Goal: Feedback & Contribution: Contribute content

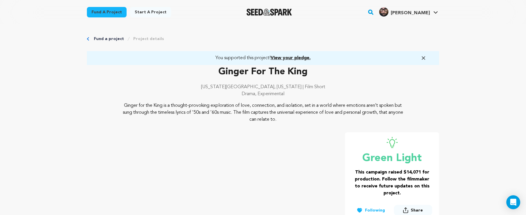
scroll to position [619, 0]
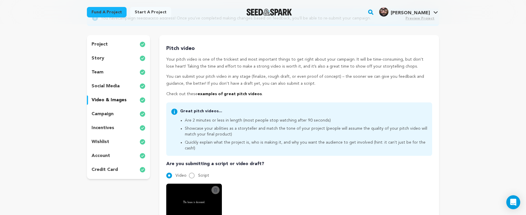
scroll to position [151, 0]
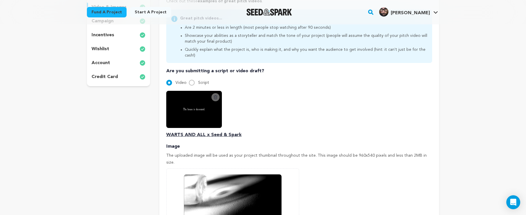
click at [215, 95] on icon at bounding box center [215, 97] width 5 height 5
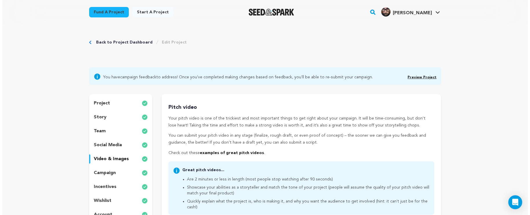
scroll to position [131, 0]
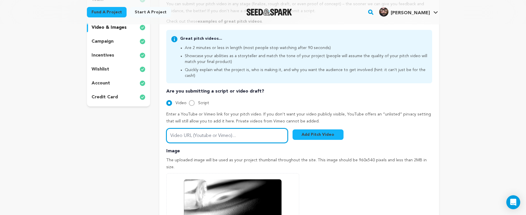
click at [261, 128] on input "Video URL (Youtube or Vimeo)..." at bounding box center [227, 135] width 122 height 15
paste input "https://vimeo.com/1121056422?fl=pl&fe=sh"
type input "https://vimeo.com/1121056422?fl=pl&fe=sh"
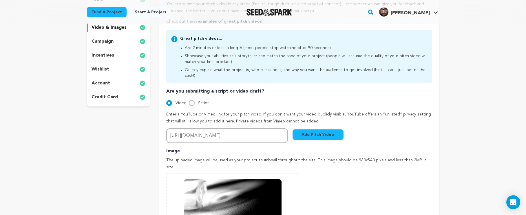
click at [308, 129] on button "Add Pitch Video" at bounding box center [317, 134] width 51 height 10
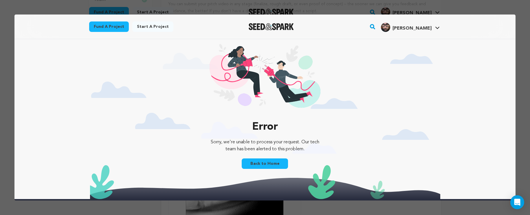
scroll to position [0, 0]
click at [270, 163] on link "Back to Home" at bounding box center [265, 163] width 46 height 10
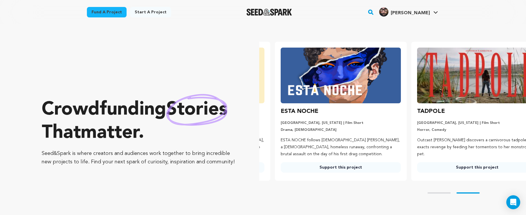
scroll to position [0, 141]
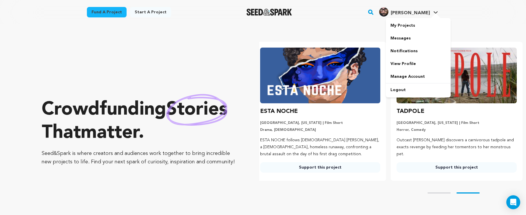
click at [408, 10] on div "[PERSON_NAME]" at bounding box center [404, 11] width 51 height 9
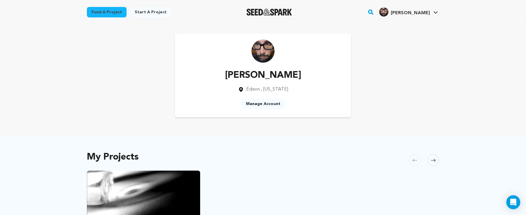
scroll to position [101, 0]
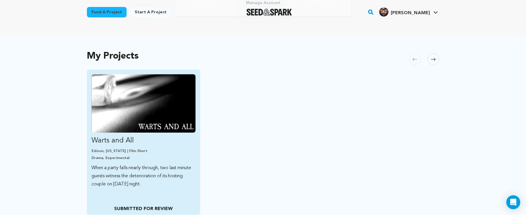
click at [103, 84] on img "Fund Warts and All" at bounding box center [143, 103] width 104 height 58
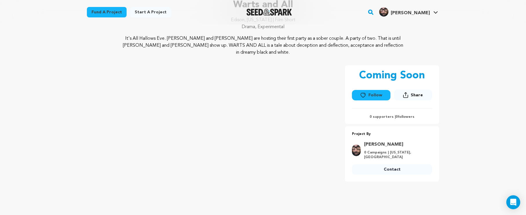
scroll to position [75, 0]
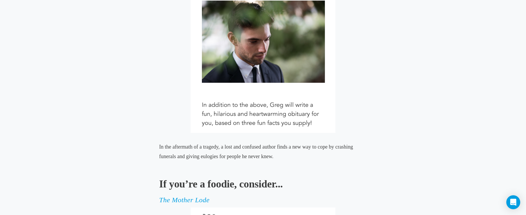
scroll to position [2339, 0]
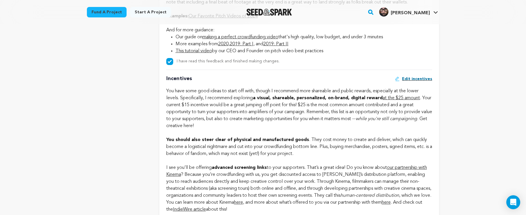
scroll to position [479, 0]
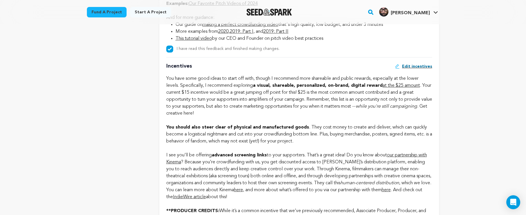
click at [332, 106] on div "You have some good ideas to start off with, though I recommend more shareable a…" at bounding box center [299, 137] width 266 height 125
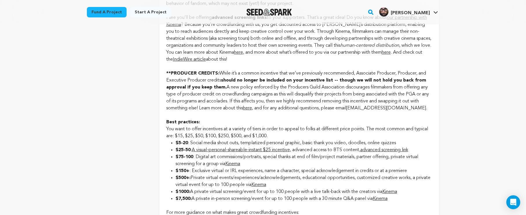
scroll to position [620, 0]
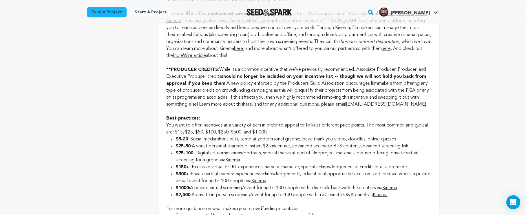
click at [384, 193] on link "Kinema" at bounding box center [380, 194] width 15 height 5
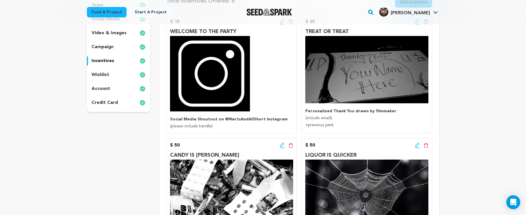
scroll to position [119, 0]
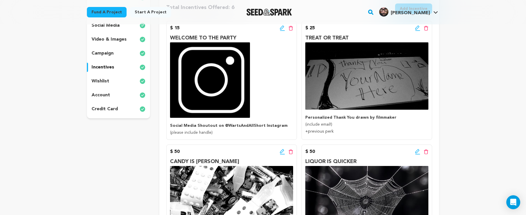
click at [416, 28] on icon at bounding box center [417, 28] width 5 height 6
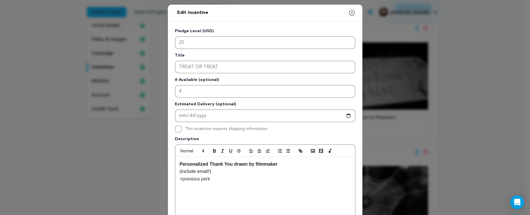
click at [350, 13] on icon "button" at bounding box center [351, 12] width 5 height 5
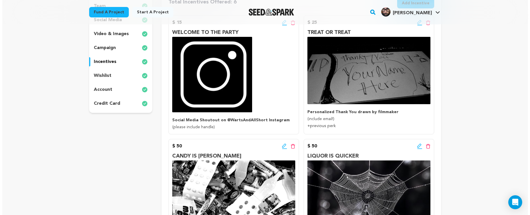
scroll to position [121, 0]
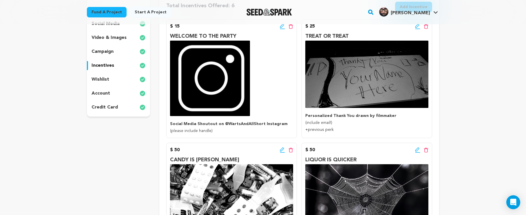
click at [420, 24] on div "Edit incentive button Delete incentive button" at bounding box center [421, 26] width 13 height 7
click at [417, 26] on icon at bounding box center [417, 26] width 5 height 6
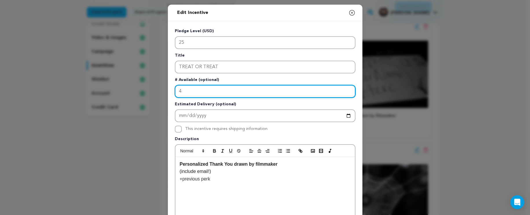
drag, startPoint x: 235, startPoint y: 89, endPoint x: 108, endPoint y: 82, distance: 127.6
click at [108, 82] on div "Edit Incentive Close modal Pledge Level (USD) 25 Title TREAT OR TREAT # Availab…" at bounding box center [265, 185] width 530 height 370
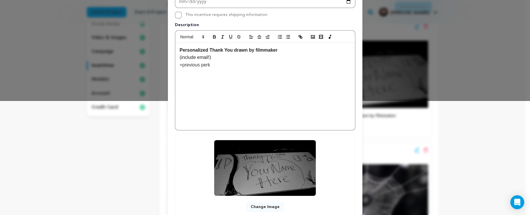
scroll to position [155, 0]
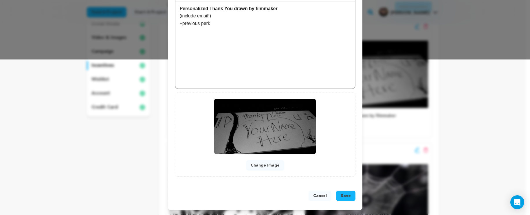
click at [342, 196] on span "Save" at bounding box center [346, 196] width 10 height 6
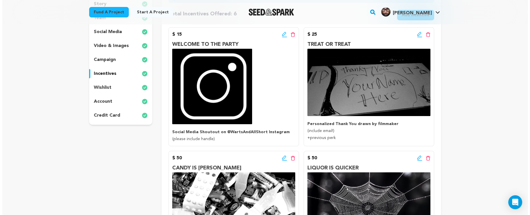
scroll to position [181, 0]
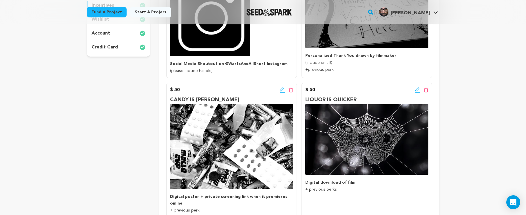
click at [415, 89] on icon at bounding box center [417, 90] width 5 height 6
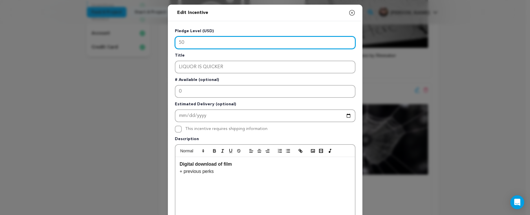
drag, startPoint x: 208, startPoint y: 38, endPoint x: 173, endPoint y: 37, distance: 34.8
click at [175, 37] on input "50" at bounding box center [265, 42] width 181 height 13
type input "5"
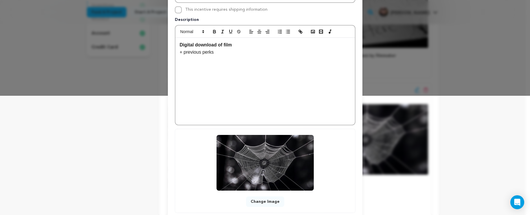
scroll to position [155, 0]
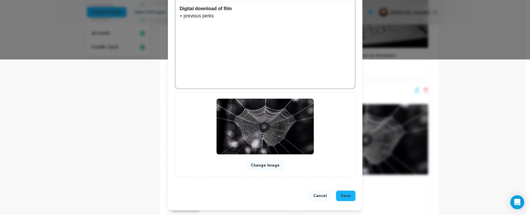
type input "100"
click at [338, 195] on button "Save" at bounding box center [345, 195] width 19 height 10
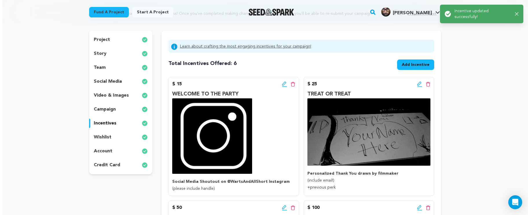
scroll to position [93, 0]
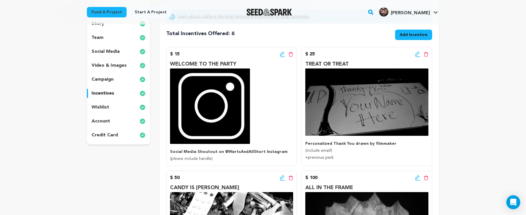
click at [418, 55] on icon at bounding box center [417, 54] width 5 height 6
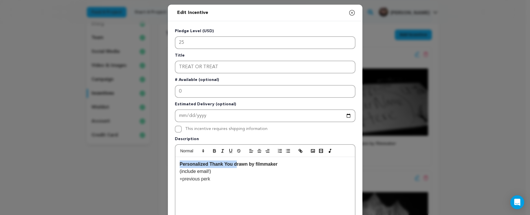
drag, startPoint x: 234, startPoint y: 164, endPoint x: 165, endPoint y: 161, distance: 68.7
click at [165, 161] on div "Edit Incentive Close modal Pledge Level (USD) 25 Title TREAT OR TREAT # Availab…" at bounding box center [265, 185] width 530 height 370
click at [268, 164] on p "Digital drawing by filmmaker" at bounding box center [265, 164] width 171 height 8
drag, startPoint x: 273, startPoint y: 164, endPoint x: 214, endPoint y: 163, distance: 59.1
click at [206, 165] on p "Digital drawing by filmmaker Thanking you" at bounding box center [265, 164] width 171 height 8
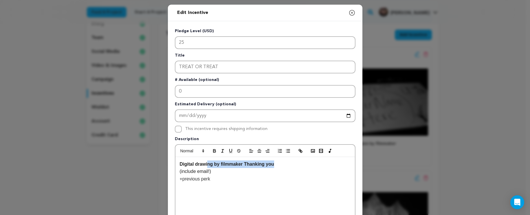
click at [214, 163] on strong "Digital drawing by filmmaker Thanking you" at bounding box center [227, 163] width 94 height 5
drag, startPoint x: 210, startPoint y: 165, endPoint x: 194, endPoint y: 164, distance: 16.5
click at [194, 164] on strong "Digital drawing by filmmaker Thanking you" at bounding box center [227, 163] width 94 height 5
drag, startPoint x: 292, startPoint y: 165, endPoint x: 328, endPoint y: 164, distance: 36.2
click at [328, 164] on p "Digital Halloween Themed Thank You by filmmaker Thanking you" at bounding box center [265, 164] width 171 height 8
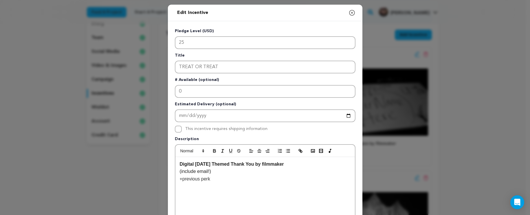
drag, startPoint x: 290, startPoint y: 165, endPoint x: 255, endPoint y: 164, distance: 35.3
click at [255, 164] on strong "Digital Halloween Themed Thank You by filmmaker" at bounding box center [232, 163] width 104 height 5
drag, startPoint x: 193, startPoint y: 164, endPoint x: 163, endPoint y: 163, distance: 30.7
click at [163, 163] on div "Edit Incentive Close modal Pledge Level (USD) 25 Title TREAT OR TREAT # Availab…" at bounding box center [265, 185] width 530 height 370
click at [262, 164] on strong "Digital Halloween Themed Thank You by filmmaker" at bounding box center [232, 163] width 104 height 5
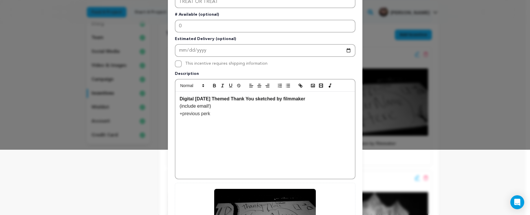
scroll to position [155, 0]
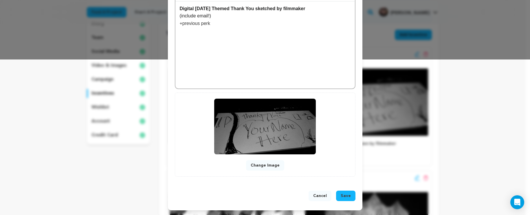
click at [346, 198] on span "Save" at bounding box center [346, 196] width 10 height 6
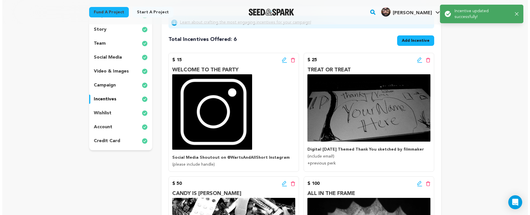
scroll to position [84, 0]
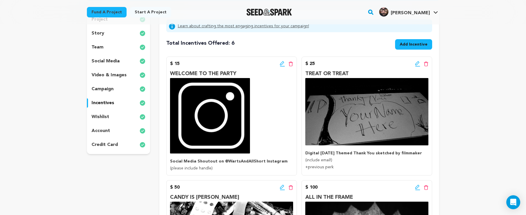
click at [418, 63] on icon at bounding box center [417, 64] width 5 height 6
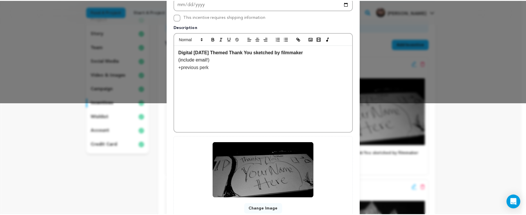
scroll to position [155, 0]
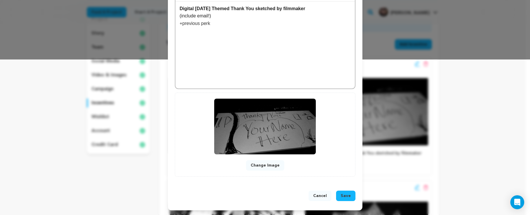
click at [321, 195] on button "Cancel" at bounding box center [320, 195] width 23 height 10
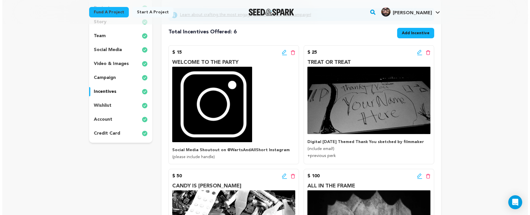
scroll to position [108, 0]
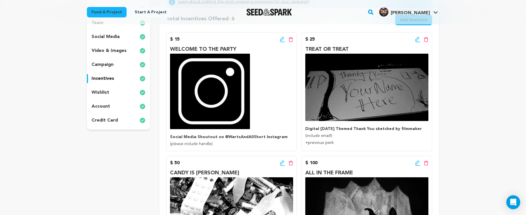
click at [415, 38] on icon at bounding box center [417, 39] width 5 height 6
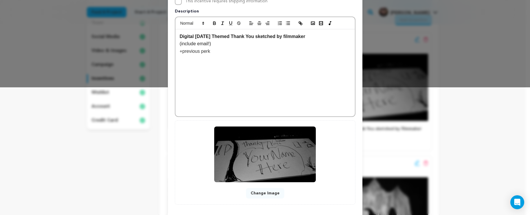
scroll to position [155, 0]
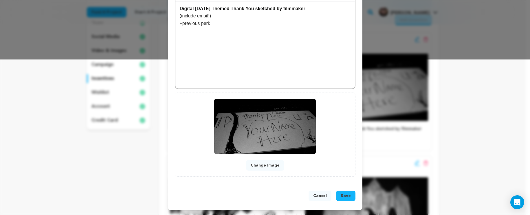
click at [345, 199] on button "Save" at bounding box center [345, 195] width 19 height 10
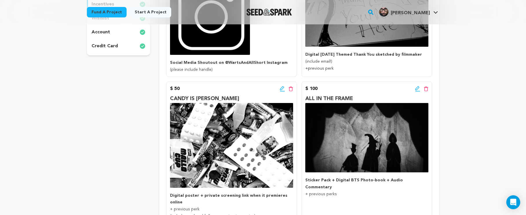
scroll to position [200, 0]
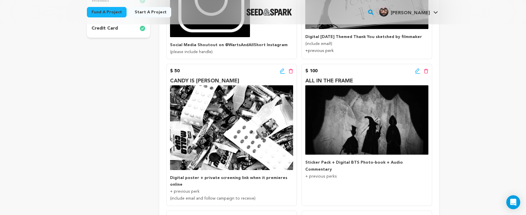
click at [415, 72] on icon at bounding box center [417, 70] width 4 height 4
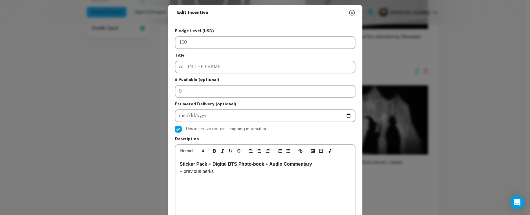
drag, startPoint x: 350, startPoint y: 10, endPoint x: 351, endPoint y: 14, distance: 3.2
click at [350, 10] on icon "button" at bounding box center [352, 12] width 7 height 7
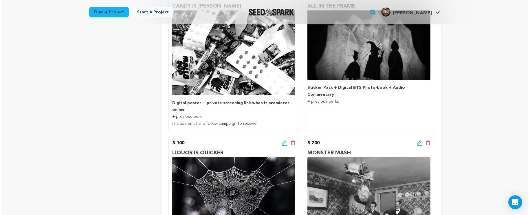
scroll to position [208, 0]
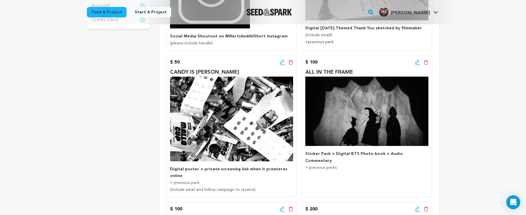
click at [417, 61] on icon at bounding box center [417, 62] width 5 height 6
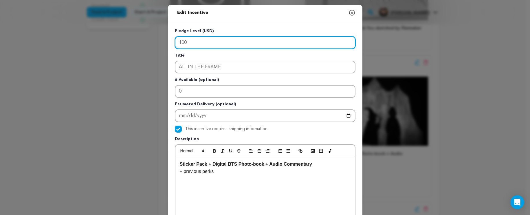
click at [179, 45] on input "100" at bounding box center [265, 42] width 181 height 13
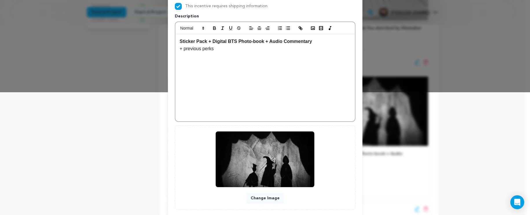
scroll to position [155, 0]
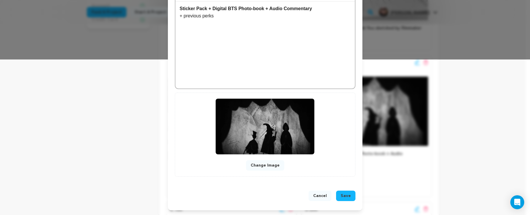
type input "900"
click at [350, 193] on button "Save" at bounding box center [345, 195] width 19 height 10
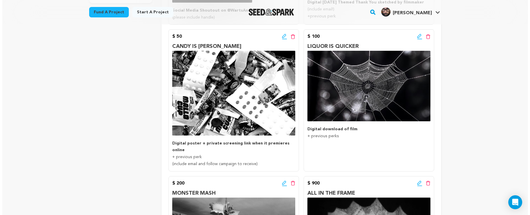
scroll to position [192, 0]
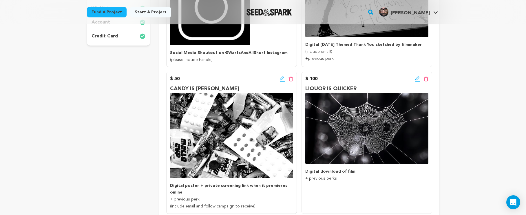
click at [417, 77] on icon at bounding box center [417, 78] width 4 height 4
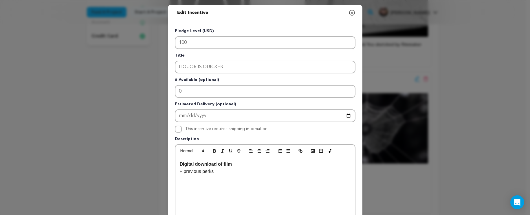
click at [180, 165] on strong "Digital download of film" at bounding box center [206, 163] width 52 height 5
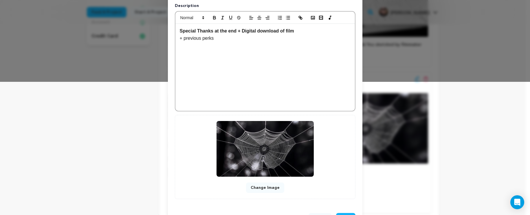
scroll to position [155, 0]
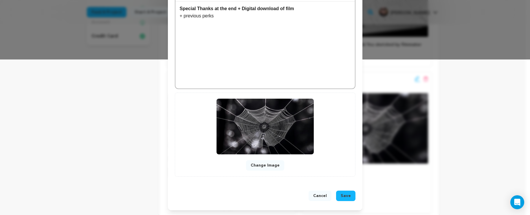
click at [342, 199] on button "Save" at bounding box center [345, 195] width 19 height 10
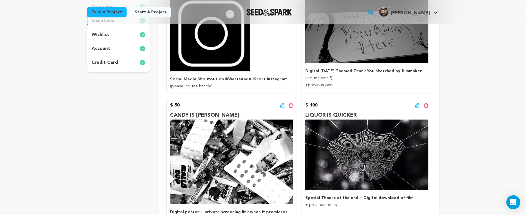
scroll to position [64, 0]
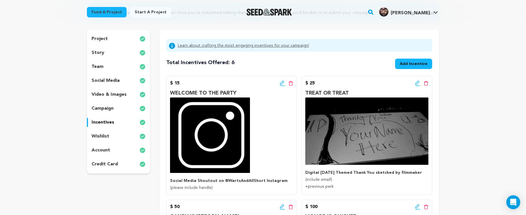
click at [418, 84] on icon at bounding box center [417, 83] width 5 height 6
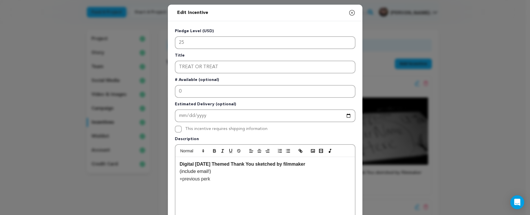
click at [351, 16] on icon "button" at bounding box center [352, 12] width 7 height 7
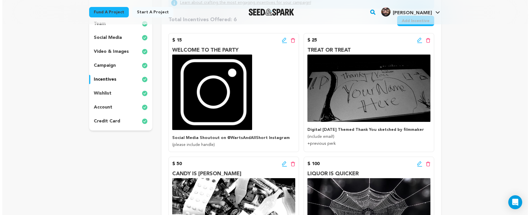
scroll to position [114, 0]
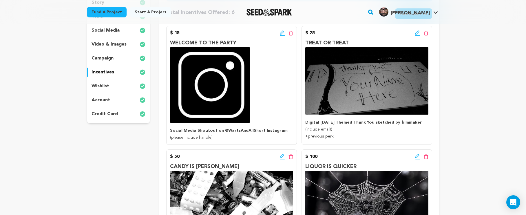
click at [416, 34] on icon at bounding box center [417, 32] width 4 height 4
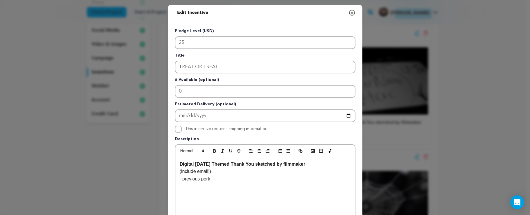
click at [263, 173] on p "(include email!)" at bounding box center [265, 171] width 171 height 8
click at [315, 164] on p "Digital Halloween Themed Thank You sketched by filmmaker" at bounding box center [265, 164] width 171 height 8
drag, startPoint x: 261, startPoint y: 164, endPoint x: 219, endPoint y: 164, distance: 42.0
click at [219, 164] on strong "Digital Halloween Themed Thank You sketched by filmmaker + BTS Photobook" at bounding box center [263, 163] width 166 height 5
click at [267, 164] on strong "Digital Halloween Sketch by filmmaker + BTS Photobook" at bounding box center [238, 163] width 117 height 5
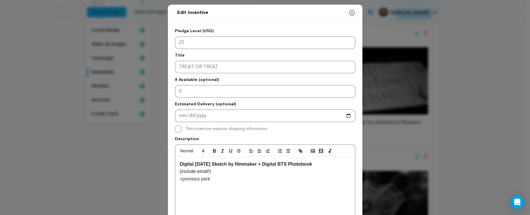
click at [307, 166] on strong "Digital Halloween Sketch by filmmaker + Digital BTS Photobook" at bounding box center [246, 163] width 133 height 5
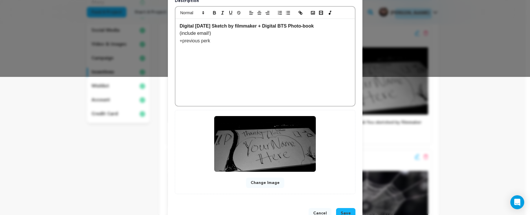
scroll to position [155, 0]
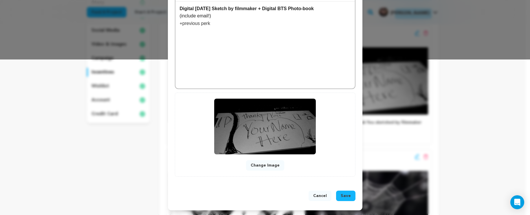
click at [341, 195] on span "Save" at bounding box center [346, 196] width 10 height 6
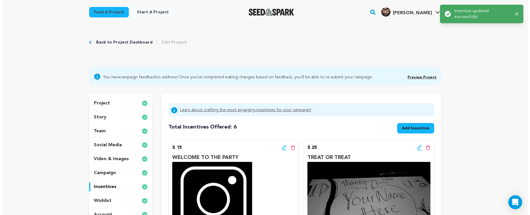
scroll to position [101, 0]
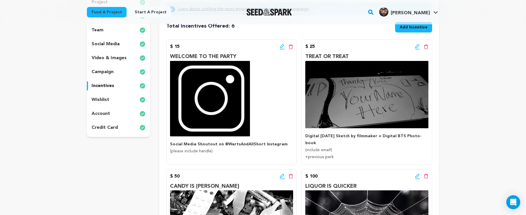
click at [416, 45] on icon at bounding box center [417, 47] width 5 height 6
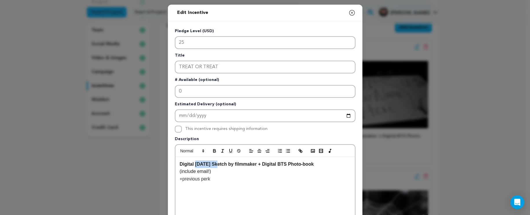
drag, startPoint x: 217, startPoint y: 164, endPoint x: 193, endPoint y: 165, distance: 23.5
click at [193, 165] on strong "Digital Halloween Sketch by filmmaker + Digital BTS Photo-book" at bounding box center [247, 163] width 134 height 5
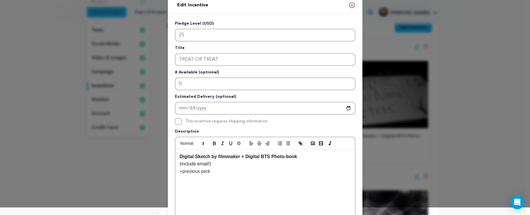
scroll to position [11, 0]
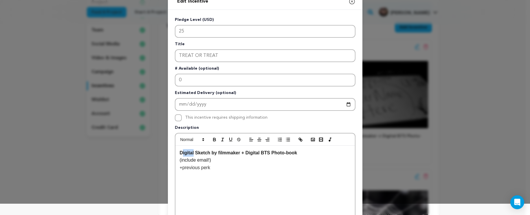
drag, startPoint x: 192, startPoint y: 153, endPoint x: 181, endPoint y: 151, distance: 11.4
click at [181, 151] on strong "Digital Sketch by filmmaker + Digital BTS Photo-book" at bounding box center [239, 152] width 118 height 5
click at [215, 155] on p "Digital Sketch by filmmaker + Digital BTS Photo-book" at bounding box center [265, 153] width 171 height 8
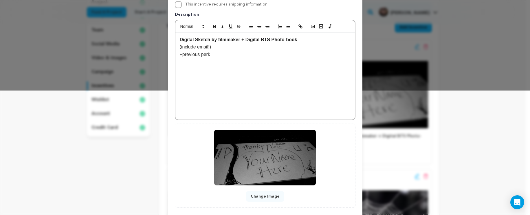
scroll to position [155, 0]
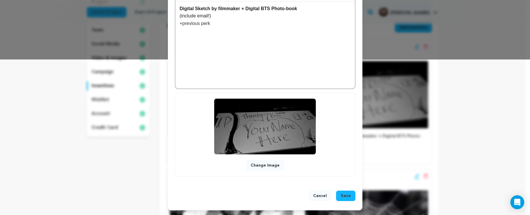
click at [345, 195] on span "Save" at bounding box center [346, 196] width 10 height 6
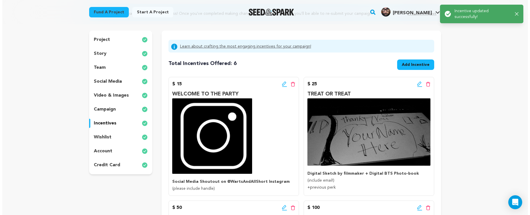
scroll to position [93, 0]
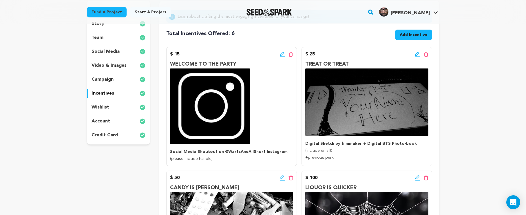
click at [280, 55] on icon at bounding box center [282, 54] width 4 height 4
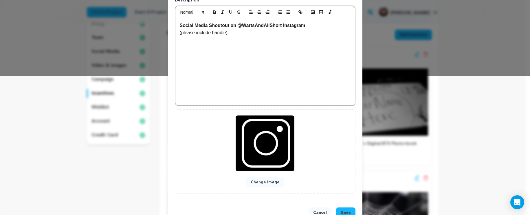
scroll to position [155, 0]
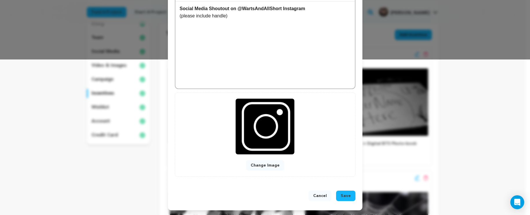
click at [316, 194] on button "Cancel" at bounding box center [320, 195] width 23 height 10
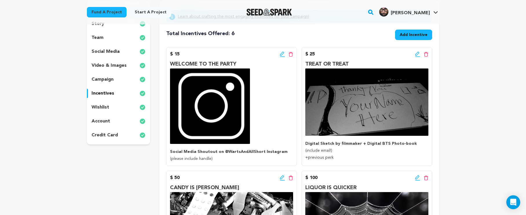
click at [418, 55] on icon at bounding box center [417, 54] width 5 height 6
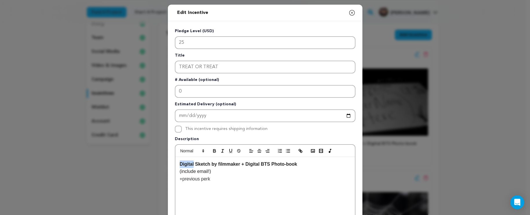
drag, startPoint x: 192, startPoint y: 164, endPoint x: 170, endPoint y: 164, distance: 22.0
click at [170, 164] on div "Pledge Level (USD) 25 Title TREAT OR TREAT # Available (optional) 0 Estimated D…" at bounding box center [265, 179] width 195 height 317
click at [234, 164] on strong "Digital Sketch by filmmaker + Digital BTS Photo-book" at bounding box center [239, 163] width 118 height 5
drag, startPoint x: 239, startPoint y: 165, endPoint x: 176, endPoint y: 164, distance: 62.6
click at [176, 164] on div "Digital Sketch by filmmaker + Digital BTS Photo-book (include email!) +previous…" at bounding box center [265, 200] width 180 height 87
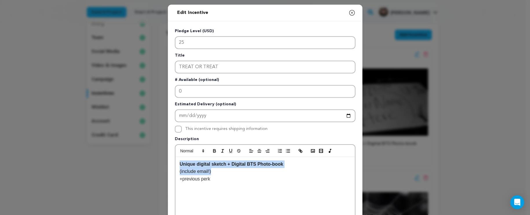
drag, startPoint x: 299, startPoint y: 168, endPoint x: 204, endPoint y: 158, distance: 95.7
click at [204, 158] on div "Unique digital sketch + Digital BTS Photo-book (include email!) +previous perk" at bounding box center [265, 200] width 180 height 87
click at [236, 169] on p "(include email!)" at bounding box center [265, 171] width 171 height 8
drag, startPoint x: 209, startPoint y: 165, endPoint x: 169, endPoint y: 163, distance: 39.4
click at [169, 163] on div "Pledge Level (USD) 25 Title TREAT OR TREAT # Available (optional) 0 Estimated D…" at bounding box center [265, 179] width 195 height 317
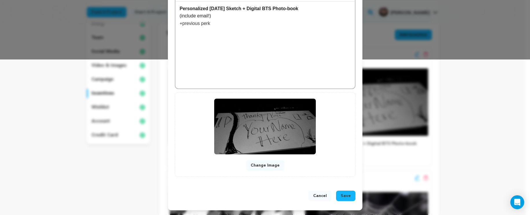
click at [343, 195] on span "Save" at bounding box center [346, 196] width 10 height 6
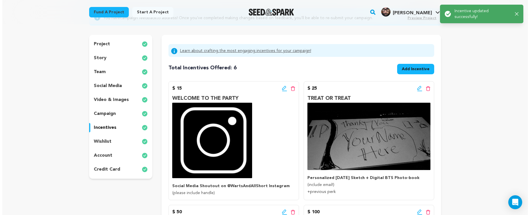
scroll to position [63, 0]
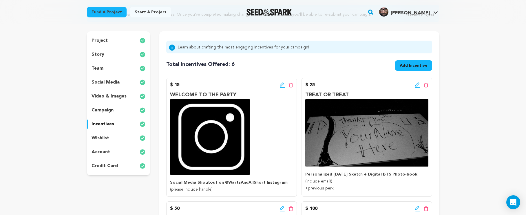
click at [282, 84] on icon at bounding box center [282, 85] width 5 height 6
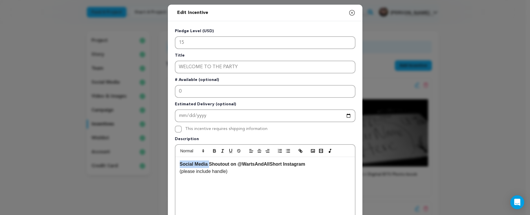
drag, startPoint x: 207, startPoint y: 164, endPoint x: 171, endPoint y: 166, distance: 36.8
click at [171, 166] on div "Pledge Level (USD) 15 Title WELCOME TO THE PARTY # Available (optional) 0 Estim…" at bounding box center [265, 179] width 195 height 317
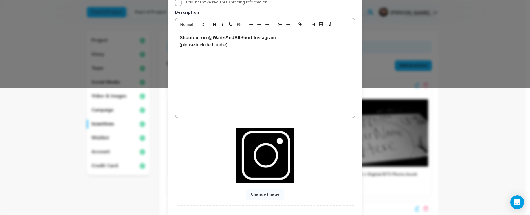
scroll to position [155, 0]
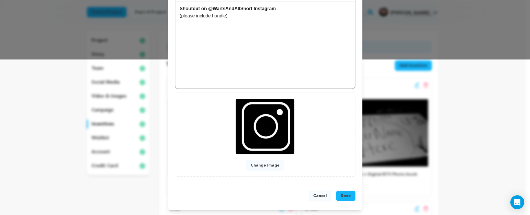
click at [337, 196] on button "Save" at bounding box center [345, 195] width 19 height 10
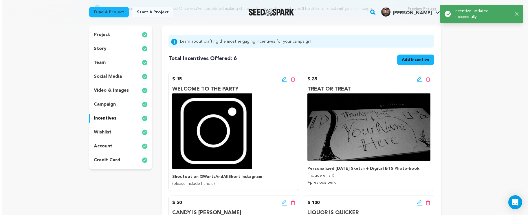
scroll to position [76, 0]
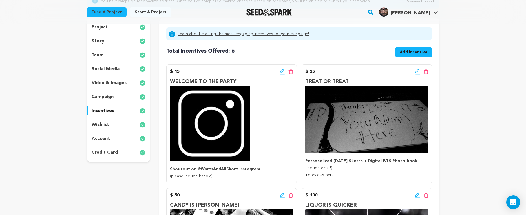
click at [352, 67] on div "$ 25 Edit incentive button Delete incentive button TREAT OR TREAT Personalized …" at bounding box center [366, 123] width 131 height 119
click at [416, 71] on icon at bounding box center [417, 72] width 5 height 6
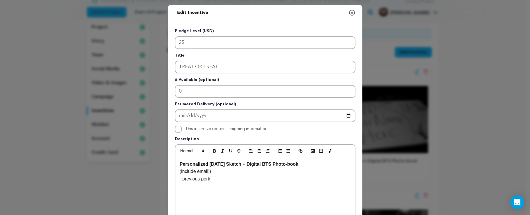
click at [180, 163] on strong "Personalized Halloween Sketch + Digital BTS Photo-book" at bounding box center [239, 163] width 119 height 5
click at [311, 165] on strong "Digital Personalized Halloween Sketch + Digital BTS Photo-book" at bounding box center [247, 163] width 134 height 5
click at [228, 181] on p "+previous perk" at bounding box center [265, 179] width 171 height 8
drag, startPoint x: 194, startPoint y: 165, endPoint x: 148, endPoint y: 158, distance: 47.1
click at [148, 158] on div "Edit Incentive Close modal Pledge Level (USD) 25 Title TREAT OR TREAT # Availab…" at bounding box center [265, 185] width 530 height 370
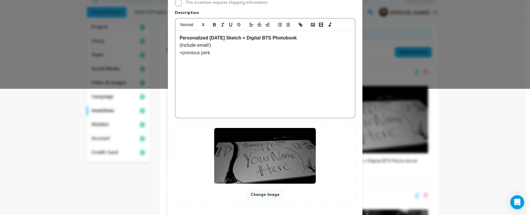
scroll to position [155, 0]
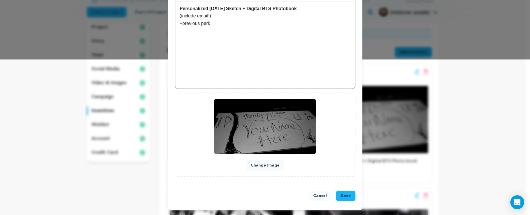
click at [341, 196] on span "Save" at bounding box center [346, 196] width 10 height 6
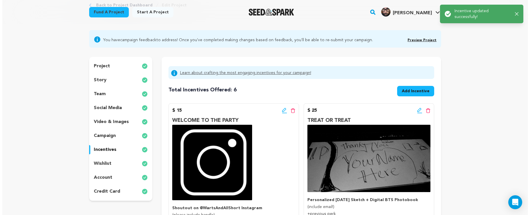
scroll to position [97, 0]
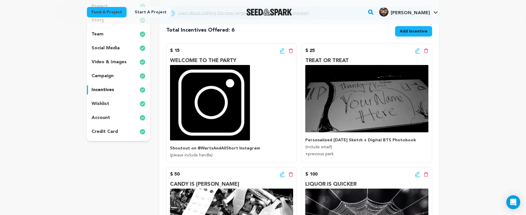
click at [414, 52] on div "$ 25 Edit incentive button Delete incentive button" at bounding box center [366, 50] width 123 height 7
click at [415, 51] on icon at bounding box center [417, 50] width 4 height 4
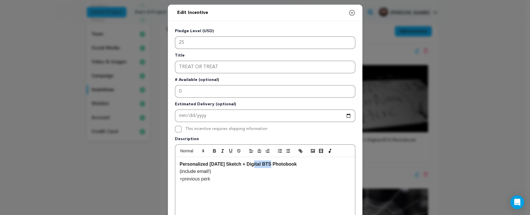
drag, startPoint x: 269, startPoint y: 165, endPoint x: 253, endPoint y: 163, distance: 15.7
click at [253, 163] on strong "Personalized Halloween Sketch + Digital BTS Photobook" at bounding box center [238, 163] width 117 height 5
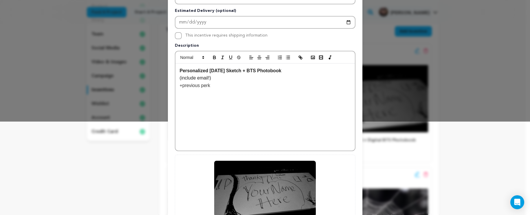
scroll to position [155, 0]
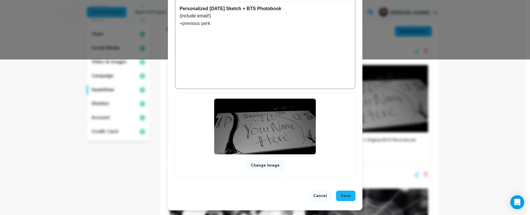
click at [349, 195] on button "Save" at bounding box center [345, 195] width 19 height 10
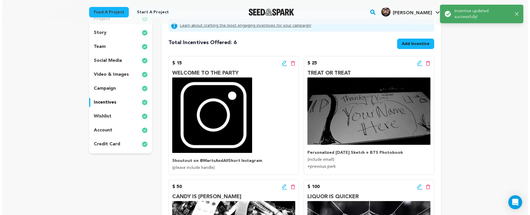
scroll to position [114, 0]
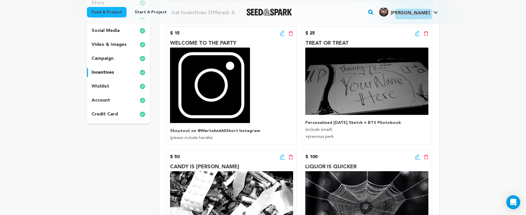
click at [415, 32] on icon at bounding box center [417, 33] width 5 height 6
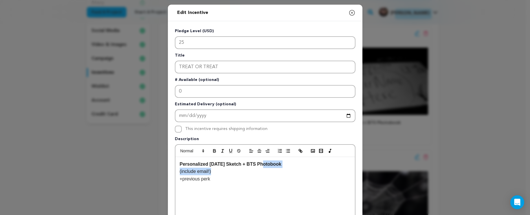
drag, startPoint x: 262, startPoint y: 163, endPoint x: 251, endPoint y: 168, distance: 11.6
click at [251, 168] on div "Personalized Halloween Sketch + BTS Photobook (include email!) +previous perk" at bounding box center [265, 200] width 180 height 87
click at [251, 171] on p "(include email!)" at bounding box center [265, 171] width 171 height 8
drag, startPoint x: 288, startPoint y: 165, endPoint x: 269, endPoint y: 166, distance: 19.4
click at [269, 166] on p "Personalized Halloween Sketch + BTS Photobook" at bounding box center [265, 164] width 171 height 8
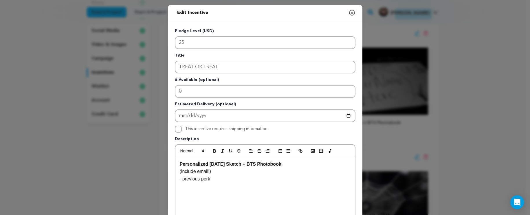
click at [306, 164] on p "Personalized Halloween Sketch + BTS Photobook" at bounding box center [265, 164] width 171 height 8
click at [208, 165] on strong "Personalized Halloween Sketch + BTS Photobook" at bounding box center [231, 163] width 102 height 5
drag, startPoint x: 231, startPoint y: 164, endPoint x: 208, endPoint y: 166, distance: 22.6
click at [208, 166] on strong "Personalized Halloween Sketch + BTS Photobook" at bounding box center [231, 163] width 102 height 5
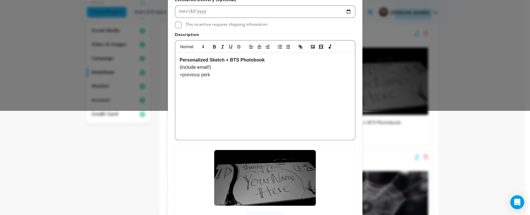
scroll to position [155, 0]
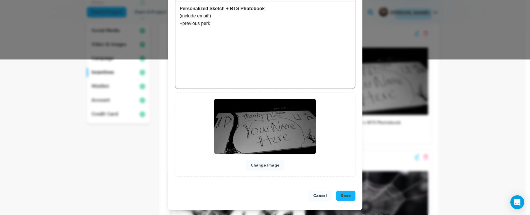
click at [230, 8] on strong "Personalized Sketch + BTS Photobook" at bounding box center [222, 8] width 85 height 5
click at [347, 196] on span "Save" at bounding box center [346, 196] width 10 height 6
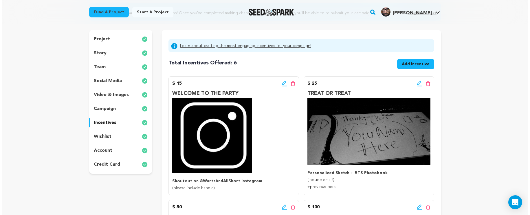
scroll to position [89, 0]
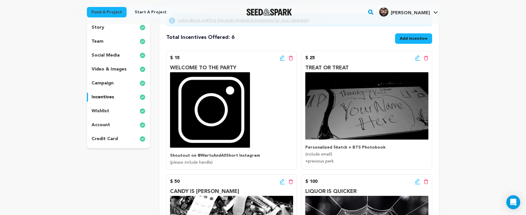
click at [417, 59] on icon at bounding box center [417, 58] width 5 height 6
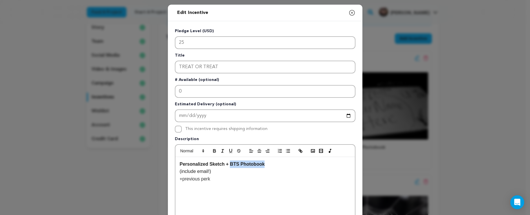
drag, startPoint x: 267, startPoint y: 165, endPoint x: 229, endPoint y: 164, distance: 38.0
click at [229, 164] on p "Personalized Sketch + BTS Photobook" at bounding box center [265, 164] width 171 height 8
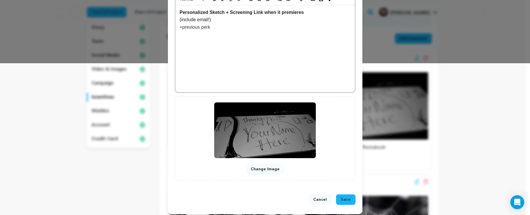
scroll to position [155, 0]
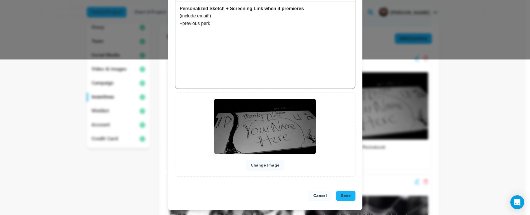
click at [346, 193] on span "Save" at bounding box center [346, 196] width 10 height 6
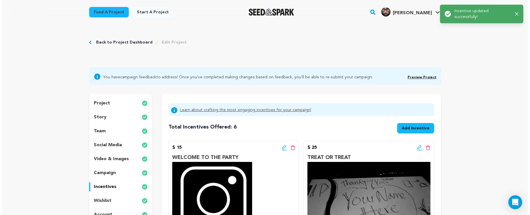
scroll to position [123, 0]
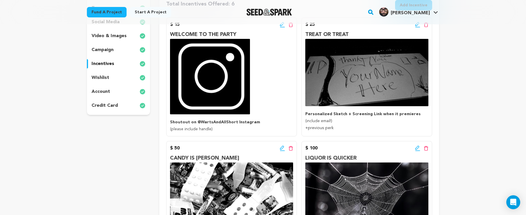
click at [418, 24] on div "Fund a project Start a project Search" at bounding box center [263, 12] width 371 height 24
click at [417, 26] on icon at bounding box center [417, 25] width 5 height 6
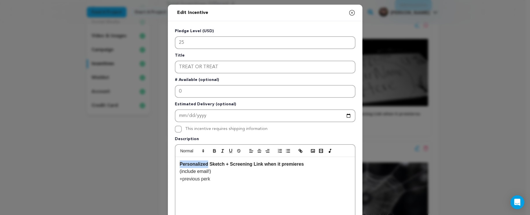
drag, startPoint x: 206, startPoint y: 164, endPoint x: 167, endPoint y: 166, distance: 38.5
click at [168, 166] on div "Pledge Level (USD) 25 Title TREAT OR TREAT # Available (optional) 0 Estimated D…" at bounding box center [265, 179] width 195 height 317
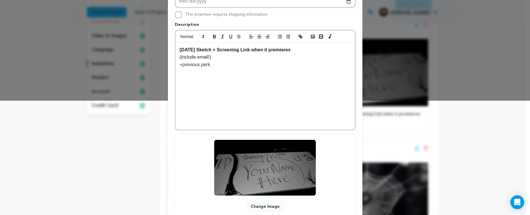
scroll to position [155, 0]
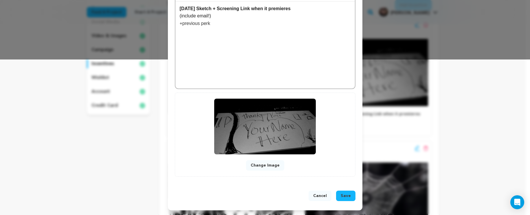
click at [338, 197] on button "Save" at bounding box center [345, 195] width 19 height 10
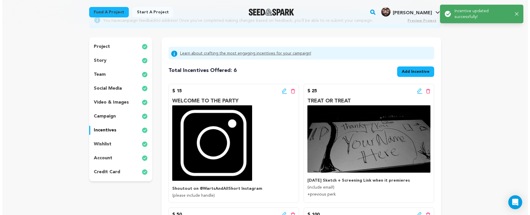
scroll to position [116, 0]
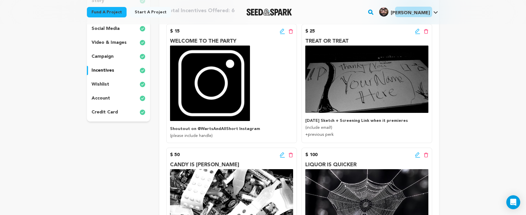
click at [416, 29] on icon at bounding box center [417, 31] width 5 height 6
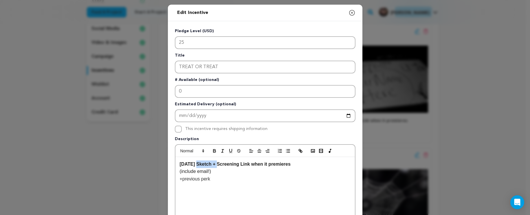
drag, startPoint x: 217, startPoint y: 166, endPoint x: 196, endPoint y: 165, distance: 21.2
click at [196, 165] on strong "Halloween Sketch + Screening Link when it premieres" at bounding box center [235, 163] width 111 height 5
drag, startPoint x: 299, startPoint y: 165, endPoint x: 258, endPoint y: 163, distance: 41.1
click at [258, 163] on p "Halloween Sketch + Screening Link when it premieres" at bounding box center [265, 164] width 171 height 8
click at [224, 162] on strong "Halloween Sketch + Screening Link" at bounding box center [215, 163] width 70 height 5
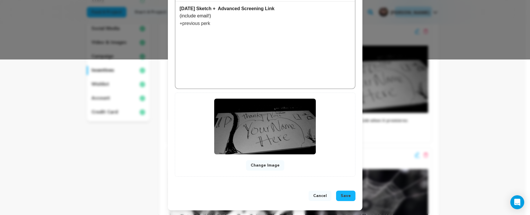
scroll to position [155, 0]
click at [338, 196] on button "Save" at bounding box center [345, 195] width 19 height 10
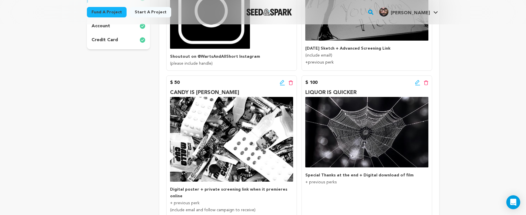
scroll to position [218, 0]
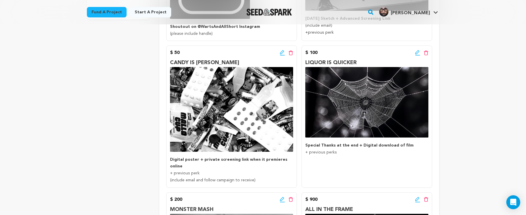
click at [280, 53] on icon at bounding box center [282, 52] width 4 height 4
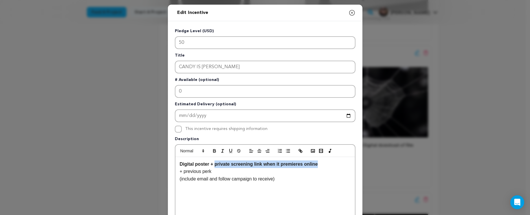
drag, startPoint x: 324, startPoint y: 164, endPoint x: 213, endPoint y: 165, distance: 110.6
click at [213, 165] on p "Digital poster + private screening link when it premieres online" at bounding box center [265, 164] width 171 height 8
drag, startPoint x: 254, startPoint y: 166, endPoint x: 243, endPoint y: 164, distance: 10.5
click at [243, 164] on p "Digital poster + Copy of film w" at bounding box center [265, 164] width 171 height 8
drag, startPoint x: 270, startPoint y: 166, endPoint x: 215, endPoint y: 165, distance: 55.0
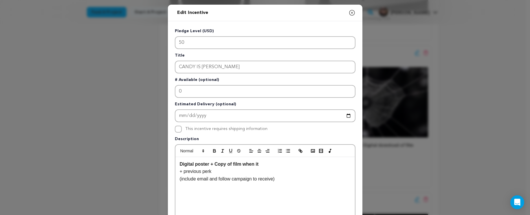
click at [215, 165] on p "Digital poster + Copy of film when it" at bounding box center [265, 164] width 171 height 8
drag, startPoint x: 215, startPoint y: 165, endPoint x: 260, endPoint y: 185, distance: 49.1
click at [227, 175] on div "Digital poster + Copy of film when it + previous perk (include email and follow…" at bounding box center [265, 200] width 180 height 87
click at [271, 171] on p "+ previous perk" at bounding box center [265, 171] width 171 height 8
drag, startPoint x: 269, startPoint y: 163, endPoint x: 214, endPoint y: 164, distance: 54.5
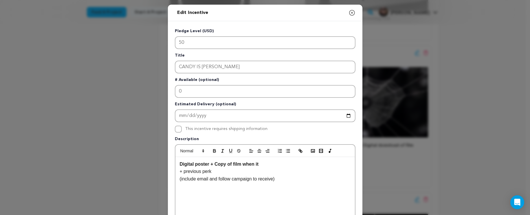
click at [214, 164] on p "Digital poster + Copy of film when it" at bounding box center [265, 164] width 171 height 8
click at [350, 12] on icon "button" at bounding box center [351, 12] width 5 height 5
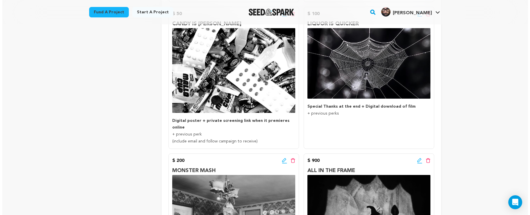
scroll to position [227, 0]
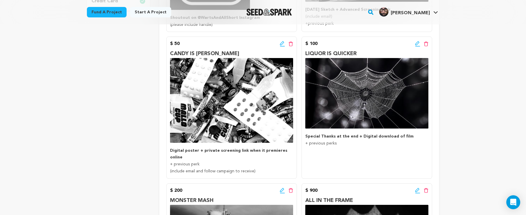
click at [418, 44] on icon at bounding box center [417, 44] width 5 height 6
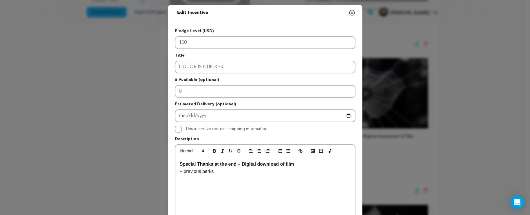
click at [310, 164] on p "Special Thanks at the end + Digital download of film" at bounding box center [265, 164] width 171 height 8
drag, startPoint x: 310, startPoint y: 164, endPoint x: 236, endPoint y: 165, distance: 73.5
click at [236, 165] on p "Special Thanks at the end + Digital download of film" at bounding box center [265, 164] width 171 height 8
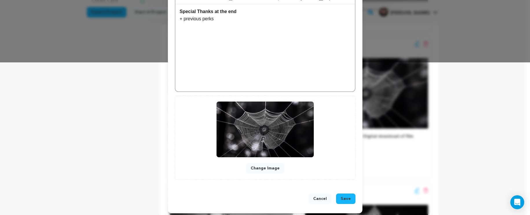
scroll to position [155, 0]
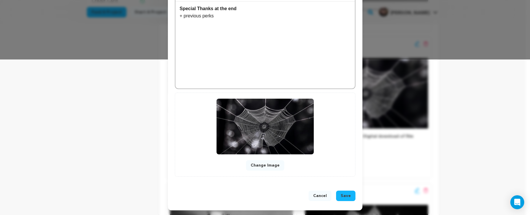
click at [345, 201] on div "Cancel Save" at bounding box center [265, 196] width 181 height 13
click at [347, 198] on span "Save" at bounding box center [346, 196] width 10 height 6
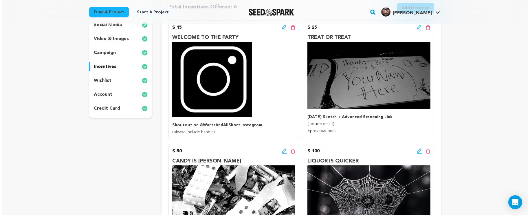
scroll to position [112, 0]
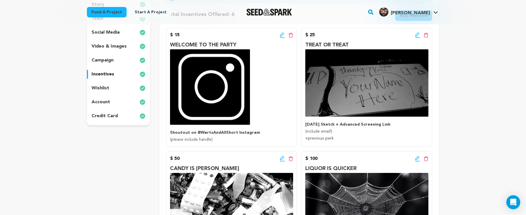
click at [415, 35] on icon at bounding box center [417, 35] width 5 height 6
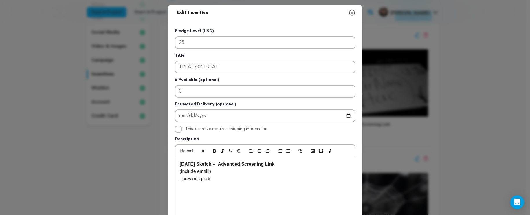
drag, startPoint x: 307, startPoint y: 165, endPoint x: 157, endPoint y: 160, distance: 150.9
click at [157, 160] on div "Edit Incentive Close modal Pledge Level (USD) 25 Title TREAT OR TREAT # Availab…" at bounding box center [265, 185] width 530 height 370
click at [284, 164] on strong "Personalized Thank You Sketch by filmmaker + Screening Link" at bounding box center [249, 163] width 138 height 5
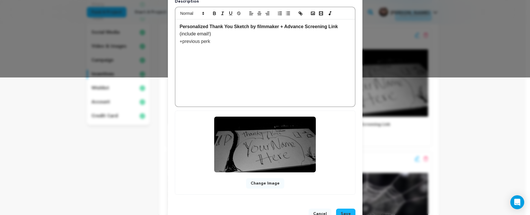
scroll to position [155, 0]
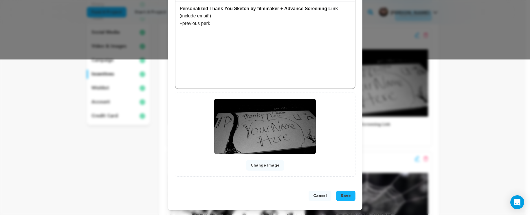
click at [348, 199] on button "Save" at bounding box center [345, 195] width 19 height 10
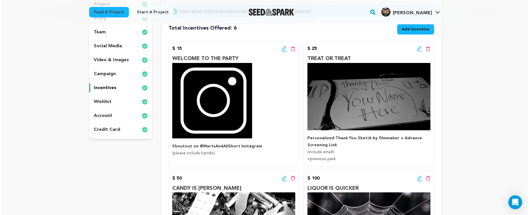
scroll to position [95, 0]
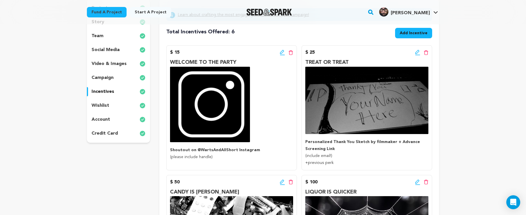
click at [416, 54] on icon at bounding box center [417, 53] width 5 height 6
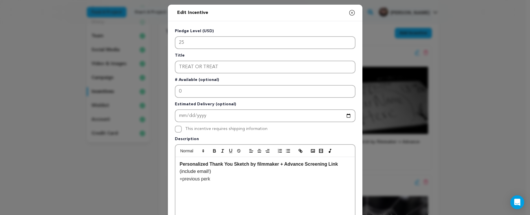
click at [208, 166] on strong "Personalized Thank You Sketch by filmmaker + Advance Screening Link" at bounding box center [259, 163] width 158 height 5
click at [252, 171] on p "Personalized Black and White Thank You Sketch by filmmaker + Advance Screening …" at bounding box center [265, 167] width 171 height 15
drag, startPoint x: 252, startPoint y: 171, endPoint x: 245, endPoint y: 175, distance: 8.0
click at [245, 175] on div "Personalized Black and White Thank You Sketch by filmmaker + Advance Screening …" at bounding box center [265, 200] width 180 height 87
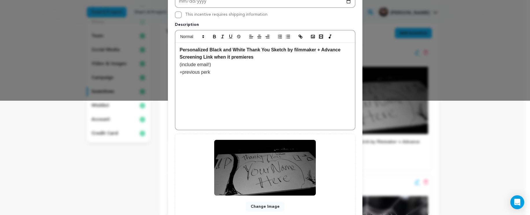
scroll to position [155, 0]
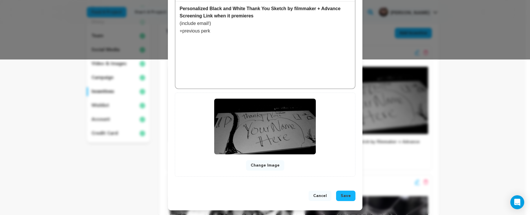
click at [344, 199] on button "Save" at bounding box center [345, 195] width 19 height 10
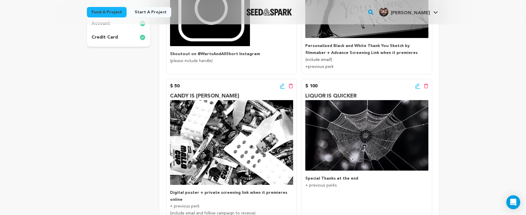
scroll to position [195, 0]
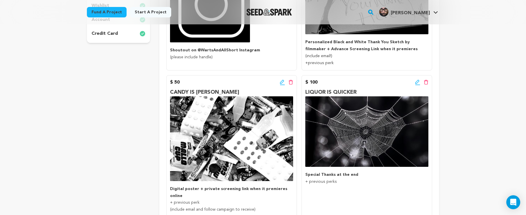
click at [281, 82] on icon at bounding box center [282, 81] width 4 height 4
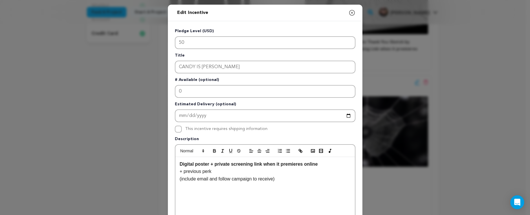
click at [262, 165] on strong "Digital poster + private screening link when it premieres online" at bounding box center [249, 163] width 138 height 5
drag, startPoint x: 321, startPoint y: 163, endPoint x: 214, endPoint y: 164, distance: 107.1
click at [214, 164] on p "Digital poster + private screening link when it premieres online" at bounding box center [265, 164] width 171 height 8
click at [350, 14] on icon "button" at bounding box center [352, 12] width 7 height 7
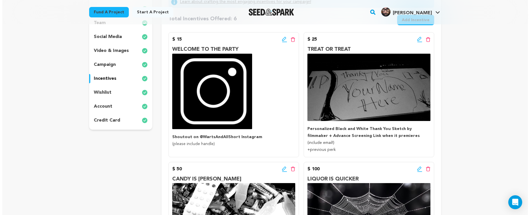
scroll to position [78, 0]
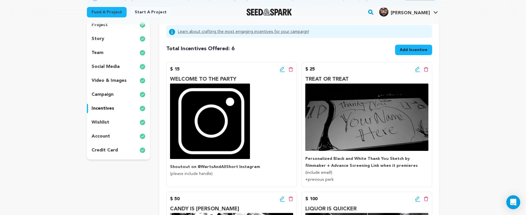
click at [281, 68] on icon at bounding box center [282, 69] width 4 height 4
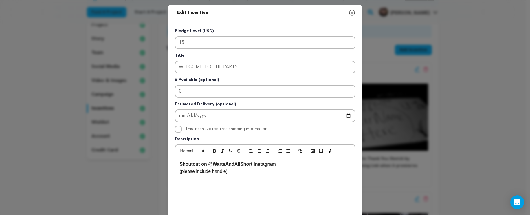
click at [201, 165] on strong "Shoutout on @WartsAndAllShort Instagram" at bounding box center [228, 163] width 96 height 5
click at [284, 167] on p "Shoutout on @WartsAndAllShort Instagram" at bounding box center [265, 164] width 171 height 8
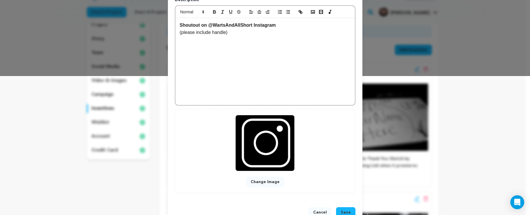
scroll to position [155, 0]
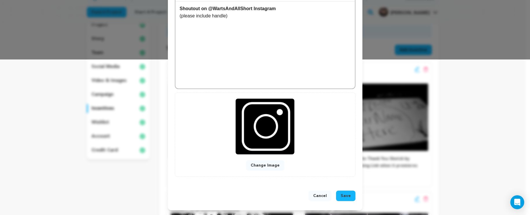
click at [341, 196] on span "Save" at bounding box center [346, 196] width 10 height 6
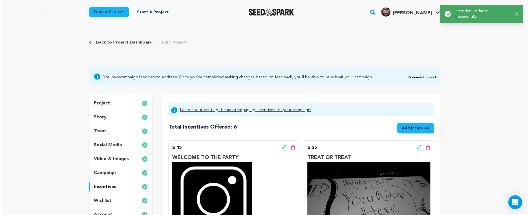
scroll to position [93, 0]
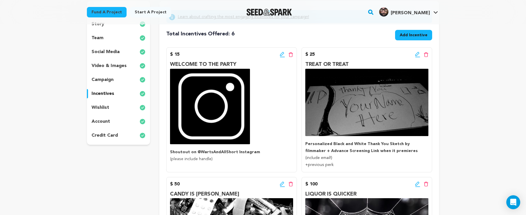
click at [417, 55] on icon at bounding box center [417, 54] width 4 height 4
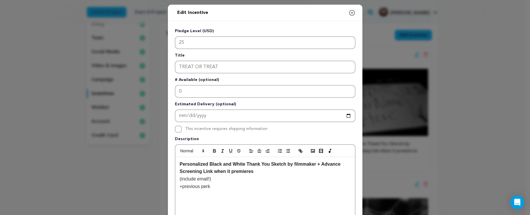
click at [208, 178] on span "(include email!)" at bounding box center [195, 178] width 31 height 5
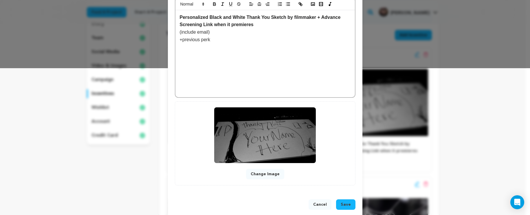
scroll to position [155, 0]
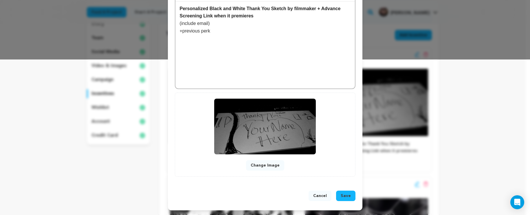
click at [344, 197] on span "Save" at bounding box center [346, 196] width 10 height 6
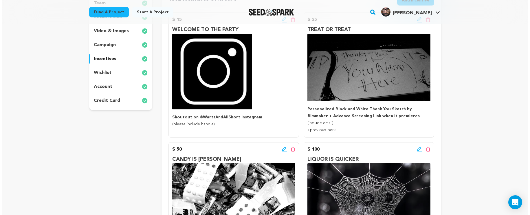
scroll to position [116, 0]
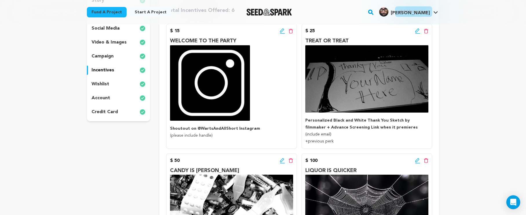
click at [417, 31] on icon at bounding box center [417, 30] width 4 height 4
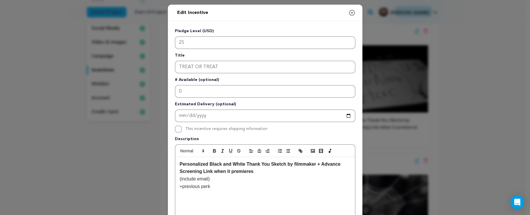
click at [243, 178] on p "(include email)" at bounding box center [265, 179] width 171 height 8
click at [266, 180] on p "(include email)" at bounding box center [265, 179] width 171 height 8
click at [268, 174] on p "Personalized Black and White Thank You Sketch by filmmaker + Advance Screening …" at bounding box center [265, 167] width 171 height 15
drag, startPoint x: 268, startPoint y: 173, endPoint x: 265, endPoint y: 174, distance: 3.0
click at [265, 174] on p "Personalized Black and White Thank You Sketch by filmmaker + Advance Screening …" at bounding box center [265, 167] width 171 height 15
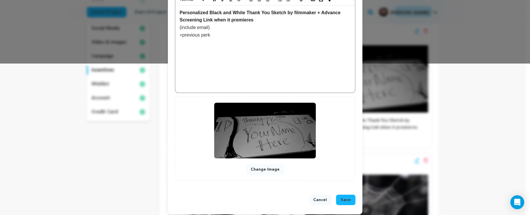
scroll to position [155, 0]
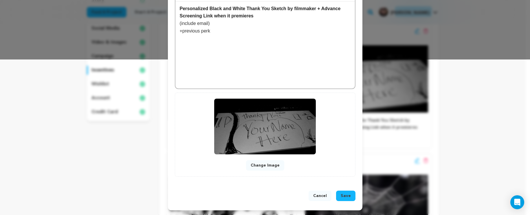
click at [349, 195] on button "Save" at bounding box center [345, 195] width 19 height 10
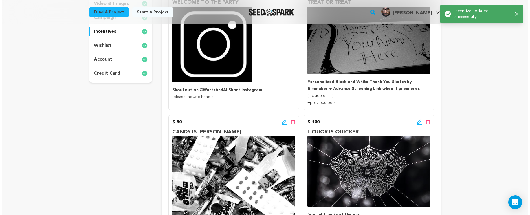
scroll to position [226, 0]
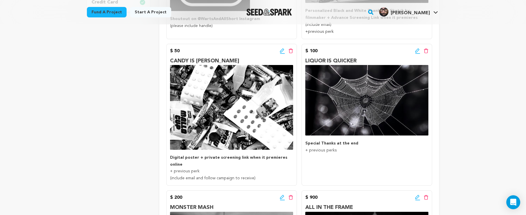
click at [416, 51] on icon at bounding box center [417, 50] width 4 height 4
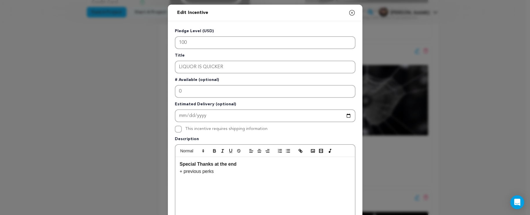
click at [259, 166] on p "Special Thanks at the end" at bounding box center [265, 164] width 171 height 8
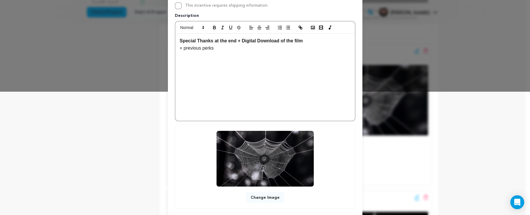
scroll to position [155, 0]
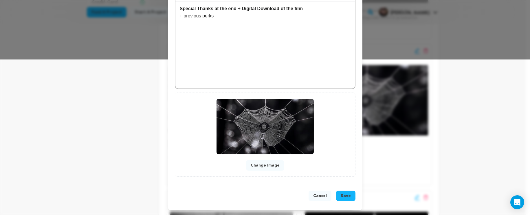
click at [347, 194] on span "Save" at bounding box center [346, 196] width 10 height 6
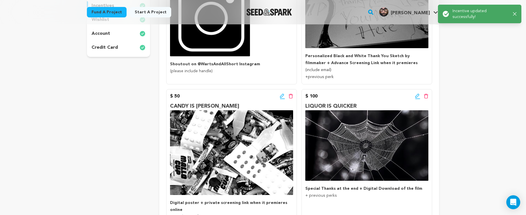
scroll to position [210, 0]
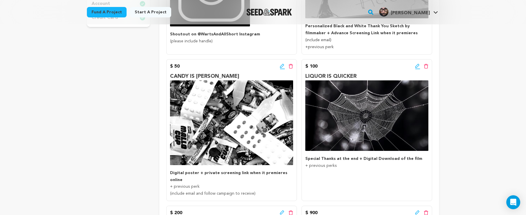
click at [280, 63] on icon at bounding box center [282, 66] width 5 height 6
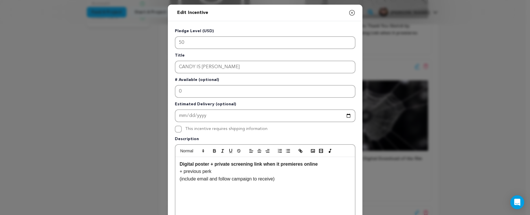
click at [351, 13] on icon "button" at bounding box center [352, 12] width 7 height 7
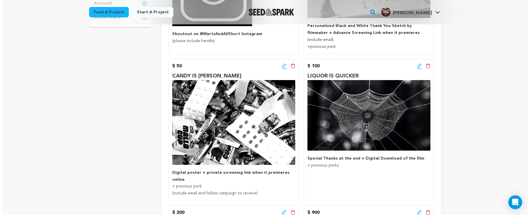
scroll to position [241, 0]
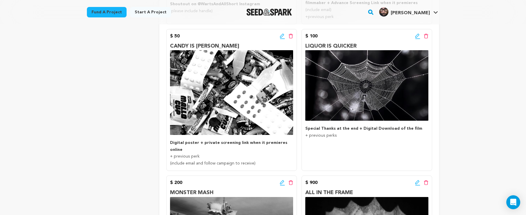
click at [417, 35] on icon at bounding box center [417, 36] width 5 height 6
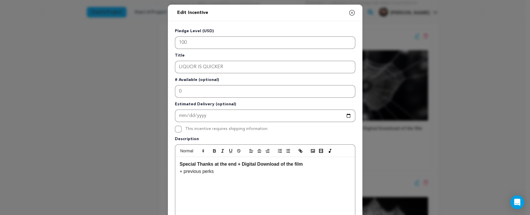
click at [180, 166] on strong "Special Thanks at the end + Digital Download of the film" at bounding box center [241, 163] width 123 height 5
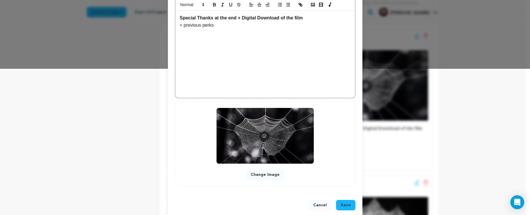
scroll to position [153, 0]
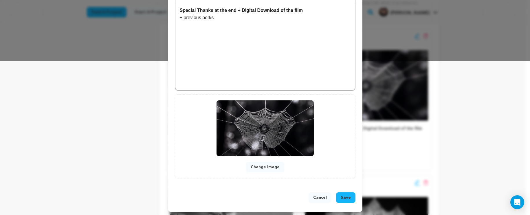
click at [338, 198] on button "Save" at bounding box center [345, 197] width 19 height 10
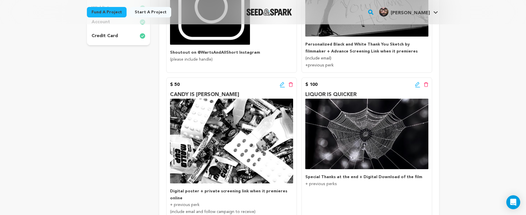
scroll to position [196, 0]
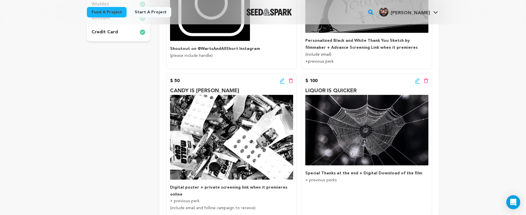
click at [281, 80] on icon at bounding box center [282, 81] width 5 height 6
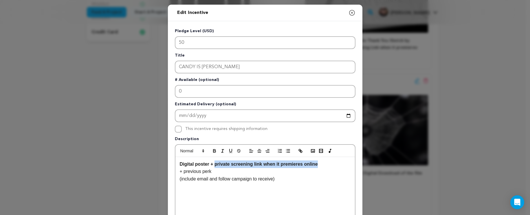
drag, startPoint x: 324, startPoint y: 165, endPoint x: 213, endPoint y: 164, distance: 110.3
click at [213, 164] on p "Digital poster + private screening link when it premieres online" at bounding box center [265, 164] width 171 height 8
click at [351, 12] on icon "button" at bounding box center [352, 12] width 7 height 7
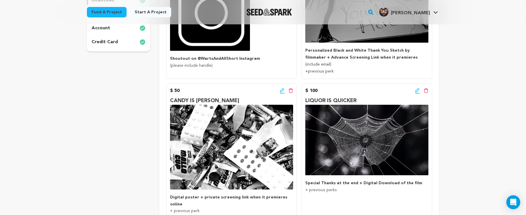
scroll to position [190, 0]
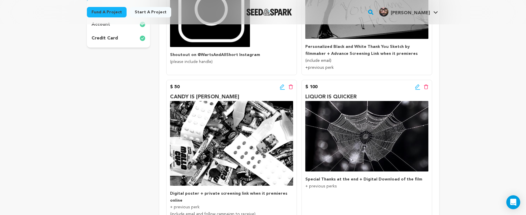
click at [284, 86] on icon at bounding box center [282, 87] width 5 height 6
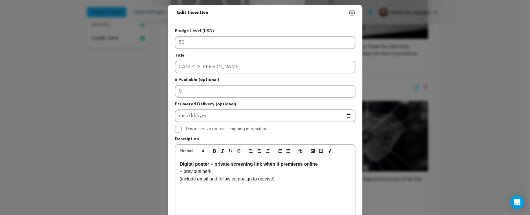
click at [320, 165] on p "Digital poster + private screening link when it premieres online" at bounding box center [265, 164] width 171 height 8
drag, startPoint x: 323, startPoint y: 163, endPoint x: 200, endPoint y: 159, distance: 123.1
click at [200, 159] on div "Digital poster + private screening link when it premieres online + previous per…" at bounding box center [265, 200] width 180 height 87
click at [224, 163] on strong "Exclusive BTS Photobook" at bounding box center [208, 163] width 57 height 5
click at [349, 12] on icon "button" at bounding box center [352, 12] width 7 height 7
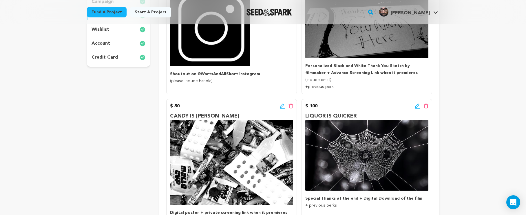
scroll to position [223, 0]
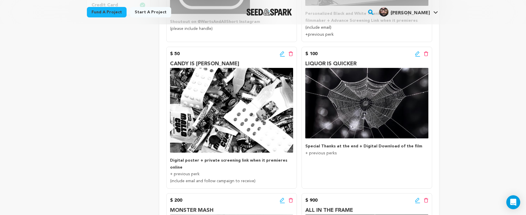
click at [283, 54] on icon at bounding box center [282, 54] width 5 height 6
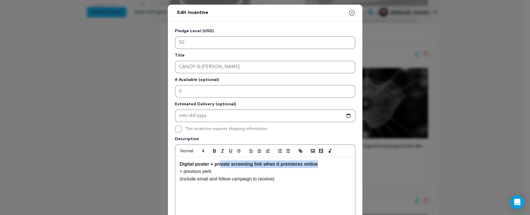
drag, startPoint x: 321, startPoint y: 164, endPoint x: 219, endPoint y: 165, distance: 101.9
click at [219, 165] on p "Digital poster + private screening link when it premieres online" at bounding box center [265, 164] width 171 height 8
click at [349, 12] on icon "button" at bounding box center [351, 12] width 5 height 5
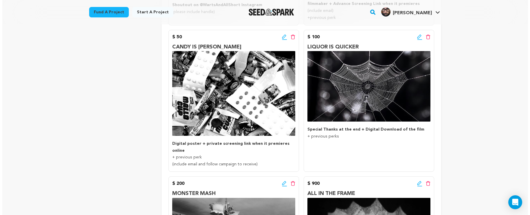
scroll to position [232, 0]
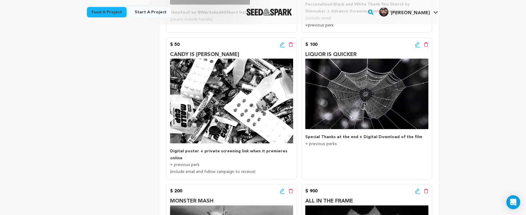
click at [281, 45] on icon at bounding box center [282, 44] width 4 height 4
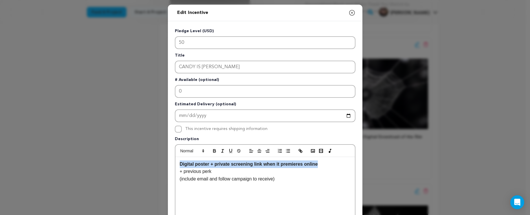
drag, startPoint x: 327, startPoint y: 162, endPoint x: 166, endPoint y: 162, distance: 161.3
click at [168, 162] on div "Pledge Level (USD) 50 Title CANDY IS DANDY # Available (optional) 0 Estimated D…" at bounding box center [265, 179] width 195 height 317
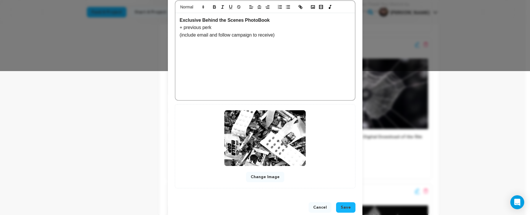
scroll to position [155, 0]
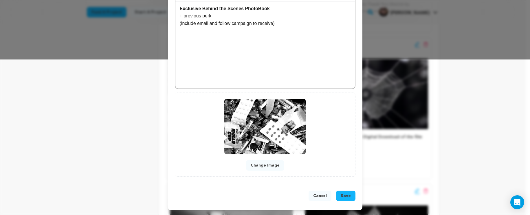
click at [339, 199] on button "Save" at bounding box center [345, 195] width 19 height 10
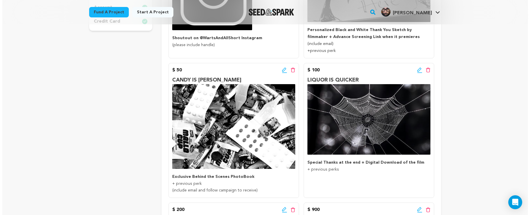
scroll to position [110, 0]
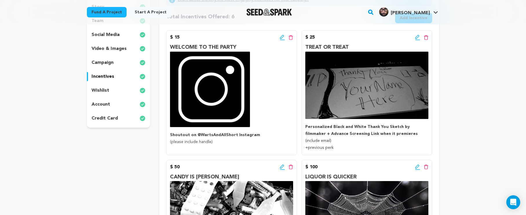
click at [282, 38] on icon at bounding box center [282, 37] width 5 height 6
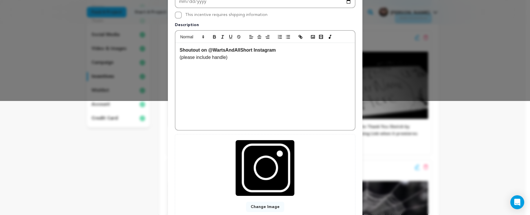
scroll to position [155, 0]
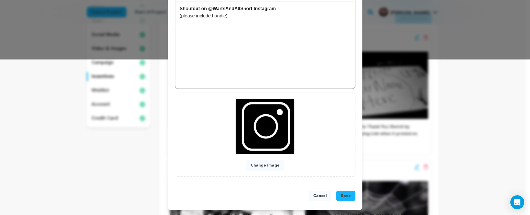
click at [268, 162] on button "Change Image" at bounding box center [265, 165] width 38 height 10
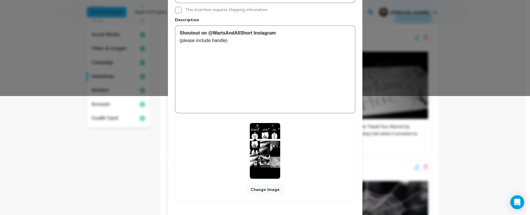
scroll to position [143, 0]
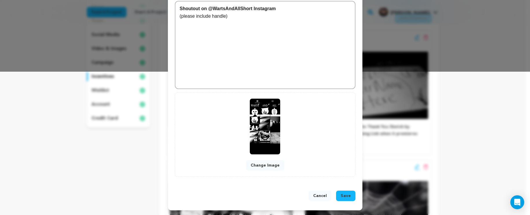
click at [347, 195] on span "Save" at bounding box center [346, 196] width 10 height 6
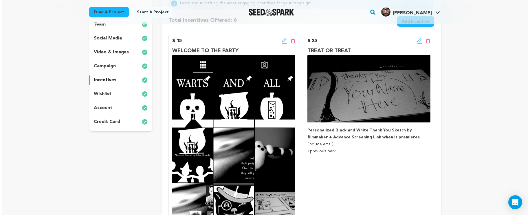
scroll to position [99, 0]
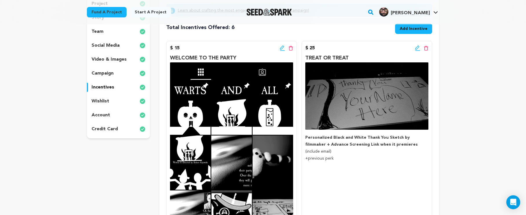
click at [281, 48] on icon at bounding box center [282, 48] width 5 height 6
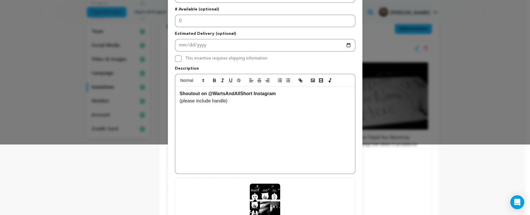
scroll to position [155, 0]
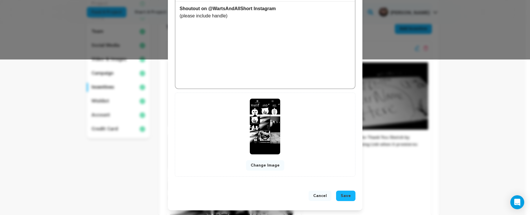
click at [264, 165] on button "Change Image" at bounding box center [265, 165] width 38 height 10
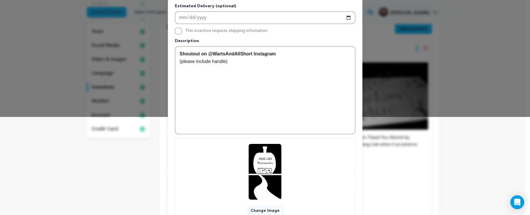
scroll to position [143, 0]
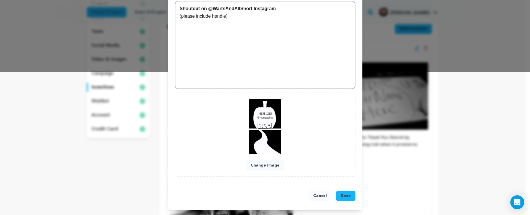
click at [349, 194] on button "Save" at bounding box center [345, 195] width 19 height 10
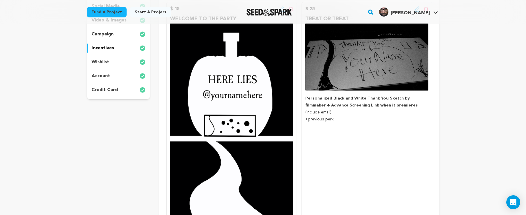
scroll to position [75, 0]
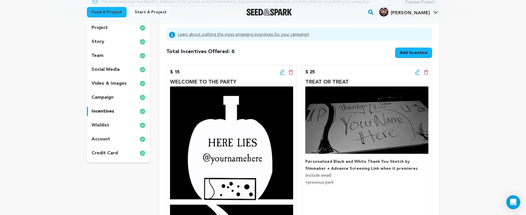
click at [244, 118] on img at bounding box center [231, 191] width 123 height 210
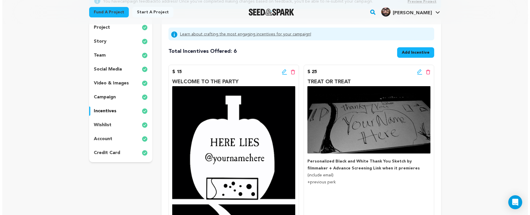
scroll to position [46, 0]
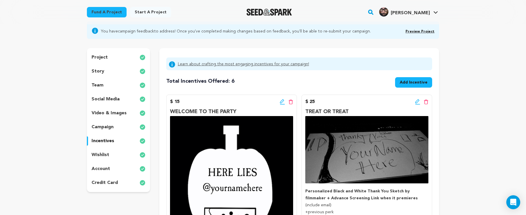
click at [279, 101] on div "$ 15 Edit incentive button Delete incentive button" at bounding box center [231, 101] width 123 height 7
click at [280, 101] on icon at bounding box center [282, 102] width 5 height 6
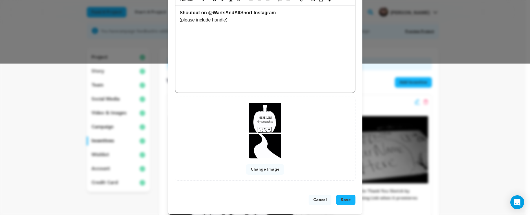
scroll to position [155, 0]
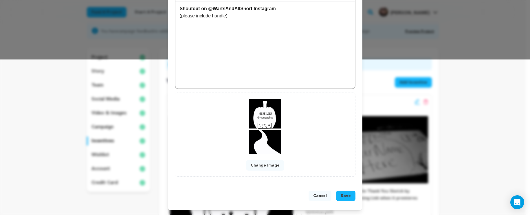
click at [270, 169] on button "Change Image" at bounding box center [265, 165] width 38 height 10
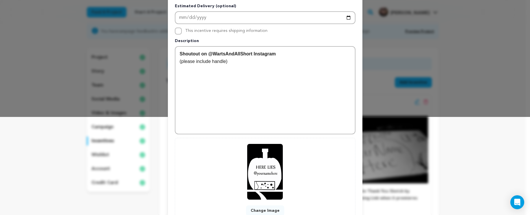
scroll to position [143, 0]
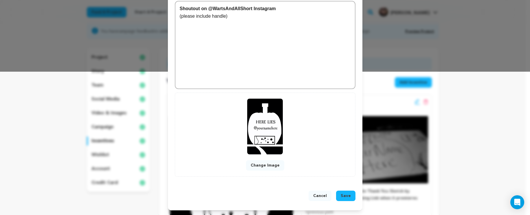
click at [367, 190] on div "Edit Incentive Close modal Pledge Level (USD) 15 Title WELCOME TO THE PARTY # A…" at bounding box center [265, 36] width 530 height 358
click at [341, 201] on div "Cancel Save" at bounding box center [265, 196] width 181 height 13
click at [345, 197] on span "Save" at bounding box center [346, 196] width 10 height 6
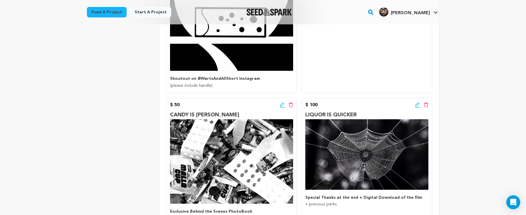
scroll to position [312, 0]
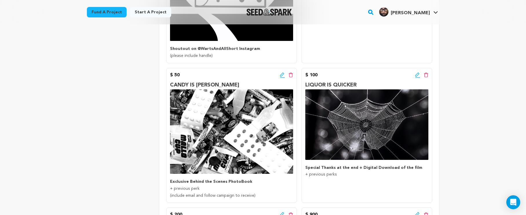
click at [418, 75] on icon at bounding box center [417, 75] width 5 height 6
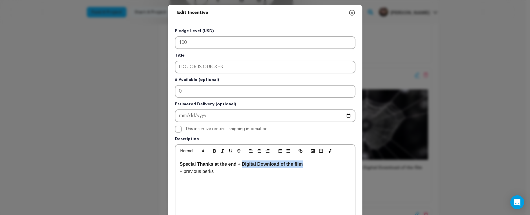
drag, startPoint x: 314, startPoint y: 165, endPoint x: 242, endPoint y: 164, distance: 72.7
click at [242, 164] on p "Special Thanks at the end + Digital Download of the film" at bounding box center [265, 164] width 171 height 8
click at [349, 12] on icon "button" at bounding box center [352, 12] width 7 height 7
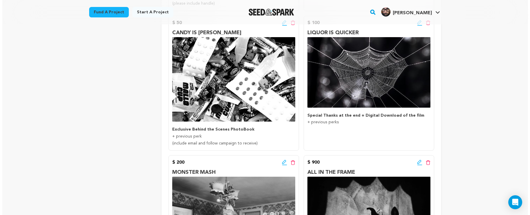
scroll to position [332, 0]
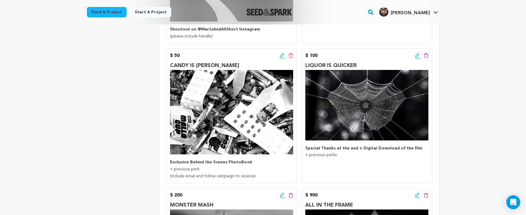
click at [285, 54] on icon at bounding box center [282, 56] width 5 height 6
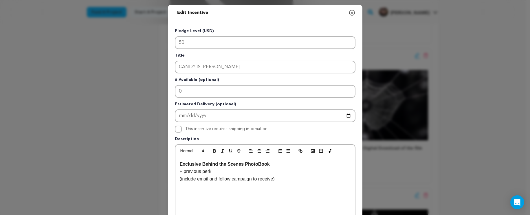
click at [279, 164] on p "Exclusive Behind the Scenes PhotoBook" at bounding box center [265, 164] width 171 height 8
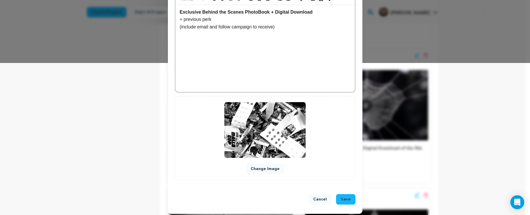
scroll to position [155, 0]
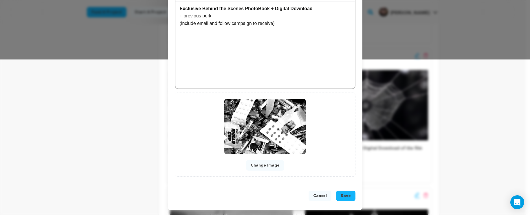
click at [346, 198] on button "Save" at bounding box center [345, 195] width 19 height 10
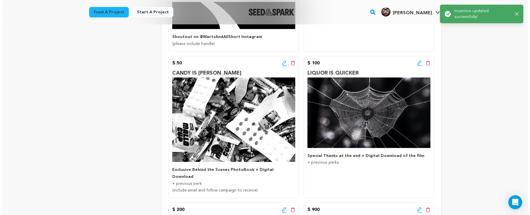
scroll to position [328, 0]
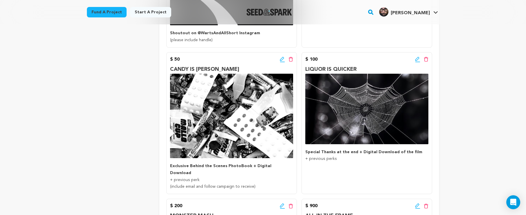
click at [414, 58] on div "$ 100 Edit incentive button Delete incentive button" at bounding box center [366, 59] width 123 height 7
click at [416, 59] on icon at bounding box center [417, 59] width 5 height 6
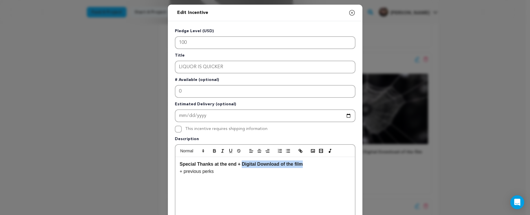
drag, startPoint x: 329, startPoint y: 164, endPoint x: 240, endPoint y: 164, distance: 88.6
click at [240, 164] on p "Special Thanks at the end + Digital Download of the film" at bounding box center [265, 164] width 171 height 8
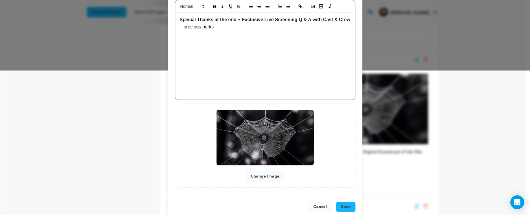
scroll to position [148, 0]
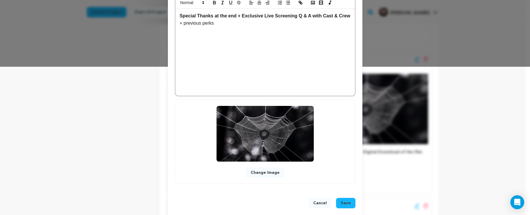
click at [341, 201] on span "Save" at bounding box center [346, 203] width 10 height 6
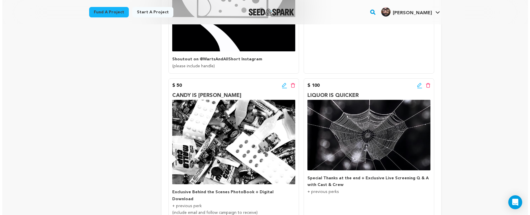
scroll to position [305, 0]
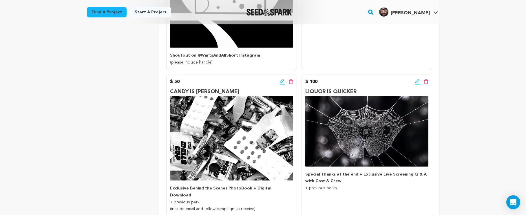
click at [417, 80] on icon at bounding box center [417, 82] width 5 height 6
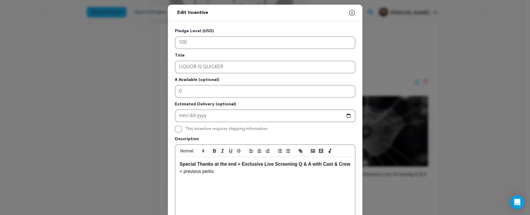
click at [308, 164] on strong "Special Thanks at the end + Exclusive Live Screening Q & A with Cast & Crew" at bounding box center [265, 163] width 171 height 5
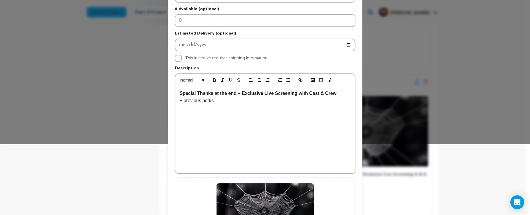
scroll to position [155, 0]
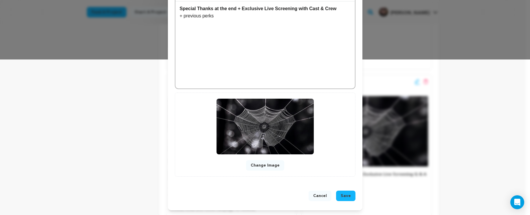
click at [342, 193] on span "Save" at bounding box center [346, 196] width 10 height 6
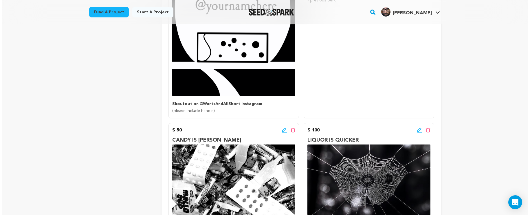
scroll to position [343, 0]
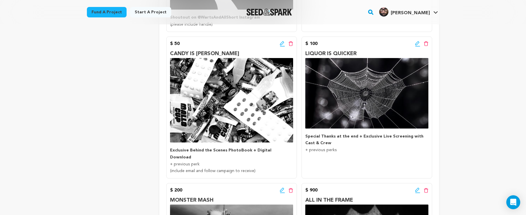
click at [415, 45] on icon at bounding box center [417, 44] width 5 height 6
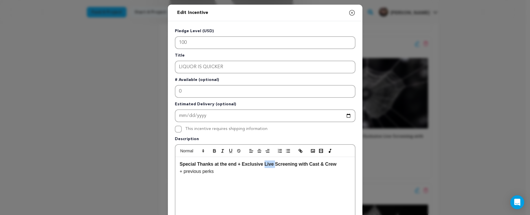
drag, startPoint x: 271, startPoint y: 165, endPoint x: 262, endPoint y: 163, distance: 9.2
click at [262, 163] on strong "Special Thanks at the end + Exclusive Live Screening with Cast & Crew" at bounding box center [258, 163] width 157 height 5
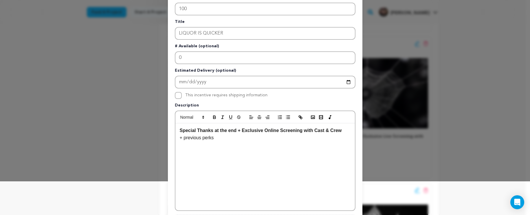
scroll to position [148, 0]
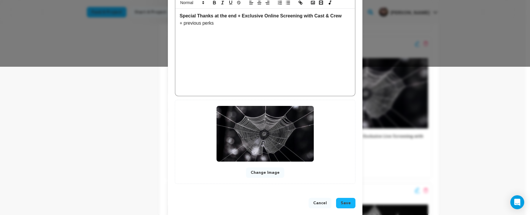
click at [347, 18] on p "Special Thanks at the end + Exclusive Online Screening with Cast & Crew" at bounding box center [265, 16] width 171 height 8
drag, startPoint x: 250, startPoint y: 26, endPoint x: 174, endPoint y: 22, distance: 76.6
click at [175, 22] on div "Special Thanks at the end + Exclusive Online Screening with Cast & Crew BEFORE …" at bounding box center [265, 52] width 180 height 87
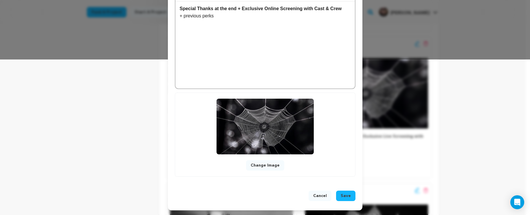
click at [343, 194] on span "Save" at bounding box center [346, 196] width 10 height 6
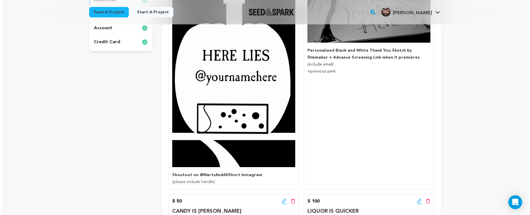
scroll to position [115, 0]
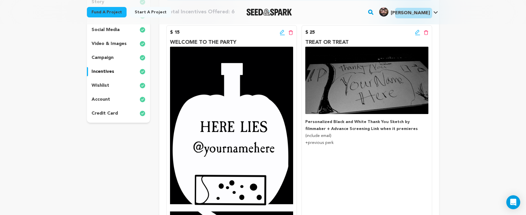
click at [417, 33] on icon at bounding box center [417, 33] width 5 height 6
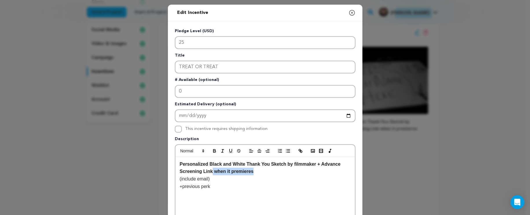
drag, startPoint x: 256, startPoint y: 171, endPoint x: 211, endPoint y: 172, distance: 44.6
click at [211, 172] on p "Personalized Black and White Thank You Sketch by filmmaker + Advance Screening …" at bounding box center [265, 167] width 171 height 15
drag, startPoint x: 344, startPoint y: 165, endPoint x: 321, endPoint y: 166, distance: 23.8
click at [321, 166] on p "Personalized Black and White Thank You Sketch by filmmaker + Advance Screening …" at bounding box center [265, 167] width 171 height 15
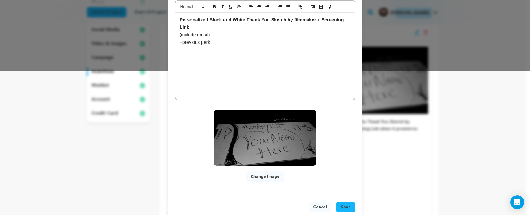
scroll to position [155, 0]
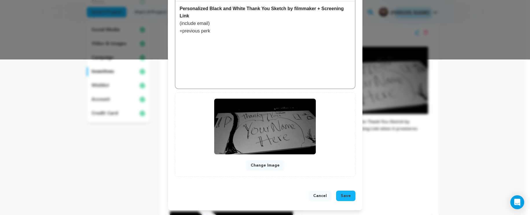
click at [345, 193] on span "Save" at bounding box center [346, 196] width 10 height 6
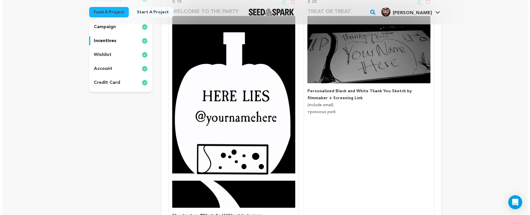
scroll to position [74, 0]
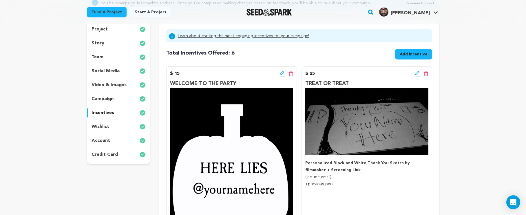
click at [415, 73] on icon at bounding box center [417, 74] width 5 height 6
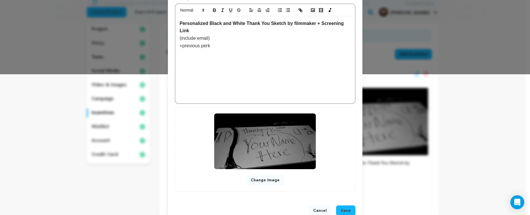
scroll to position [108, 0]
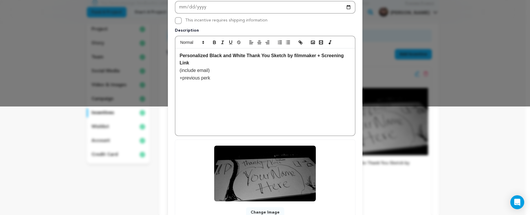
click at [320, 56] on strong "Personalized Black and White Thank You Sketch by filmmaker + Screening Link" at bounding box center [263, 59] width 166 height 12
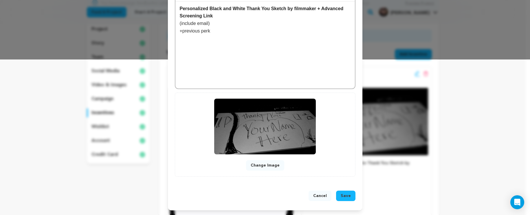
click at [346, 195] on span "Save" at bounding box center [346, 196] width 10 height 6
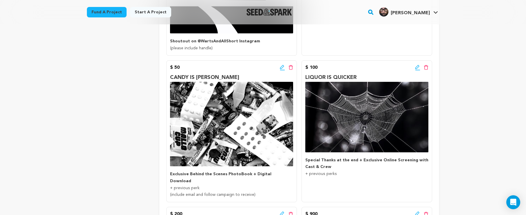
scroll to position [323, 0]
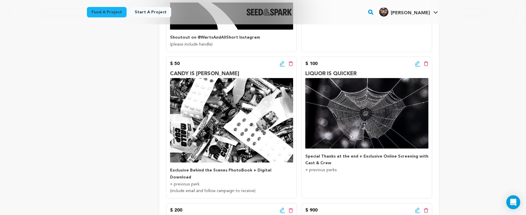
click at [281, 63] on icon at bounding box center [282, 64] width 5 height 6
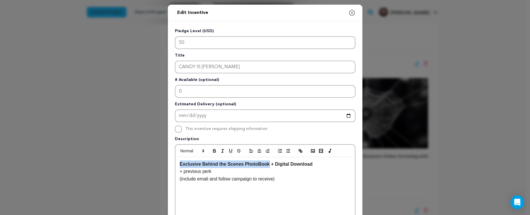
drag, startPoint x: 266, startPoint y: 164, endPoint x: 177, endPoint y: 164, distance: 89.8
click at [177, 164] on div "Exclusive Behind the Scenes PhotoBook + Digital Download + previous perk (inclu…" at bounding box center [265, 200] width 180 height 87
click at [353, 12] on icon "button" at bounding box center [352, 12] width 7 height 7
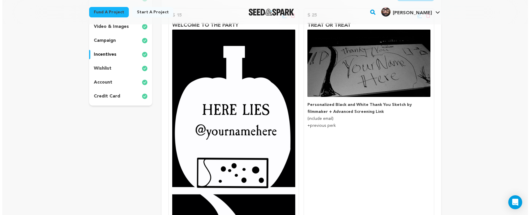
scroll to position [104, 0]
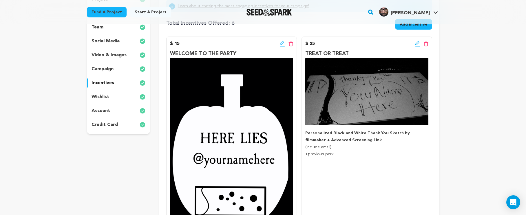
click at [418, 43] on icon at bounding box center [417, 43] width 4 height 4
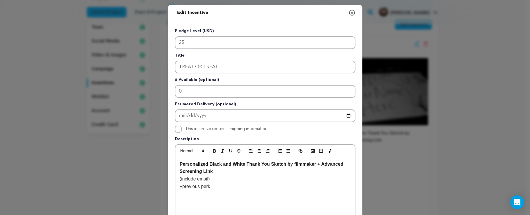
click at [207, 180] on span "(include email)" at bounding box center [195, 178] width 30 height 5
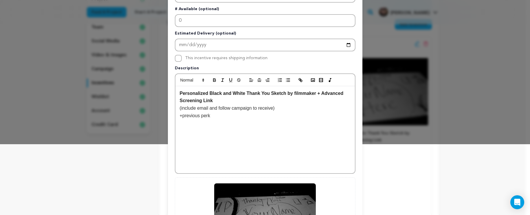
scroll to position [155, 0]
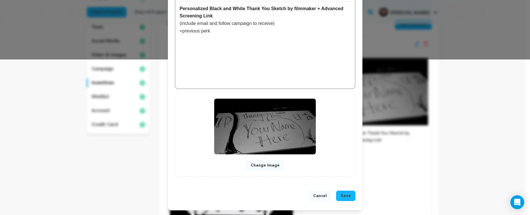
click at [343, 200] on button "Save" at bounding box center [345, 195] width 19 height 10
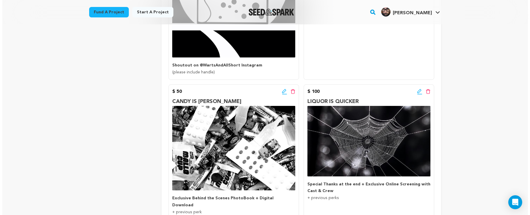
scroll to position [325, 0]
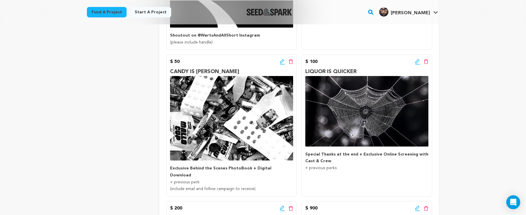
click at [281, 60] on icon at bounding box center [282, 61] width 4 height 4
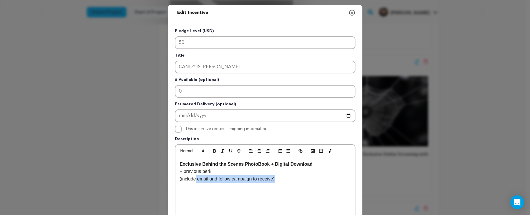
drag, startPoint x: 279, startPoint y: 179, endPoint x: 193, endPoint y: 177, distance: 86.3
click at [193, 177] on p "(include email and follow campaign to receive)" at bounding box center [265, 179] width 171 height 8
click at [251, 172] on p "+ previous perk" at bounding box center [265, 171] width 171 height 8
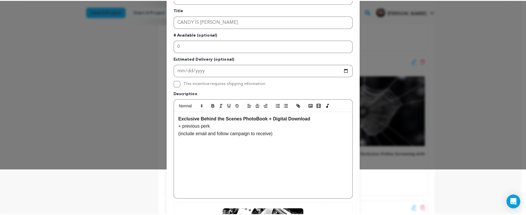
scroll to position [0, 0]
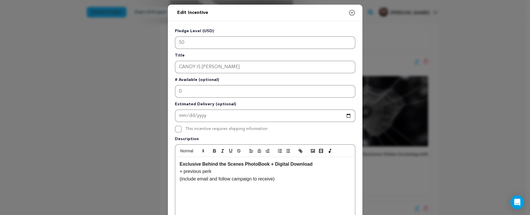
click at [349, 11] on icon "button" at bounding box center [351, 12] width 5 height 5
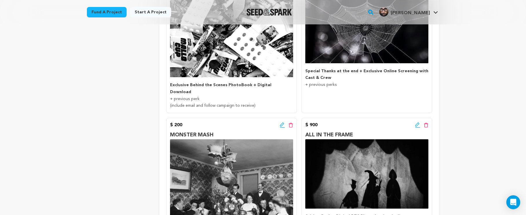
scroll to position [427, 0]
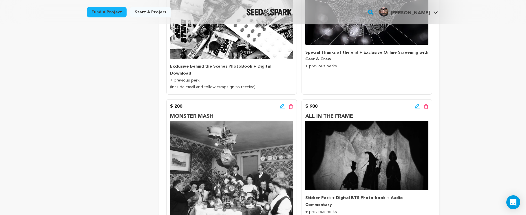
click at [416, 103] on icon at bounding box center [417, 106] width 5 height 6
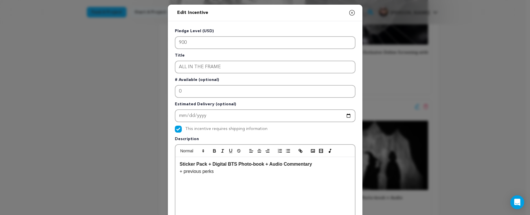
click at [311, 164] on p "Sticker Pack + Digital BTS Photo-book + Audio Commentary" at bounding box center [265, 164] width 171 height 8
click at [349, 14] on icon "button" at bounding box center [352, 12] width 7 height 7
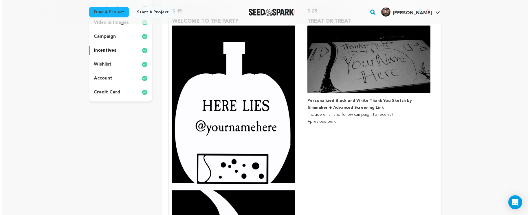
scroll to position [109, 0]
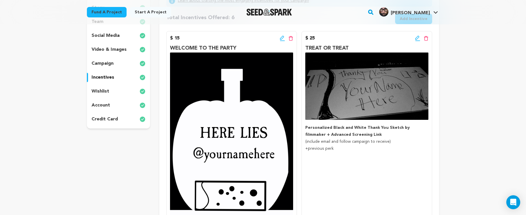
click at [416, 36] on icon at bounding box center [417, 38] width 5 height 6
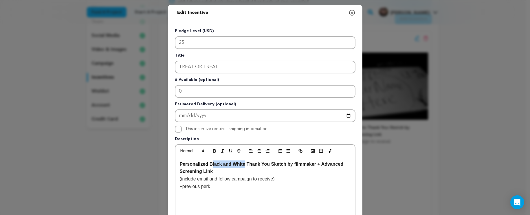
drag, startPoint x: 243, startPoint y: 164, endPoint x: 210, endPoint y: 162, distance: 32.7
click at [209, 164] on strong "Personalized Black and White Thank You Sketch by filmmaker + Advanced Screening…" at bounding box center [262, 167] width 165 height 12
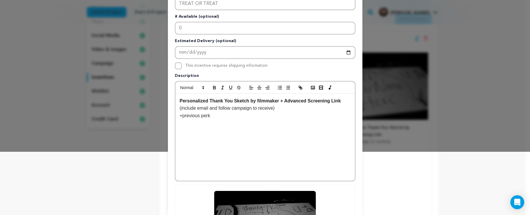
scroll to position [155, 0]
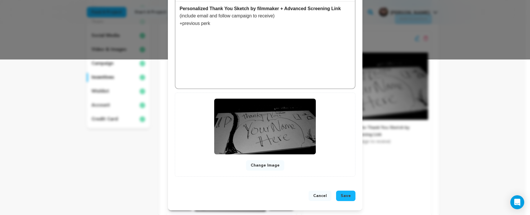
click at [338, 193] on button "Save" at bounding box center [345, 195] width 19 height 10
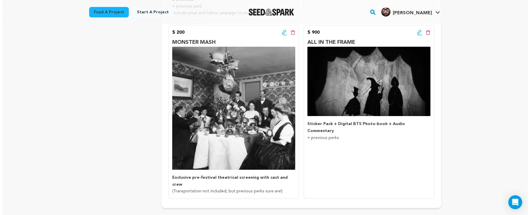
scroll to position [471, 0]
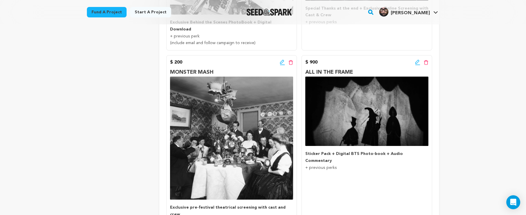
click at [427, 60] on icon at bounding box center [426, 62] width 5 height 5
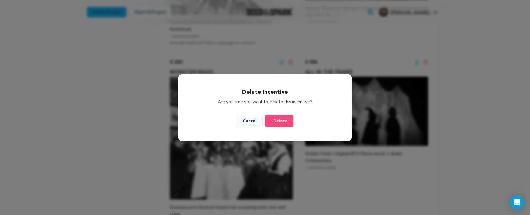
click at [257, 122] on button "Cancel" at bounding box center [250, 121] width 26 height 12
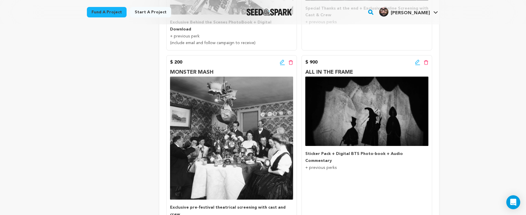
click at [418, 55] on div "$ 900 Edit incentive button Delete incentive button ALL IN THE FRAME Sticker Pa…" at bounding box center [366, 141] width 131 height 173
click at [417, 59] on icon at bounding box center [417, 62] width 5 height 6
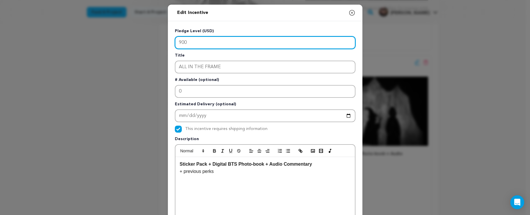
click at [177, 42] on input "900" at bounding box center [265, 42] width 181 height 13
click at [180, 45] on input "900" at bounding box center [265, 42] width 181 height 13
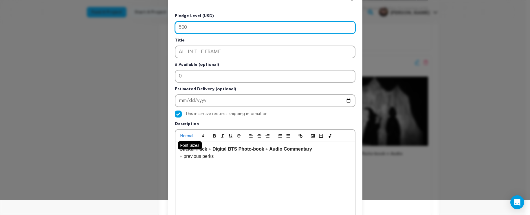
scroll to position [19, 0]
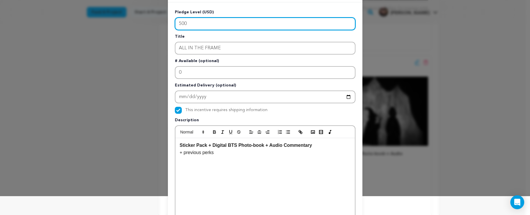
type input "500"
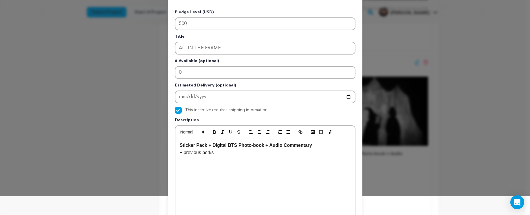
click at [324, 144] on p "Sticker Pack + Digital BTS Photo-book + Audio Commentary" at bounding box center [265, 145] width 171 height 8
drag, startPoint x: 323, startPoint y: 145, endPoint x: 171, endPoint y: 151, distance: 151.5
click at [171, 151] on div "Pledge Level (USD) 500 Title ALL IN THE FRAME # Available (optional) 0 Estimate…" at bounding box center [265, 160] width 195 height 317
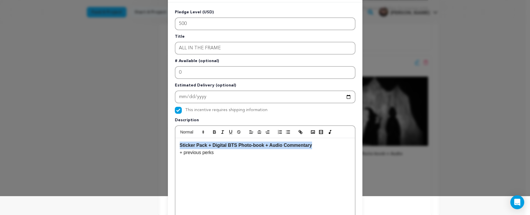
drag, startPoint x: 313, startPoint y: 145, endPoint x: 177, endPoint y: 147, distance: 135.8
click at [177, 147] on div "Sticker Pack + Digital BTS Photo-book + Audio Commentary + previous perks" at bounding box center [265, 181] width 180 height 87
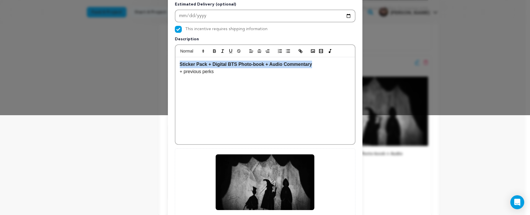
scroll to position [155, 0]
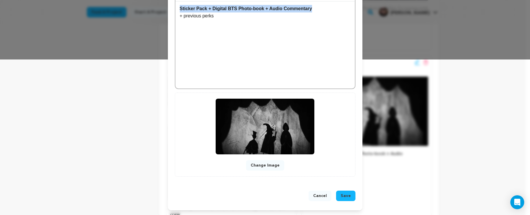
click at [338, 191] on button "Save" at bounding box center [345, 195] width 19 height 10
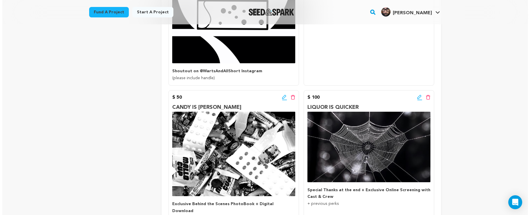
scroll to position [320, 0]
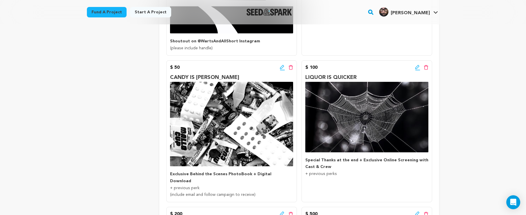
click at [416, 68] on icon at bounding box center [417, 67] width 4 height 4
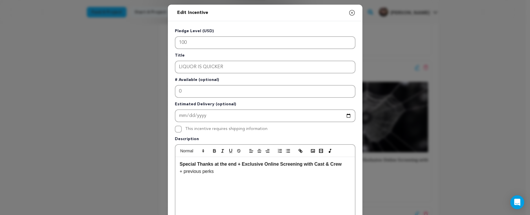
click at [352, 13] on icon "button" at bounding box center [352, 12] width 7 height 7
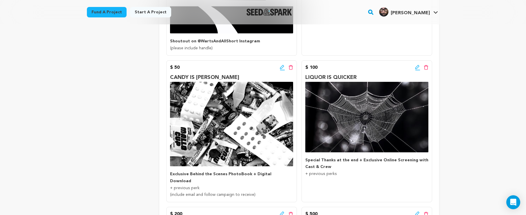
click at [280, 66] on icon at bounding box center [282, 68] width 5 height 6
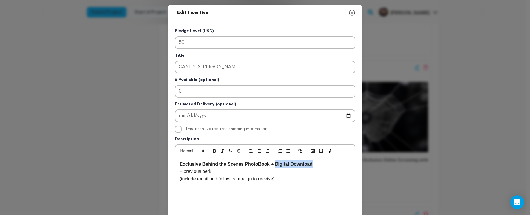
drag, startPoint x: 313, startPoint y: 166, endPoint x: 273, endPoint y: 166, distance: 40.0
click at [273, 166] on p "Exclusive Behind the Scenes PhotoBook + Digital Download" at bounding box center [265, 164] width 171 height 8
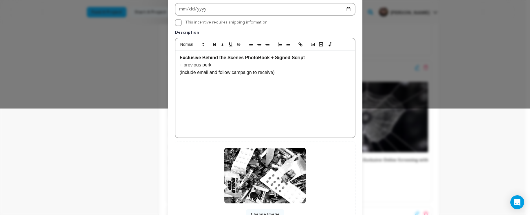
scroll to position [155, 0]
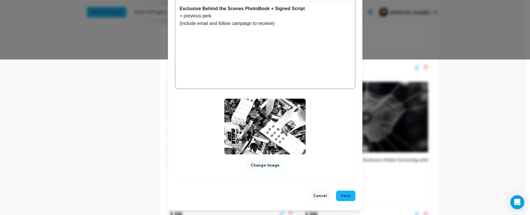
click at [275, 8] on strong "Exclusive Behind the Scenes PhotoBook + Signed Script" at bounding box center [242, 8] width 125 height 5
click at [273, 8] on strong "Exclusive Behind the Scenes PhotoBook + Signed Script" at bounding box center [242, 8] width 125 height 5
click at [347, 197] on span "Save" at bounding box center [346, 196] width 10 height 6
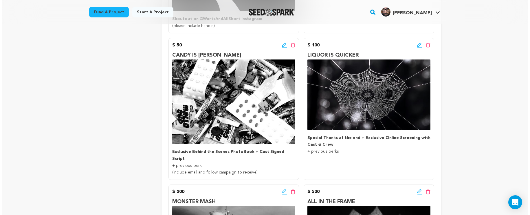
scroll to position [346, 0]
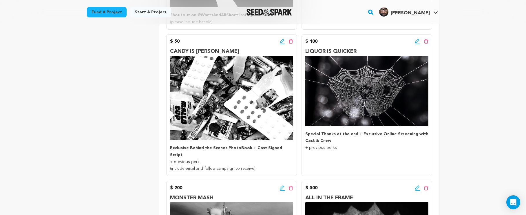
click at [418, 41] on icon at bounding box center [417, 42] width 5 height 6
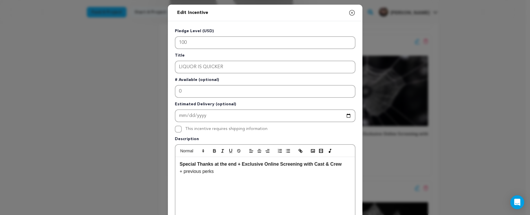
click at [234, 164] on strong "Special Thanks at the end + Exclusive Online Screening with Cast & Crew" at bounding box center [261, 163] width 162 height 5
drag, startPoint x: 318, startPoint y: 165, endPoint x: 219, endPoint y: 163, distance: 99.6
click at [219, 163] on p "Special Thanks + Exclusive Online Screening with Cast & Crew" at bounding box center [265, 164] width 171 height 8
click at [212, 164] on strong "Special Thanks + Digital Download of Film" at bounding box center [227, 163] width 94 height 5
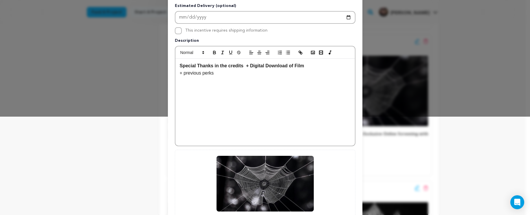
scroll to position [39, 0]
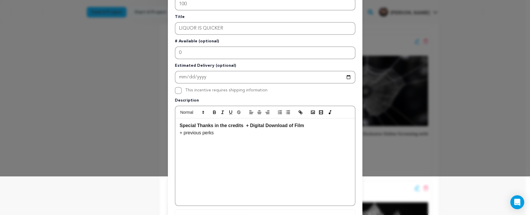
click at [327, 126] on p "Special Thanks in the credits + Digital Download of Film" at bounding box center [265, 126] width 171 height 8
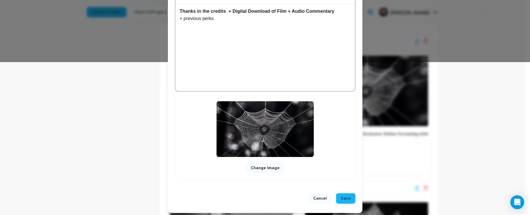
scroll to position [155, 0]
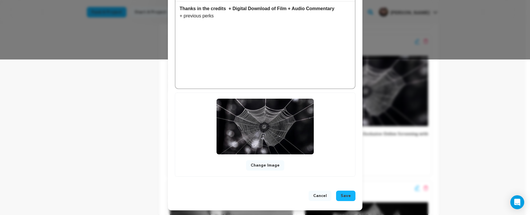
click at [341, 197] on span "Save" at bounding box center [346, 196] width 10 height 6
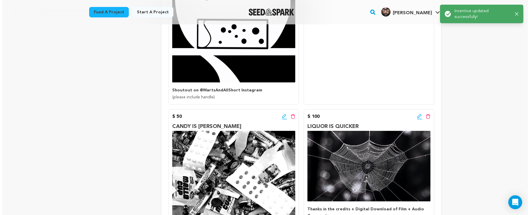
scroll to position [299, 0]
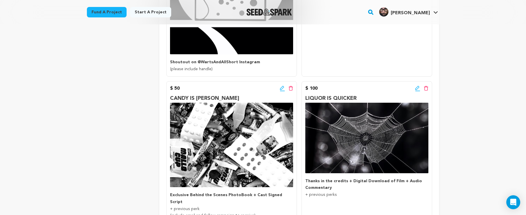
click at [418, 86] on icon at bounding box center [417, 88] width 4 height 4
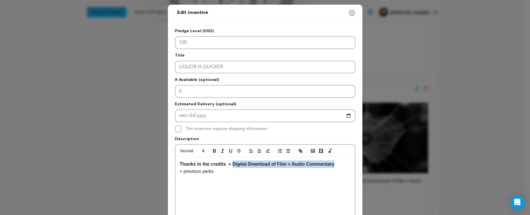
drag, startPoint x: 335, startPoint y: 164, endPoint x: 258, endPoint y: 171, distance: 77.4
click at [231, 164] on p "Thanks in the credits + Digital Download of Film + Audio Commentary" at bounding box center [265, 164] width 171 height 8
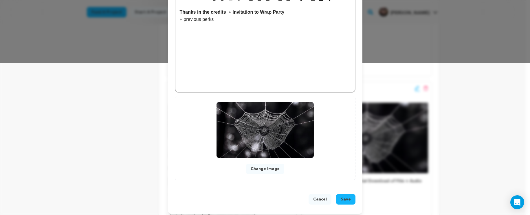
scroll to position [155, 0]
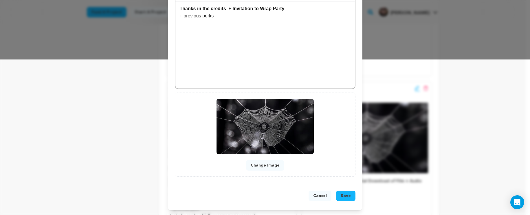
click at [349, 197] on button "Save" at bounding box center [345, 195] width 19 height 10
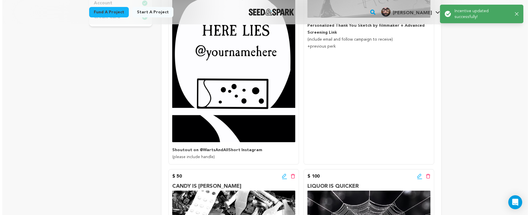
scroll to position [334, 0]
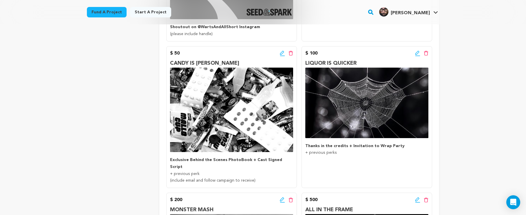
click at [415, 53] on icon at bounding box center [417, 53] width 4 height 4
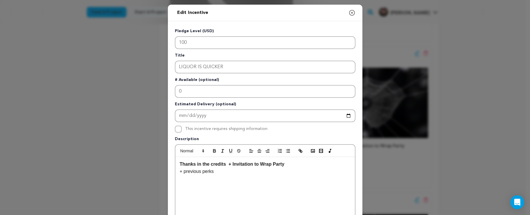
click at [260, 162] on strong "Thanks in the credits + Invitation to Wrap Party" at bounding box center [232, 163] width 105 height 5
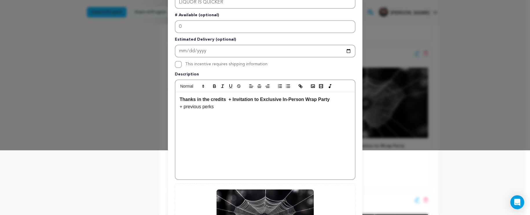
scroll to position [155, 0]
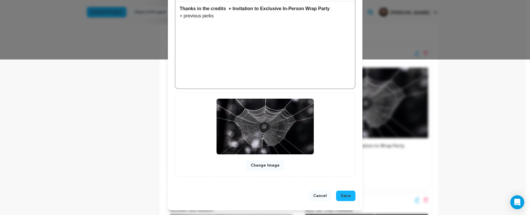
click at [346, 195] on span "Save" at bounding box center [346, 196] width 10 height 6
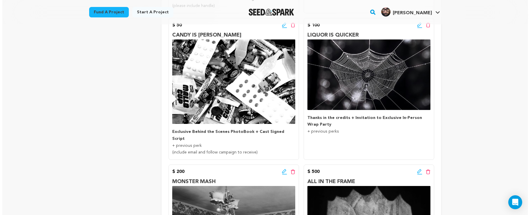
scroll to position [355, 0]
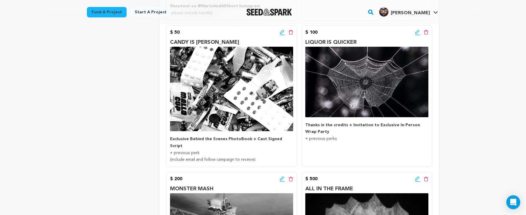
click at [416, 32] on icon at bounding box center [417, 33] width 5 height 6
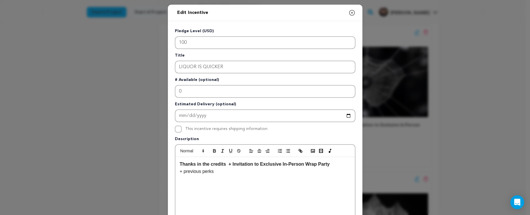
click at [270, 169] on p "﻿﻿﻿﻿﻿﻿﻿﻿﻿﻿﻿﻿﻿﻿﻿﻿﻿﻿﻿﻿ ﻿ + previous perks" at bounding box center [265, 171] width 171 height 8
click at [277, 163] on strong "Thanks in the credits + Invitation to Exclusive In-Person Wrap Party" at bounding box center [255, 163] width 150 height 5
click at [279, 164] on strong "Thanks in the credits + Invitation to Exclusive In-Person Wrap Party" at bounding box center [255, 163] width 150 height 5
drag, startPoint x: 303, startPoint y: 166, endPoint x: 259, endPoint y: 166, distance: 44.9
click at [259, 166] on strong "Thanks in the credits + Invitation to Exclusive In-Person Wrap Party" at bounding box center [255, 163] width 150 height 5
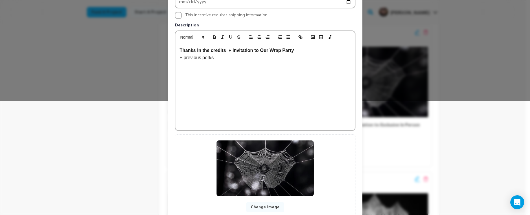
scroll to position [155, 0]
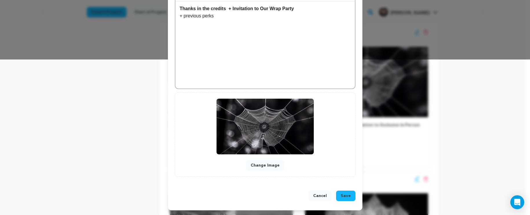
click at [348, 195] on span "Save" at bounding box center [346, 196] width 10 height 6
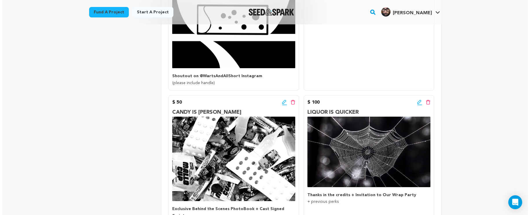
scroll to position [308, 0]
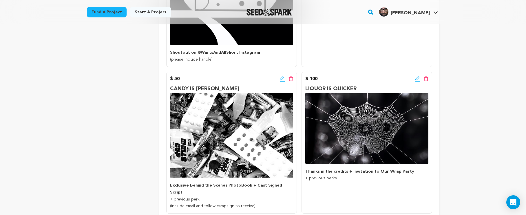
click at [281, 79] on icon at bounding box center [282, 78] width 4 height 4
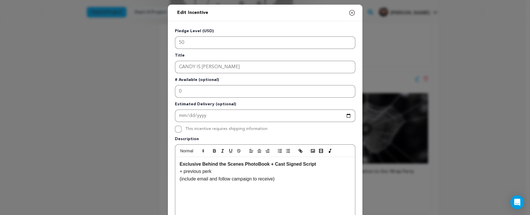
click at [254, 170] on p "+ previous perk" at bounding box center [265, 171] width 171 height 8
drag, startPoint x: 241, startPoint y: 165, endPoint x: 201, endPoint y: 166, distance: 40.2
click at [201, 166] on strong "Exclusive Behind the Scenes PhotoBook + Cast Signed Script" at bounding box center [248, 163] width 137 height 5
click at [298, 164] on p "Exclusive BTS PhotoBook + Cast Signed Script" at bounding box center [265, 164] width 171 height 8
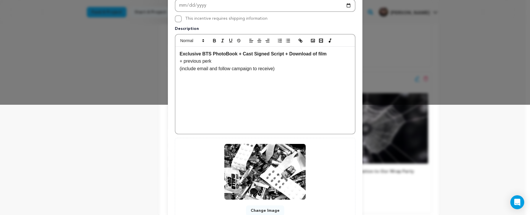
scroll to position [155, 0]
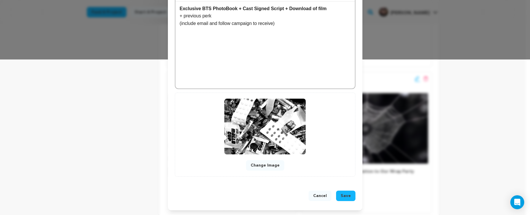
click at [342, 197] on span "Save" at bounding box center [346, 196] width 10 height 6
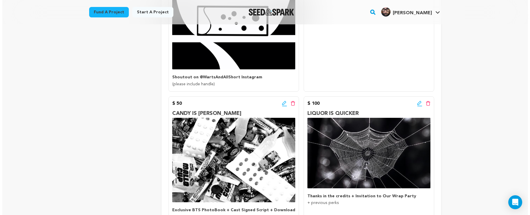
scroll to position [328, 0]
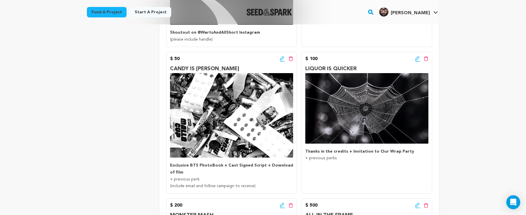
click at [285, 58] on icon at bounding box center [282, 59] width 5 height 6
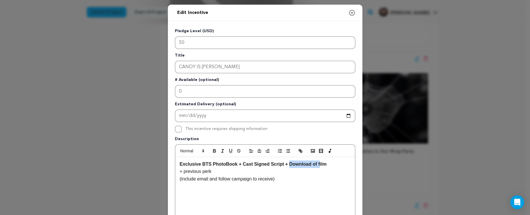
drag, startPoint x: 317, startPoint y: 163, endPoint x: 288, endPoint y: 163, distance: 29.5
click at [288, 163] on strong "Exclusive BTS PhotoBook + Cast Signed Script + Download of film" at bounding box center [253, 163] width 147 height 5
click at [319, 161] on p "Exclusive BTS PhotoBook + Cast Signed Script + Film" at bounding box center [265, 164] width 171 height 8
click at [301, 164] on strong "Exclusive BTS PhotoBook + Cast Signed Script + Film download" at bounding box center [251, 163] width 142 height 5
drag, startPoint x: 288, startPoint y: 165, endPoint x: 292, endPoint y: 165, distance: 4.6
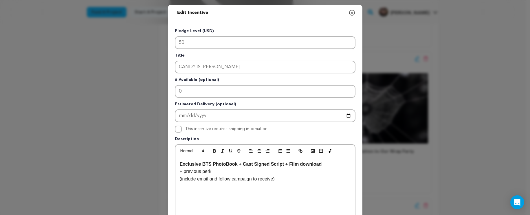
click at [288, 165] on strong "Exclusive BTS PhotoBook + Cast Signed Script + Film download" at bounding box center [251, 163] width 142 height 5
click at [301, 162] on strong "Exclusive BTS PhotoBook + Cast Signed Script + Film download" at bounding box center [251, 163] width 142 height 5
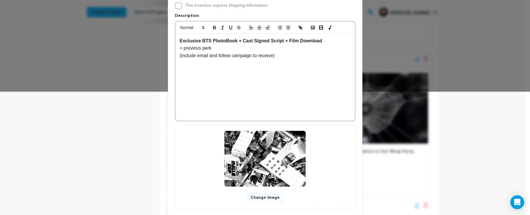
scroll to position [155, 0]
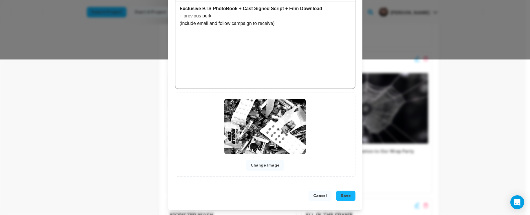
click at [341, 197] on span "Save" at bounding box center [346, 196] width 10 height 6
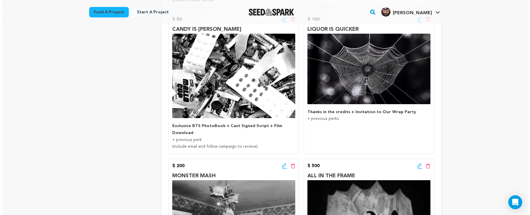
scroll to position [318, 0]
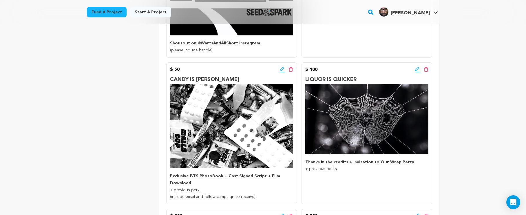
click at [281, 69] on icon at bounding box center [282, 70] width 5 height 6
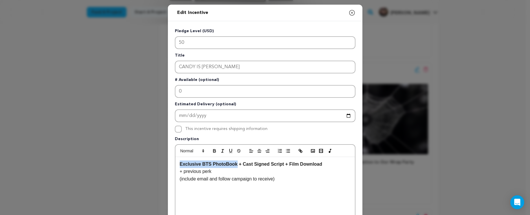
drag, startPoint x: 234, startPoint y: 164, endPoint x: 162, endPoint y: 160, distance: 71.3
click at [162, 160] on div "Edit Incentive Close modal Pledge Level (USD) 50 Title CANDY IS DANDY # Availab…" at bounding box center [265, 185] width 530 height 370
click at [268, 153] on button "button" at bounding box center [267, 150] width 8 height 7
click at [250, 149] on icon "button" at bounding box center [251, 150] width 5 height 5
click at [262, 168] on p "+ previous perk" at bounding box center [265, 171] width 171 height 8
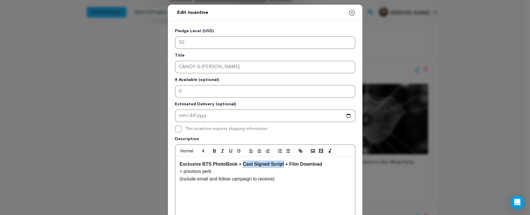
drag, startPoint x: 281, startPoint y: 164, endPoint x: 241, endPoint y: 166, distance: 40.6
click at [241, 166] on strong "Exclusive BTS PhotoBook + Cast Signed Script + Film Download" at bounding box center [251, 163] width 143 height 5
drag, startPoint x: 198, startPoint y: 164, endPoint x: 162, endPoint y: 162, distance: 35.4
click at [162, 162] on div "Edit Incentive Close modal Pledge Level (USD) 50 Title CANDY IS DANDY # Availab…" at bounding box center [265, 185] width 530 height 370
click at [247, 165] on strong "Digital Pack: BTS PhotoBook + + Film Download" at bounding box center [234, 163] width 108 height 5
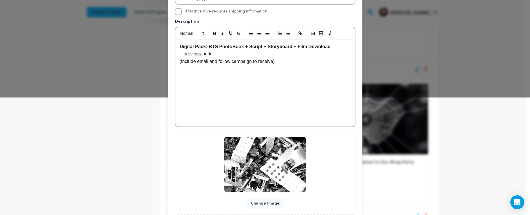
scroll to position [155, 0]
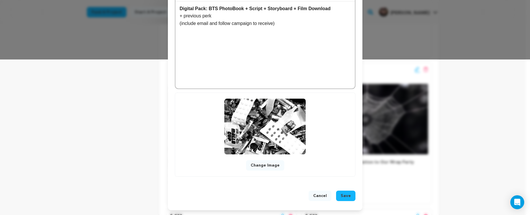
click at [341, 195] on span "Save" at bounding box center [346, 196] width 10 height 6
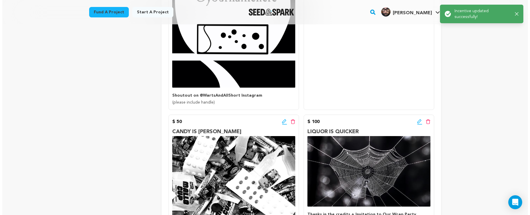
scroll to position [331, 0]
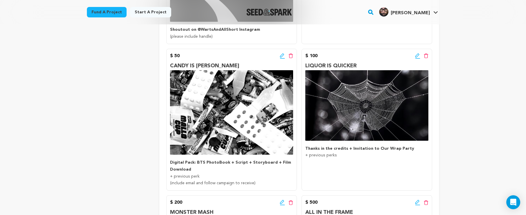
click at [418, 57] on icon at bounding box center [417, 56] width 5 height 6
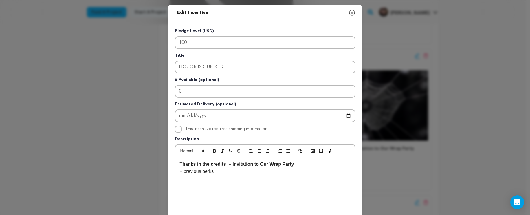
drag, startPoint x: 267, startPoint y: 164, endPoint x: 270, endPoint y: 165, distance: 3.2
click at [267, 164] on strong "Thanks in the credits + Invitation to Our Wrap Party" at bounding box center [237, 163] width 114 height 5
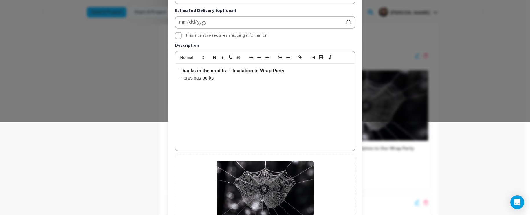
scroll to position [155, 0]
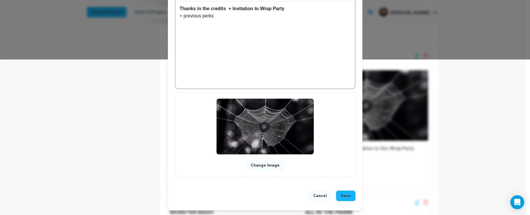
click at [340, 192] on button "Save" at bounding box center [345, 195] width 19 height 10
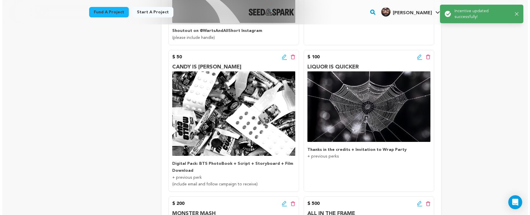
scroll to position [360, 0]
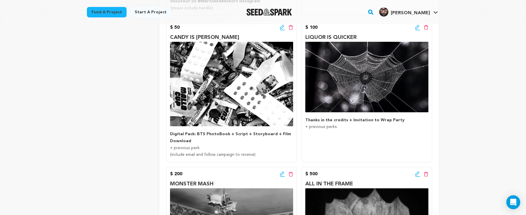
click at [417, 28] on icon at bounding box center [417, 28] width 5 height 6
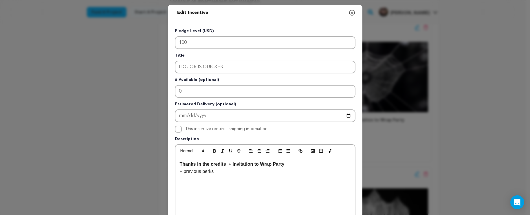
click at [230, 164] on strong "Thanks in the credits + Invitation to Wrap Party" at bounding box center [232, 163] width 105 height 5
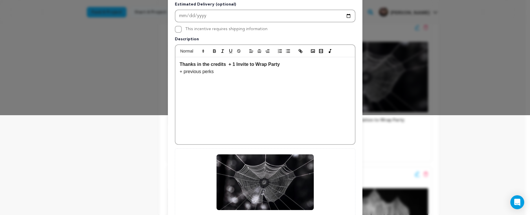
scroll to position [155, 0]
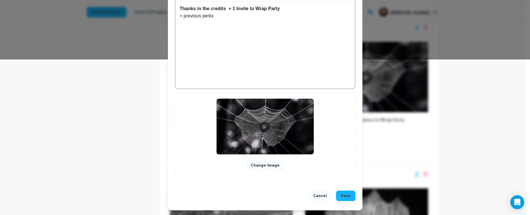
click at [232, 8] on strong "Thanks in the credits + 1 Invite to Wrap Party" at bounding box center [230, 8] width 100 height 5
click at [227, 6] on strong "Thanks in the credits + Invite to Wrap Party" at bounding box center [228, 8] width 96 height 5
click at [182, 7] on strong "Thanks in the credits + Invite to Wrap Party" at bounding box center [227, 8] width 95 height 5
click at [345, 195] on span "Save" at bounding box center [346, 196] width 10 height 6
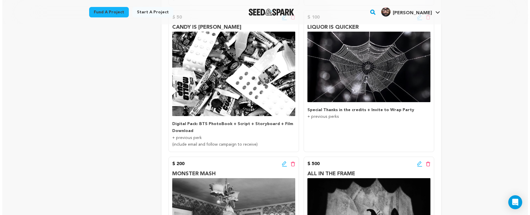
scroll to position [343, 0]
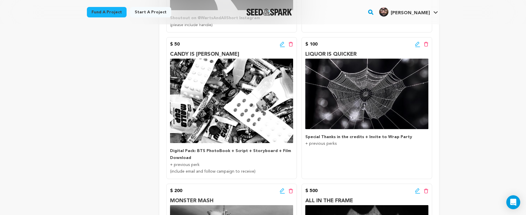
click at [416, 42] on icon at bounding box center [417, 44] width 5 height 6
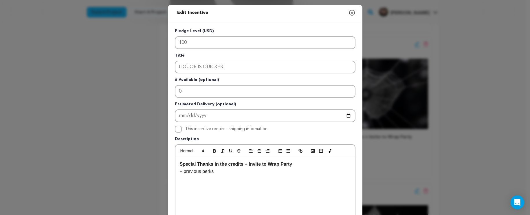
drag, startPoint x: 224, startPoint y: 164, endPoint x: 229, endPoint y: 165, distance: 5.1
click at [225, 164] on strong "Special Thanks in the credits + Invite to Wrap Party" at bounding box center [236, 163] width 113 height 5
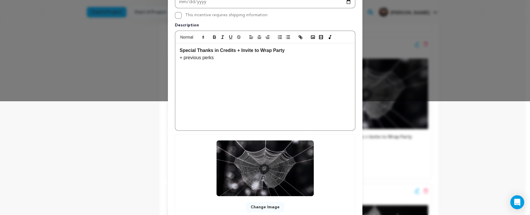
scroll to position [143, 0]
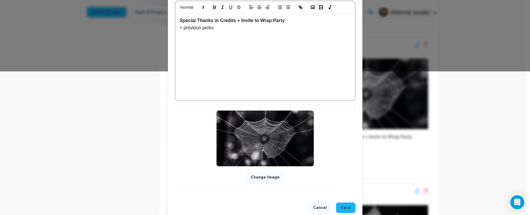
click at [350, 205] on button "Save" at bounding box center [345, 207] width 19 height 10
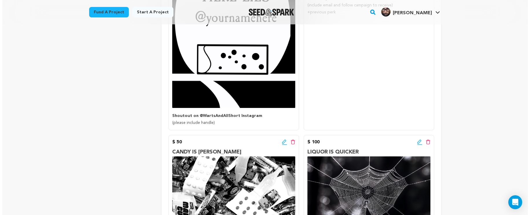
scroll to position [342, 0]
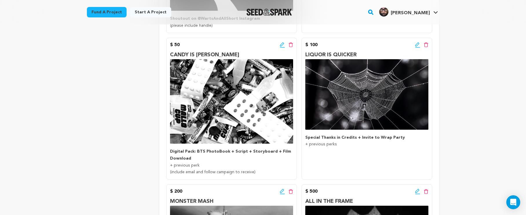
click at [417, 44] on icon at bounding box center [417, 45] width 5 height 6
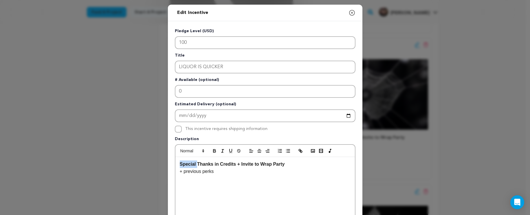
drag, startPoint x: 196, startPoint y: 163, endPoint x: 160, endPoint y: 162, distance: 35.6
click at [160, 162] on div "Edit Incentive Close modal Pledge Level (USD) 100 Title LIQUOR IS QUICKER # Ava…" at bounding box center [265, 185] width 530 height 370
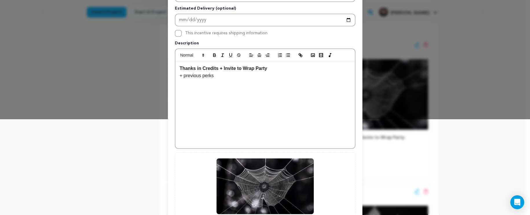
scroll to position [155, 0]
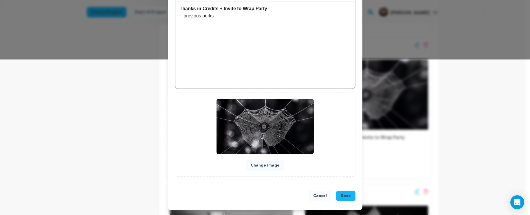
click at [347, 195] on span "Save" at bounding box center [346, 196] width 10 height 6
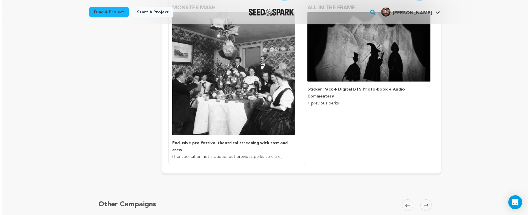
scroll to position [443, 0]
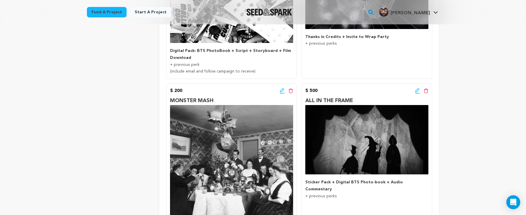
click at [284, 88] on icon at bounding box center [282, 91] width 5 height 6
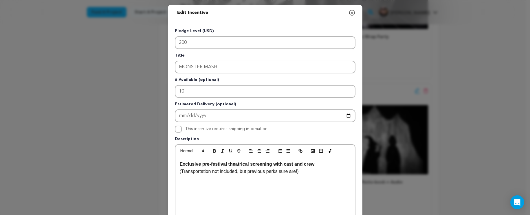
click at [329, 168] on p "(Transportation not included, but previous perks sure are!)" at bounding box center [265, 171] width 171 height 8
click at [329, 164] on p "Exclusive pre-festival theatrical screening with cast and crew" at bounding box center [265, 164] width 171 height 8
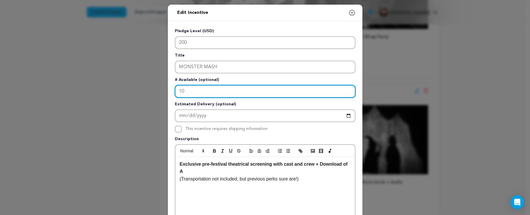
click at [239, 92] on input "10" at bounding box center [265, 91] width 181 height 13
type input "13"
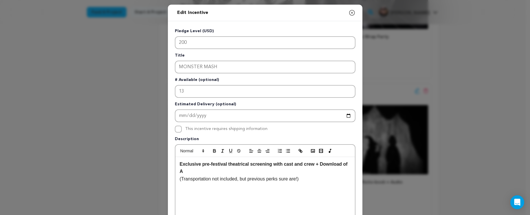
click at [222, 171] on p "Exclusive pre-festival theatrical screening with cast and crew + Download of A" at bounding box center [265, 167] width 171 height 15
drag, startPoint x: 202, startPoint y: 170, endPoint x: 148, endPoint y: 168, distance: 53.3
click at [148, 168] on div "Edit Incentive Close modal Pledge Level (USD) 200 Title MONSTER MASH # Availabl…" at bounding box center [265, 185] width 530 height 370
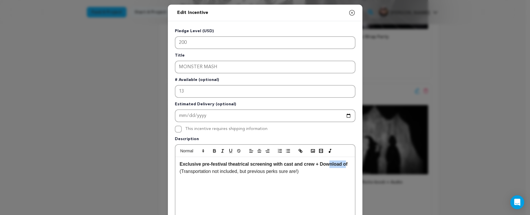
drag, startPoint x: 345, startPoint y: 164, endPoint x: 331, endPoint y: 164, distance: 13.9
click at [331, 164] on strong "Exclusive pre-festival theatrical screening with cast and crew + Download of" at bounding box center [264, 163] width 168 height 5
click at [343, 164] on strong "Exclusive pre-festival theatrical screening with cast and crew + Download of" at bounding box center [264, 163] width 168 height 5
drag, startPoint x: 348, startPoint y: 165, endPoint x: 321, endPoint y: 164, distance: 26.9
click at [321, 164] on strong "Exclusive pre-festival theatrical screening with cast and crew + Download of" at bounding box center [264, 163] width 168 height 5
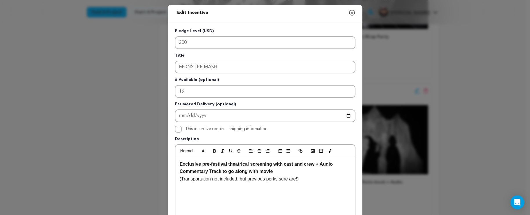
drag, startPoint x: 275, startPoint y: 169, endPoint x: 220, endPoint y: 172, distance: 54.5
click at [220, 172] on p "Exclusive pre-festival theatrical screening with cast and crew + Audio Commenta…" at bounding box center [265, 167] width 171 height 15
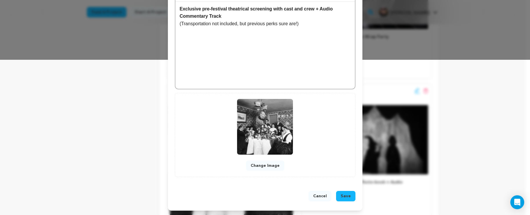
scroll to position [155, 0]
click at [342, 196] on span "Save" at bounding box center [346, 196] width 10 height 6
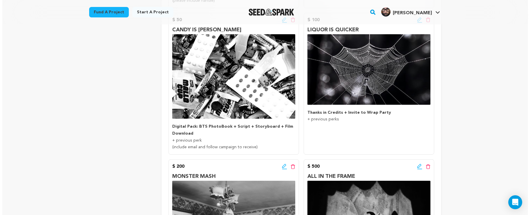
scroll to position [356, 0]
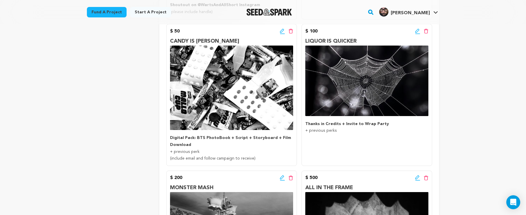
click at [282, 31] on icon at bounding box center [282, 31] width 4 height 4
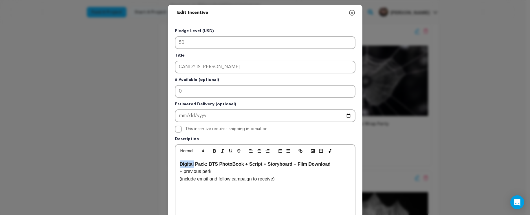
drag, startPoint x: 192, startPoint y: 164, endPoint x: 173, endPoint y: 166, distance: 18.6
click at [175, 166] on div "Digital Pack: BTS PhotoBook + Script + Storyboard + Film Download + previous pe…" at bounding box center [265, 200] width 180 height 87
click at [191, 169] on p "+ previous perk" at bounding box center [265, 171] width 171 height 8
drag, startPoint x: 203, startPoint y: 165, endPoint x: 193, endPoint y: 164, distance: 10.5
click at [193, 164] on strong "Digital Pack: BTS PhotoBook + Script + Storyboard + Film Download" at bounding box center [255, 163] width 151 height 5
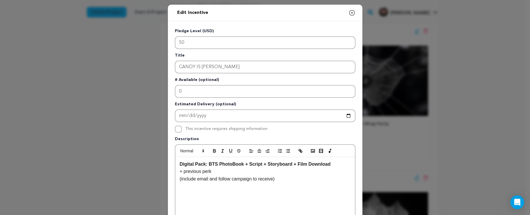
click at [332, 138] on p "Description" at bounding box center [265, 140] width 181 height 8
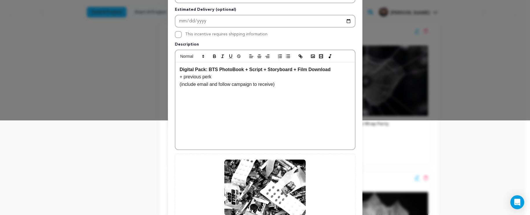
scroll to position [155, 0]
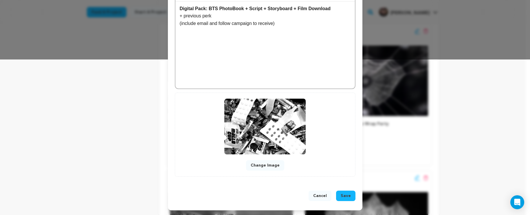
click at [347, 195] on span "Save" at bounding box center [346, 196] width 10 height 6
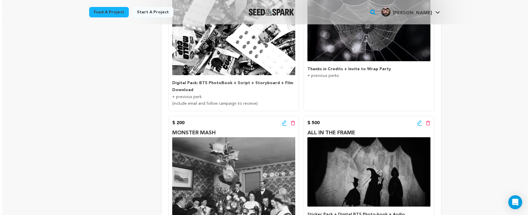
scroll to position [483, 0]
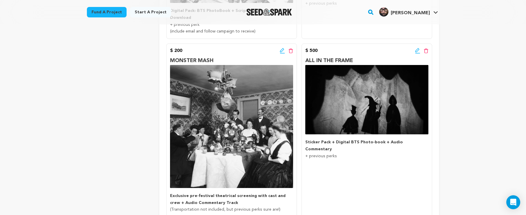
click at [419, 49] on icon at bounding box center [417, 51] width 5 height 6
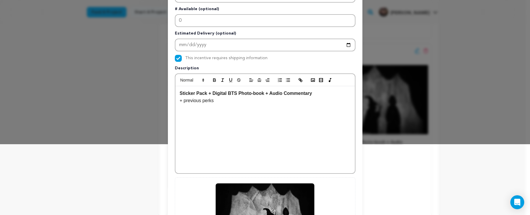
scroll to position [155, 0]
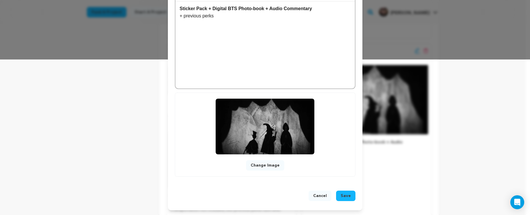
click at [270, 165] on button "Change Image" at bounding box center [265, 165] width 38 height 10
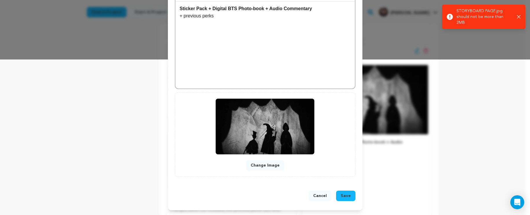
click at [267, 165] on button "Change Image" at bounding box center [265, 165] width 38 height 10
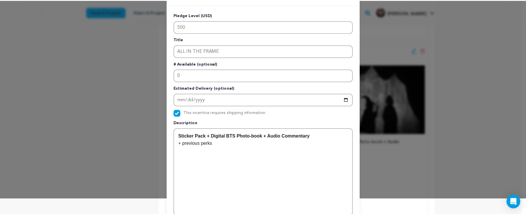
scroll to position [0, 0]
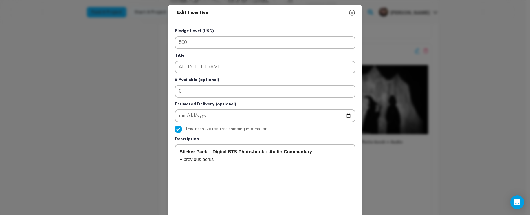
click at [351, 12] on icon "button" at bounding box center [352, 12] width 7 height 7
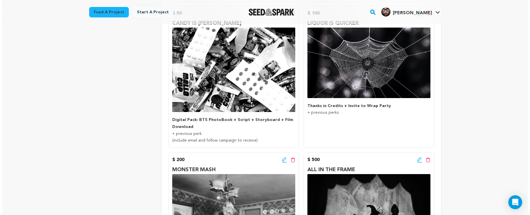
scroll to position [344, 0]
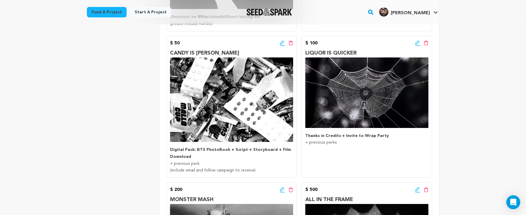
click at [280, 41] on icon at bounding box center [282, 43] width 5 height 6
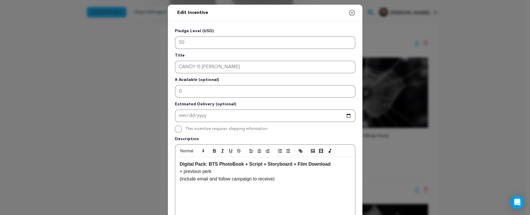
click at [260, 162] on strong "Digital Pack: BTS PhotoBook + Script + Storyboard + Film Download" at bounding box center [255, 163] width 151 height 5
drag, startPoint x: 241, startPoint y: 165, endPoint x: 219, endPoint y: 171, distance: 22.5
click at [208, 165] on strong "Digital Pack: BTS PhotoBook + + Storyboard + Film Download" at bounding box center [249, 163] width 138 height 5
click at [225, 163] on strong "Digital Pack: Script + + Storyboard + Film Download" at bounding box center [238, 163] width 116 height 5
click at [230, 164] on strong "Digital Pack: Script + + Storyboard + Film Download" at bounding box center [238, 163] width 116 height 5
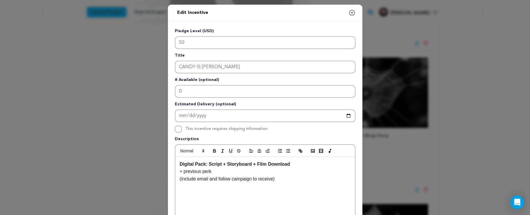
click at [291, 165] on p "Digital Pack: Script + Storyboard + Film Download" at bounding box center [265, 164] width 171 height 8
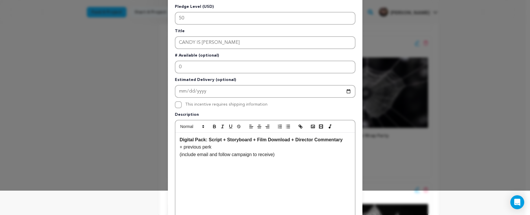
scroll to position [4, 0]
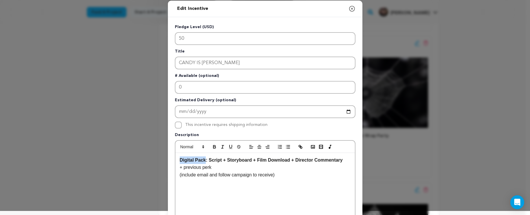
drag, startPoint x: 204, startPoint y: 161, endPoint x: 169, endPoint y: 162, distance: 35.4
click at [169, 162] on div "Pledge Level (USD) 50 Title CANDY IS DANDY # Available (optional) 0 Estimated D…" at bounding box center [265, 175] width 195 height 317
click at [261, 164] on p "+ previous perk" at bounding box center [265, 167] width 171 height 8
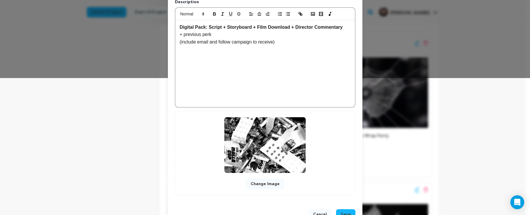
scroll to position [155, 0]
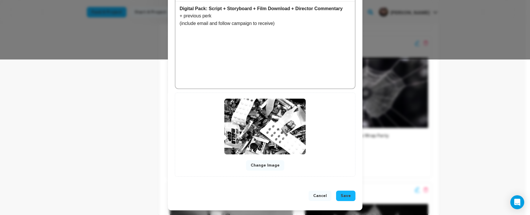
click at [339, 195] on button "Save" at bounding box center [345, 195] width 19 height 10
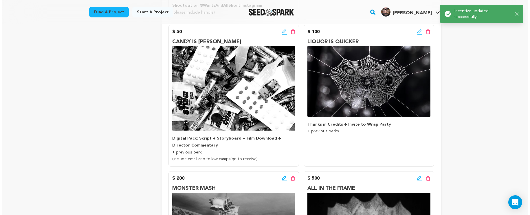
scroll to position [338, 0]
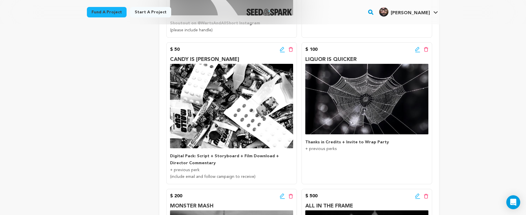
click at [280, 49] on div "$ 50 Edit incentive button Delete incentive button" at bounding box center [231, 49] width 123 height 7
click at [280, 49] on icon at bounding box center [282, 49] width 4 height 4
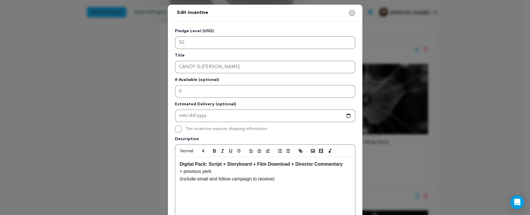
click at [291, 171] on p "+ previous perk" at bounding box center [265, 171] width 171 height 8
drag, startPoint x: 345, startPoint y: 163, endPoint x: 296, endPoint y: 163, distance: 48.9
click at [296, 163] on p "Digital Pack: Script + Storyboard + Film Download + Director Commentary" at bounding box center [265, 164] width 171 height 8
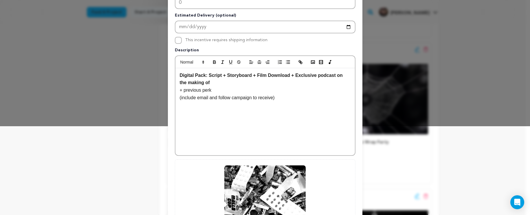
scroll to position [155, 0]
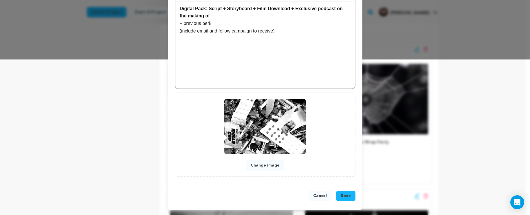
click at [343, 196] on span "Save" at bounding box center [346, 196] width 10 height 6
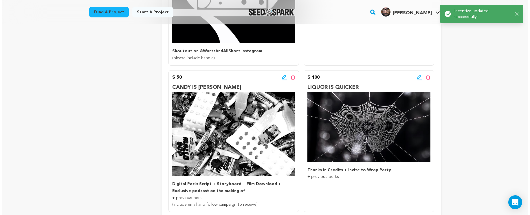
scroll to position [317, 0]
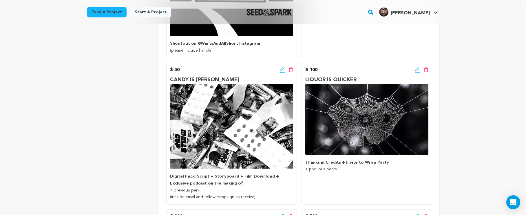
click at [283, 69] on icon at bounding box center [282, 70] width 5 height 6
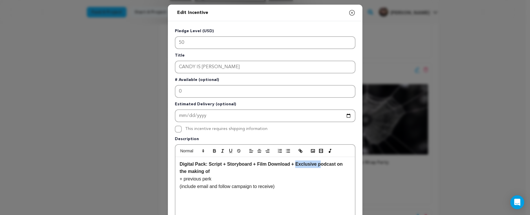
drag, startPoint x: 318, startPoint y: 165, endPoint x: 295, endPoint y: 165, distance: 23.2
click at [295, 165] on strong "Digital Pack: Script + Storyboard + Film Download + Exclusive podcast on the ma…" at bounding box center [262, 167] width 164 height 12
drag, startPoint x: 207, startPoint y: 164, endPoint x: 170, endPoint y: 164, distance: 36.8
click at [170, 164] on div "Pledge Level (USD) 50 Title CANDY IS DANDY # Available (optional) 0 Estimated D…" at bounding box center [265, 179] width 195 height 317
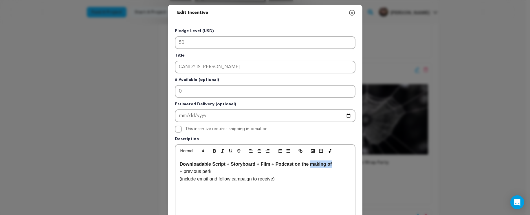
drag, startPoint x: 332, startPoint y: 164, endPoint x: 309, endPoint y: 164, distance: 22.9
click at [309, 164] on p "Downloadable Script + Storyboard + Film + Podcast on the making of" at bounding box center [265, 164] width 171 height 8
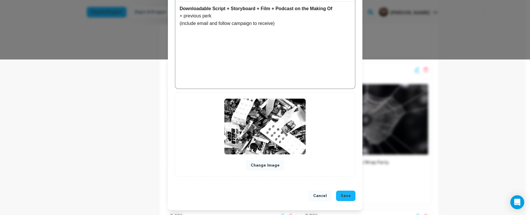
click at [345, 196] on span "Save" at bounding box center [346, 196] width 10 height 6
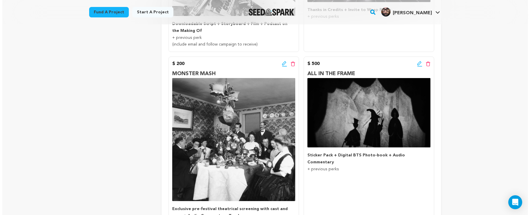
scroll to position [440, 0]
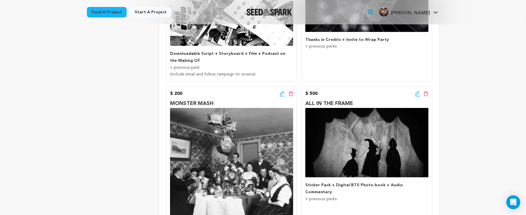
click at [283, 91] on icon at bounding box center [282, 94] width 5 height 6
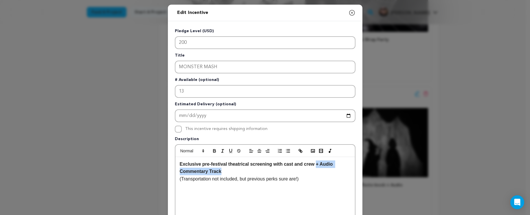
drag, startPoint x: 265, startPoint y: 171, endPoint x: 316, endPoint y: 164, distance: 51.6
click at [316, 164] on p "Exclusive pre-festival theatrical screening with cast and crew + Audio Commenta…" at bounding box center [265, 167] width 171 height 15
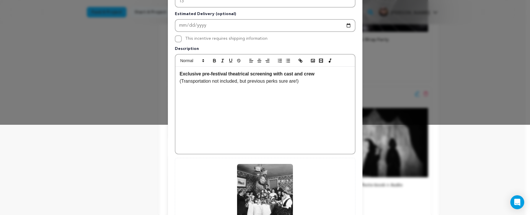
scroll to position [155, 0]
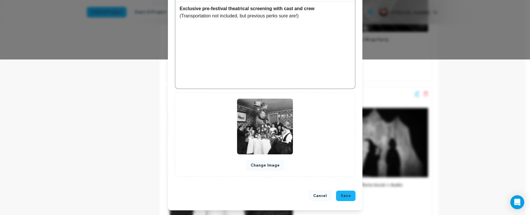
click at [343, 194] on span "Save" at bounding box center [346, 196] width 10 height 6
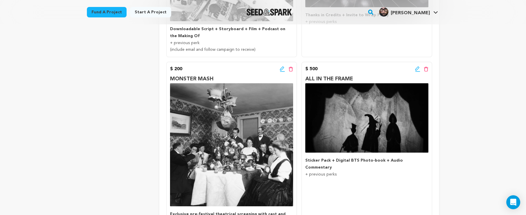
scroll to position [472, 0]
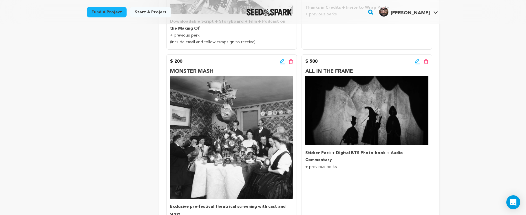
click at [415, 59] on icon at bounding box center [417, 61] width 5 height 6
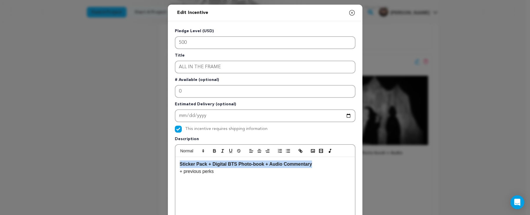
drag, startPoint x: 316, startPoint y: 167, endPoint x: 122, endPoint y: 160, distance: 194.4
click at [122, 160] on div "Edit Incentive Close modal Pledge Level (USD) 500 Title ALL IN THE FRAME # Avai…" at bounding box center [265, 185] width 530 height 370
click at [349, 13] on icon "button" at bounding box center [352, 12] width 7 height 7
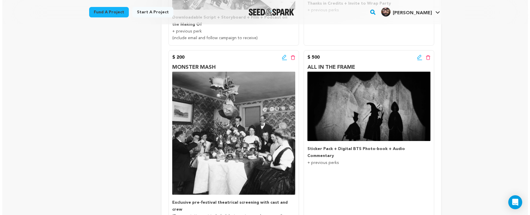
scroll to position [472, 0]
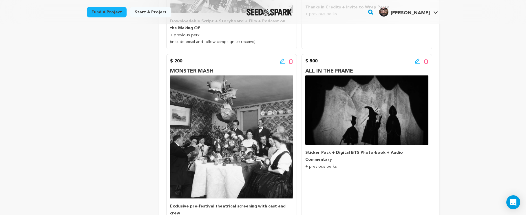
click at [417, 59] on icon at bounding box center [417, 61] width 5 height 6
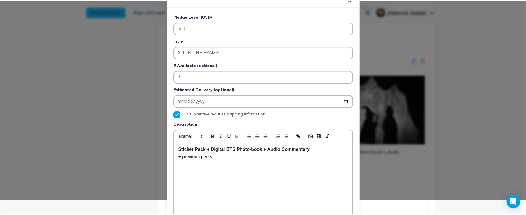
scroll to position [0, 0]
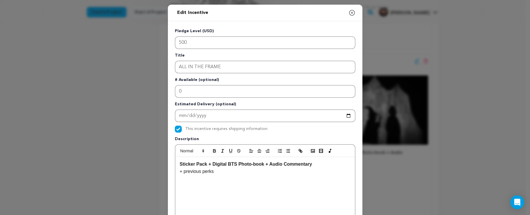
click at [350, 13] on icon "button" at bounding box center [351, 12] width 5 height 5
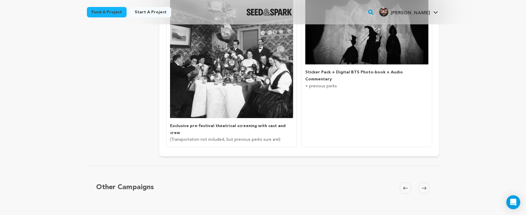
scroll to position [486, 0]
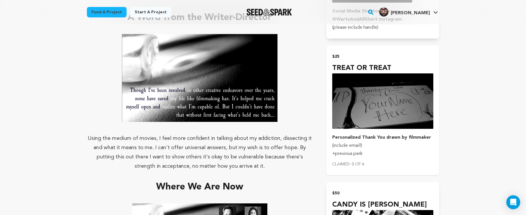
scroll to position [442, 0]
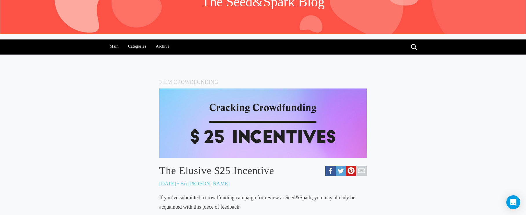
scroll to position [29, 0]
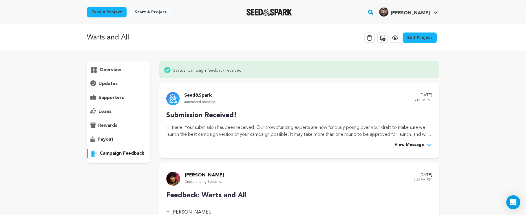
scroll to position [113, 0]
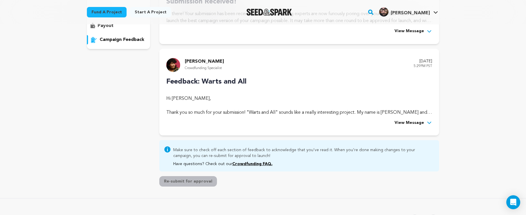
click at [426, 120] on icon at bounding box center [429, 123] width 6 height 6
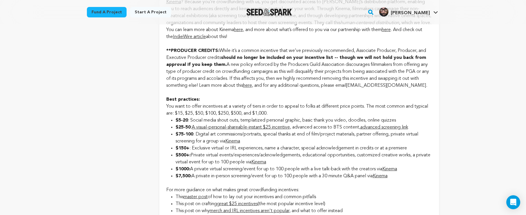
scroll to position [650, 0]
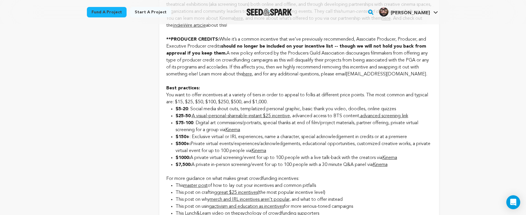
click at [281, 115] on link "A visual-personal-shareable-instant $25 incentive" at bounding box center [241, 115] width 98 height 5
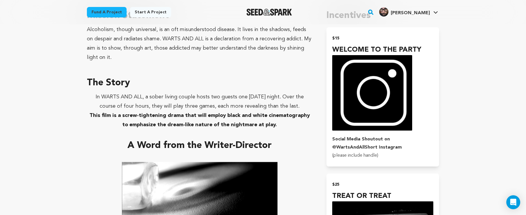
scroll to position [316, 0]
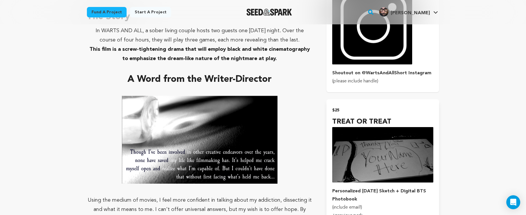
scroll to position [422, 0]
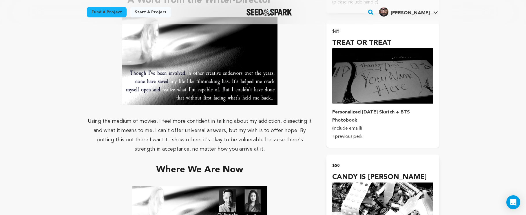
scroll to position [475, 0]
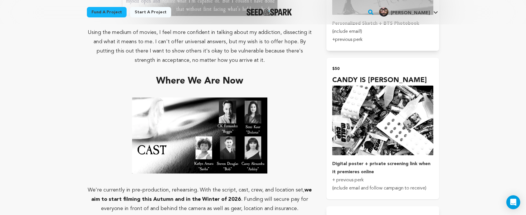
scroll to position [567, 0]
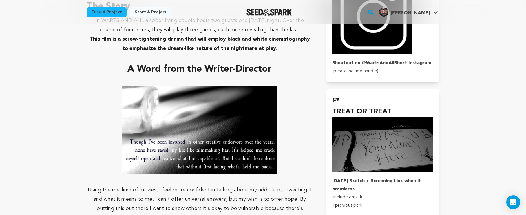
scroll to position [398, 0]
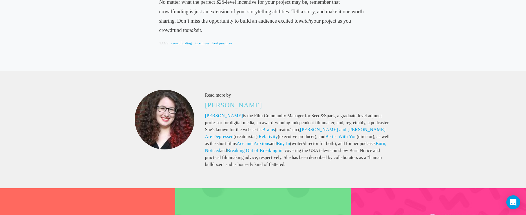
scroll to position [3392, 0]
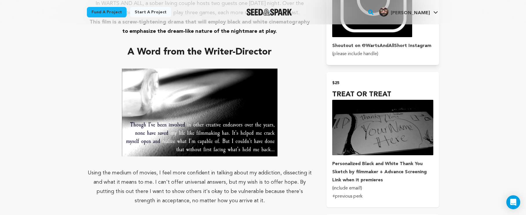
scroll to position [486, 0]
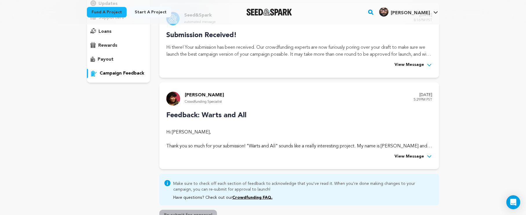
scroll to position [109, 0]
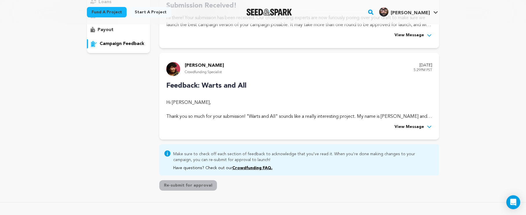
click at [413, 121] on div "Feedback: Warts and All Hi Robert Kijowski, Thank you so much for your submissi…" at bounding box center [299, 105] width 266 height 50
click at [411, 124] on span "View Message" at bounding box center [409, 126] width 30 height 7
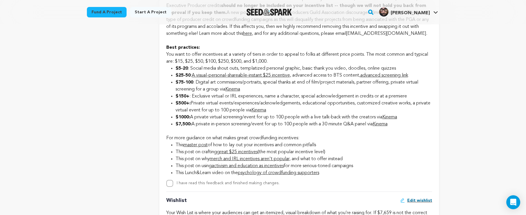
scroll to position [683, 0]
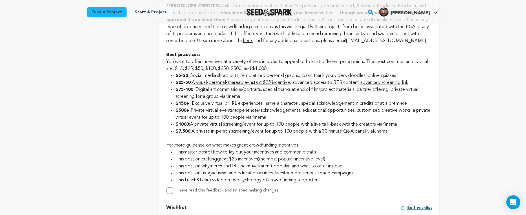
click at [239, 95] on link "Kinema" at bounding box center [232, 96] width 15 height 5
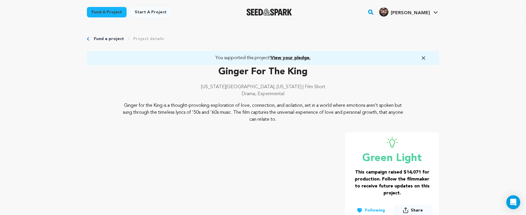
scroll to position [619, 0]
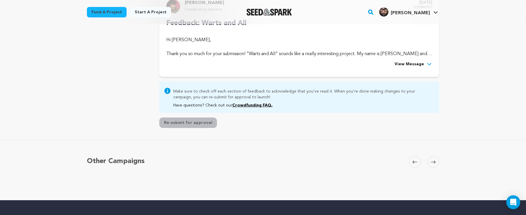
scroll to position [88, 0]
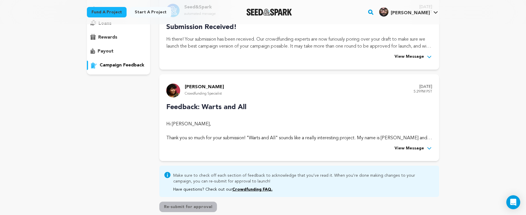
click at [406, 146] on span "View Message" at bounding box center [409, 148] width 30 height 7
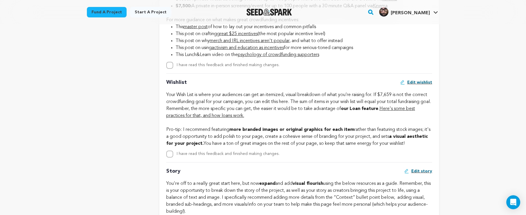
scroll to position [898, 0]
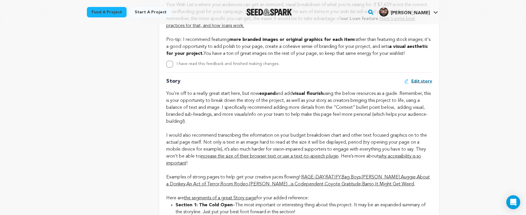
click at [430, 79] on span "Edit story" at bounding box center [421, 81] width 21 height 6
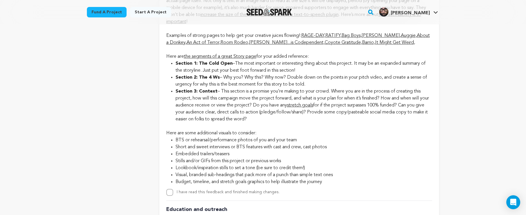
scroll to position [1036, 0]
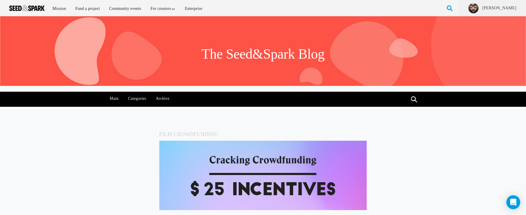
scroll to position [29, 0]
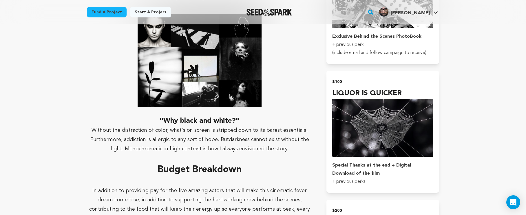
scroll to position [775, 0]
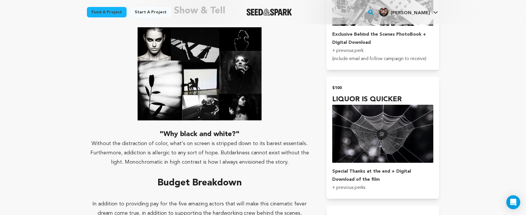
scroll to position [790, 0]
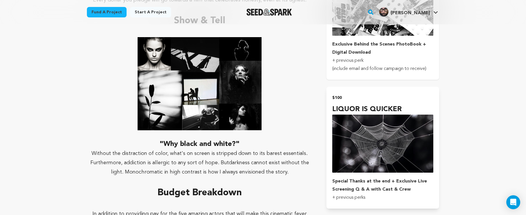
scroll to position [757, 0]
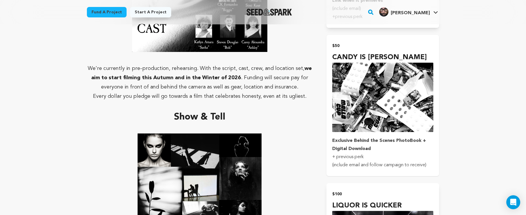
scroll to position [783, 0]
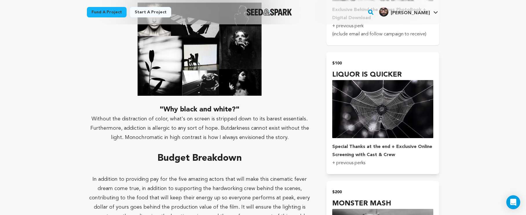
scroll to position [841, 0]
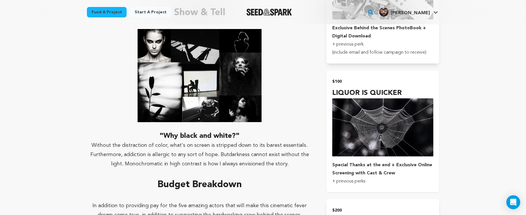
scroll to position [781, 0]
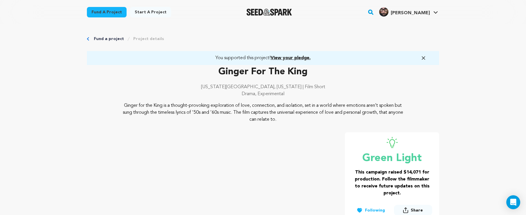
scroll to position [619, 0]
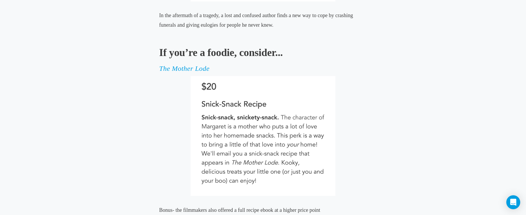
scroll to position [2567, 0]
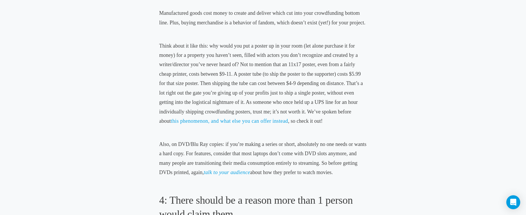
scroll to position [522, 0]
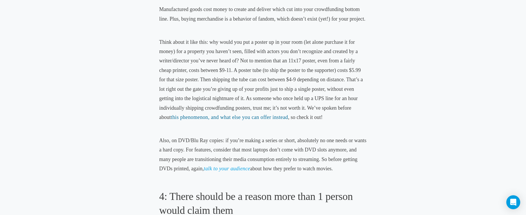
click at [234, 114] on span "this phenomenon, and what else you can offer instead" at bounding box center [229, 117] width 117 height 6
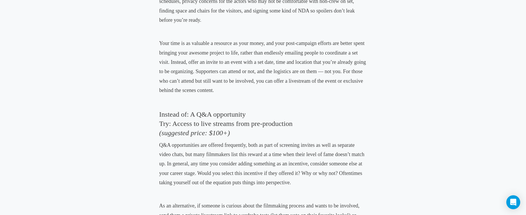
scroll to position [894, 0]
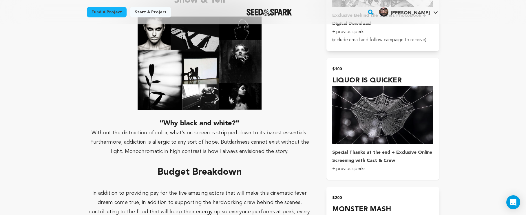
scroll to position [786, 0]
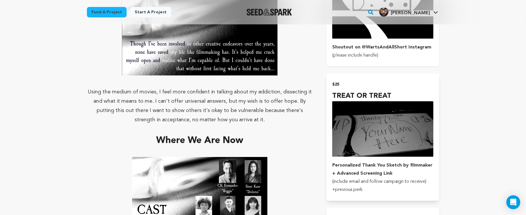
scroll to position [429, 0]
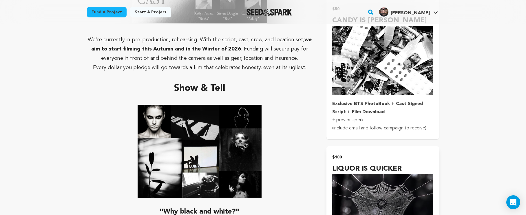
scroll to position [713, 0]
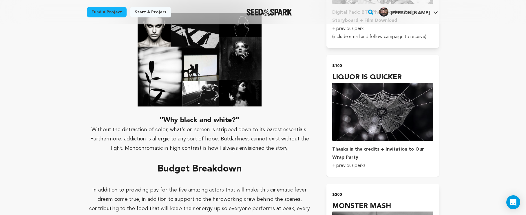
scroll to position [804, 0]
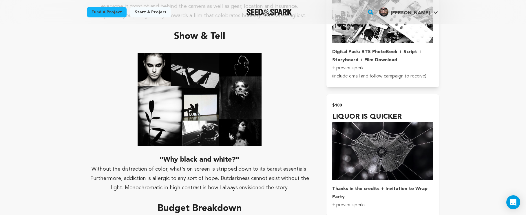
scroll to position [777, 0]
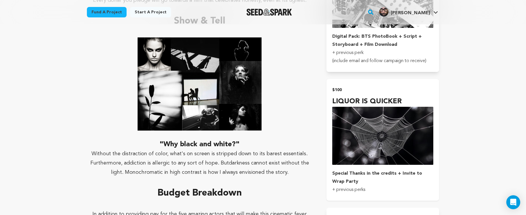
scroll to position [784, 0]
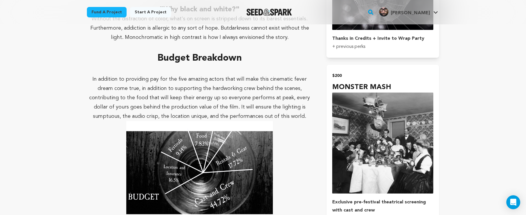
scroll to position [919, 0]
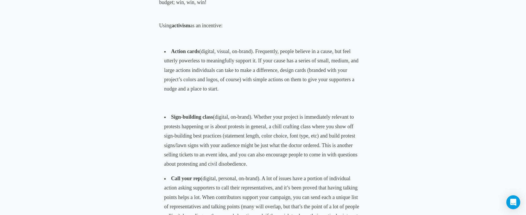
scroll to position [1031, 0]
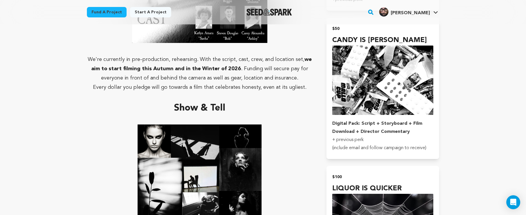
scroll to position [652, 0]
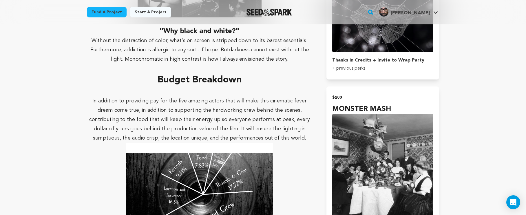
scroll to position [882, 0]
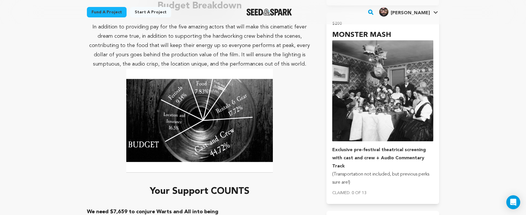
scroll to position [956, 0]
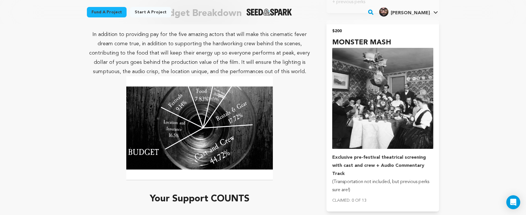
click at [254, 137] on img at bounding box center [199, 128] width 147 height 104
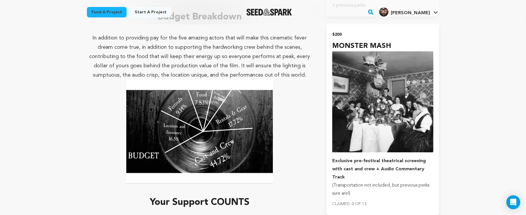
scroll to position [868, 0]
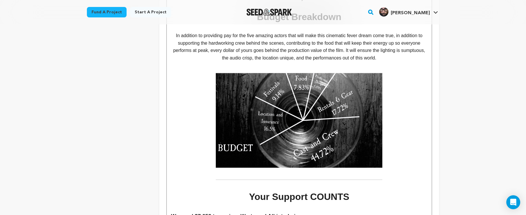
scroll to position [643, 0]
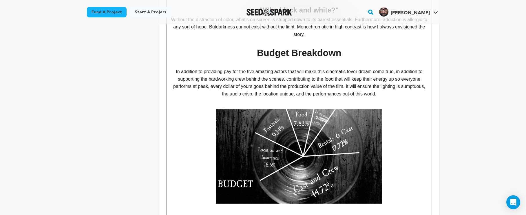
click at [400, 91] on p "In addition to providing pay for the five amazing actors that will make this ci…" at bounding box center [299, 83] width 256 height 30
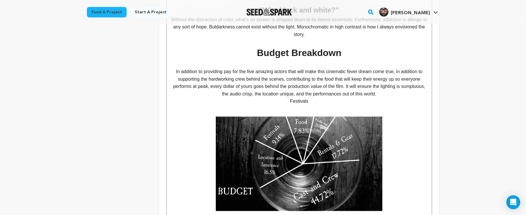
click at [302, 97] on p "Festivals" at bounding box center [299, 101] width 256 height 8
drag, startPoint x: 313, startPoint y: 96, endPoint x: 286, endPoint y: 95, distance: 27.5
click at [286, 97] on p "Festivals" at bounding box center [299, 101] width 256 height 8
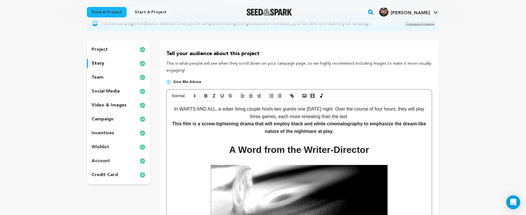
scroll to position [50, 0]
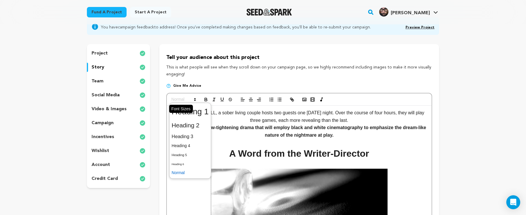
click at [195, 100] on polygon at bounding box center [194, 100] width 1 height 1
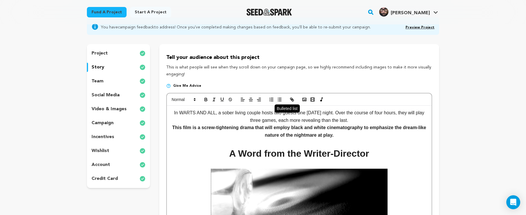
click at [277, 98] on icon "button" at bounding box center [279, 99] width 5 height 5
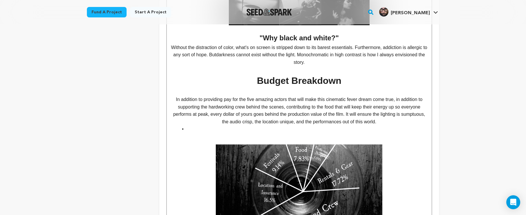
scroll to position [648, 0]
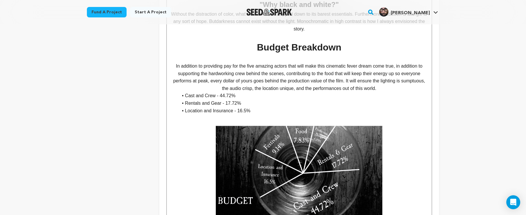
click at [280, 99] on li "Rentals and Gear - 17.72%" at bounding box center [302, 103] width 249 height 8
click at [280, 100] on li "Rentals and Gear - 17.72%" at bounding box center [302, 103] width 249 height 8
click at [274, 107] on li "Location and Insurance - 16.5%" at bounding box center [302, 111] width 249 height 8
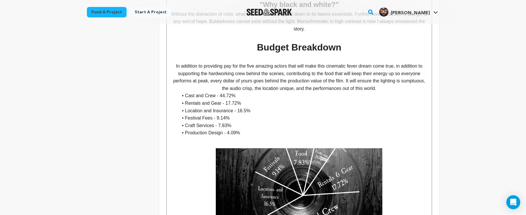
scroll to position [625, 0]
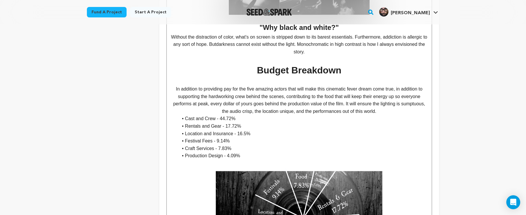
click at [319, 186] on img at bounding box center [299, 218] width 166 height 118
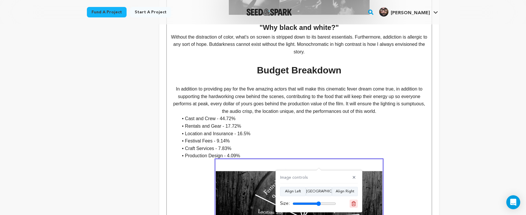
click at [355, 202] on icon at bounding box center [353, 203] width 4 height 4
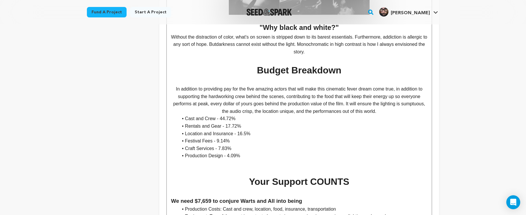
click at [252, 167] on p at bounding box center [299, 171] width 256 height 8
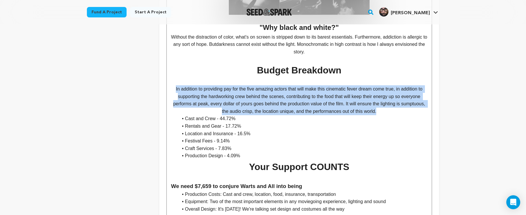
drag, startPoint x: 401, startPoint y: 105, endPoint x: 141, endPoint y: 84, distance: 260.8
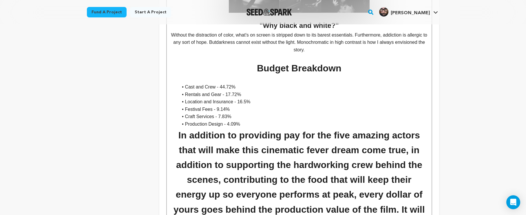
scroll to position [682, 0]
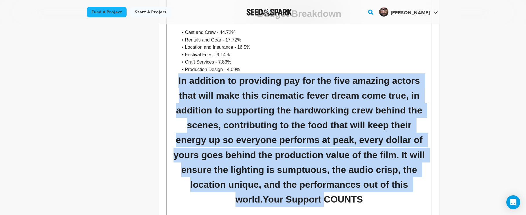
drag, startPoint x: 418, startPoint y: 180, endPoint x: 137, endPoint y: 70, distance: 302.3
click at [361, 171] on h1 "In addition to providing pay for the five amazing actors that will make this ci…" at bounding box center [299, 139] width 256 height 133
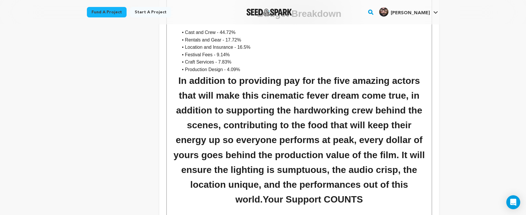
click at [356, 178] on h1 "In addition to providing pay for the five amazing actors that will make this ci…" at bounding box center [299, 139] width 256 height 133
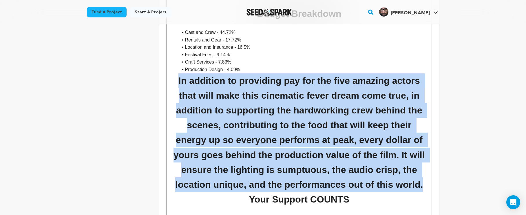
drag, startPoint x: 392, startPoint y: 178, endPoint x: 119, endPoint y: 79, distance: 290.8
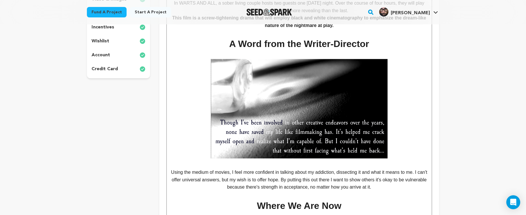
scroll to position [7, 0]
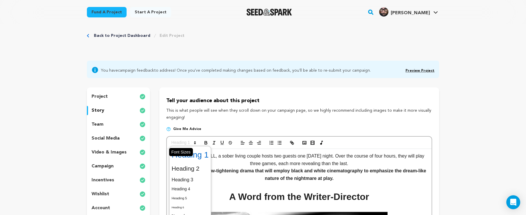
click at [193, 141] on icon at bounding box center [194, 142] width 5 height 5
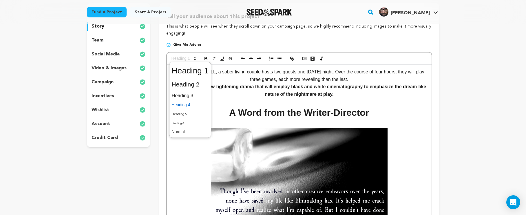
scroll to position [120, 0]
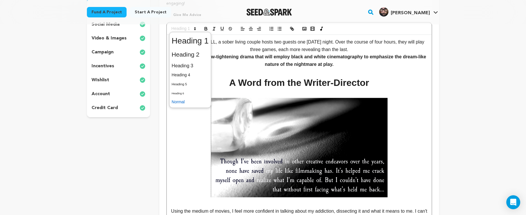
click at [192, 102] on span at bounding box center [190, 101] width 37 height 9
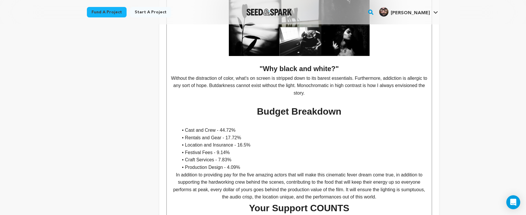
scroll to position [592, 0]
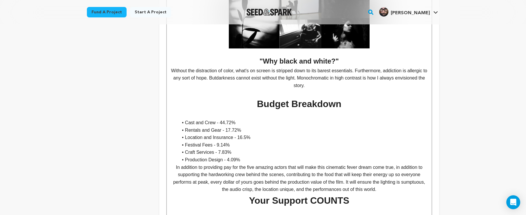
click at [298, 171] on p "In addition to providing pay for the five amazing actors that will make this ci…" at bounding box center [299, 178] width 256 height 30
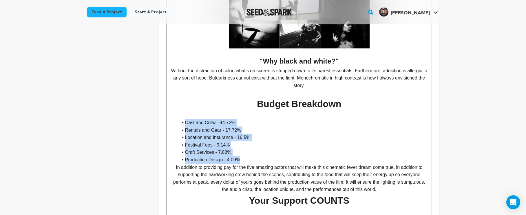
drag, startPoint x: 253, startPoint y: 152, endPoint x: 124, endPoint y: 118, distance: 133.3
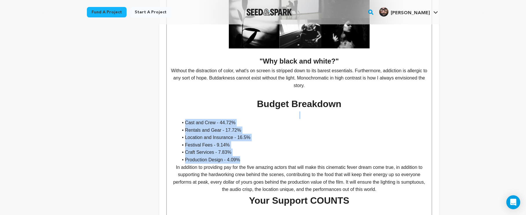
drag, startPoint x: 281, startPoint y: 151, endPoint x: 146, endPoint y: 109, distance: 141.6
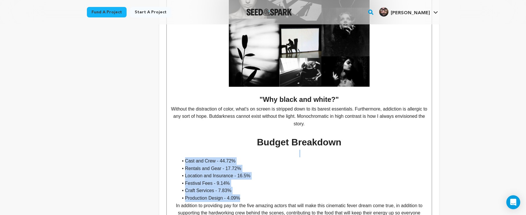
scroll to position [561, 0]
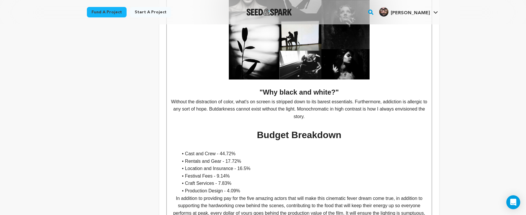
click at [235, 157] on li "Rentals and Gear - 17.72%" at bounding box center [302, 161] width 249 height 8
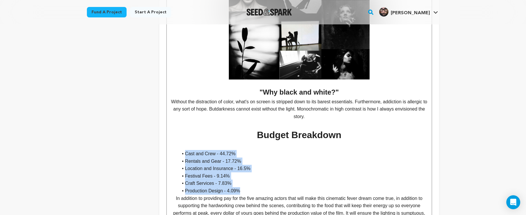
drag, startPoint x: 180, startPoint y: 147, endPoint x: 257, endPoint y: 184, distance: 85.7
click at [257, 184] on ul "Cast and Crew - 44.72% Rentals and Gear - 17.72% Location and Insurance - 16.5%…" at bounding box center [299, 172] width 256 height 45
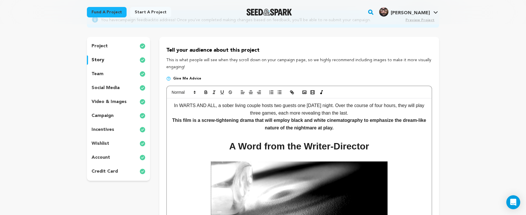
scroll to position [0, 0]
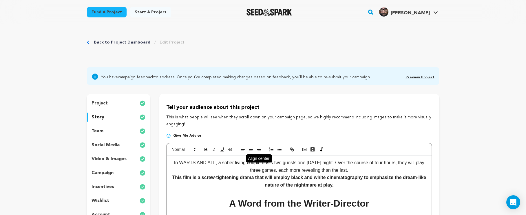
click at [251, 150] on icon "button" at bounding box center [250, 149] width 5 height 5
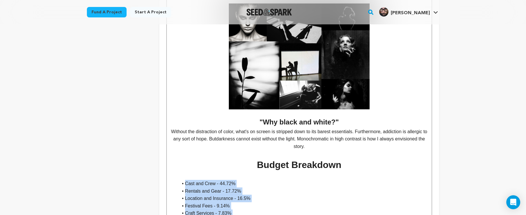
scroll to position [591, 0]
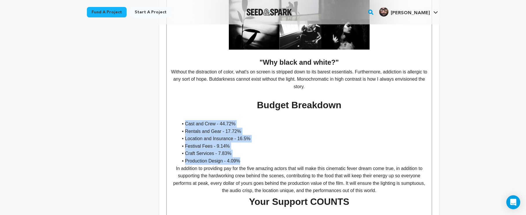
click at [303, 158] on li "Production Design - 4.09%" at bounding box center [302, 161] width 249 height 8
drag, startPoint x: 256, startPoint y: 157, endPoint x: 151, endPoint y: 110, distance: 115.5
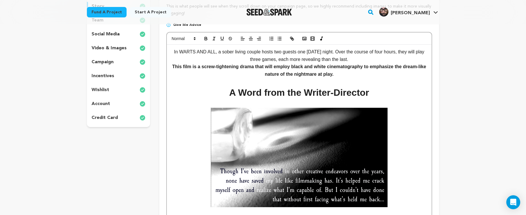
scroll to position [47, 0]
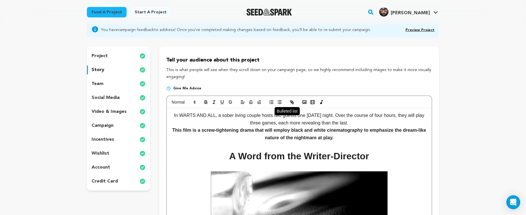
click at [278, 103] on icon "button" at bounding box center [279, 101] width 5 height 5
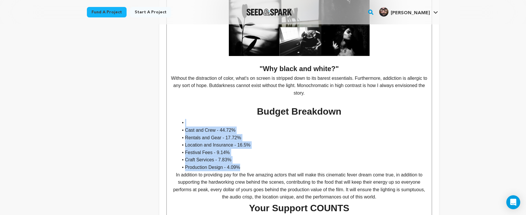
scroll to position [588, 0]
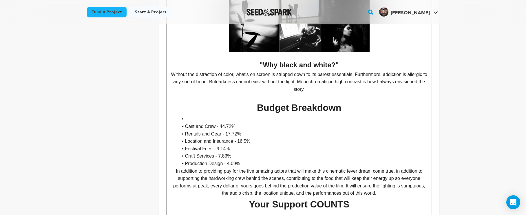
click at [244, 175] on p "In addition to providing pay for the five amazing actors that will make this ci…" at bounding box center [299, 182] width 256 height 30
click at [239, 160] on li "Production Design - 4.09%" at bounding box center [302, 164] width 249 height 8
click at [186, 115] on li at bounding box center [302, 119] width 249 height 8
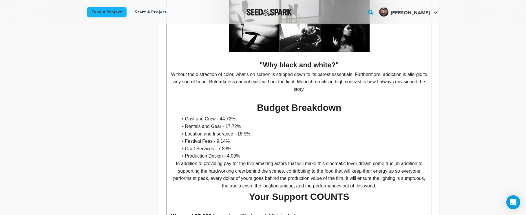
click at [269, 152] on li "Production Design - 4.09%" at bounding box center [302, 156] width 249 height 8
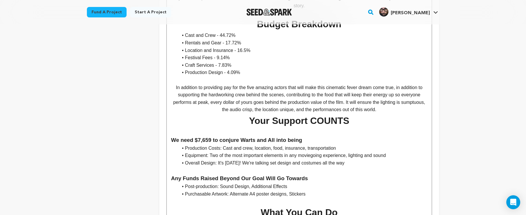
scroll to position [675, 0]
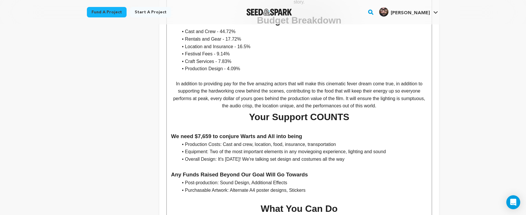
click at [406, 98] on p "In addition to providing pay for the five amazing actors that will make this ci…" at bounding box center [299, 95] width 256 height 30
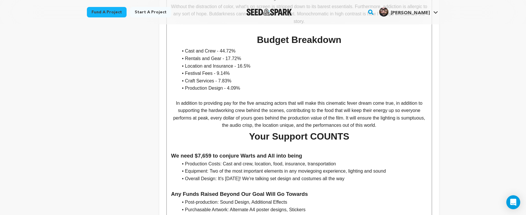
scroll to position [630, 0]
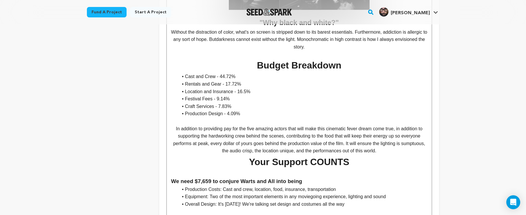
click at [345, 110] on li "Production Design - 4.09%" at bounding box center [302, 114] width 249 height 8
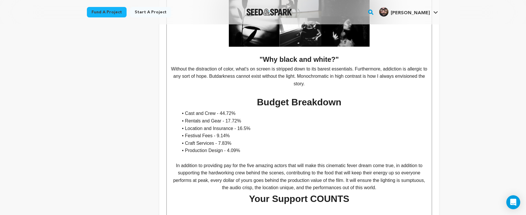
scroll to position [555, 0]
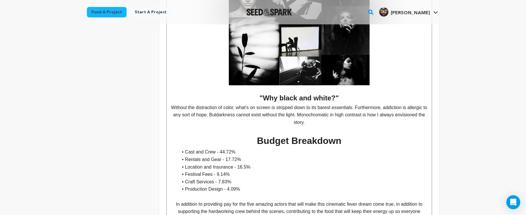
click at [341, 94] on h2 ""Why black and white?"" at bounding box center [299, 97] width 256 height 11
drag, startPoint x: 341, startPoint y: 94, endPoint x: 261, endPoint y: 94, distance: 80.5
click at [261, 94] on h2 ""Why black and white?"" at bounding box center [299, 97] width 256 height 11
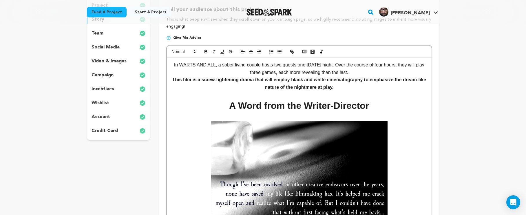
scroll to position [56, 0]
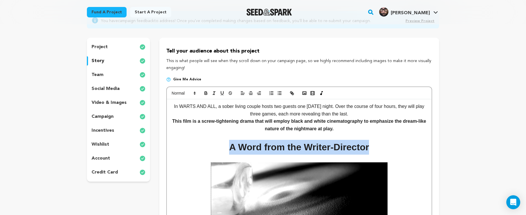
drag, startPoint x: 373, startPoint y: 148, endPoint x: 229, endPoint y: 148, distance: 143.6
click at [229, 148] on h1 "A Word from the Writer-Director" at bounding box center [299, 147] width 256 height 15
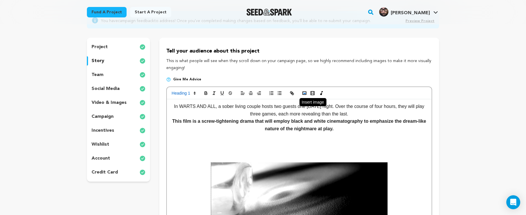
click at [303, 92] on rect "button" at bounding box center [304, 92] width 3 height 3
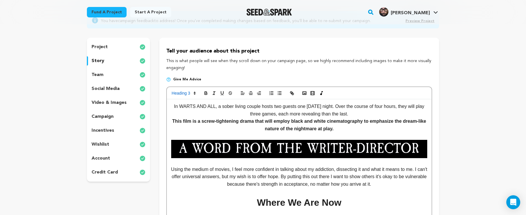
scroll to position [110, 0]
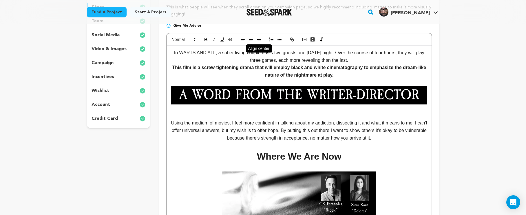
click at [251, 39] on icon "button" at bounding box center [250, 39] width 5 height 5
click at [302, 37] on icon "button" at bounding box center [304, 39] width 5 height 5
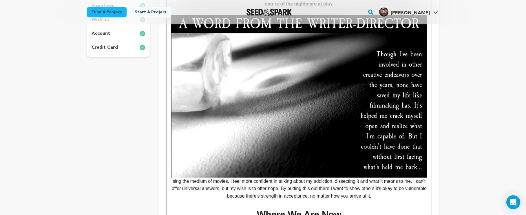
scroll to position [173, 0]
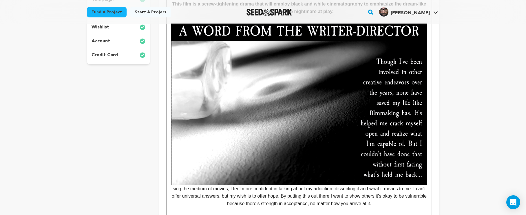
click at [281, 119] on img at bounding box center [299, 113] width 256 height 144
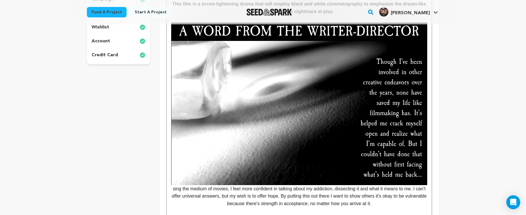
click at [333, 118] on img at bounding box center [299, 113] width 256 height 144
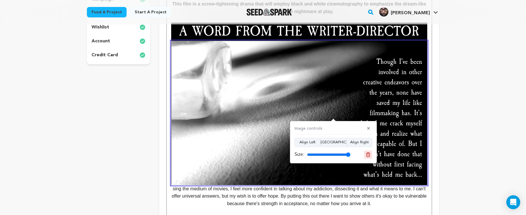
click at [365, 152] on icon at bounding box center [367, 154] width 5 height 5
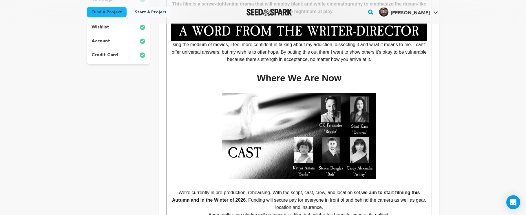
scroll to position [106, 0]
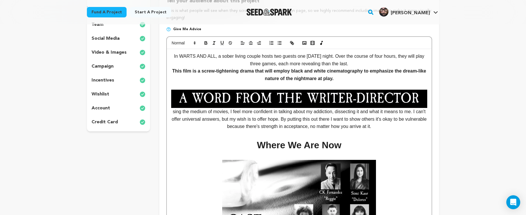
click at [176, 112] on p "sing the medium of movies, I feel more confident in talking about my addiction,…" at bounding box center [299, 119] width 256 height 22
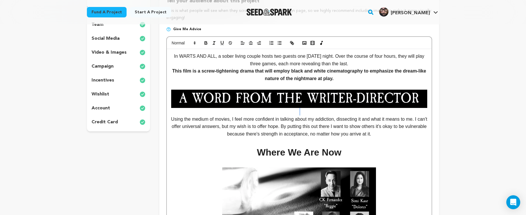
click at [299, 111] on p at bounding box center [299, 112] width 256 height 8
click at [306, 43] on rect "button" at bounding box center [304, 42] width 3 height 3
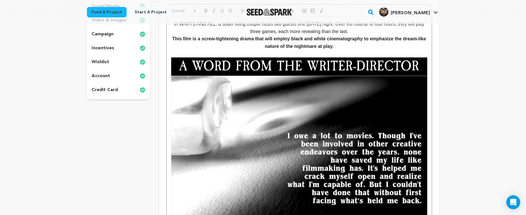
scroll to position [165, 0]
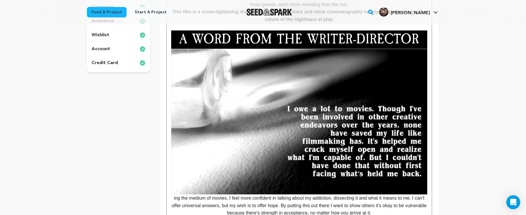
click at [275, 147] on img at bounding box center [299, 121] width 256 height 145
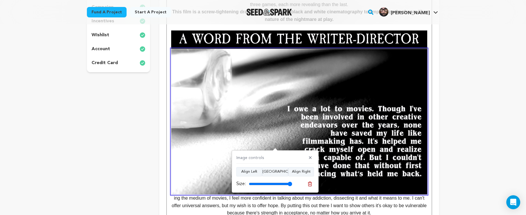
click at [307, 181] on button at bounding box center [310, 184] width 8 height 8
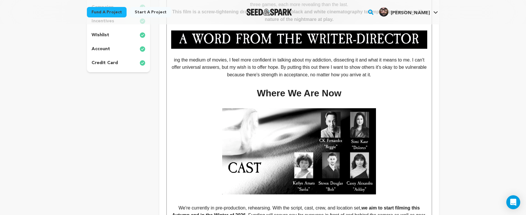
scroll to position [99, 0]
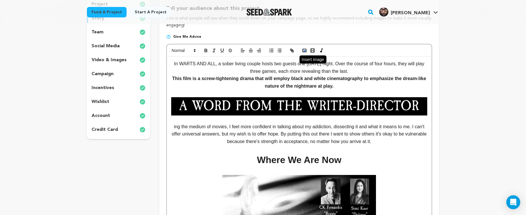
click at [303, 50] on icon "button" at bounding box center [304, 50] width 5 height 5
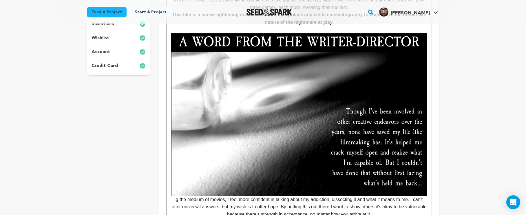
scroll to position [155, 0]
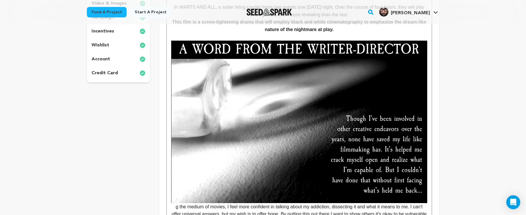
click at [243, 127] on img at bounding box center [299, 131] width 256 height 144
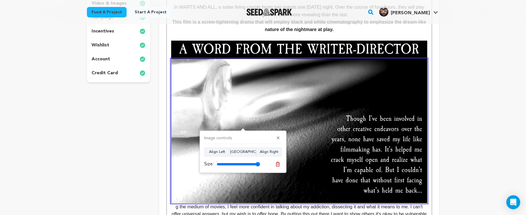
click at [281, 163] on button at bounding box center [278, 164] width 8 height 8
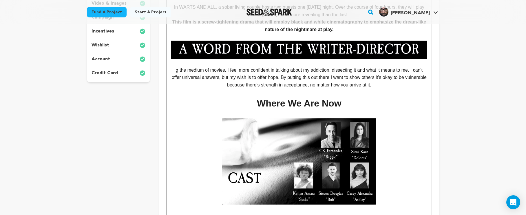
scroll to position [55, 0]
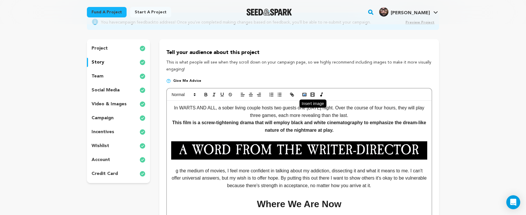
click at [304, 93] on icon "button" at bounding box center [304, 94] width 5 height 5
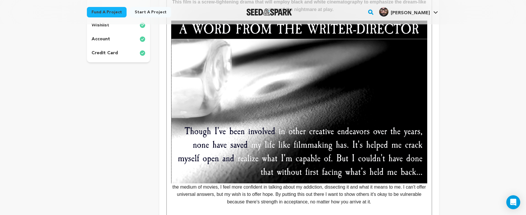
scroll to position [183, 0]
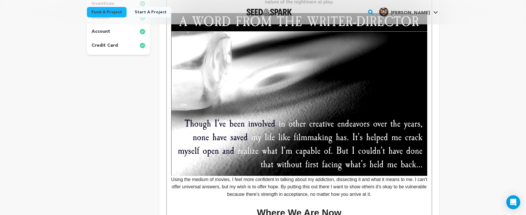
click at [175, 178] on p "Using the medium of movies, I feel more confident in talking about my addiction…" at bounding box center [299, 114] width 256 height 166
click at [239, 143] on img at bounding box center [299, 103] width 256 height 144
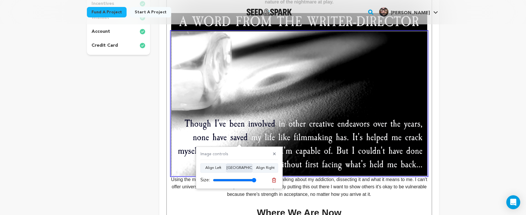
click at [245, 169] on button "Align Center" at bounding box center [239, 167] width 26 height 9
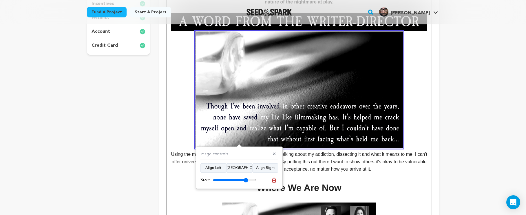
drag, startPoint x: 250, startPoint y: 178, endPoint x: 246, endPoint y: 180, distance: 4.0
type input "81"
click at [246, 180] on input "range" at bounding box center [234, 179] width 43 height 5
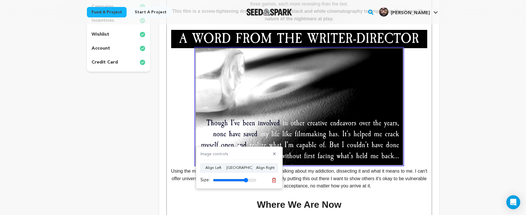
scroll to position [158, 0]
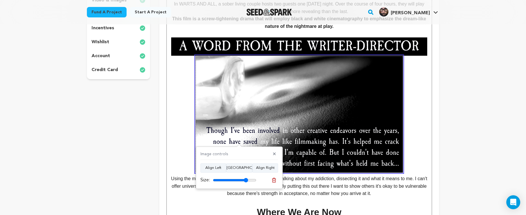
click at [338, 39] on img at bounding box center [299, 46] width 256 height 18
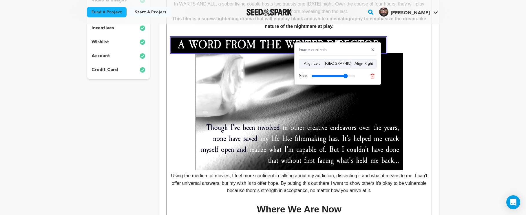
drag, startPoint x: 349, startPoint y: 76, endPoint x: 345, endPoint y: 77, distance: 4.4
click at [345, 77] on input "range" at bounding box center [332, 76] width 43 height 5
click at [340, 63] on button "Align Center" at bounding box center [338, 63] width 26 height 9
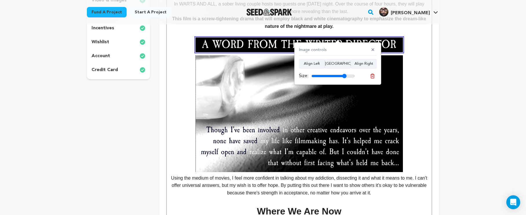
type input "81"
click at [344, 78] on input "range" at bounding box center [332, 76] width 43 height 5
click at [422, 87] on p "Using the medium of movies, I feel more confident in talking about my addiction…" at bounding box center [299, 125] width 256 height 141
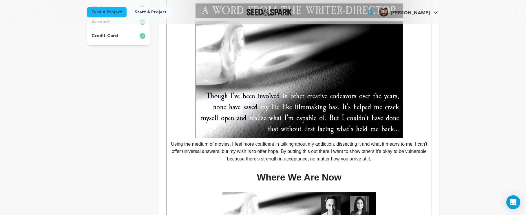
scroll to position [276, 0]
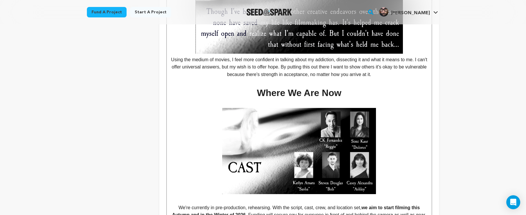
click at [349, 91] on h1 "Where We Are Now" at bounding box center [299, 92] width 256 height 15
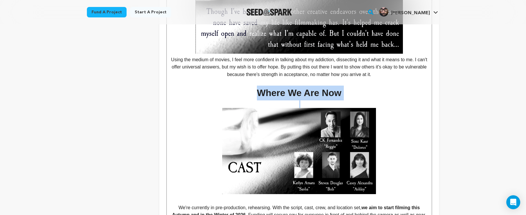
drag, startPoint x: 349, startPoint y: 91, endPoint x: 261, endPoint y: 91, distance: 88.0
click at [261, 91] on h1 "Where We Are Now" at bounding box center [299, 92] width 256 height 15
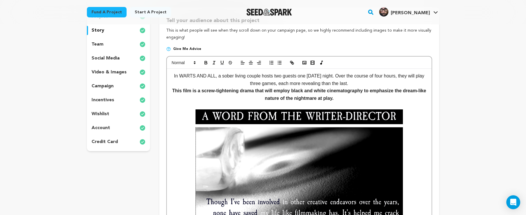
scroll to position [94, 0]
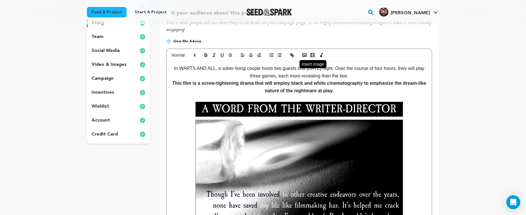
click at [303, 55] on polyline "button" at bounding box center [304, 54] width 2 height 1
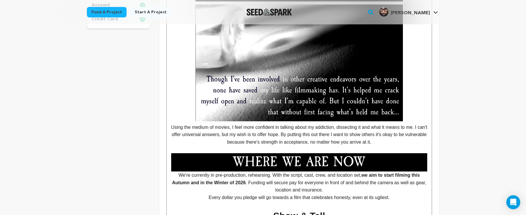
scroll to position [224, 0]
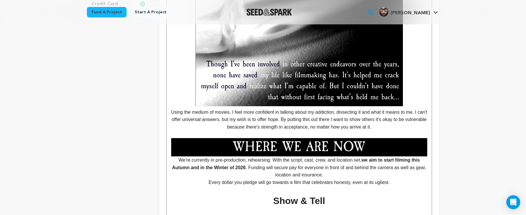
click at [300, 147] on img at bounding box center [299, 147] width 256 height 18
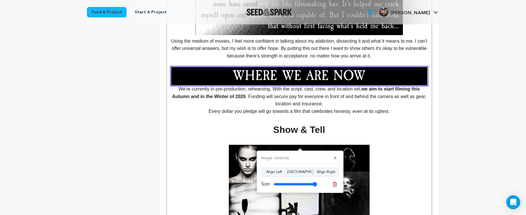
scroll to position [288, 0]
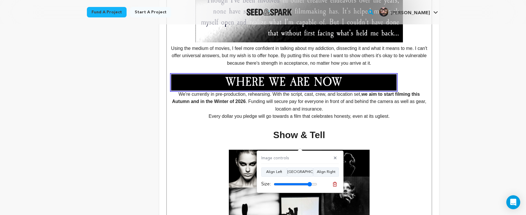
type input "88"
click at [309, 183] on input "range" at bounding box center [295, 184] width 43 height 5
click at [308, 171] on button "Align Center" at bounding box center [300, 171] width 26 height 9
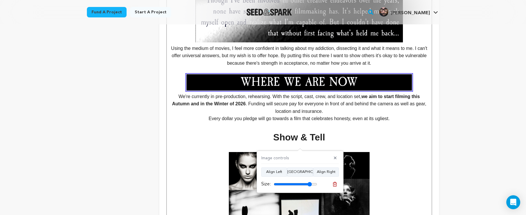
click at [418, 80] on p at bounding box center [299, 82] width 256 height 16
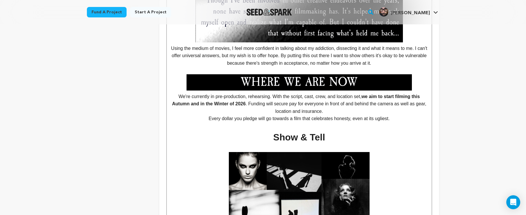
click at [415, 83] on p at bounding box center [299, 82] width 256 height 16
click at [413, 84] on p at bounding box center [299, 82] width 256 height 16
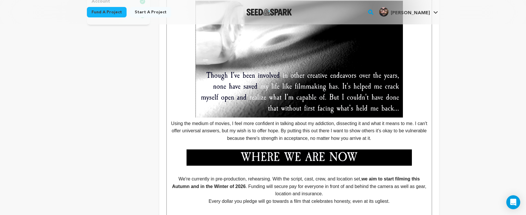
scroll to position [95, 0]
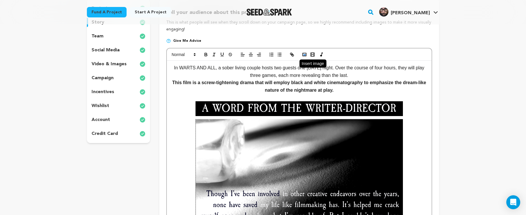
click at [301, 54] on button "button" at bounding box center [304, 54] width 8 height 7
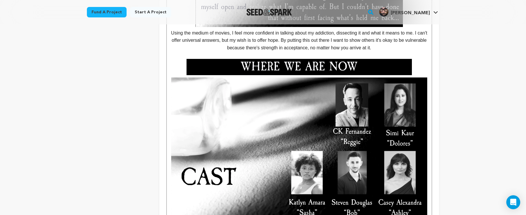
scroll to position [333, 0]
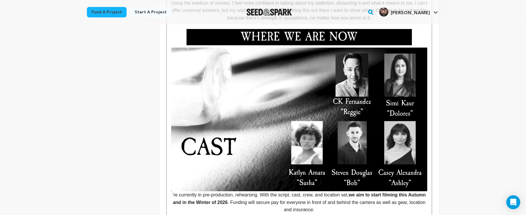
click at [403, 159] on img at bounding box center [299, 119] width 256 height 144
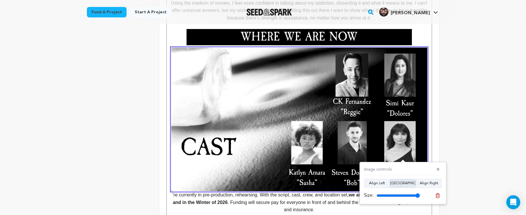
click at [411, 186] on button "Align Center" at bounding box center [403, 182] width 26 height 9
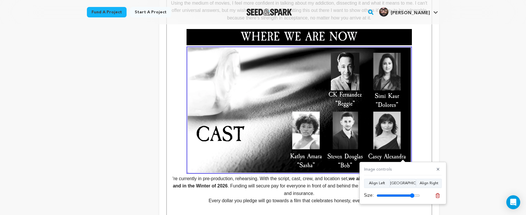
drag, startPoint x: 415, startPoint y: 193, endPoint x: 412, endPoint y: 193, distance: 3.5
type input "87"
click at [412, 193] on input "range" at bounding box center [397, 195] width 43 height 5
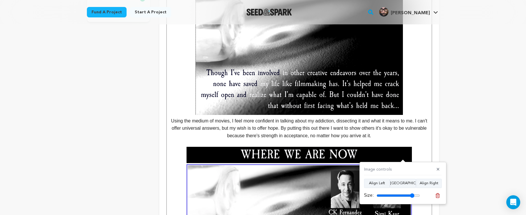
scroll to position [219, 0]
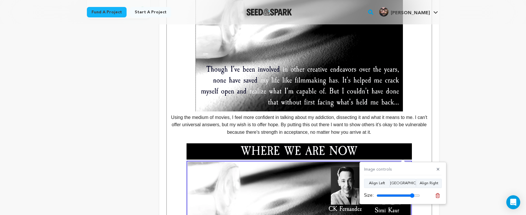
click at [382, 153] on img at bounding box center [298, 151] width 225 height 16
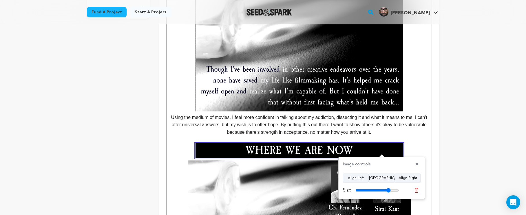
drag, startPoint x: 391, startPoint y: 191, endPoint x: 388, endPoint y: 191, distance: 3.2
type input "81"
click at [388, 191] on input "range" at bounding box center [376, 190] width 43 height 5
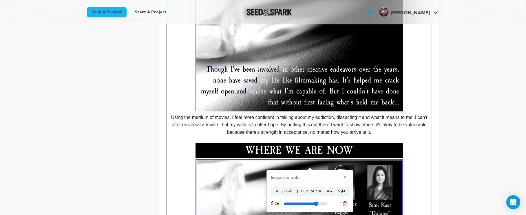
drag, startPoint x: 321, startPoint y: 202, endPoint x: 316, endPoint y: 203, distance: 4.7
type input "80"
click at [316, 203] on input "range" at bounding box center [304, 203] width 43 height 5
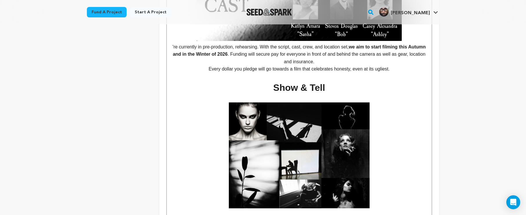
scroll to position [483, 0]
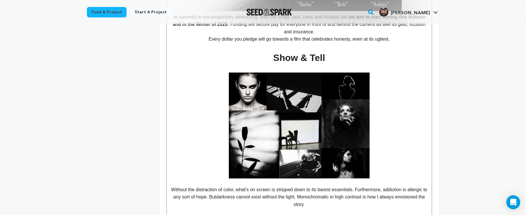
click at [321, 58] on h1 "Show & Tell" at bounding box center [299, 57] width 256 height 15
drag, startPoint x: 327, startPoint y: 59, endPoint x: 246, endPoint y: 56, distance: 81.7
click at [246, 56] on h1 "Show & Tell" at bounding box center [299, 57] width 256 height 15
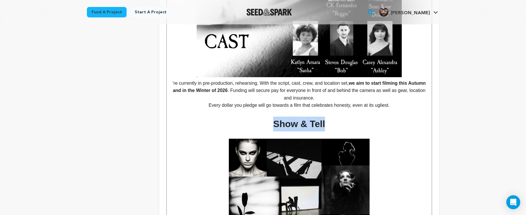
scroll to position [413, 0]
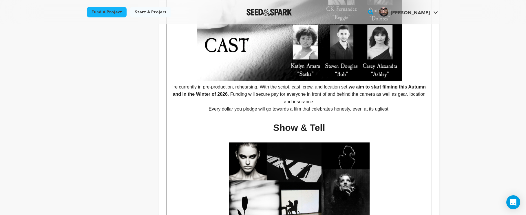
click at [177, 83] on p "'re currently in pre-production, rehearsing. With the script, cast, crew, and l…" at bounding box center [299, 35] width 256 height 139
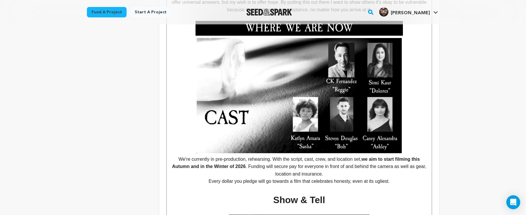
click at [410, 147] on p "We're currently in pre-production, rehearsing. With the script, cast, crew, and…" at bounding box center [299, 107] width 256 height 139
click at [404, 149] on p "We're currently in pre-production, rehearsing. With the script, cast, crew, and…" at bounding box center [299, 107] width 256 height 139
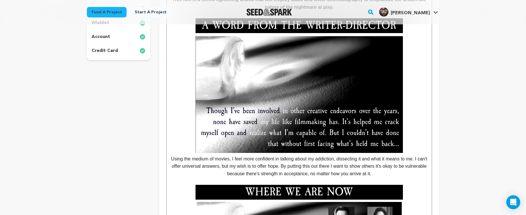
scroll to position [207, 0]
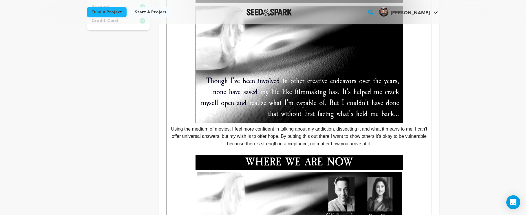
click at [400, 140] on p "Using the medium of movies, I feel more confident in talking about my addiction…" at bounding box center [299, 76] width 256 height 141
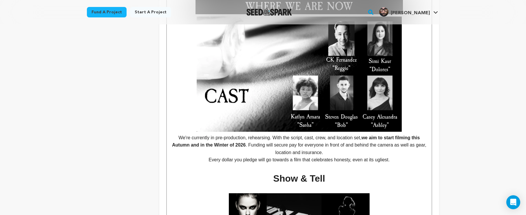
scroll to position [446, 0]
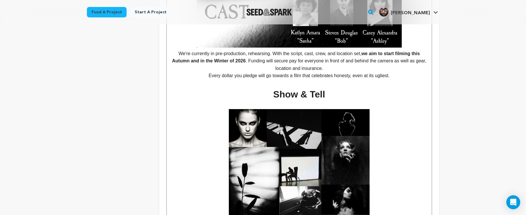
click at [333, 87] on h1 "Show & Tell" at bounding box center [299, 94] width 256 height 15
drag, startPoint x: 332, startPoint y: 90, endPoint x: 274, endPoint y: 92, distance: 57.6
click at [274, 92] on h1 "Show & Tell" at bounding box center [299, 94] width 256 height 15
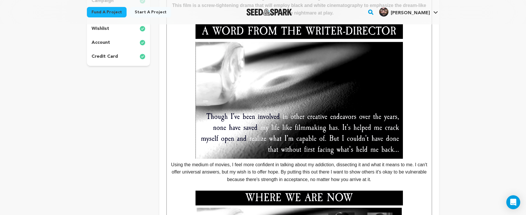
scroll to position [78, 0]
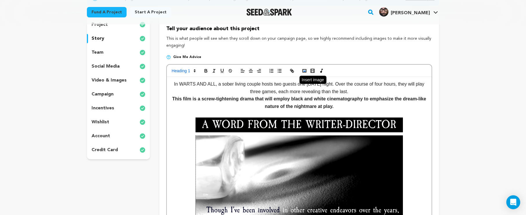
click at [304, 69] on icon "button" at bounding box center [304, 70] width 5 height 5
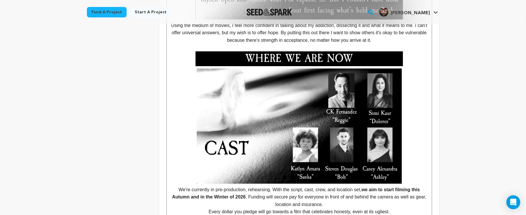
scroll to position [378, 0]
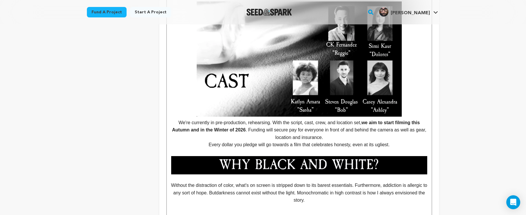
click at [355, 160] on img at bounding box center [299, 165] width 256 height 18
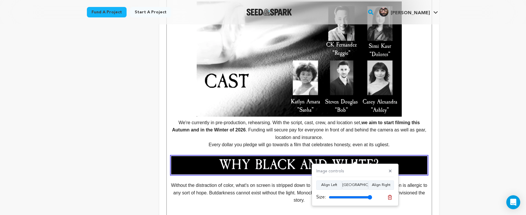
click at [354, 156] on img at bounding box center [299, 165] width 256 height 18
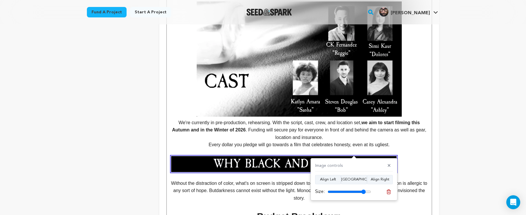
drag, startPoint x: 367, startPoint y: 192, endPoint x: 363, endPoint y: 192, distance: 3.8
click at [363, 192] on input "range" at bounding box center [348, 191] width 43 height 5
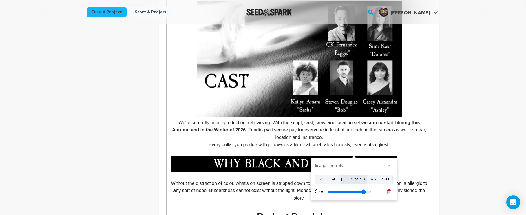
click at [358, 179] on button "Align Center" at bounding box center [354, 179] width 26 height 9
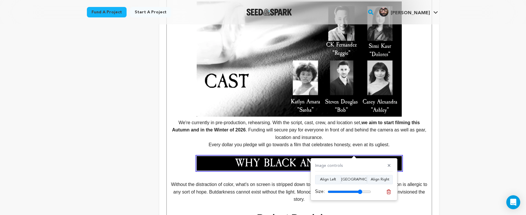
drag, startPoint x: 364, startPoint y: 191, endPoint x: 360, endPoint y: 193, distance: 3.9
click at [360, 193] on input "range" at bounding box center [348, 191] width 43 height 5
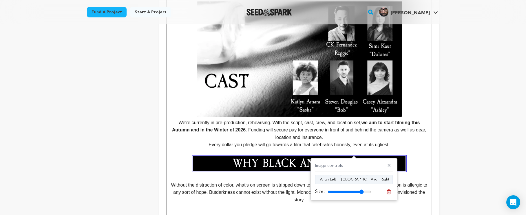
type input "83"
click at [361, 192] on input "range" at bounding box center [348, 191] width 43 height 5
click at [414, 125] on p "We're currently in pre-production, rehearsing. With the script, cast, crew, and…" at bounding box center [299, 130] width 256 height 22
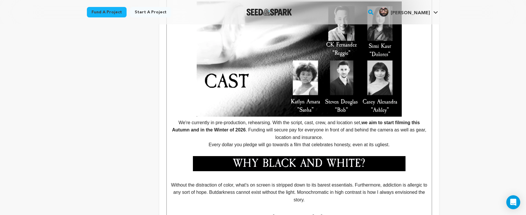
click at [412, 164] on h3 at bounding box center [299, 163] width 256 height 15
click at [409, 166] on h3 at bounding box center [299, 163] width 256 height 15
click at [340, 173] on p at bounding box center [299, 177] width 256 height 8
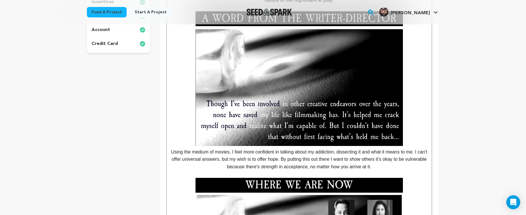
scroll to position [61, 0]
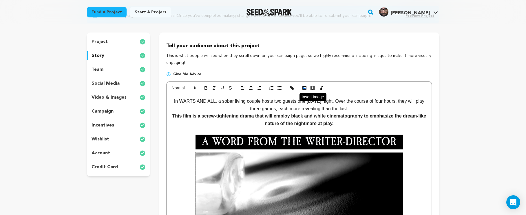
click at [302, 90] on button "button" at bounding box center [304, 87] width 8 height 7
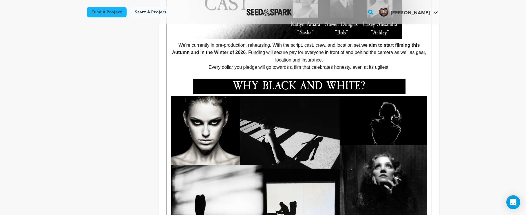
scroll to position [490, 0]
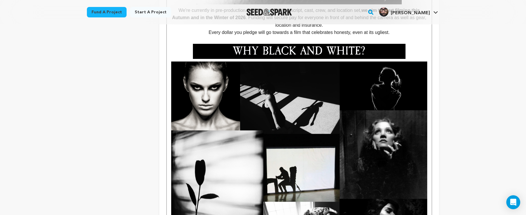
click at [386, 148] on img at bounding box center [299, 157] width 256 height 192
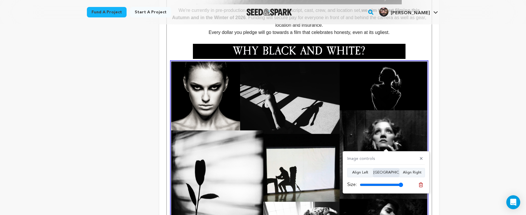
click at [389, 171] on button "Align Center" at bounding box center [386, 172] width 26 height 9
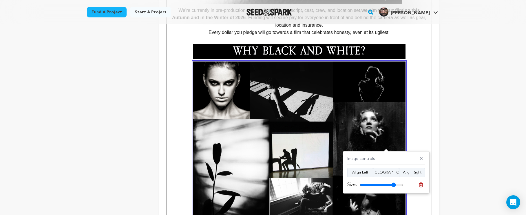
type input "83"
click at [393, 182] on input "range" at bounding box center [381, 184] width 43 height 5
click at [421, 136] on span "thout the distraction of color, what's on screen is stripped down to its barest…" at bounding box center [299, 148] width 256 height 175
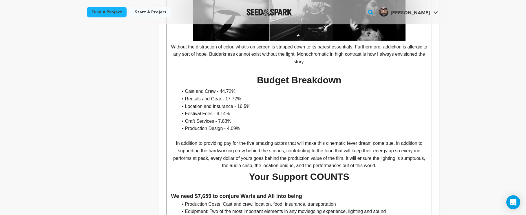
scroll to position [616, 0]
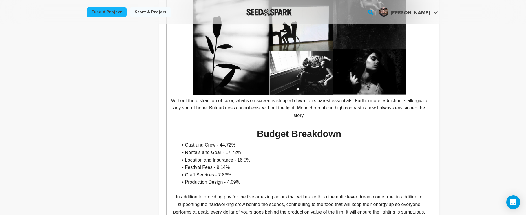
click at [374, 121] on p at bounding box center [299, 123] width 256 height 8
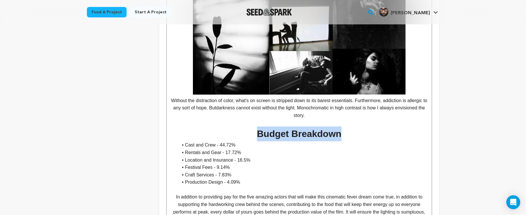
drag, startPoint x: 357, startPoint y: 131, endPoint x: 232, endPoint y: 134, distance: 125.1
click at [232, 134] on h1 "Budget Breakdown" at bounding box center [299, 133] width 256 height 15
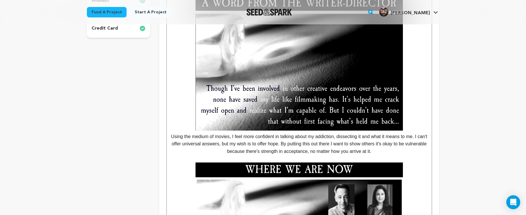
scroll to position [107, 0]
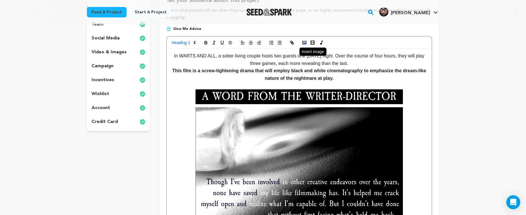
click at [303, 45] on icon "button" at bounding box center [304, 42] width 5 height 5
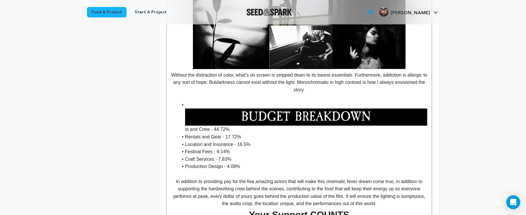
scroll to position [617, 0]
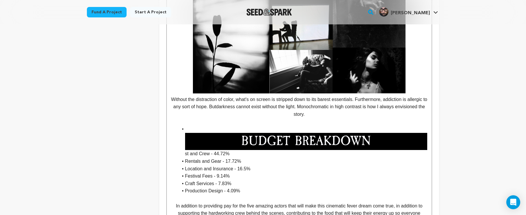
click at [266, 138] on img at bounding box center [306, 141] width 242 height 17
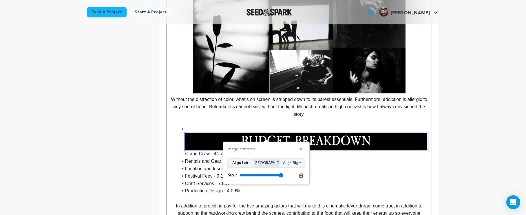
click at [274, 163] on button "Align Center" at bounding box center [266, 162] width 26 height 9
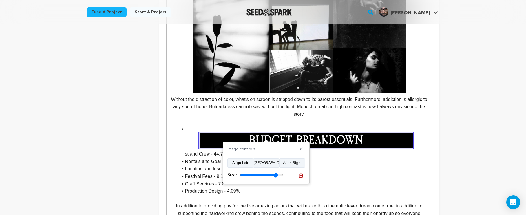
type input "88"
click at [276, 177] on input "range" at bounding box center [261, 175] width 43 height 5
click at [197, 150] on li "st and Crew - 44.72%" at bounding box center [302, 141] width 249 height 32
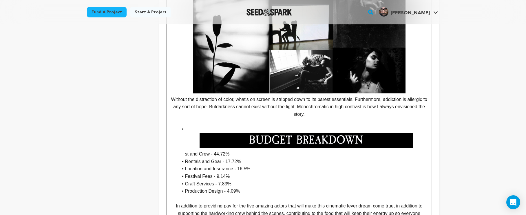
click at [185, 151] on li "st and Crew - 44.72%" at bounding box center [302, 141] width 249 height 32
drag, startPoint x: 190, startPoint y: 126, endPoint x: 172, endPoint y: 123, distance: 18.5
click at [172, 125] on ul "Cast and Crew - 44.72% Rentals and Gear - 17.72% Location and Insurance - 16.5%…" at bounding box center [299, 159] width 256 height 69
click at [182, 126] on li at bounding box center [302, 136] width 249 height 23
click at [188, 126] on li at bounding box center [302, 136] width 249 height 23
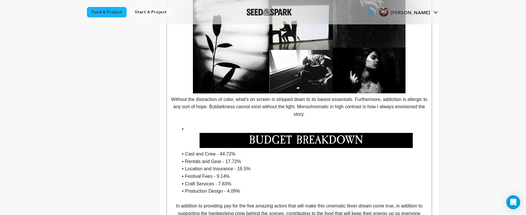
click at [178, 127] on li at bounding box center [302, 136] width 249 height 23
click at [182, 131] on li at bounding box center [302, 136] width 249 height 23
click at [184, 135] on li at bounding box center [302, 136] width 249 height 23
click at [184, 126] on li at bounding box center [302, 136] width 249 height 23
drag, startPoint x: 180, startPoint y: 124, endPoint x: 191, endPoint y: 127, distance: 11.9
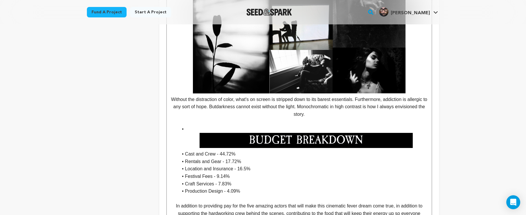
click at [191, 127] on li at bounding box center [302, 136] width 249 height 23
click at [220, 136] on img at bounding box center [305, 140] width 213 height 15
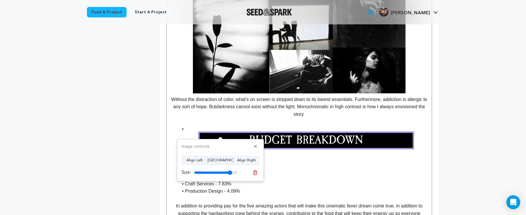
click at [184, 129] on li at bounding box center [302, 136] width 249 height 23
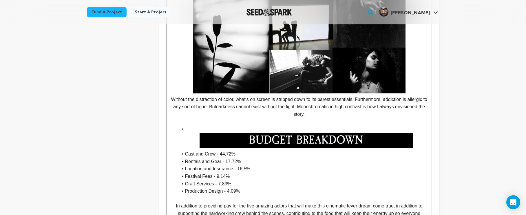
click at [186, 120] on p at bounding box center [299, 122] width 256 height 8
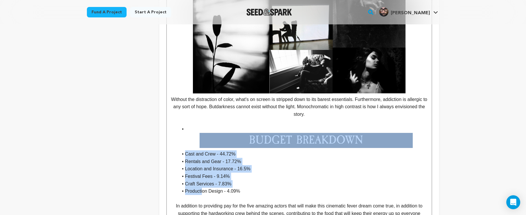
drag, startPoint x: 184, startPoint y: 131, endPoint x: 203, endPoint y: 188, distance: 60.3
click at [203, 188] on ul "Cast and Crew - 44.72% Rentals and Gear - 17.72% Location and Insurance - 16.5%…" at bounding box center [299, 159] width 256 height 69
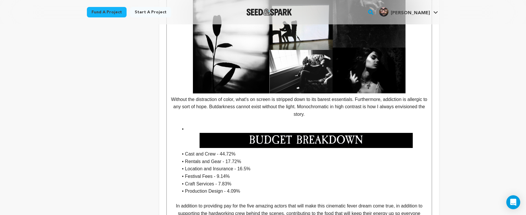
click at [244, 188] on li "Production Design - 4.09%" at bounding box center [302, 191] width 249 height 8
click at [186, 150] on li "Cast and Crew - 44.72%" at bounding box center [302, 154] width 249 height 8
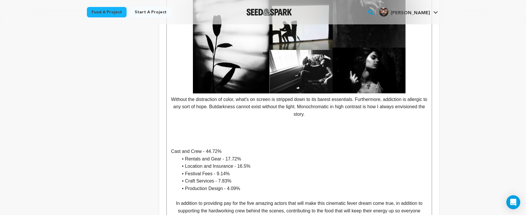
click at [184, 149] on p "Cast and Crew - 44.72%" at bounding box center [299, 151] width 256 height 8
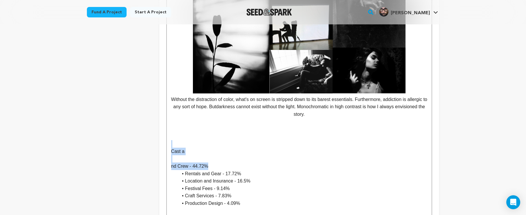
drag, startPoint x: 219, startPoint y: 161, endPoint x: 150, endPoint y: 139, distance: 72.8
click at [187, 163] on p "nd Crew - 44.72%" at bounding box center [299, 166] width 256 height 8
drag, startPoint x: 224, startPoint y: 162, endPoint x: 172, endPoint y: 147, distance: 53.5
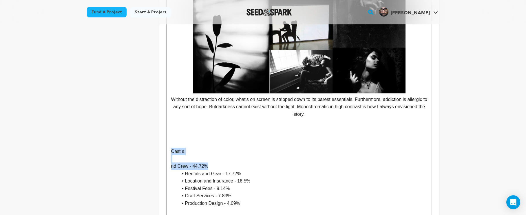
click at [200, 162] on p "nd Crew - 44.72%" at bounding box center [299, 166] width 256 height 8
click at [193, 162] on p "nd Crew - 44.72%" at bounding box center [299, 166] width 256 height 8
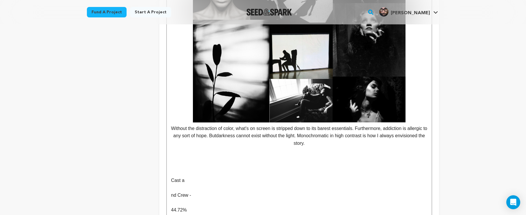
scroll to position [659, 0]
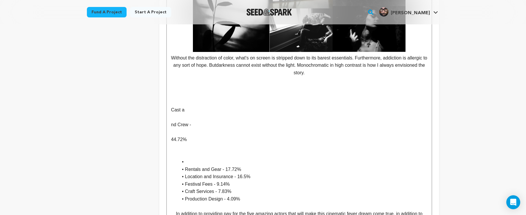
click at [206, 158] on li at bounding box center [302, 162] width 249 height 8
drag, startPoint x: 202, startPoint y: 132, endPoint x: 153, endPoint y: 103, distance: 56.0
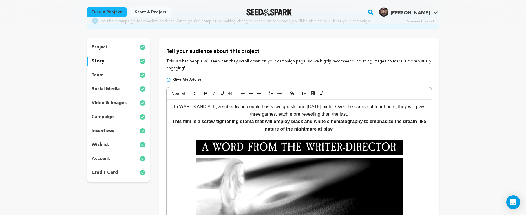
scroll to position [26, 0]
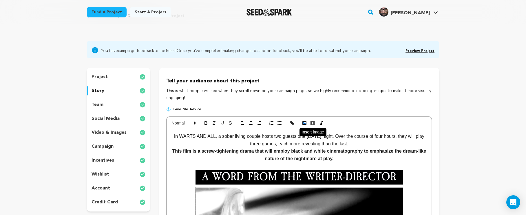
click at [301, 123] on button "button" at bounding box center [304, 122] width 8 height 7
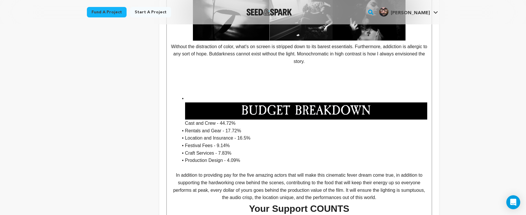
scroll to position [700, 0]
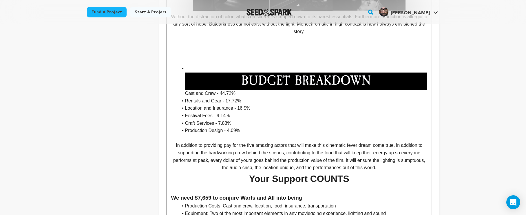
click at [206, 80] on img at bounding box center [306, 80] width 242 height 17
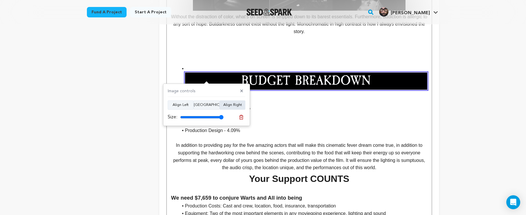
click at [239, 104] on button "Align Right" at bounding box center [232, 104] width 26 height 9
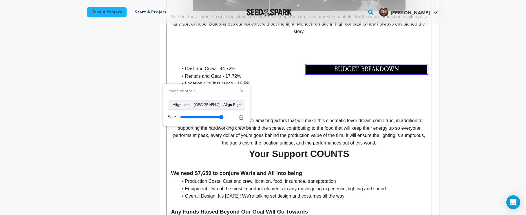
click at [258, 80] on li "Location and Insurance - 16.5%" at bounding box center [302, 84] width 249 height 8
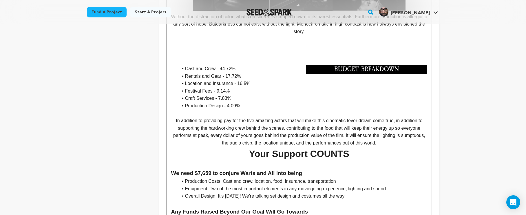
click at [180, 65] on li "Cast and Crew - 44.72%" at bounding box center [302, 69] width 249 height 8
click at [182, 65] on li "Cast and Crew - 44.72%" at bounding box center [302, 69] width 249 height 8
click at [184, 65] on li "Cast and Crew - 44.72%" at bounding box center [302, 69] width 249 height 8
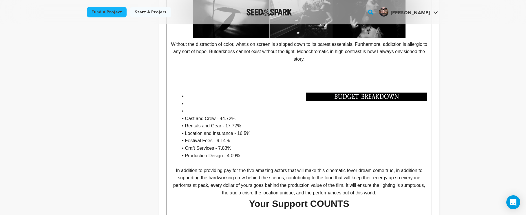
scroll to position [664, 0]
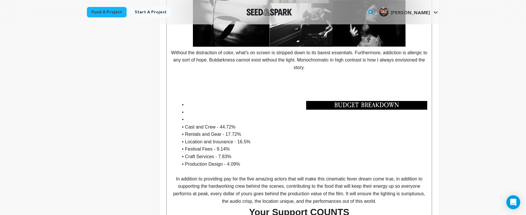
click at [339, 79] on p at bounding box center [299, 82] width 256 height 8
click at [336, 101] on img at bounding box center [366, 105] width 121 height 9
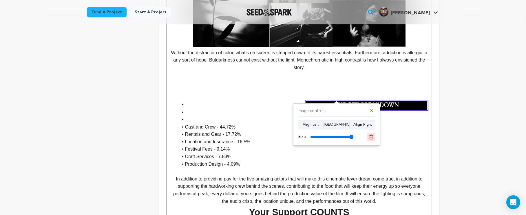
click at [373, 136] on icon at bounding box center [371, 136] width 5 height 5
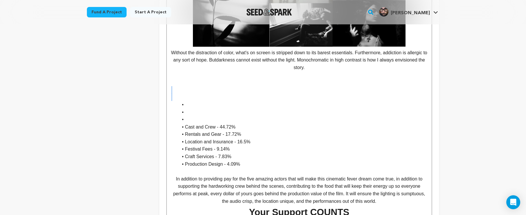
click at [274, 87] on p at bounding box center [299, 90] width 256 height 8
click at [275, 81] on p at bounding box center [299, 82] width 256 height 8
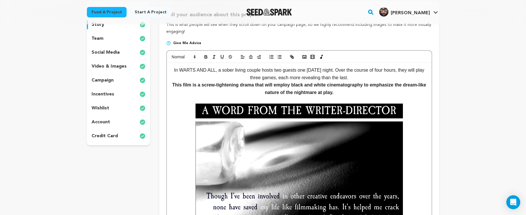
scroll to position [63, 0]
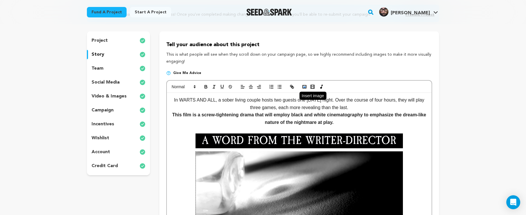
click at [305, 86] on icon "button" at bounding box center [304, 86] width 5 height 5
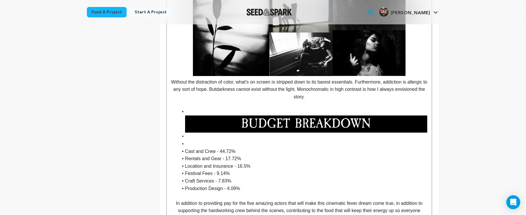
scroll to position [642, 0]
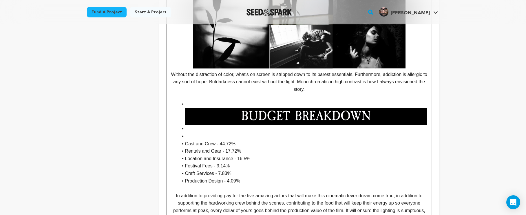
click at [207, 115] on img at bounding box center [306, 116] width 242 height 17
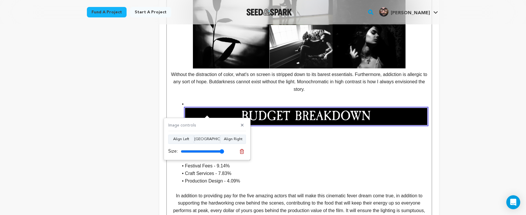
click at [193, 100] on li at bounding box center [302, 112] width 249 height 25
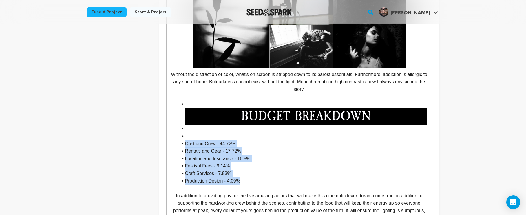
drag, startPoint x: 257, startPoint y: 175, endPoint x: 173, endPoint y: 138, distance: 92.5
click at [173, 138] on ul "Cast and Crew - 44.72% Rentals and Gear - 17.72% Location and Insurance - 16.5%…" at bounding box center [299, 142] width 256 height 84
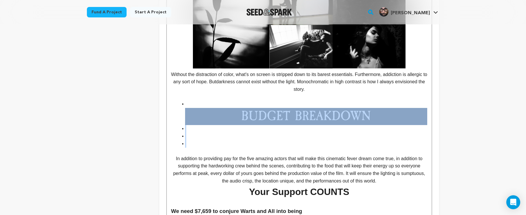
drag, startPoint x: 194, startPoint y: 139, endPoint x: 171, endPoint y: 104, distance: 41.8
click at [171, 104] on ul at bounding box center [299, 123] width 256 height 47
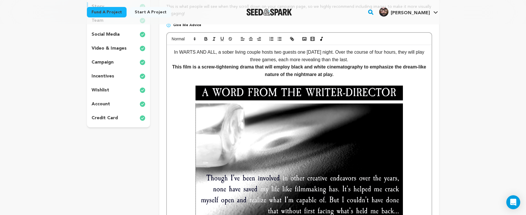
scroll to position [17, 0]
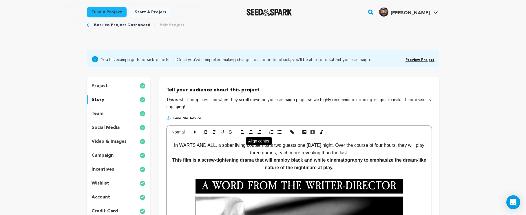
click at [250, 132] on icon "button" at bounding box center [250, 131] width 5 height 5
click at [307, 131] on button "button" at bounding box center [304, 131] width 8 height 7
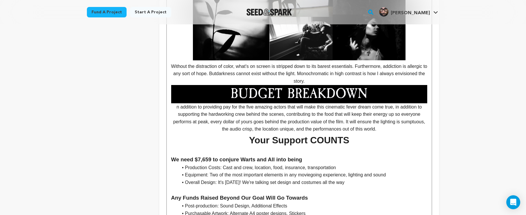
scroll to position [643, 0]
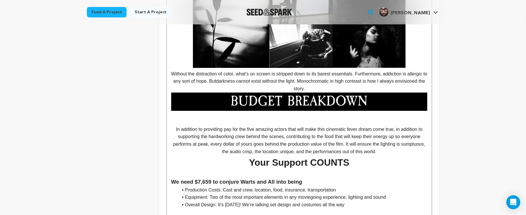
click at [217, 118] on p at bounding box center [299, 122] width 256 height 8
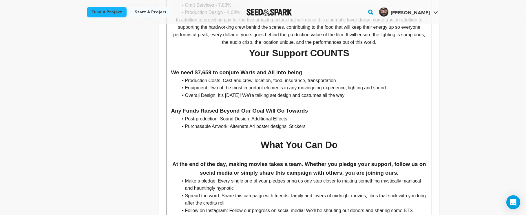
scroll to position [645, 0]
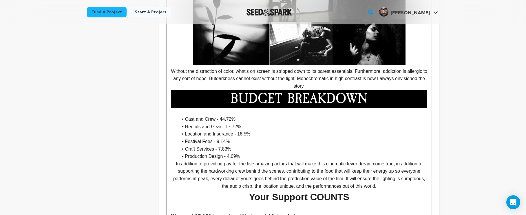
click at [249, 152] on li "Production Design - 4.09%" at bounding box center [302, 156] width 249 height 8
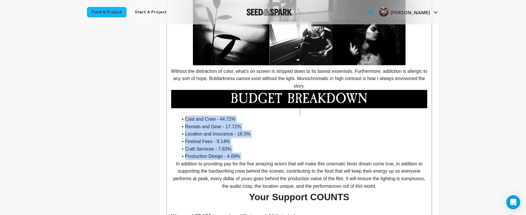
drag, startPoint x: 249, startPoint y: 149, endPoint x: 176, endPoint y: 109, distance: 82.7
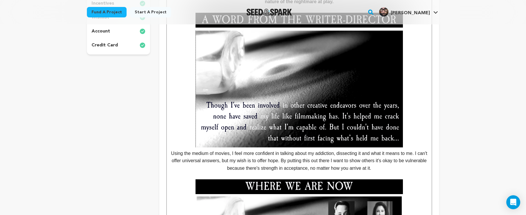
scroll to position [81, 0]
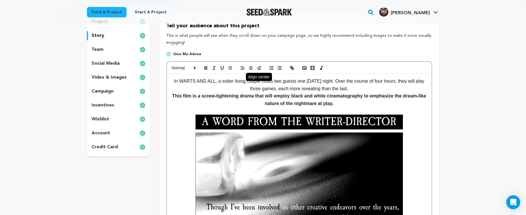
click at [251, 68] on icon "button" at bounding box center [250, 67] width 5 height 5
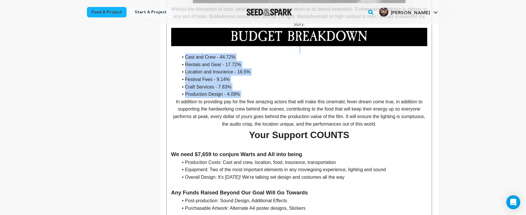
scroll to position [677, 0]
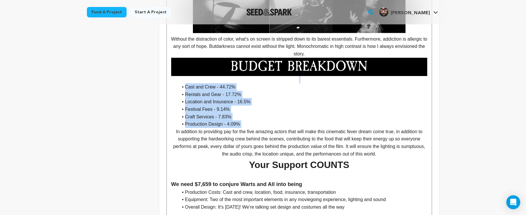
click at [249, 101] on li "Location and Insurance - 16.5%" at bounding box center [302, 102] width 249 height 8
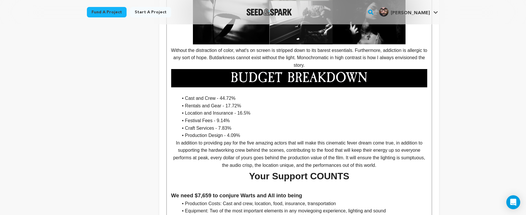
scroll to position [653, 0]
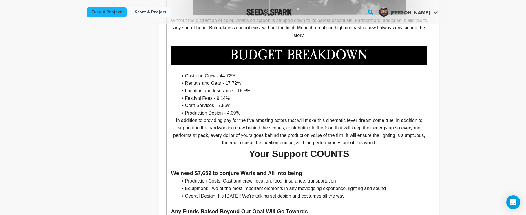
scroll to position [706, 0]
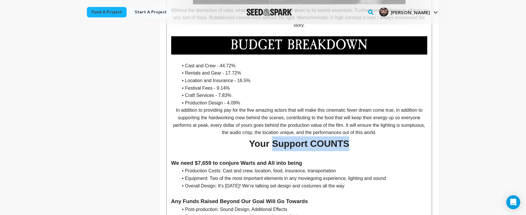
drag, startPoint x: 347, startPoint y: 140, endPoint x: 275, endPoint y: 137, distance: 72.4
click at [272, 136] on h1 "Your Support COUNTS" at bounding box center [299, 143] width 256 height 15
click at [352, 136] on h1 "Your Support COUNTS" at bounding box center [299, 143] width 256 height 15
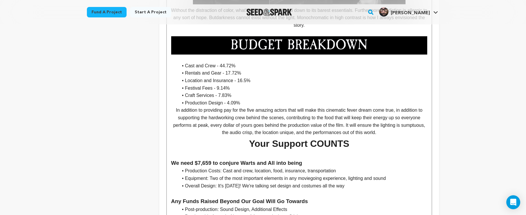
click at [250, 139] on h1 "Your Support COUNTS" at bounding box center [299, 143] width 256 height 15
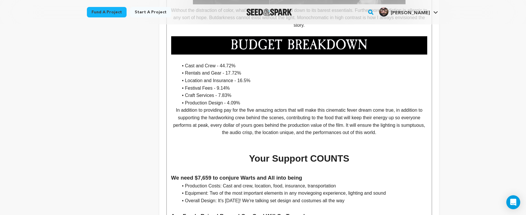
click at [252, 99] on li "Production Design - 4.09%" at bounding box center [302, 103] width 249 height 8
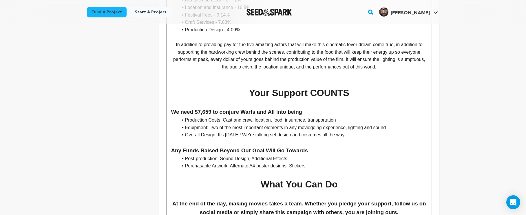
scroll to position [750, 0]
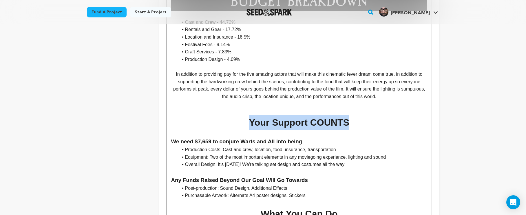
drag, startPoint x: 349, startPoint y: 116, endPoint x: 250, endPoint y: 113, distance: 99.0
click at [250, 115] on h1 "Your Support COUNTS" at bounding box center [299, 122] width 256 height 15
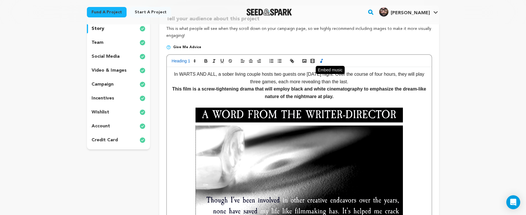
scroll to position [34, 0]
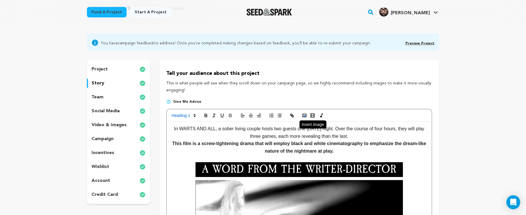
click at [301, 113] on button "button" at bounding box center [304, 115] width 8 height 7
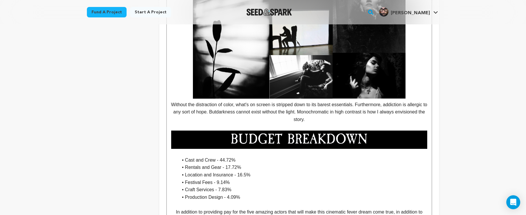
scroll to position [608, 0]
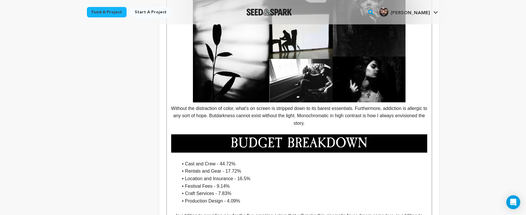
click at [246, 140] on img at bounding box center [299, 143] width 256 height 18
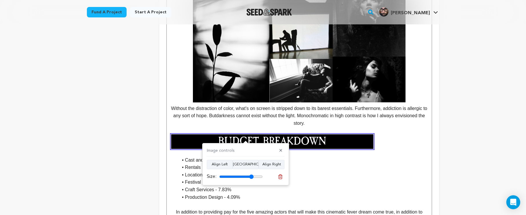
drag, startPoint x: 254, startPoint y: 174, endPoint x: 251, endPoint y: 175, distance: 3.3
click at [251, 175] on input "range" at bounding box center [240, 176] width 43 height 5
click at [251, 163] on button "Align Center" at bounding box center [245, 164] width 26 height 9
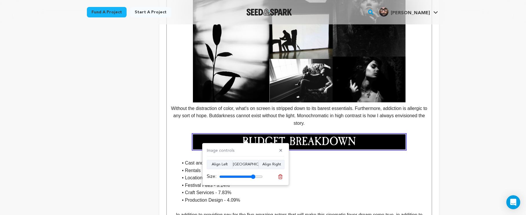
type input "83"
click at [253, 177] on input "range" at bounding box center [240, 176] width 43 height 5
click at [385, 181] on li "Festival Fees - 9.14%" at bounding box center [302, 185] width 249 height 8
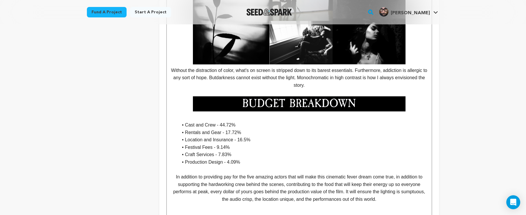
scroll to position [706, 0]
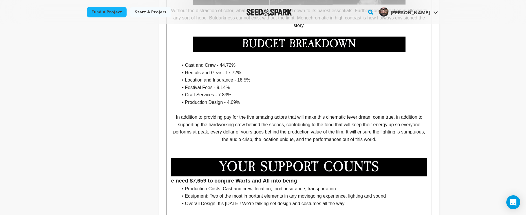
click at [305, 161] on img at bounding box center [299, 167] width 256 height 18
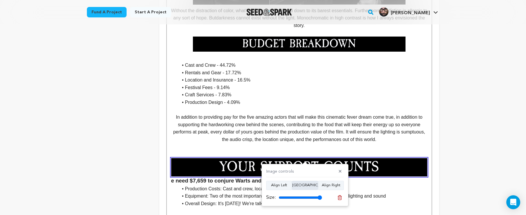
click at [307, 183] on button "Align Center" at bounding box center [305, 184] width 26 height 9
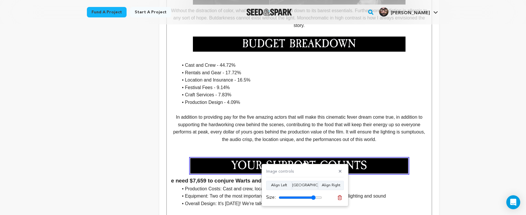
type input "85"
click at [313, 197] on input "range" at bounding box center [300, 197] width 43 height 5
click at [172, 175] on h3 "e need $7,659 to conjure Warts and All into being" at bounding box center [299, 171] width 256 height 27
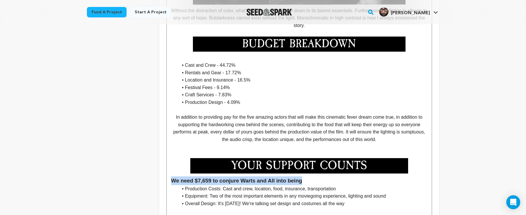
drag, startPoint x: 305, startPoint y: 174, endPoint x: 167, endPoint y: 170, distance: 137.9
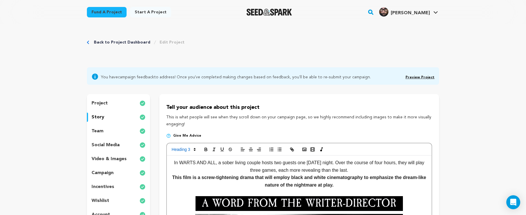
scroll to position [54, 0]
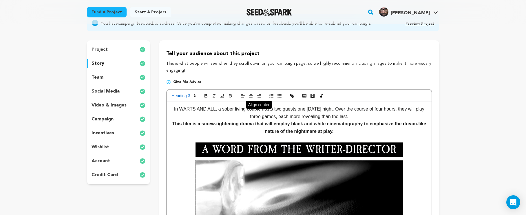
click at [248, 94] on icon "button" at bounding box center [250, 95] width 5 height 5
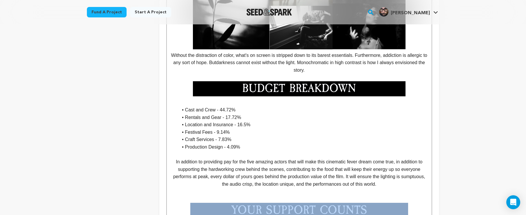
scroll to position [763, 0]
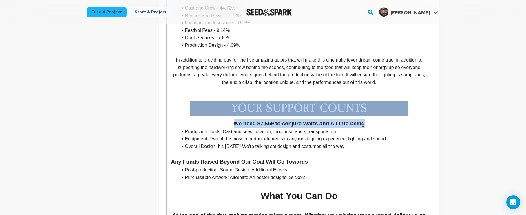
click at [379, 115] on h3 "We need $7,659 to conjure Warts and All into being" at bounding box center [299, 114] width 256 height 27
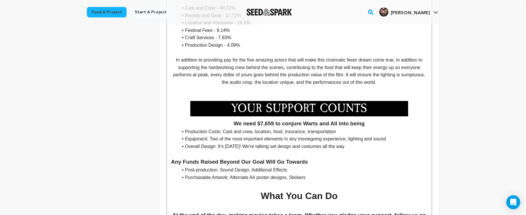
click at [233, 118] on h3 "We need $7,659 to conjure Warts and All into being" at bounding box center [299, 114] width 256 height 27
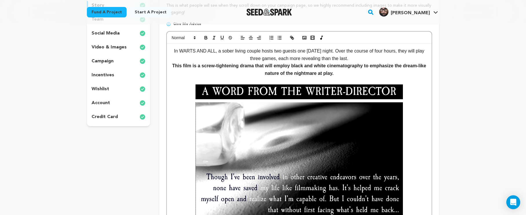
scroll to position [19, 0]
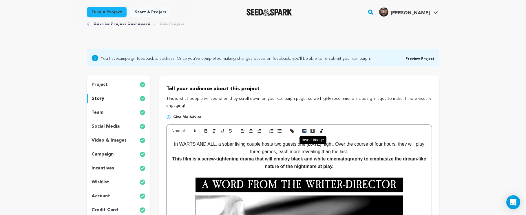
click at [305, 133] on button "button" at bounding box center [304, 130] width 8 height 7
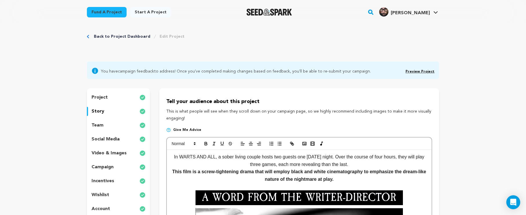
scroll to position [0, 0]
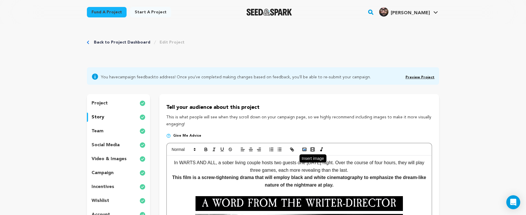
click at [305, 148] on icon "button" at bounding box center [304, 149] width 5 height 5
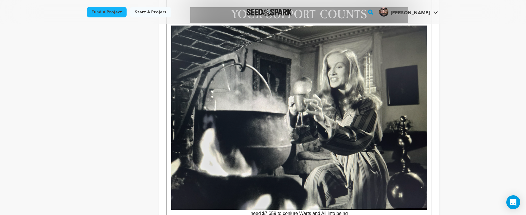
scroll to position [818, 0]
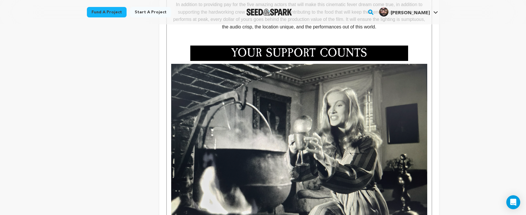
click at [374, 160] on img at bounding box center [299, 156] width 256 height 184
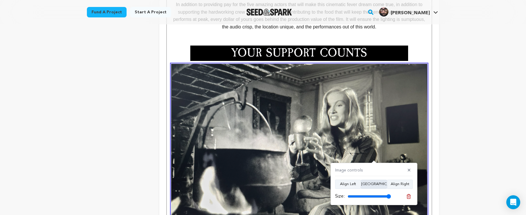
click at [380, 185] on button "Align Center" at bounding box center [374, 183] width 26 height 9
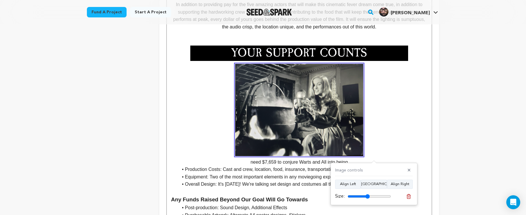
type input "52"
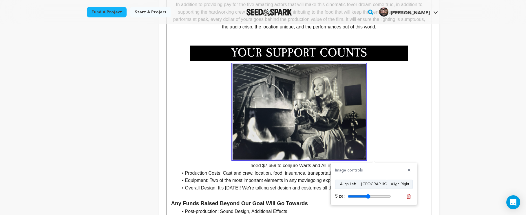
drag, startPoint x: 387, startPoint y: 196, endPoint x: 368, endPoint y: 205, distance: 21.4
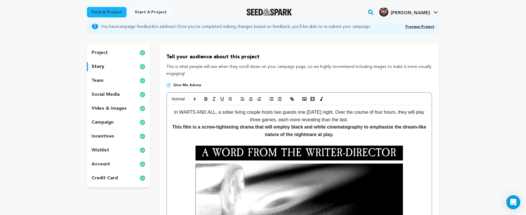
scroll to position [58, 0]
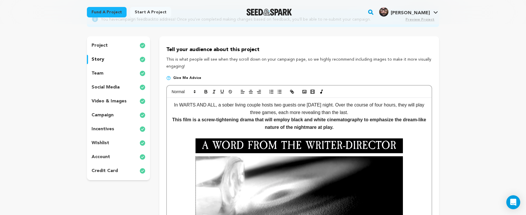
click at [377, 150] on img at bounding box center [298, 145] width 207 height 15
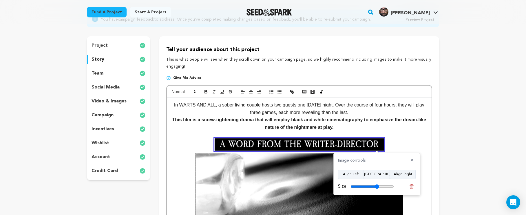
drag, startPoint x: 383, startPoint y: 185, endPoint x: 377, endPoint y: 186, distance: 6.1
type input "66"
click at [377, 186] on input "range" at bounding box center [371, 186] width 43 height 5
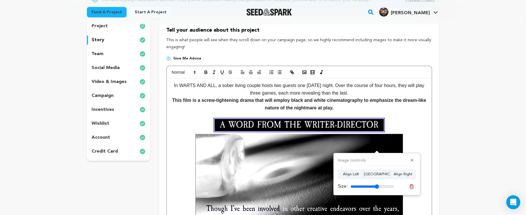
scroll to position [102, 0]
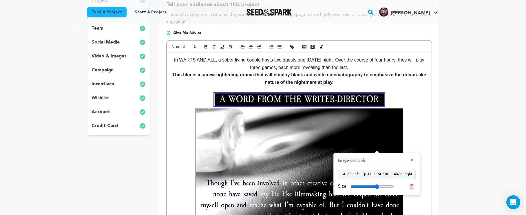
click at [318, 148] on img at bounding box center [298, 166] width 207 height 117
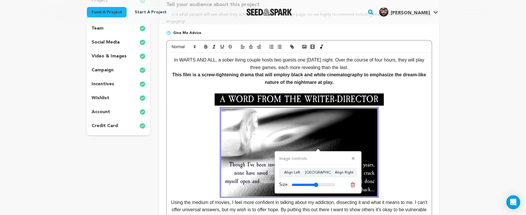
drag, startPoint x: 325, startPoint y: 185, endPoint x: 316, endPoint y: 187, distance: 9.8
type input "61"
click at [316, 187] on div "Size:" at bounding box center [307, 184] width 56 height 7
click at [385, 165] on p "Using the medium of movies, I feel more confident in talking about my addiction…" at bounding box center [299, 164] width 256 height 112
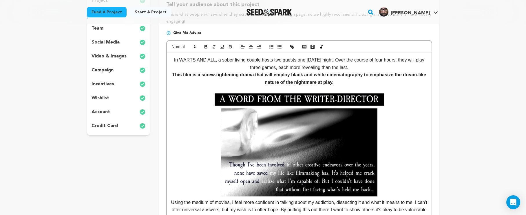
scroll to position [166, 0]
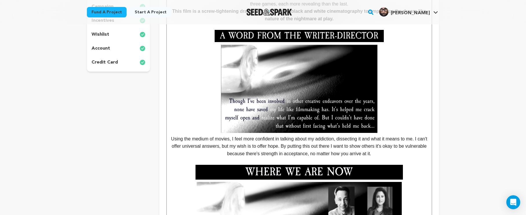
click at [365, 174] on img at bounding box center [298, 171] width 207 height 15
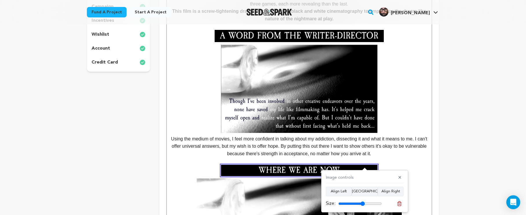
click at [362, 205] on input "range" at bounding box center [359, 203] width 43 height 5
type input "63"
click at [363, 204] on input "range" at bounding box center [359, 203] width 43 height 5
click at [389, 164] on p at bounding box center [299, 170] width 256 height 12
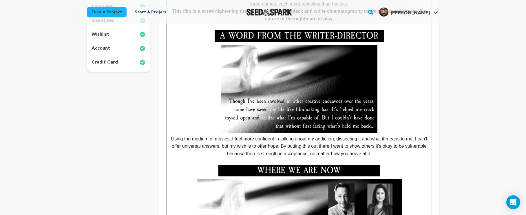
scroll to position [250, 0]
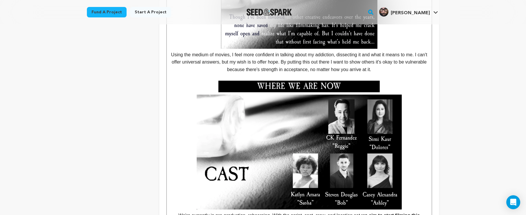
click at [379, 167] on img at bounding box center [299, 151] width 205 height 115
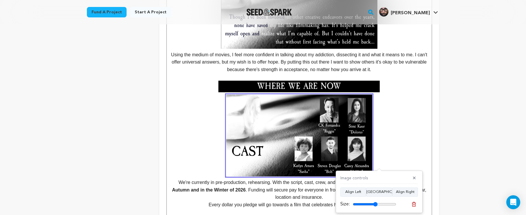
drag, startPoint x: 380, startPoint y: 202, endPoint x: 375, endPoint y: 203, distance: 4.8
type input "57"
click at [375, 203] on input "range" at bounding box center [374, 204] width 43 height 5
click at [402, 142] on p at bounding box center [299, 135] width 256 height 82
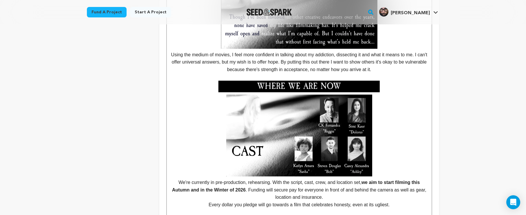
scroll to position [187, 0]
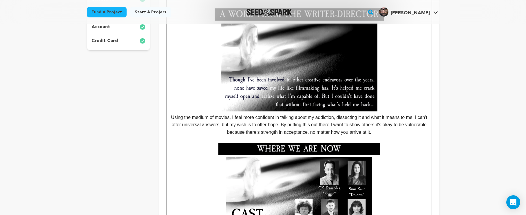
click at [406, 103] on p "Using the medium of movies, I feel more confident in talking about my addiction…" at bounding box center [299, 79] width 256 height 112
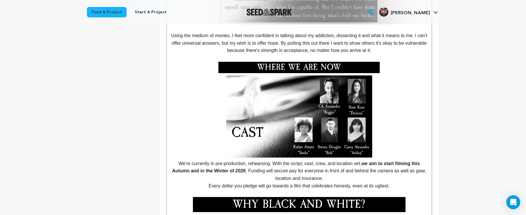
scroll to position [283, 0]
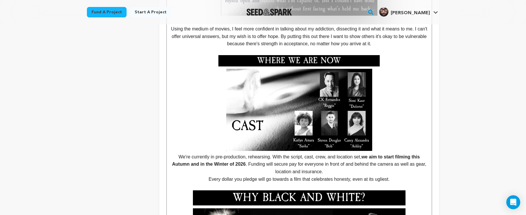
click at [315, 197] on img at bounding box center [299, 197] width 213 height 15
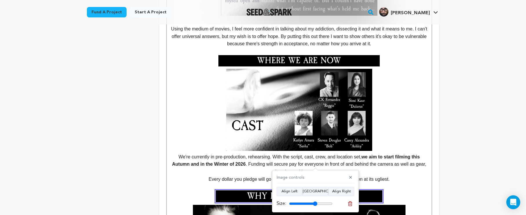
drag, startPoint x: 318, startPoint y: 204, endPoint x: 315, endPoint y: 206, distance: 3.5
type input "65"
click at [315, 206] on div "Size:" at bounding box center [304, 203] width 56 height 7
click at [392, 140] on p at bounding box center [299, 110] width 256 height 82
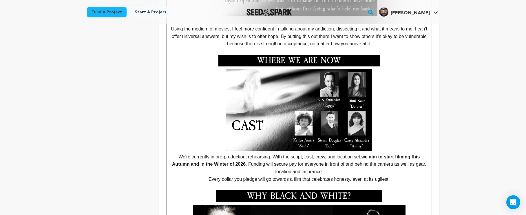
click at [176, 154] on p "We're currently in pre-production, rehearsing. With the script, cast, crew, and…" at bounding box center [299, 164] width 256 height 22
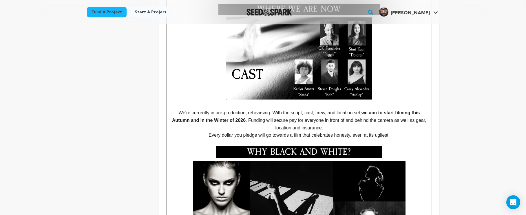
scroll to position [346, 0]
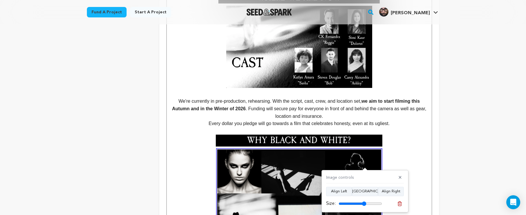
drag, startPoint x: 374, startPoint y: 203, endPoint x: 364, endPoint y: 210, distance: 12.0
click at [364, 210] on div "Image controls ✕ Align Left Align Center Align Right Size:" at bounding box center [364, 191] width 87 height 42
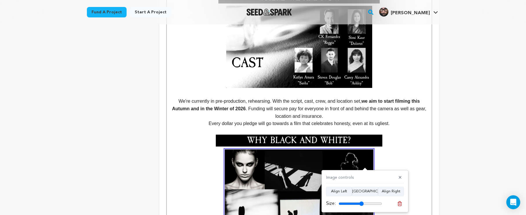
drag, startPoint x: 365, startPoint y: 202, endPoint x: 361, endPoint y: 203, distance: 3.2
type input "58"
click at [361, 203] on input "range" at bounding box center [359, 203] width 43 height 5
click at [400, 154] on span "Without the distraction of color, what's on screen is stripped down to its bare…" at bounding box center [299, 212] width 257 height 127
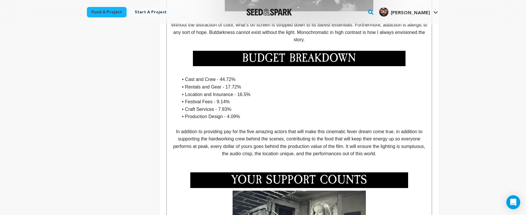
scroll to position [614, 0]
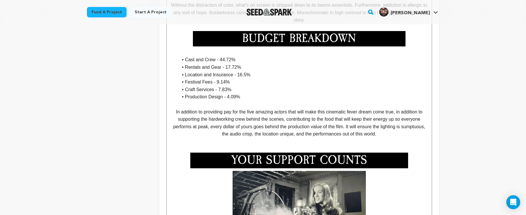
click at [356, 152] on img at bounding box center [299, 160] width 218 height 16
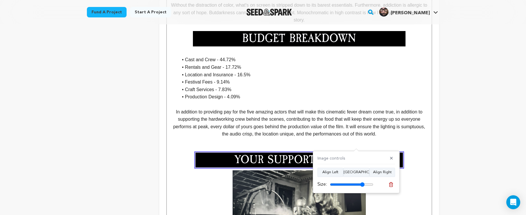
drag, startPoint x: 362, startPoint y: 183, endPoint x: 365, endPoint y: 181, distance: 3.1
type input "80"
click at [362, 184] on input "range" at bounding box center [351, 184] width 43 height 5
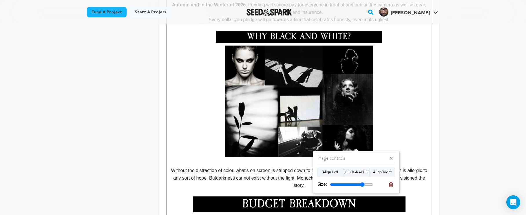
scroll to position [453, 0]
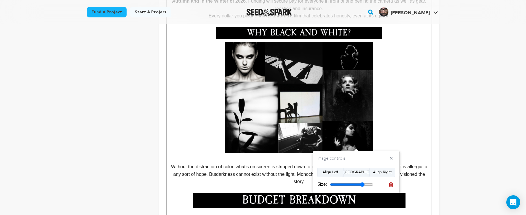
click at [286, 194] on img at bounding box center [299, 199] width 213 height 15
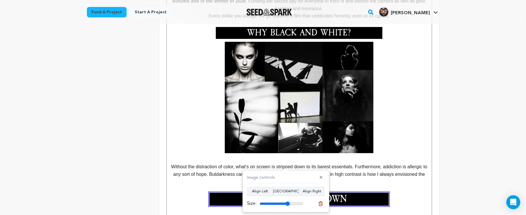
drag, startPoint x: 290, startPoint y: 202, endPoint x: 288, endPoint y: 204, distance: 3.5
type input "70"
click at [288, 204] on input "range" at bounding box center [280, 203] width 43 height 5
click at [409, 132] on span at bounding box center [299, 97] width 256 height 111
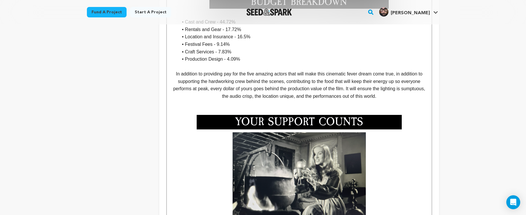
scroll to position [595, 0]
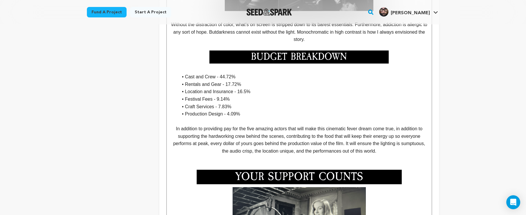
click at [314, 175] on img at bounding box center [299, 176] width 205 height 14
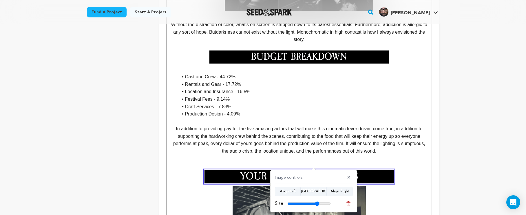
type input "74"
click at [317, 203] on input "range" at bounding box center [308, 203] width 43 height 5
click at [486, 130] on div "Back to Project Dashboard Edit Project You have campaign feedback to address! O…" at bounding box center [263, 68] width 526 height 1279
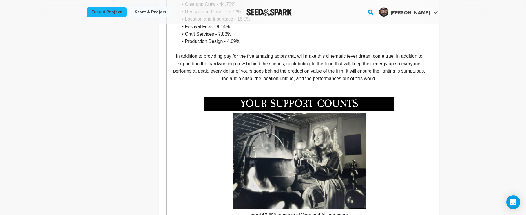
scroll to position [673, 0]
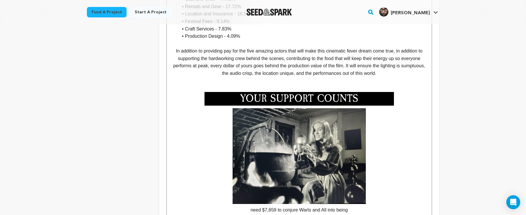
click at [281, 155] on img at bounding box center [298, 156] width 133 height 96
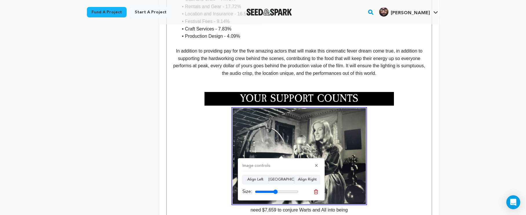
click at [275, 193] on div "Image controls ✕ Align Left Align Center Align Right Size:" at bounding box center [281, 179] width 87 height 42
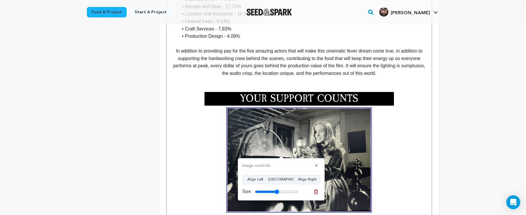
type input "56"
click at [277, 191] on input "range" at bounding box center [276, 191] width 43 height 5
click at [404, 156] on p "need $7,659 to conjure Warts and All into being" at bounding box center [299, 164] width 256 height 113
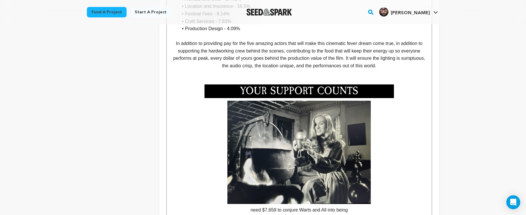
scroll to position [688, 0]
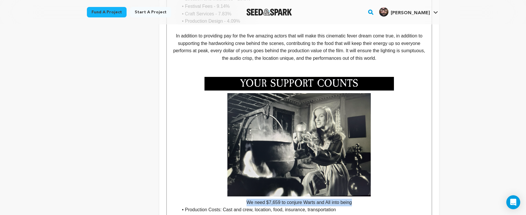
drag, startPoint x: 357, startPoint y: 195, endPoint x: 246, endPoint y: 195, distance: 111.5
click at [246, 195] on p "We need $7,659 to conjure Warts and All into being" at bounding box center [299, 149] width 256 height 113
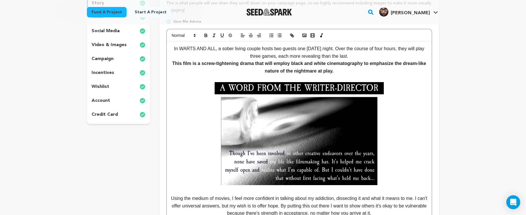
scroll to position [106, 0]
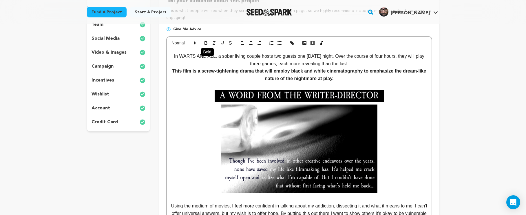
click at [206, 43] on icon "button" at bounding box center [205, 42] width 5 height 5
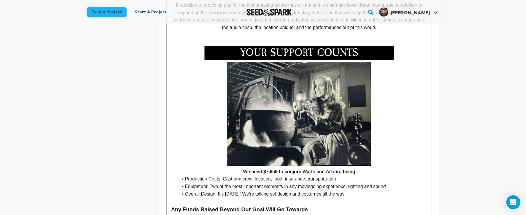
scroll to position [730, 0]
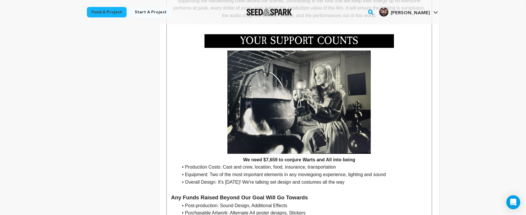
click at [392, 140] on p "We need $7,659 to conjure Warts and All into being" at bounding box center [299, 106] width 256 height 113
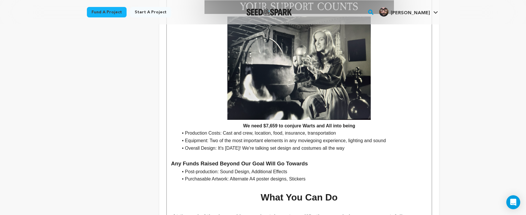
scroll to position [831, 0]
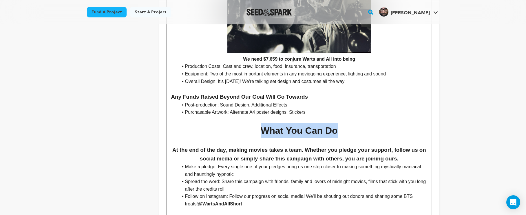
drag, startPoint x: 355, startPoint y: 120, endPoint x: 214, endPoint y: 118, distance: 141.3
click at [214, 123] on h1 "What You Can Do" at bounding box center [299, 130] width 256 height 15
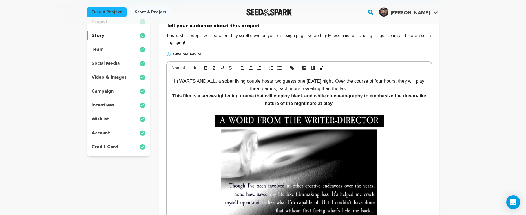
scroll to position [0, 0]
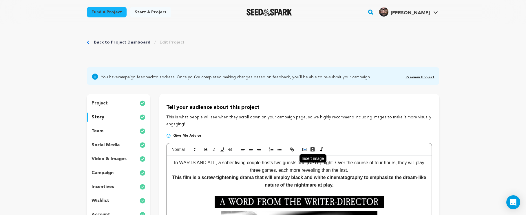
click at [305, 149] on icon "button" at bounding box center [304, 149] width 5 height 5
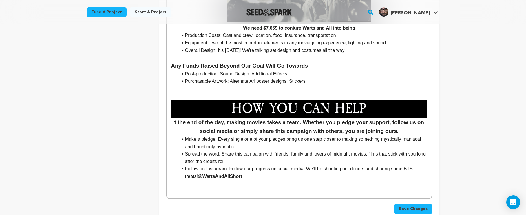
scroll to position [799, 0]
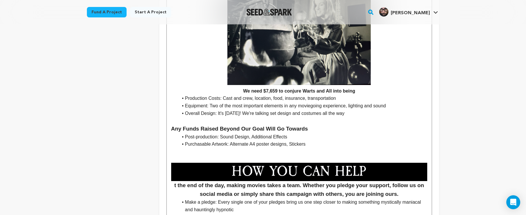
click at [294, 162] on img at bounding box center [299, 171] width 256 height 18
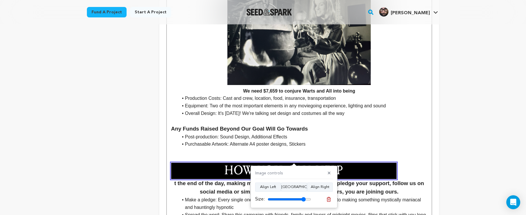
click at [303, 196] on div "Size:" at bounding box center [283, 198] width 56 height 7
click at [298, 186] on button "Align Center" at bounding box center [294, 186] width 26 height 9
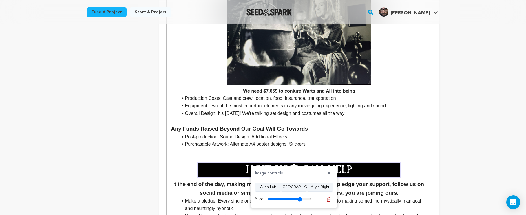
type input "79"
click at [299, 200] on input "range" at bounding box center [289, 199] width 43 height 5
click at [381, 133] on li "Post-production: Sound Design, Additional Effects" at bounding box center [302, 137] width 249 height 8
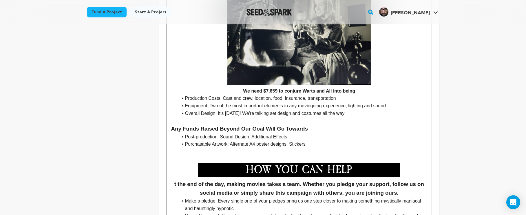
click at [176, 175] on h3 "t the end of the day, making movies takes a team. Whether you pledge your suppo…" at bounding box center [299, 179] width 256 height 34
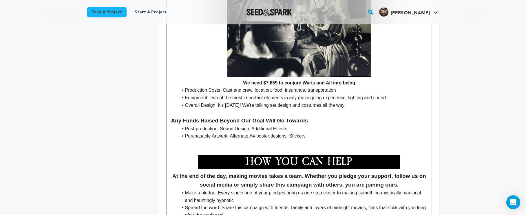
scroll to position [858, 0]
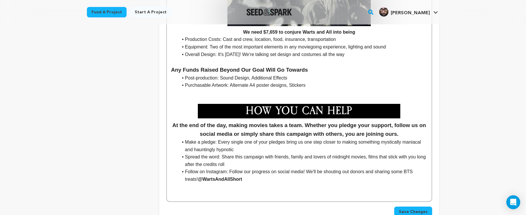
drag, startPoint x: 436, startPoint y: 102, endPoint x: 433, endPoint y: 106, distance: 5.1
click at [411, 109] on h3 "At the end of the day, making movies takes a team. Whether you pledge your supp…" at bounding box center [299, 121] width 256 height 34
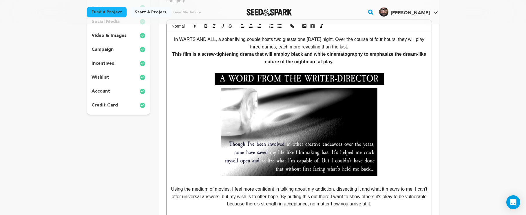
scroll to position [21, 0]
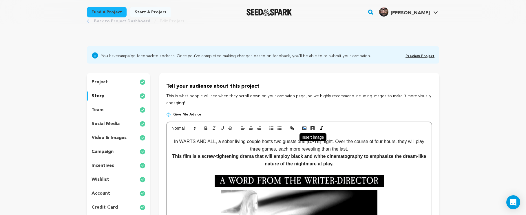
click at [304, 127] on icon "button" at bounding box center [304, 127] width 5 height 5
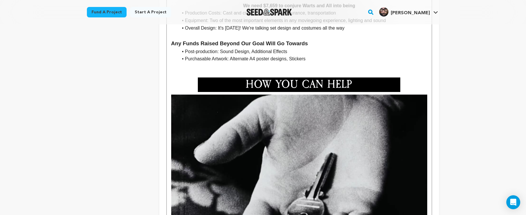
scroll to position [888, 0]
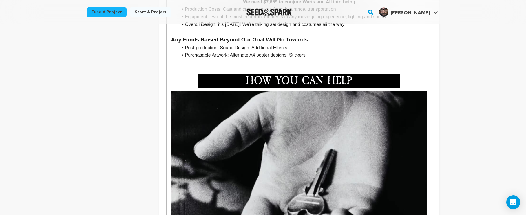
click at [348, 136] on img at bounding box center [299, 177] width 256 height 172
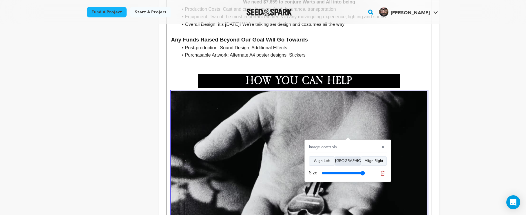
click at [351, 163] on button "Align Center" at bounding box center [348, 160] width 26 height 9
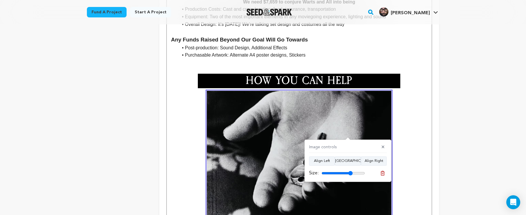
drag, startPoint x: 356, startPoint y: 172, endPoint x: 350, endPoint y: 174, distance: 5.8
click at [350, 174] on input "range" at bounding box center [342, 173] width 43 height 5
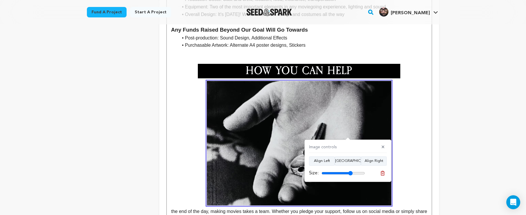
scroll to position [905, 0]
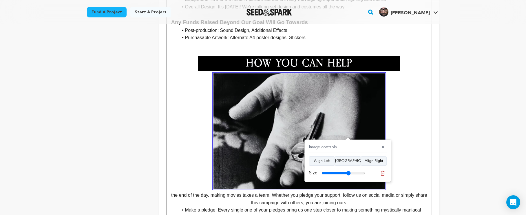
type input "67"
click at [348, 173] on input "range" at bounding box center [342, 173] width 43 height 5
click at [416, 125] on p "the end of the day, making movies takes a team. Whether you pledge your support…" at bounding box center [299, 139] width 256 height 133
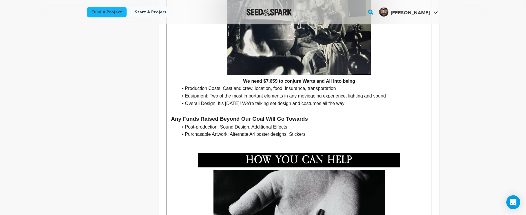
scroll to position [931, 0]
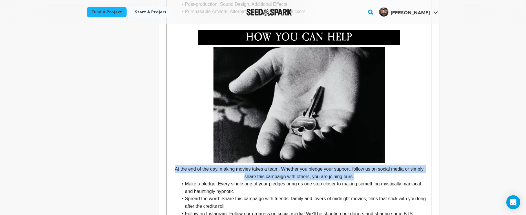
drag, startPoint x: 361, startPoint y: 170, endPoint x: 150, endPoint y: 163, distance: 211.2
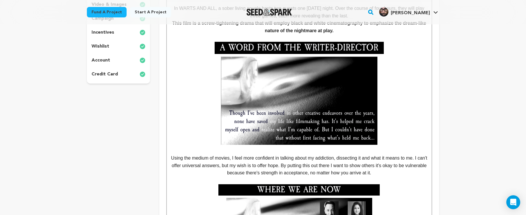
scroll to position [1, 0]
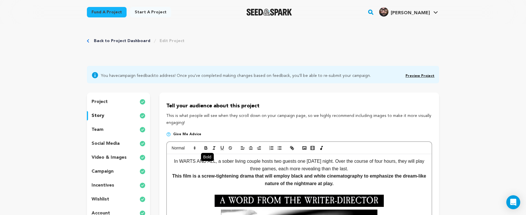
click at [205, 145] on icon "button" at bounding box center [205, 147] width 5 height 5
click at [328, 118] on p "This is what people will see when they scroll down on your campaign page, so we…" at bounding box center [299, 119] width 266 height 14
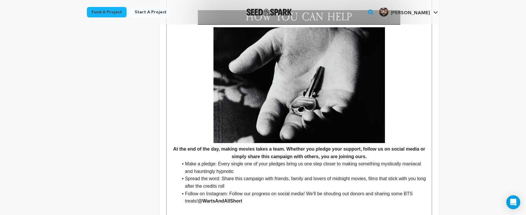
scroll to position [992, 0]
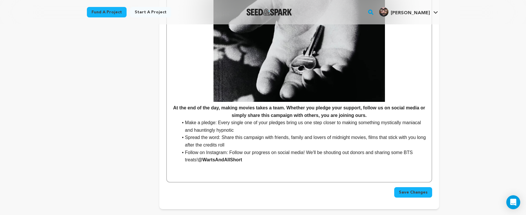
click at [406, 189] on span "Save Changes" at bounding box center [413, 192] width 29 height 6
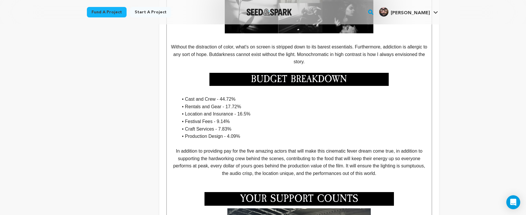
scroll to position [543, 0]
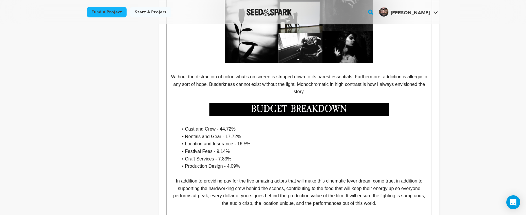
click at [184, 125] on li "Cast and Crew - 44.72%" at bounding box center [302, 129] width 249 height 8
click at [398, 109] on p at bounding box center [299, 108] width 256 height 13
click at [186, 126] on li "Cast and Crew - 44.72%" at bounding box center [302, 129] width 249 height 8
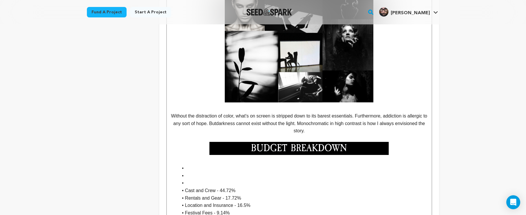
scroll to position [508, 0]
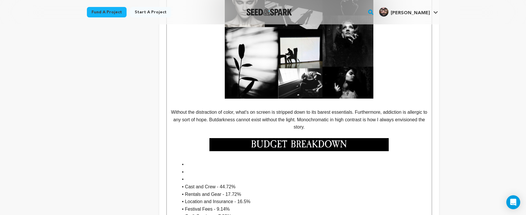
click at [212, 162] on li at bounding box center [302, 164] width 249 height 8
drag, startPoint x: 211, startPoint y: 162, endPoint x: 175, endPoint y: 159, distance: 36.3
click at [175, 160] on ul "Cast and Crew - 44.72% Rentals and Gear - 17.72% Location and Insurance - 16.5%…" at bounding box center [299, 193] width 256 height 67
click at [182, 160] on li at bounding box center [302, 164] width 249 height 8
drag, startPoint x: 185, startPoint y: 159, endPoint x: 178, endPoint y: 160, distance: 6.7
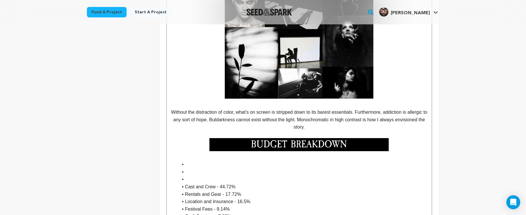
click at [178, 160] on li at bounding box center [302, 164] width 249 height 8
click at [184, 160] on li at bounding box center [302, 164] width 249 height 8
drag, startPoint x: 186, startPoint y: 161, endPoint x: 183, endPoint y: 162, distance: 3.2
click at [183, 162] on li at bounding box center [302, 164] width 249 height 8
click at [182, 162] on li at bounding box center [302, 164] width 249 height 8
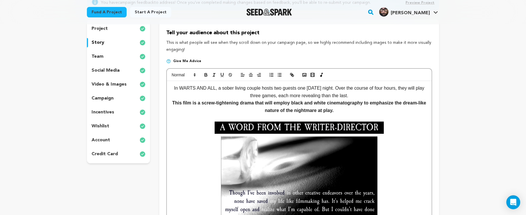
scroll to position [71, 0]
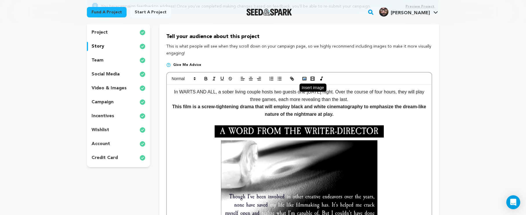
click at [305, 81] on button "button" at bounding box center [304, 78] width 8 height 7
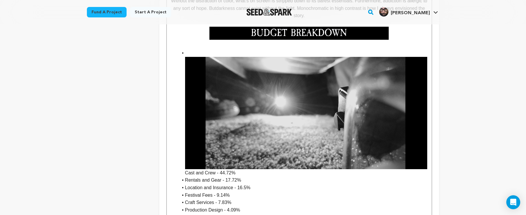
scroll to position [596, 0]
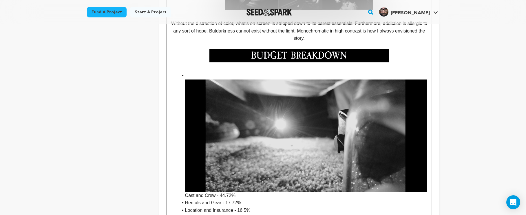
click at [287, 148] on img at bounding box center [306, 135] width 242 height 112
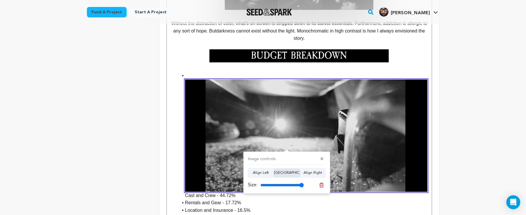
click at [293, 173] on button "[GEOGRAPHIC_DATA]" at bounding box center [287, 172] width 26 height 9
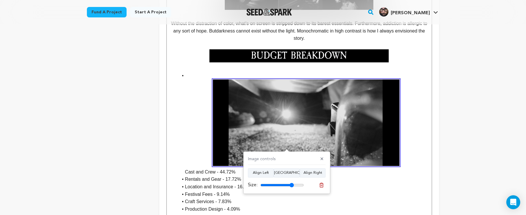
drag, startPoint x: 297, startPoint y: 183, endPoint x: 292, endPoint y: 187, distance: 6.9
type input "77"
click at [292, 187] on div "Size:" at bounding box center [276, 184] width 56 height 7
click at [193, 72] on li "Cast and Crew - 44.72%" at bounding box center [302, 123] width 249 height 103
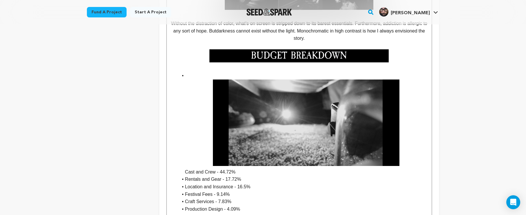
click at [192, 72] on li "Cast and Crew - 44.72%" at bounding box center [302, 123] width 249 height 103
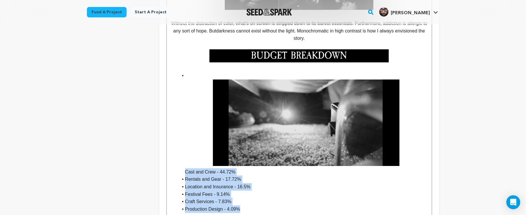
drag, startPoint x: 249, startPoint y: 205, endPoint x: 180, endPoint y: 168, distance: 78.8
click at [180, 168] on ul "Cast and Crew - 44.72% Rentals and Gear - 17.72% Location and Insurance - 16.5%…" at bounding box center [299, 142] width 256 height 140
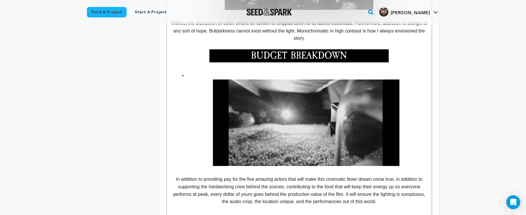
click at [228, 107] on img at bounding box center [306, 122] width 186 height 86
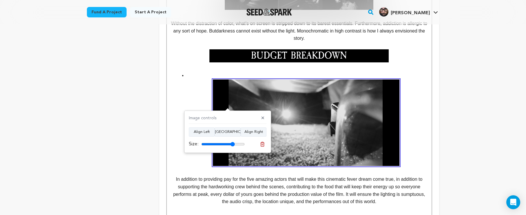
click at [267, 144] on div "Image controls ✕ Align Left Align Center Align Right Size:" at bounding box center [227, 131] width 87 height 42
click at [263, 145] on icon at bounding box center [262, 143] width 5 height 5
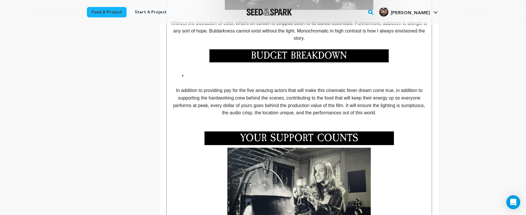
click at [195, 72] on li at bounding box center [302, 76] width 249 height 8
drag, startPoint x: 187, startPoint y: 70, endPoint x: 167, endPoint y: 65, distance: 20.6
click at [167, 65] on div "In WARTS AND ALL, a sober living couple hosts two guests one [DATE] night. Over…" at bounding box center [299, 50] width 265 height 982
drag, startPoint x: 195, startPoint y: 74, endPoint x: 138, endPoint y: 82, distance: 57.6
click at [138, 82] on div "project story team social media video & images campaign incentives wishlist" at bounding box center [263, 33] width 352 height 1070
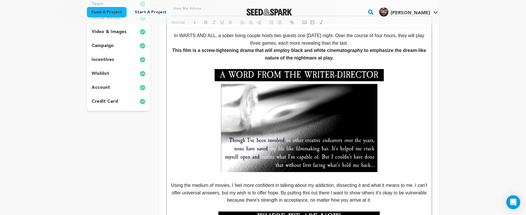
scroll to position [60, 0]
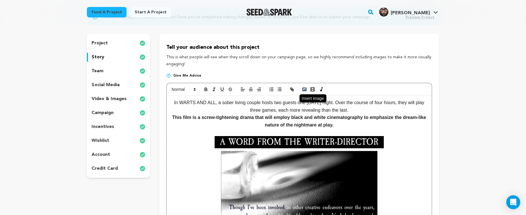
click at [303, 88] on icon "button" at bounding box center [304, 89] width 5 height 5
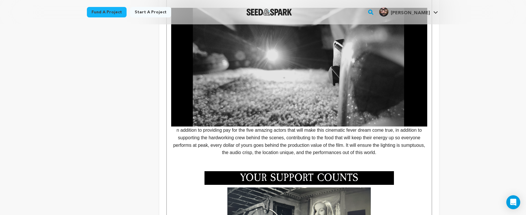
scroll to position [576, 0]
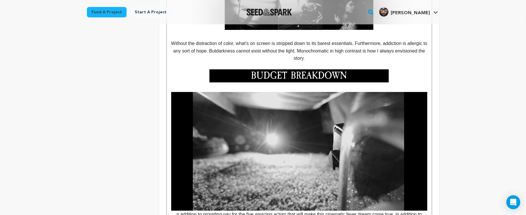
click at [317, 129] on img at bounding box center [299, 151] width 256 height 118
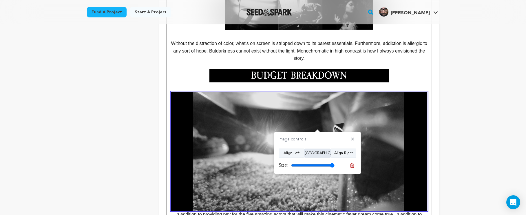
click at [325, 153] on button "[GEOGRAPHIC_DATA]" at bounding box center [317, 152] width 26 height 9
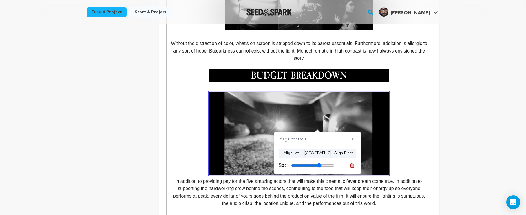
drag, startPoint x: 326, startPoint y: 164, endPoint x: 319, endPoint y: 167, distance: 7.6
type input "70"
click at [319, 167] on div "Size:" at bounding box center [307, 165] width 56 height 7
click at [402, 161] on p "n addition to providing pay for the five amazing actors that will make this cin…" at bounding box center [299, 149] width 256 height 115
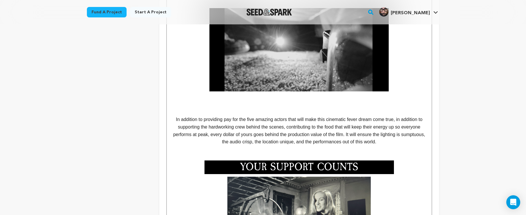
scroll to position [653, 0]
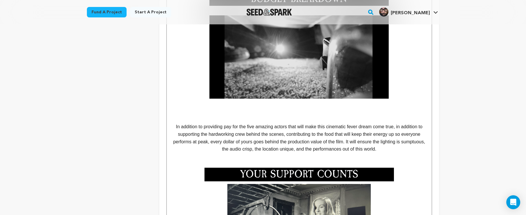
click at [296, 111] on p at bounding box center [299, 112] width 256 height 8
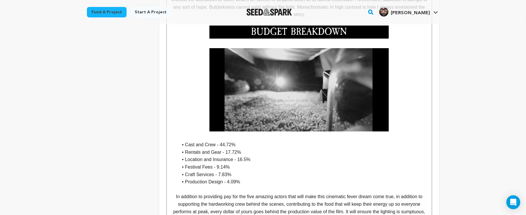
scroll to position [631, 0]
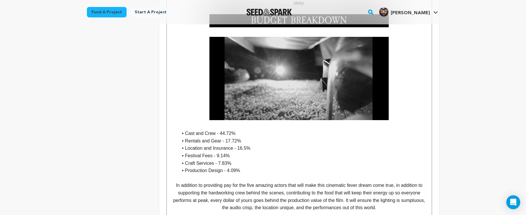
click at [248, 166] on li "Production Design - 4.09%" at bounding box center [302, 170] width 249 height 8
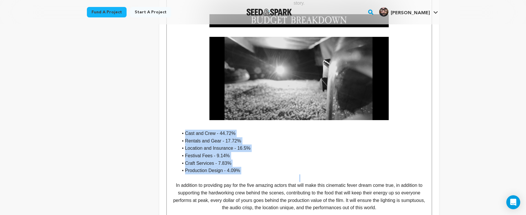
drag, startPoint x: 248, startPoint y: 162, endPoint x: 183, endPoint y: 129, distance: 72.5
click at [183, 129] on ul "Cast and Crew - 44.72% Rentals and Gear - 17.72% Location and Insurance - 16.5%…" at bounding box center [299, 151] width 256 height 45
click at [331, 152] on li "Festival Fees - 9.14%" at bounding box center [302, 156] width 249 height 8
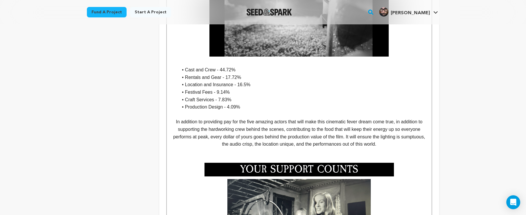
scroll to position [637, 0]
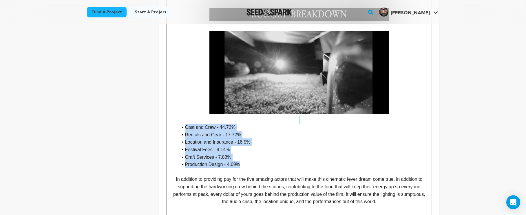
drag, startPoint x: 243, startPoint y: 158, endPoint x: 172, endPoint y: 116, distance: 83.1
click at [171, 115] on div "In WARTS AND ALL, a sober living couple hosts two guests one [DATE] night. Over…" at bounding box center [299, 73] width 265 height 1111
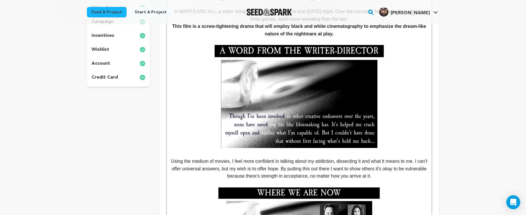
scroll to position [28, 0]
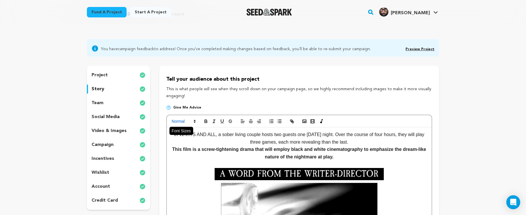
click at [193, 124] on div at bounding box center [299, 121] width 265 height 12
click at [193, 123] on icon at bounding box center [194, 120] width 5 height 5
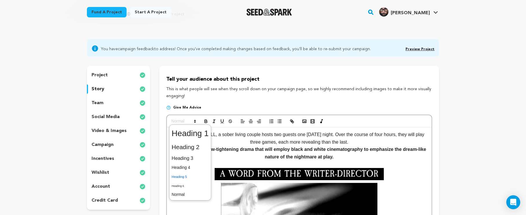
click at [188, 176] on span at bounding box center [190, 176] width 37 height 9
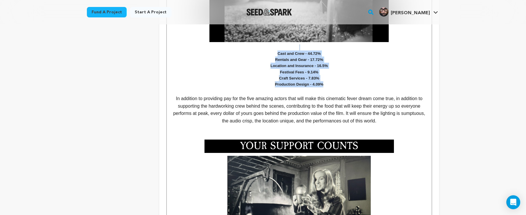
scroll to position [655, 0]
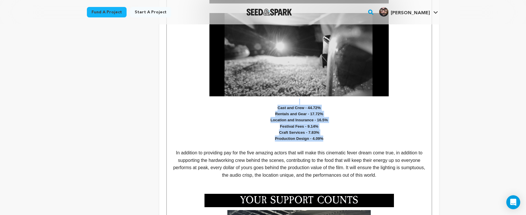
click at [350, 129] on h5 "Craft Services - 7.83%" at bounding box center [299, 132] width 256 height 6
drag, startPoint x: 340, startPoint y: 134, endPoint x: 262, endPoint y: 103, distance: 83.8
click at [262, 103] on div "In WARTS AND ALL, a sober living couple hosts two guests one [DATE] night. Over…" at bounding box center [299, 51] width 265 height 1103
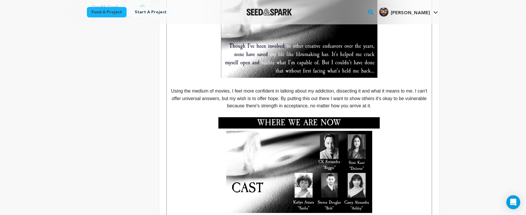
scroll to position [98, 0]
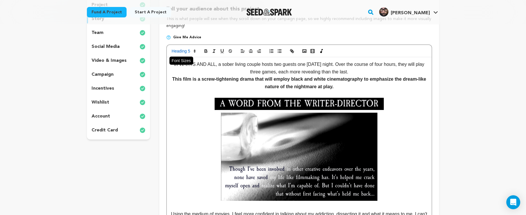
click at [195, 52] on polygon at bounding box center [194, 52] width 1 height 1
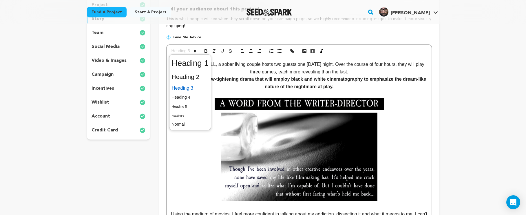
click at [196, 89] on span at bounding box center [190, 88] width 37 height 10
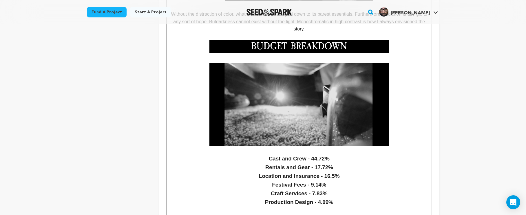
scroll to position [676, 0]
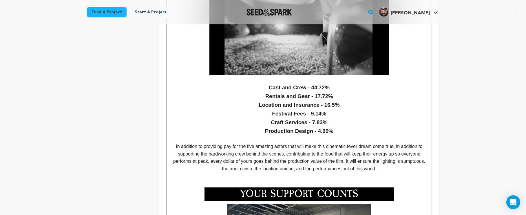
click at [385, 118] on h3 "Craft Services - 7.83%" at bounding box center [299, 122] width 256 height 9
click at [215, 135] on p at bounding box center [299, 139] width 256 height 8
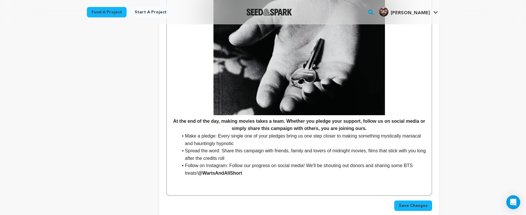
scroll to position [1108, 0]
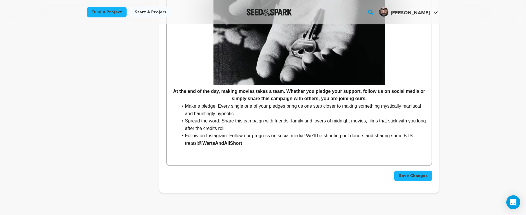
click at [419, 170] on button "Save Changes" at bounding box center [413, 175] width 38 height 10
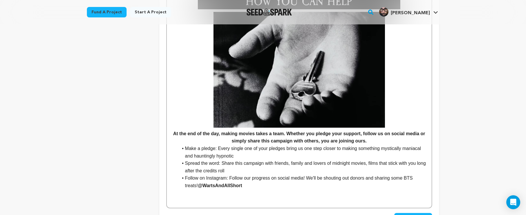
scroll to position [1079, 0]
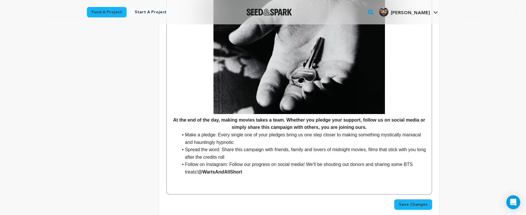
click at [330, 160] on li "Follow on Instagram: Follow our progress on social media! We'll be shouting out…" at bounding box center [302, 167] width 249 height 15
click at [324, 161] on li "Follow on Instagram: Follow our progress on social media! We'll be shouting out…" at bounding box center [302, 167] width 249 height 15
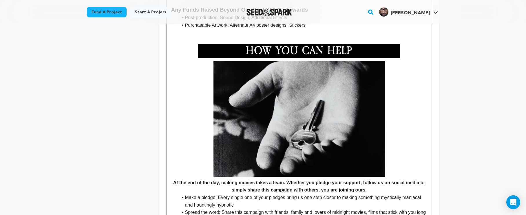
scroll to position [1024, 0]
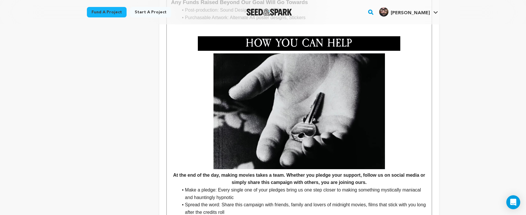
click at [286, 133] on img at bounding box center [299, 111] width 172 height 116
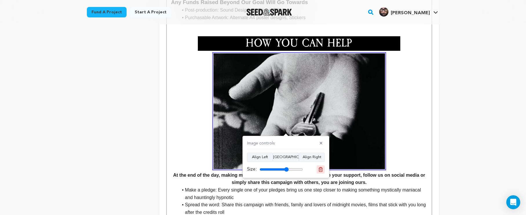
click at [319, 167] on icon at bounding box center [320, 169] width 4 height 4
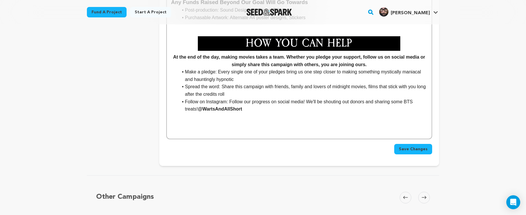
scroll to position [962, 0]
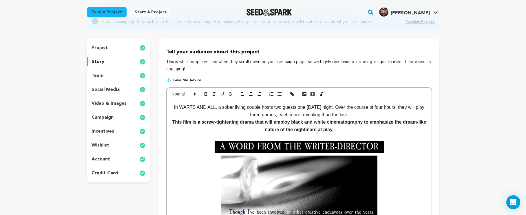
scroll to position [1, 0]
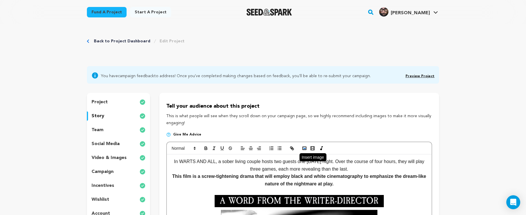
click at [304, 146] on icon "button" at bounding box center [304, 147] width 5 height 5
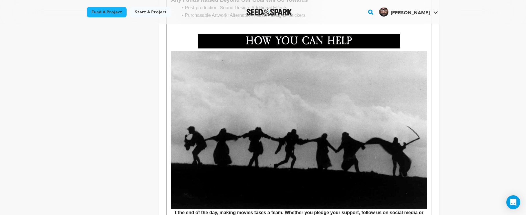
scroll to position [1034, 0]
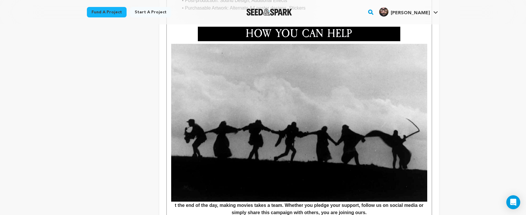
click at [231, 90] on img at bounding box center [299, 123] width 256 height 158
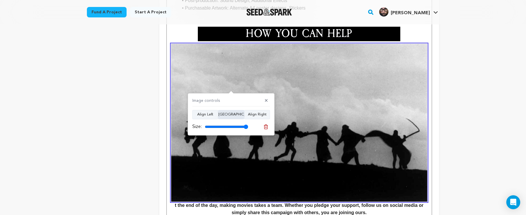
click at [233, 116] on button "Align Center" at bounding box center [231, 114] width 26 height 9
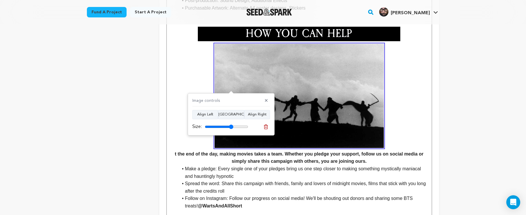
drag, startPoint x: 245, startPoint y: 125, endPoint x: 231, endPoint y: 130, distance: 14.6
click at [231, 130] on div "Size:" at bounding box center [231, 126] width 78 height 8
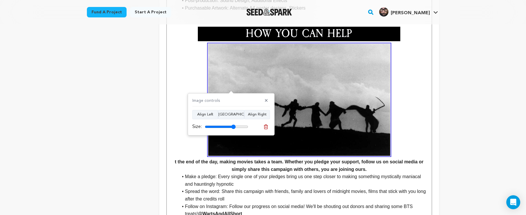
type input "71"
click at [233, 126] on input "range" at bounding box center [226, 126] width 43 height 5
click at [400, 116] on strong "t the end of the day, making movies takes a team. Whether you pledge your suppo…" at bounding box center [299, 108] width 256 height 128
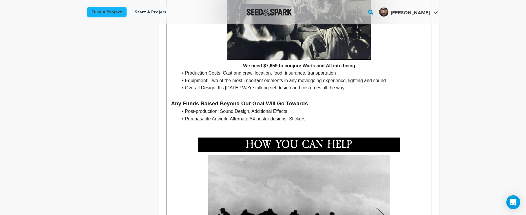
scroll to position [950, 0]
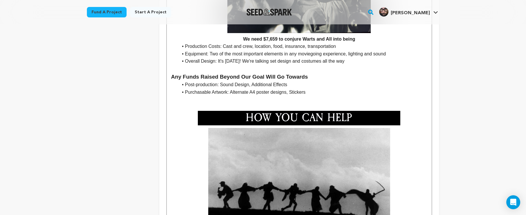
click at [349, 145] on img at bounding box center [299, 184] width 182 height 112
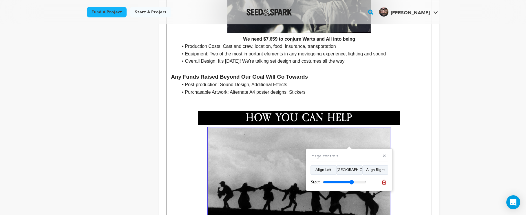
scroll to position [969, 0]
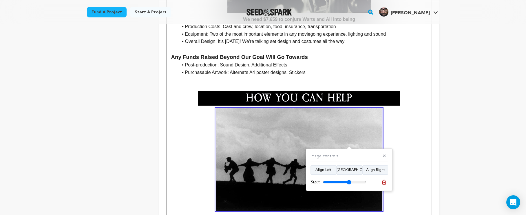
type input "65"
click at [349, 180] on input "range" at bounding box center [344, 182] width 43 height 5
click at [420, 108] on strong "t the end of the day, making movies takes a team. Whether you pledge your suppo…" at bounding box center [299, 167] width 256 height 118
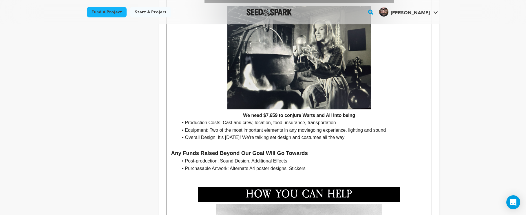
scroll to position [881, 0]
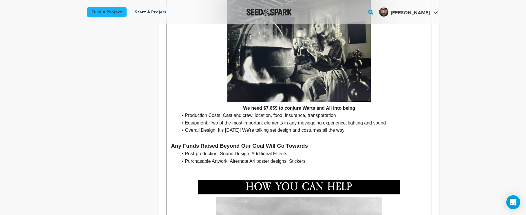
click at [368, 180] on img at bounding box center [299, 187] width 202 height 14
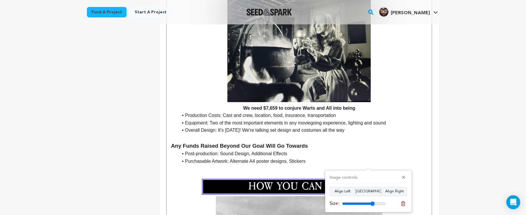
type input "75"
click at [372, 202] on input "range" at bounding box center [363, 203] width 43 height 5
click at [404, 141] on h3 "Any Funds Raised Beyond Our Goal Will Go Towards" at bounding box center [299, 145] width 256 height 9
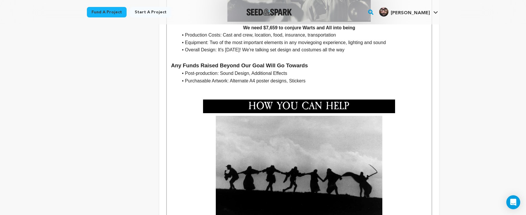
scroll to position [1032, 0]
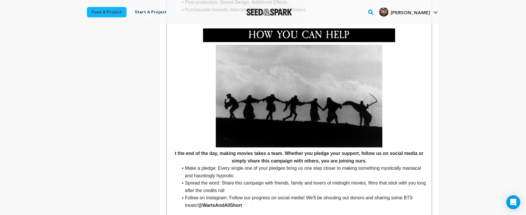
click at [173, 145] on p "t the end of the day, making movies takes a team. Whether you pledge your suppo…" at bounding box center [299, 105] width 256 height 120
drag, startPoint x: 284, startPoint y: 145, endPoint x: 256, endPoint y: 146, distance: 27.8
click at [256, 146] on strong "At the end of the day, making movies takes a team. Whether you pledge your supp…" at bounding box center [299, 104] width 256 height 118
drag, startPoint x: 340, startPoint y: 152, endPoint x: 333, endPoint y: 153, distance: 7.3
click at [333, 153] on strong "At the end of the day, making movies is a team effort. Whether you pledge your …" at bounding box center [299, 104] width 256 height 118
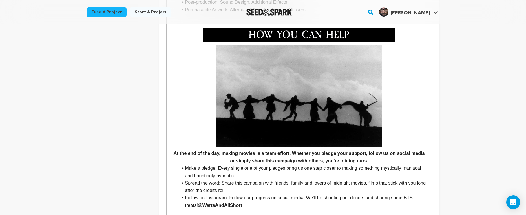
click at [378, 150] on p "At the end of the day, making movies is a team effort. Whether you pledge your …" at bounding box center [299, 105] width 256 height 120
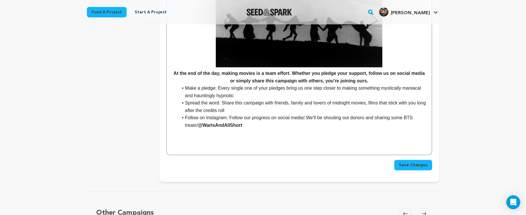
scroll to position [1119, 0]
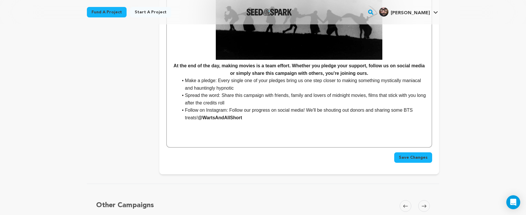
click at [173, 58] on strong "At the end of the day, making movies is a team effort. Whether you pledge your …" at bounding box center [299, 16] width 256 height 118
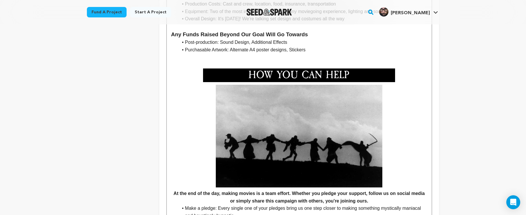
scroll to position [1106, 0]
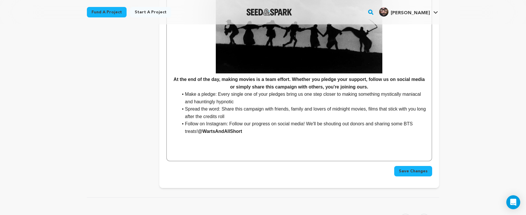
click at [406, 168] on span "Save Changes" at bounding box center [413, 171] width 29 height 6
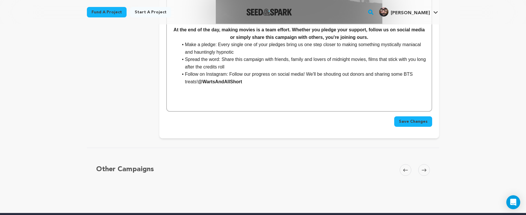
scroll to position [1148, 0]
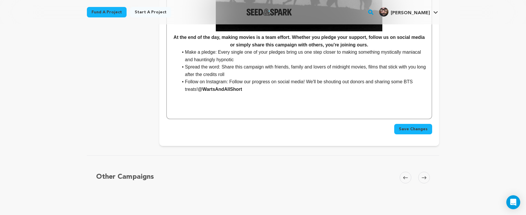
click at [303, 80] on li "Follow on Instagram: Follow our progress on social media! We'll be shouting out…" at bounding box center [302, 85] width 249 height 15
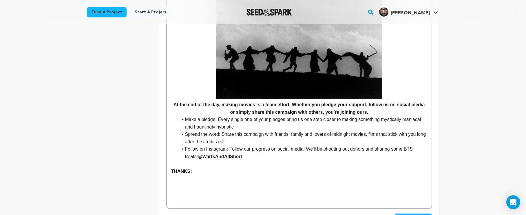
scroll to position [1084, 0]
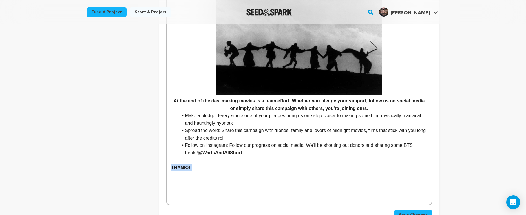
drag, startPoint x: 199, startPoint y: 161, endPoint x: 156, endPoint y: 141, distance: 46.8
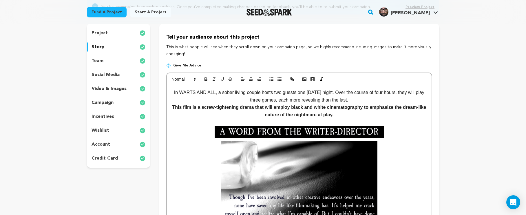
scroll to position [0, 0]
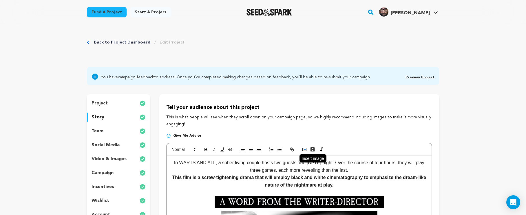
click at [304, 149] on polyline "button" at bounding box center [304, 149] width 2 height 1
click at [303, 148] on rect "button" at bounding box center [304, 149] width 3 height 3
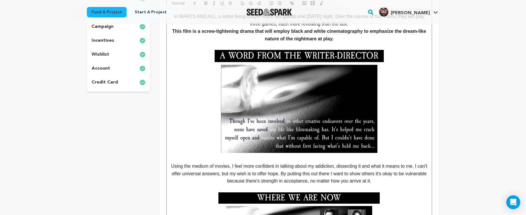
scroll to position [32, 0]
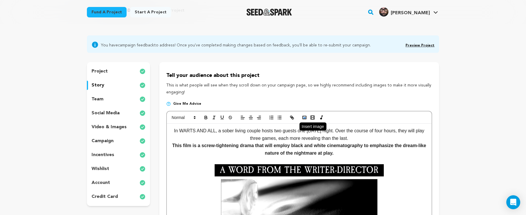
click at [305, 117] on icon "button" at bounding box center [304, 117] width 5 height 5
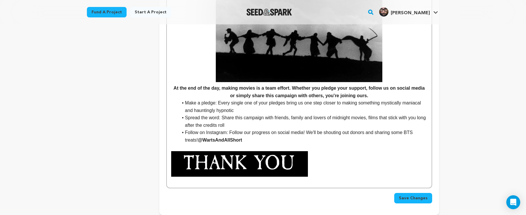
scroll to position [1127, 0]
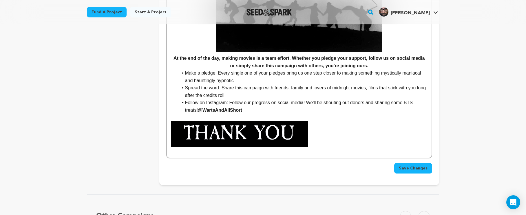
click at [279, 129] on img at bounding box center [239, 133] width 137 height 25
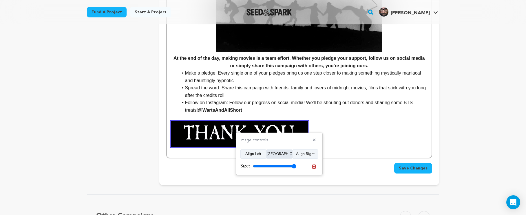
click at [280, 152] on button "Align Center" at bounding box center [279, 153] width 26 height 9
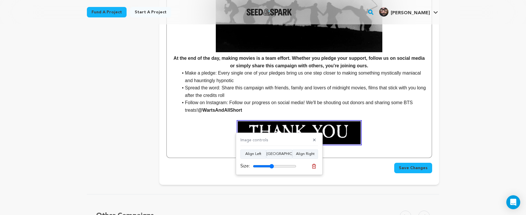
drag, startPoint x: 287, startPoint y: 166, endPoint x: 271, endPoint y: 174, distance: 17.2
type input "48"
click at [271, 174] on div "Image controls ✕ Align Left Align Center Align Right Size:" at bounding box center [279, 153] width 87 height 42
click at [379, 134] on p at bounding box center [299, 132] width 256 height 23
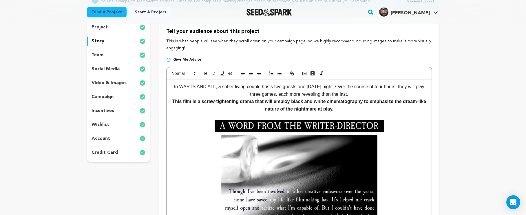
scroll to position [0, 0]
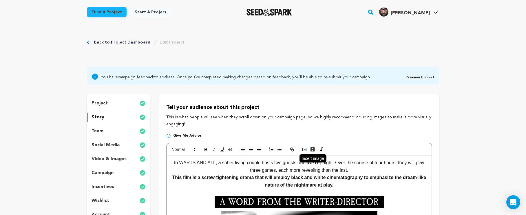
click at [307, 150] on icon "button" at bounding box center [304, 149] width 5 height 5
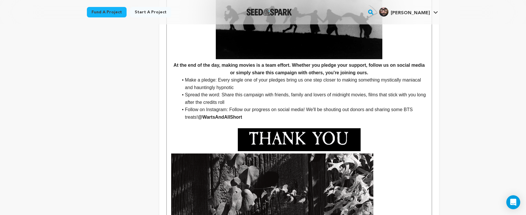
scroll to position [1213, 0]
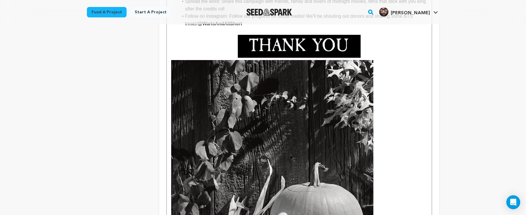
click at [337, 160] on img at bounding box center [272, 190] width 202 height 261
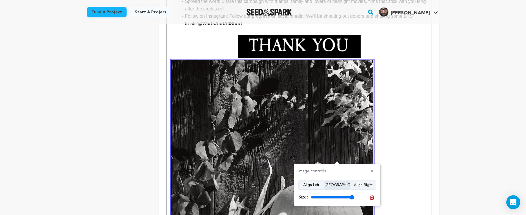
click at [336, 182] on button "Align Center" at bounding box center [337, 184] width 26 height 9
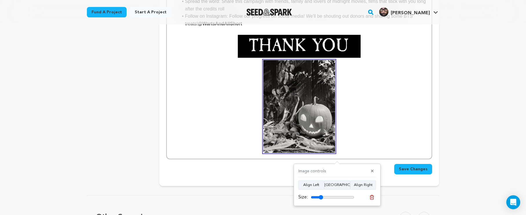
drag, startPoint x: 342, startPoint y: 194, endPoint x: 321, endPoint y: 199, distance: 21.6
type input "28"
click at [321, 199] on input "range" at bounding box center [332, 197] width 43 height 5
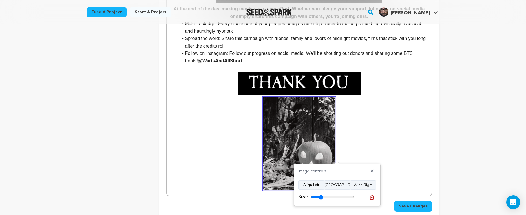
click at [339, 76] on img at bounding box center [299, 83] width 123 height 23
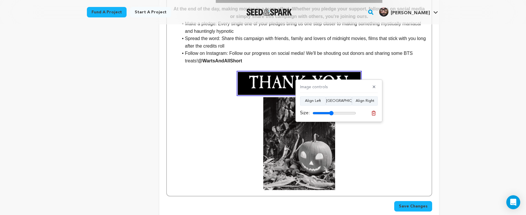
click at [325, 134] on img at bounding box center [299, 143] width 72 height 92
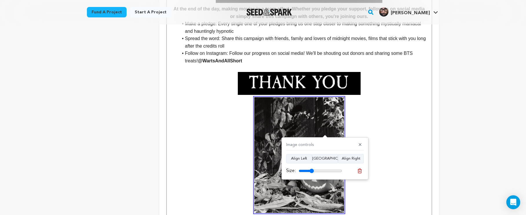
type input "35"
click at [312, 169] on input "range" at bounding box center [320, 170] width 43 height 5
click at [400, 134] on p at bounding box center [299, 155] width 256 height 116
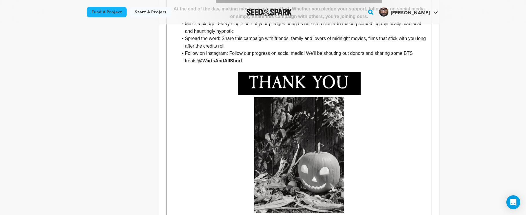
scroll to position [1295, 0]
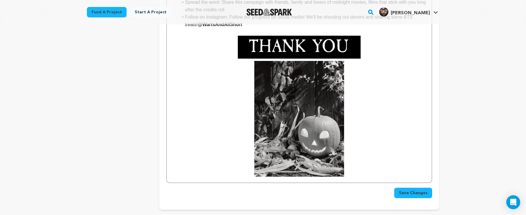
scroll to position [1174, 0]
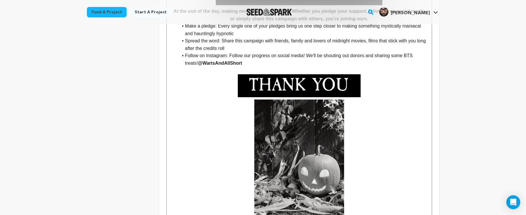
click at [304, 83] on img at bounding box center [299, 85] width 123 height 23
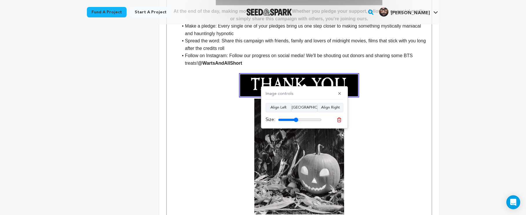
type input "46"
click at [296, 121] on input "range" at bounding box center [299, 119] width 43 height 5
click at [300, 146] on img at bounding box center [299, 156] width 90 height 116
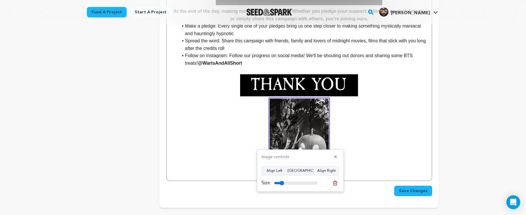
drag, startPoint x: 292, startPoint y: 184, endPoint x: 286, endPoint y: 181, distance: 7.3
type input "23"
click at [282, 183] on input "range" at bounding box center [295, 182] width 43 height 5
click at [332, 80] on img at bounding box center [299, 85] width 118 height 22
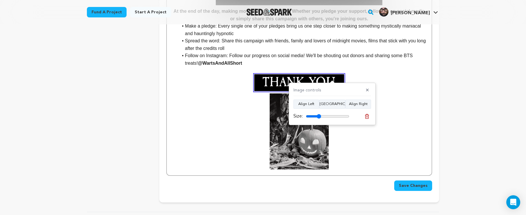
drag, startPoint x: 325, startPoint y: 117, endPoint x: 319, endPoint y: 120, distance: 7.1
type input "35"
click at [319, 120] on div "Image controls ✕ Align Left Align Center Align Right Size:" at bounding box center [332, 104] width 87 height 42
click at [411, 93] on p at bounding box center [299, 131] width 256 height 76
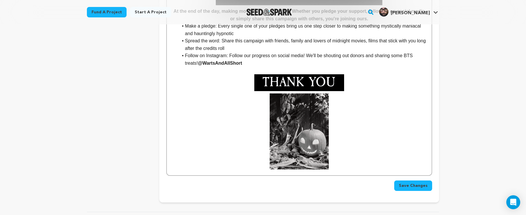
click at [321, 74] on img at bounding box center [299, 82] width 90 height 17
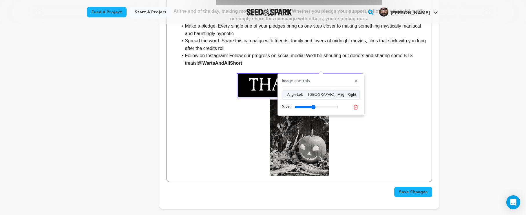
drag, startPoint x: 310, startPoint y: 107, endPoint x: 313, endPoint y: 107, distance: 2.9
type input "48"
click at [313, 107] on input "range" at bounding box center [315, 107] width 43 height 5
click at [337, 120] on p at bounding box center [299, 137] width 256 height 76
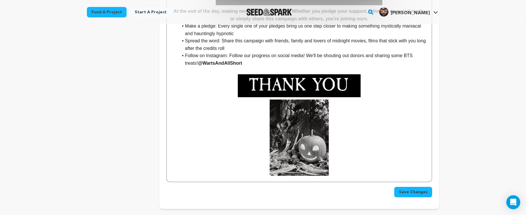
click at [404, 189] on span "Save Changes" at bounding box center [413, 192] width 29 height 6
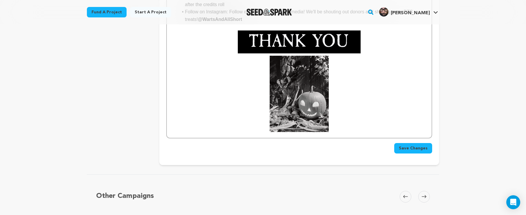
scroll to position [1255, 0]
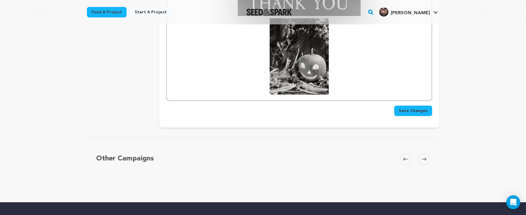
click at [404, 105] on button "Save Changes" at bounding box center [413, 110] width 38 height 10
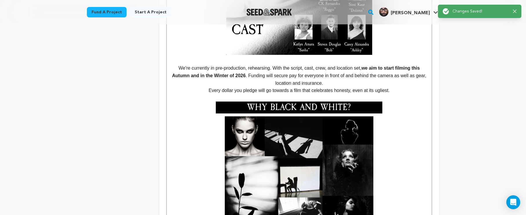
scroll to position [0, 0]
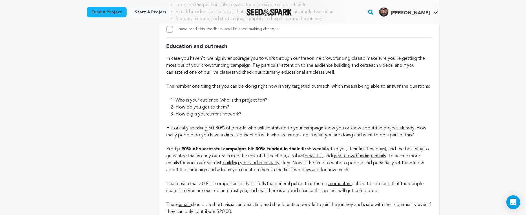
scroll to position [1131, 0]
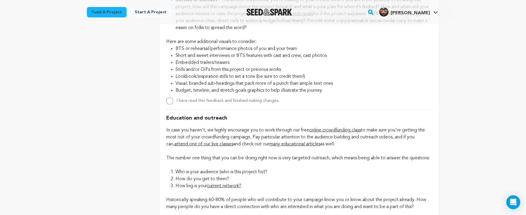
click at [168, 98] on input "I have read this feedback and finished making changes." at bounding box center [169, 100] width 7 height 7
checkbox input "true"
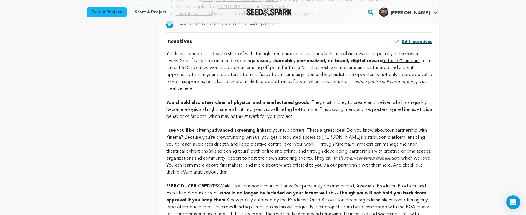
scroll to position [474, 0]
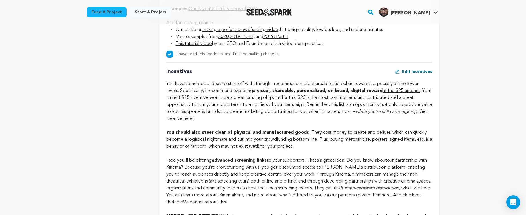
click at [409, 71] on span "Edit incentives" at bounding box center [417, 72] width 30 height 6
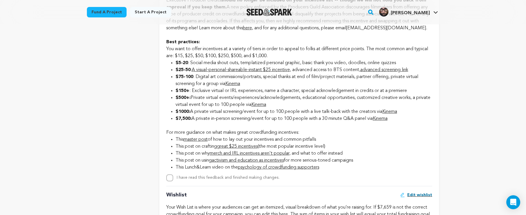
scroll to position [734, 0]
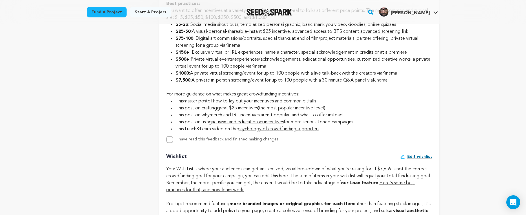
click at [170, 137] on input "I have read this feedback and finished making changes." at bounding box center [169, 139] width 7 height 7
checkbox input "true"
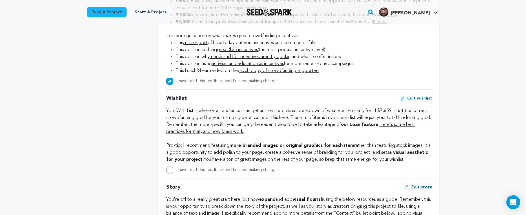
scroll to position [796, 0]
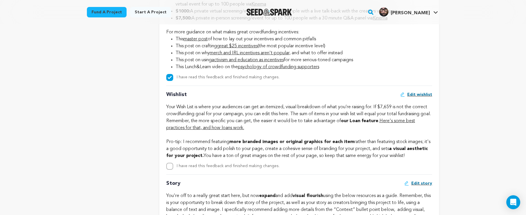
click at [414, 91] on span "Edit wishlist" at bounding box center [419, 94] width 25 height 6
click at [169, 165] on input "I have read this feedback and finished making changes." at bounding box center [169, 165] width 7 height 7
checkbox input "true"
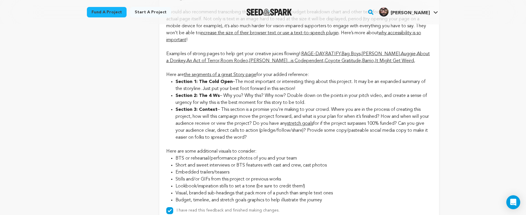
scroll to position [1029, 0]
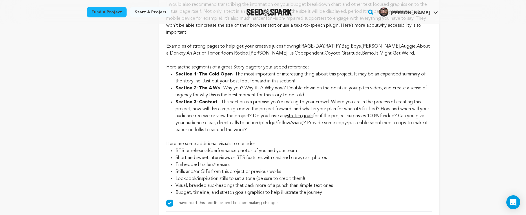
click at [167, 200] on input "I have read this feedback and finished making changes." at bounding box center [169, 202] width 7 height 7
checkbox input "false"
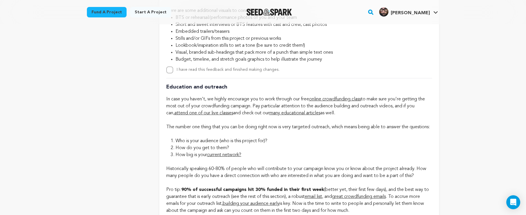
scroll to position [1230, 0]
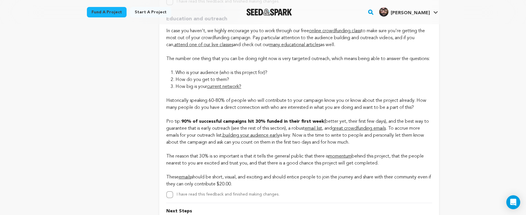
click at [170, 198] on input "I have read this feedback and finished making changes." at bounding box center [169, 194] width 7 height 7
checkbox input "true"
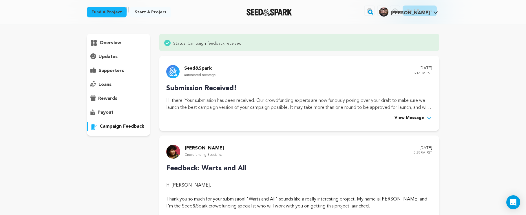
scroll to position [0, 0]
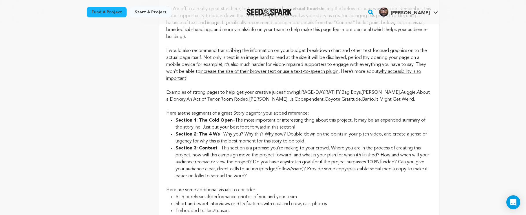
scroll to position [915, 0]
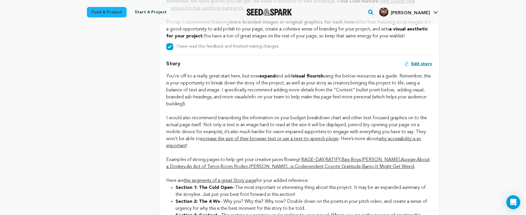
click at [333, 94] on div "You're off to a really great start here, but now expand and add visual flourish…" at bounding box center [299, 111] width 266 height 76
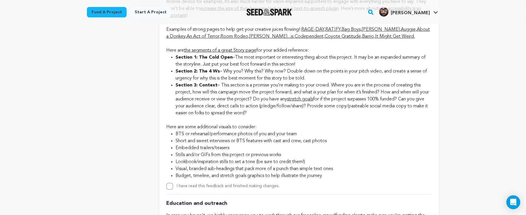
scroll to position [1117, 0]
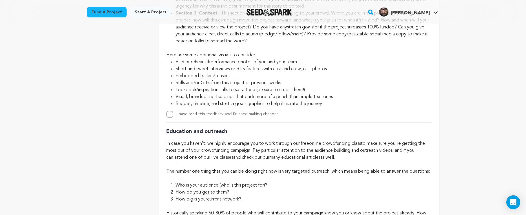
click at [173, 114] on input "I have read this feedback and finished making changes." at bounding box center [169, 114] width 7 height 7
checkbox input "true"
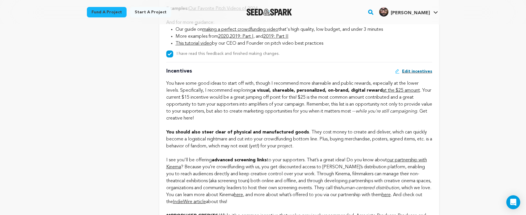
scroll to position [444, 0]
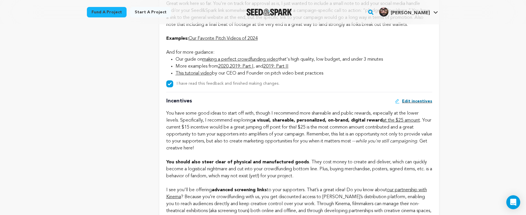
click at [415, 98] on span "Edit incentives" at bounding box center [417, 101] width 30 height 6
click at [414, 100] on span "Edit incentives" at bounding box center [417, 101] width 30 height 6
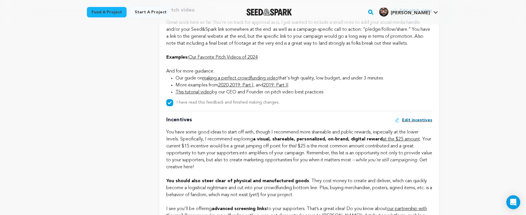
scroll to position [457, 0]
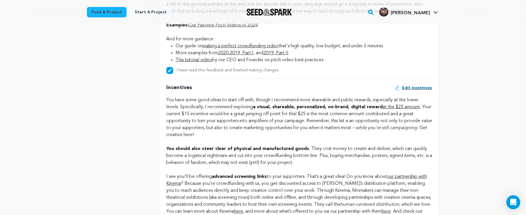
click at [420, 86] on span "Edit incentives" at bounding box center [417, 88] width 30 height 6
click at [420, 85] on span "Edit incentives" at bounding box center [417, 88] width 30 height 6
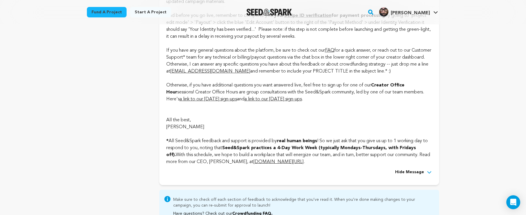
scroll to position [1551, 0]
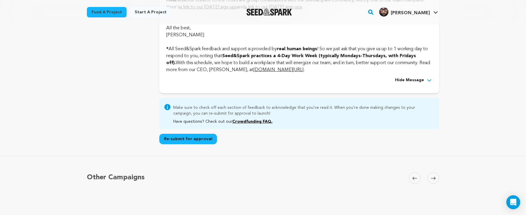
click at [198, 143] on button "Re-submit for approval" at bounding box center [188, 138] width 58 height 10
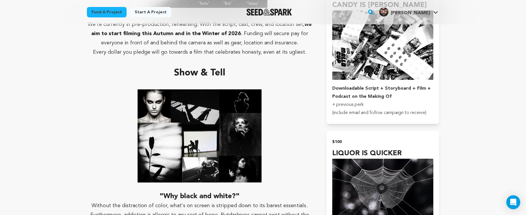
scroll to position [632, 0]
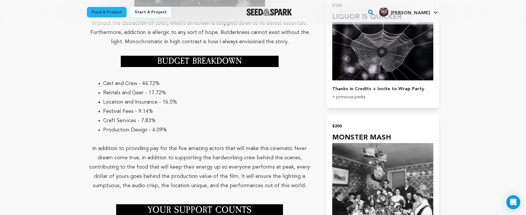
scroll to position [831, 0]
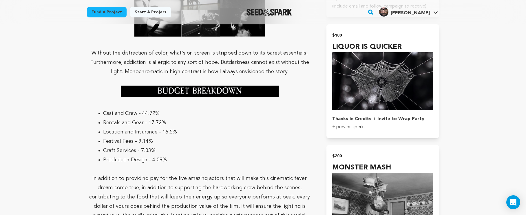
click at [135, 99] on p at bounding box center [200, 103] width 226 height 9
click at [266, 99] on p at bounding box center [200, 103] width 226 height 9
click at [294, 85] on p at bounding box center [200, 90] width 226 height 11
click at [286, 85] on p at bounding box center [200, 90] width 226 height 11
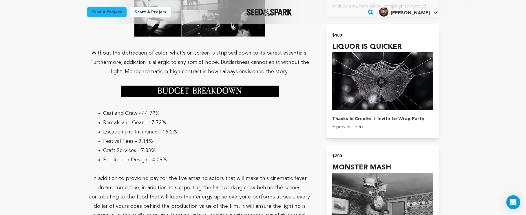
click at [276, 85] on img at bounding box center [200, 90] width 158 height 11
click at [278, 85] on img at bounding box center [200, 90] width 158 height 11
click at [107, 99] on p at bounding box center [200, 103] width 226 height 9
click at [98, 109] on ul "Cast and Crew - 44.72% Rentals and Gear - 17.72% Location and Insurance - 16.5%…" at bounding box center [200, 137] width 226 height 56
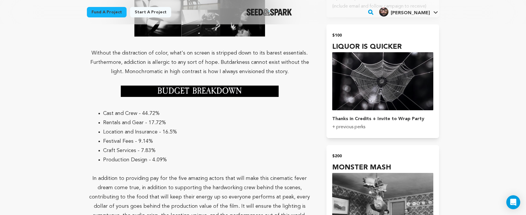
click at [103, 109] on li "Cast and Crew - 44.72%" at bounding box center [204, 113] width 202 height 9
click at [97, 109] on ul "Cast and Crew - 44.72% Rentals and Gear - 17.72% Location and Insurance - 16.5%…" at bounding box center [200, 137] width 226 height 56
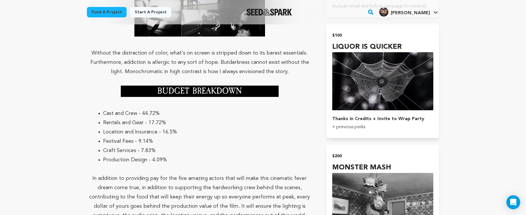
click at [103, 109] on li "Cast and Crew - 44.72%" at bounding box center [204, 113] width 202 height 9
drag, startPoint x: 186, startPoint y: 141, endPoint x: 132, endPoint y: 135, distance: 54.5
click at [132, 135] on ul "Cast and Crew - 44.72% Rentals and Gear - 17.72% Location and Insurance - 16.5%…" at bounding box center [200, 137] width 226 height 56
click at [143, 146] on li "Craft Services - 7.83%" at bounding box center [204, 150] width 202 height 9
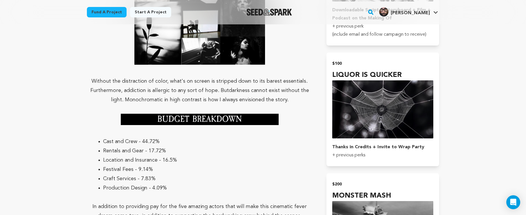
scroll to position [743, 0]
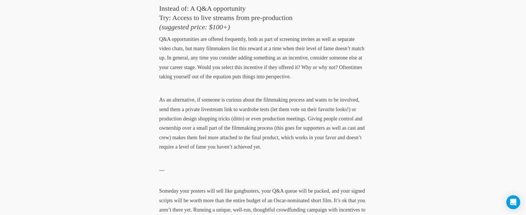
scroll to position [900, 0]
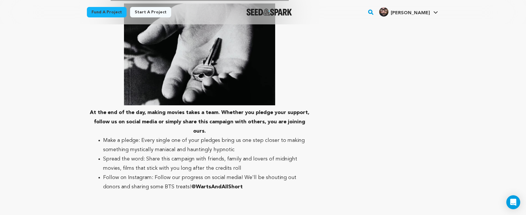
scroll to position [1360, 0]
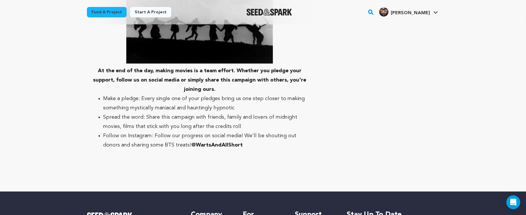
scroll to position [1301, 0]
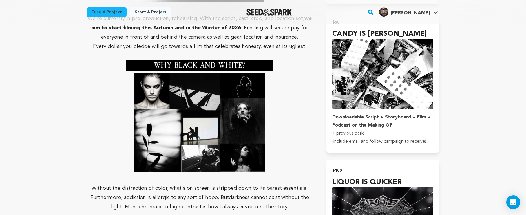
scroll to position [693, 0]
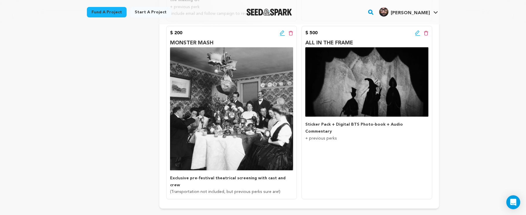
scroll to position [488, 0]
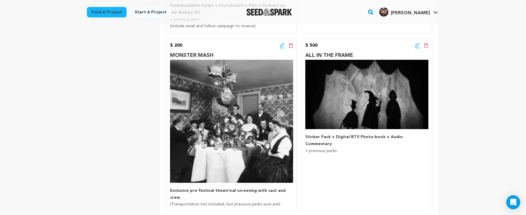
click at [417, 46] on icon at bounding box center [417, 46] width 5 height 6
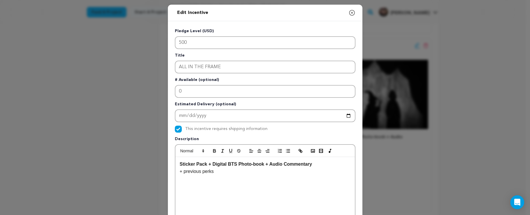
click at [352, 14] on icon "button" at bounding box center [351, 12] width 5 height 5
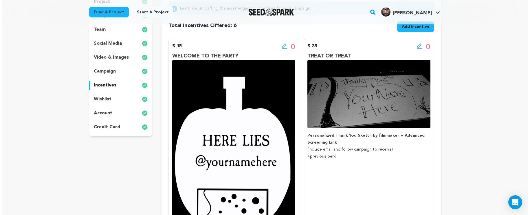
scroll to position [105, 0]
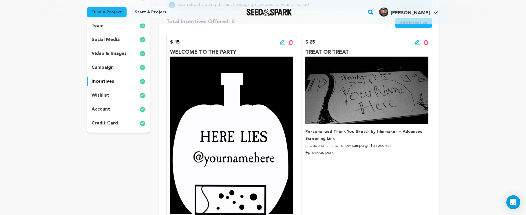
click at [415, 40] on icon at bounding box center [417, 42] width 5 height 6
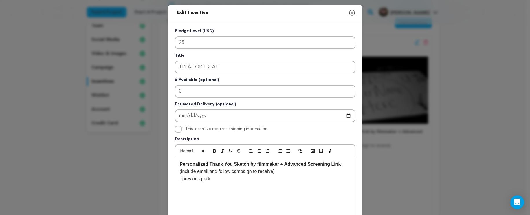
click at [280, 164] on strong "Personalized Thank You Sketch by filmmaker + Advanced Screening Link" at bounding box center [260, 163] width 161 height 5
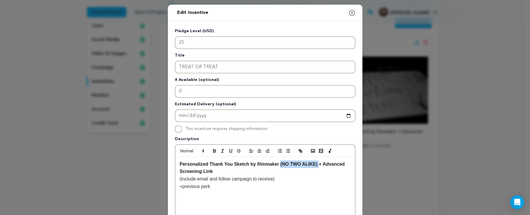
drag, startPoint x: 317, startPoint y: 165, endPoint x: 279, endPoint y: 165, distance: 38.5
click at [279, 165] on strong "Personalized Thank You Sketch by filmmaker (NO TWO ALIKE) + Advanced Screening …" at bounding box center [263, 167] width 166 height 12
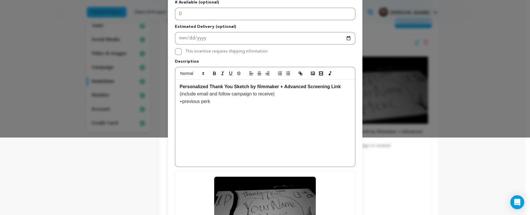
scroll to position [155, 0]
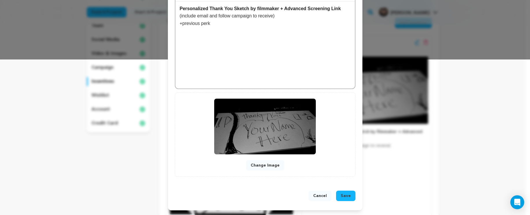
click at [342, 193] on span "Save" at bounding box center [346, 196] width 10 height 6
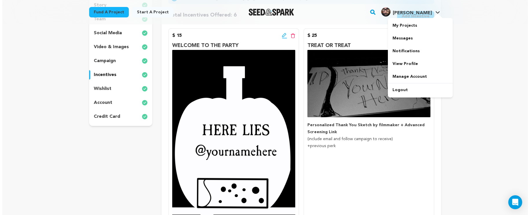
scroll to position [108, 0]
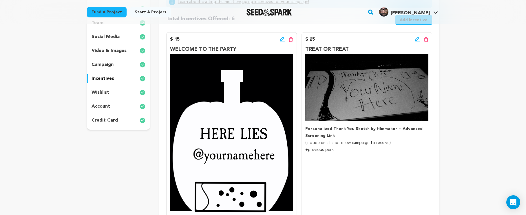
click at [417, 39] on icon at bounding box center [417, 39] width 5 height 6
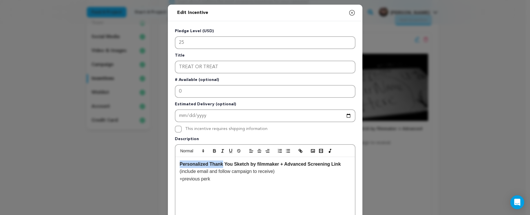
drag, startPoint x: 221, startPoint y: 164, endPoint x: 157, endPoint y: 164, distance: 64.0
click at [157, 164] on div "Edit Incentive Close modal Pledge Level (USD) 25 Title TREAT OR TREAT # Availab…" at bounding box center [265, 185] width 530 height 370
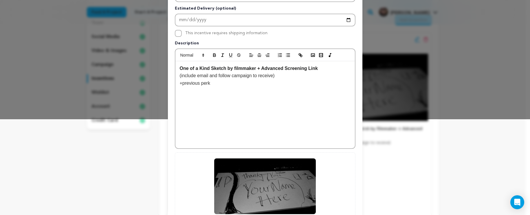
scroll to position [155, 0]
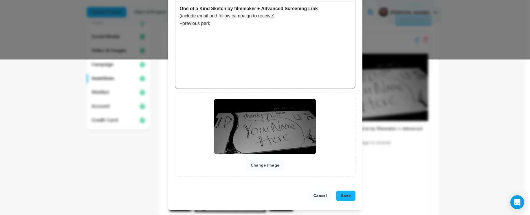
click at [345, 198] on button "Save" at bounding box center [345, 195] width 19 height 10
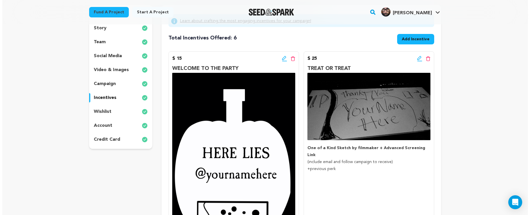
scroll to position [81, 0]
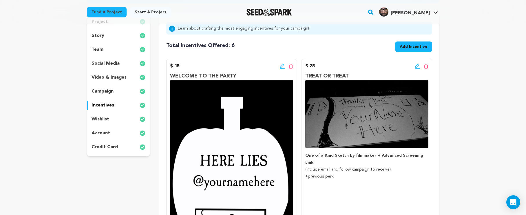
click at [278, 67] on div "$ 15 Edit incentive button Delete incentive button" at bounding box center [231, 66] width 123 height 7
click at [281, 67] on icon at bounding box center [282, 66] width 5 height 6
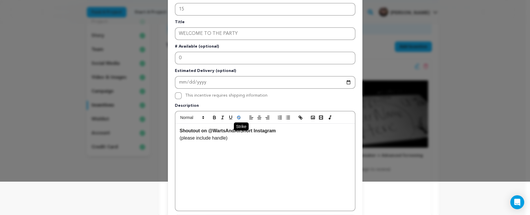
scroll to position [155, 0]
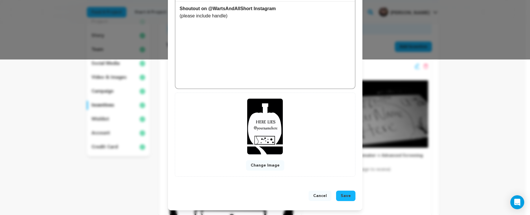
click at [264, 166] on button "Change Image" at bounding box center [265, 165] width 38 height 10
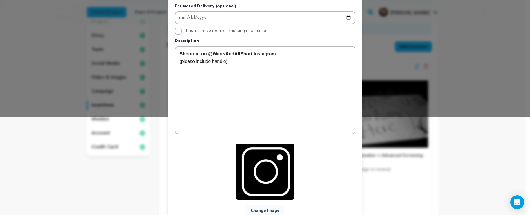
scroll to position [143, 0]
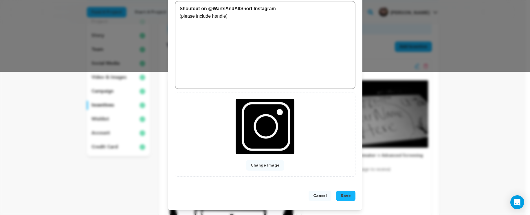
click at [341, 195] on span "Save" at bounding box center [346, 196] width 10 height 6
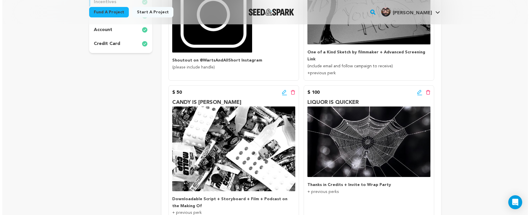
scroll to position [192, 0]
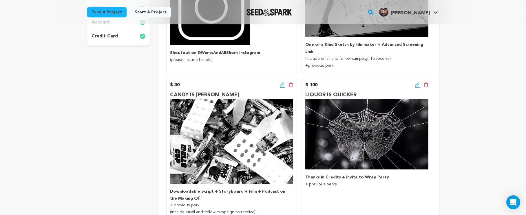
click at [416, 81] on div "Edit incentive button Delete incentive button" at bounding box center [421, 84] width 13 height 7
click at [418, 82] on icon at bounding box center [417, 84] width 4 height 4
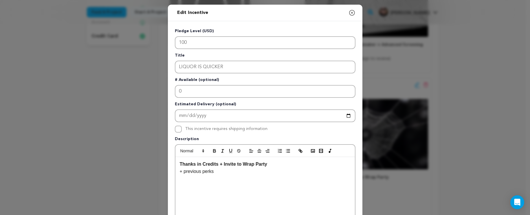
click at [221, 166] on strong "Thanks in Credits + Invite to Wrap Party" at bounding box center [223, 163] width 87 height 5
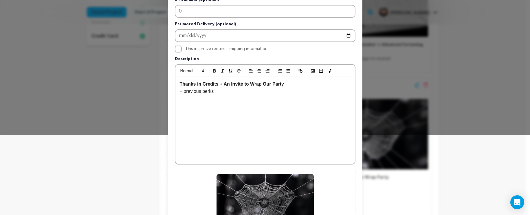
scroll to position [155, 0]
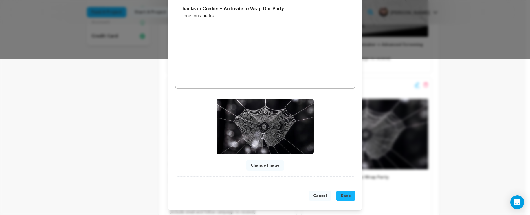
click at [346, 189] on div "Cancel Save" at bounding box center [265, 196] width 195 height 27
click at [345, 193] on span "Save" at bounding box center [346, 196] width 10 height 6
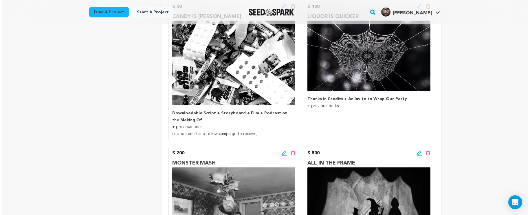
scroll to position [186, 0]
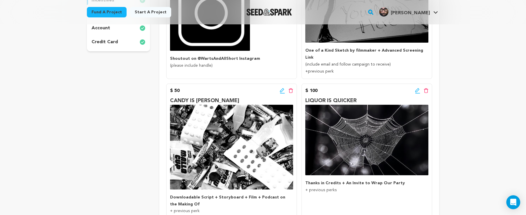
click at [419, 88] on icon at bounding box center [417, 91] width 5 height 6
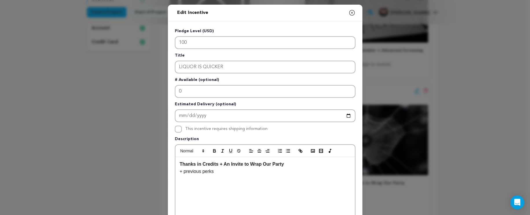
click at [228, 164] on strong "Thanks in Credits + An Invite to Wrap Our Party" at bounding box center [232, 163] width 105 height 5
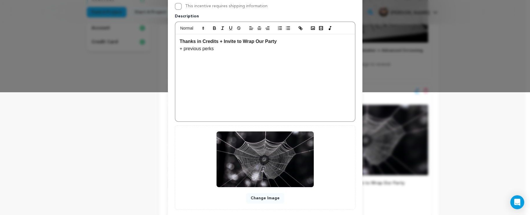
scroll to position [155, 0]
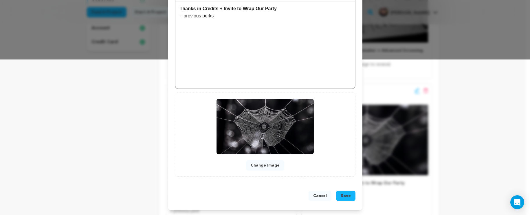
click at [341, 196] on span "Save" at bounding box center [346, 196] width 10 height 6
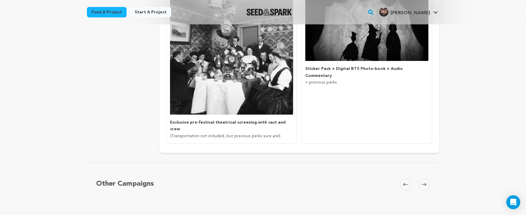
scroll to position [384, 0]
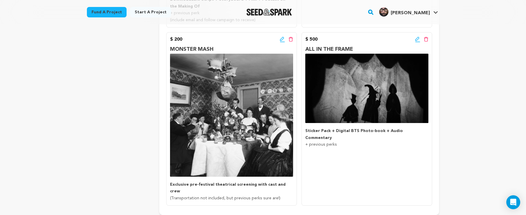
click at [426, 37] on icon at bounding box center [426, 39] width 5 height 5
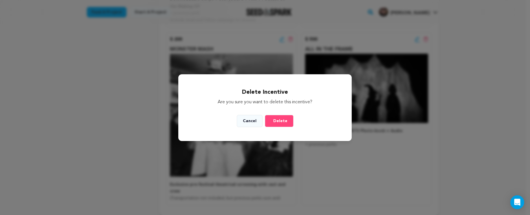
click at [277, 123] on span "Delete" at bounding box center [280, 121] width 14 height 6
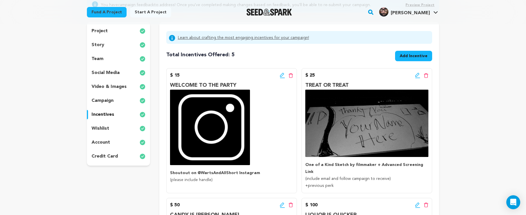
scroll to position [65, 0]
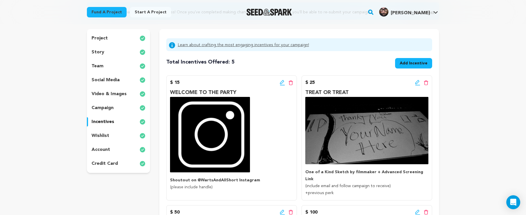
click at [110, 137] on div "wishlist" at bounding box center [118, 135] width 63 height 9
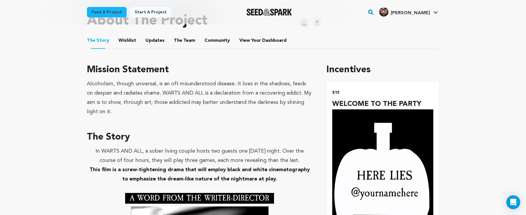
scroll to position [235, 0]
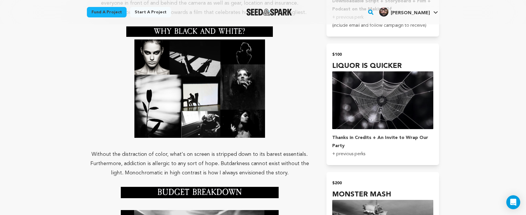
scroll to position [715, 0]
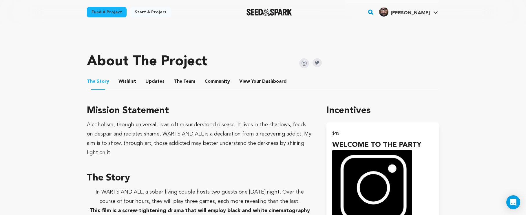
scroll to position [147, 0]
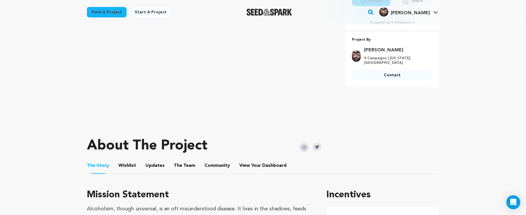
click at [183, 160] on button "The Team" at bounding box center [184, 167] width 14 height 14
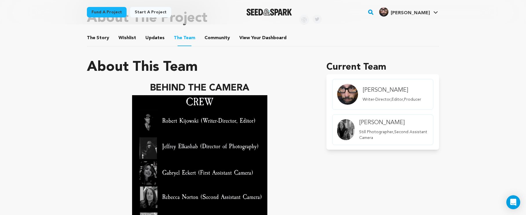
scroll to position [261, 0]
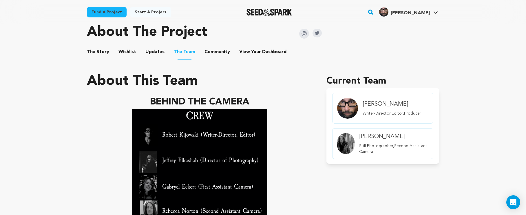
click at [135, 46] on ul "The Story The Story Wishlist Wishlist Updates Updates The Team The Team Communi…" at bounding box center [263, 52] width 352 height 17
click at [130, 46] on button "Wishlist" at bounding box center [127, 53] width 14 height 14
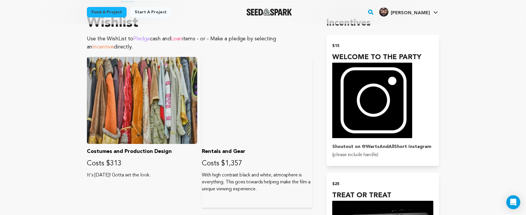
scroll to position [166, 0]
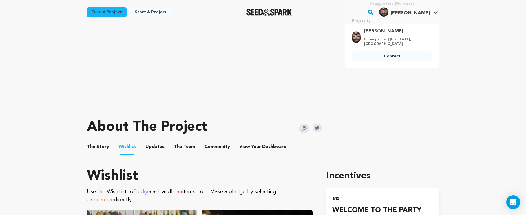
click at [148, 141] on button "Updates" at bounding box center [155, 148] width 14 height 14
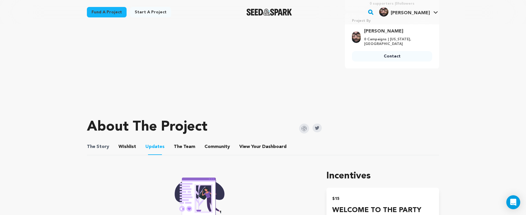
click at [88, 143] on span "The" at bounding box center [91, 146] width 8 height 7
click at [94, 141] on button "The Story" at bounding box center [98, 148] width 14 height 14
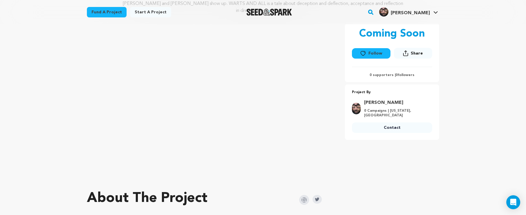
scroll to position [192, 0]
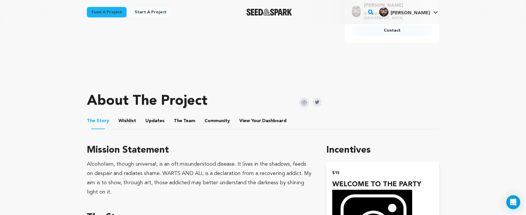
click at [132, 115] on button "Wishlist" at bounding box center [127, 122] width 14 height 14
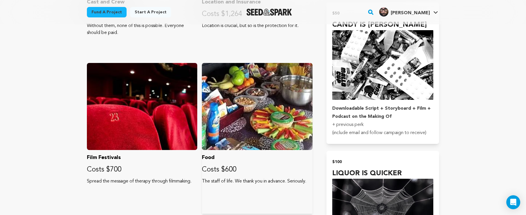
scroll to position [630, 0]
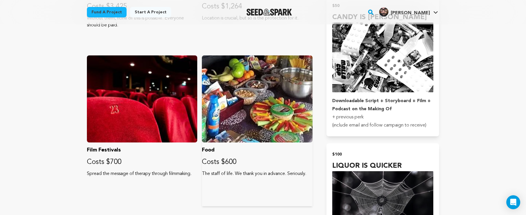
click at [262, 118] on div at bounding box center [257, 98] width 110 height 87
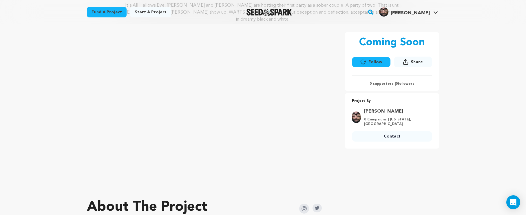
scroll to position [0, 0]
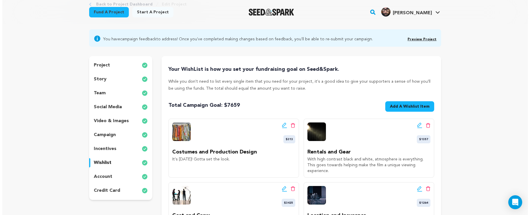
scroll to position [68, 0]
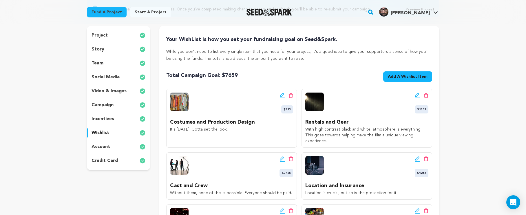
click at [283, 96] on icon at bounding box center [282, 95] width 5 height 6
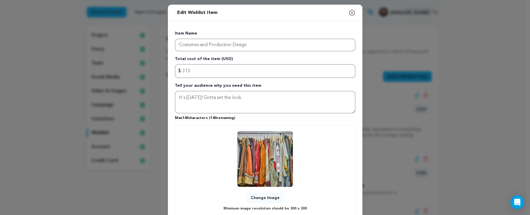
scroll to position [41, 0]
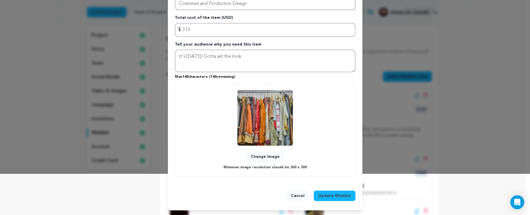
click at [262, 159] on button "Change Image" at bounding box center [265, 156] width 38 height 10
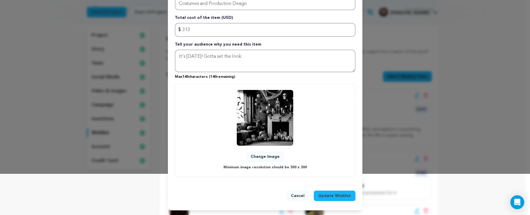
click at [332, 193] on span "Update Wishlist" at bounding box center [334, 196] width 32 height 6
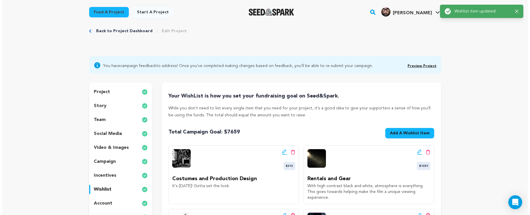
scroll to position [45, 0]
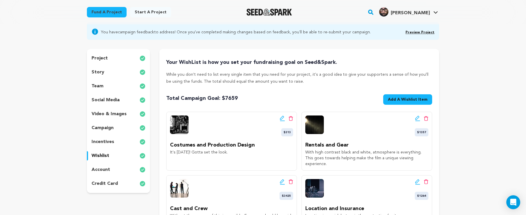
click at [415, 118] on icon at bounding box center [417, 118] width 5 height 6
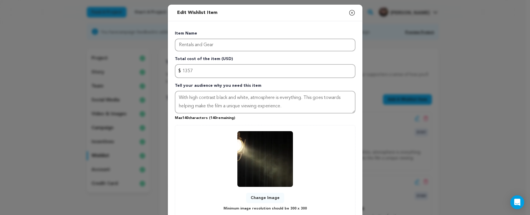
click at [270, 197] on button "Change Image" at bounding box center [265, 197] width 38 height 10
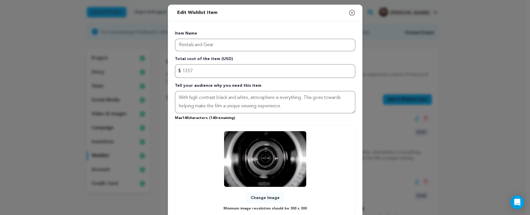
scroll to position [41, 0]
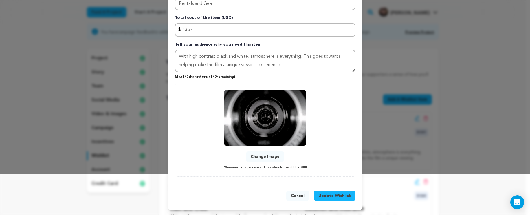
click at [325, 193] on button "Update Wishlist" at bounding box center [335, 195] width 42 height 10
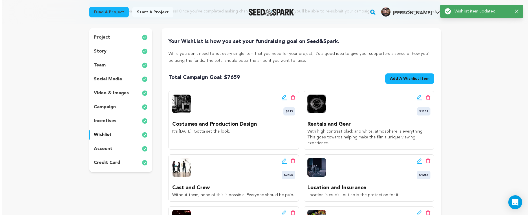
scroll to position [96, 0]
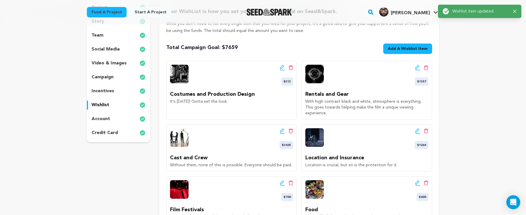
click at [281, 128] on icon at bounding box center [282, 131] width 5 height 6
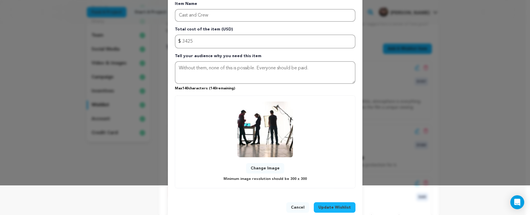
scroll to position [41, 0]
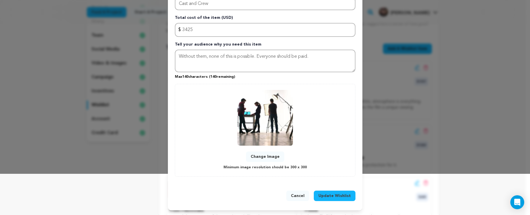
click at [259, 152] on button "Change Image" at bounding box center [265, 156] width 38 height 10
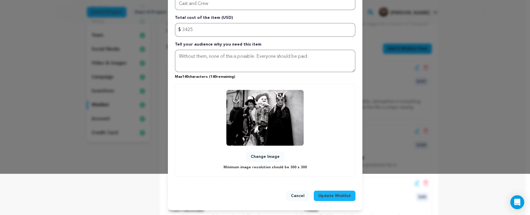
click at [327, 193] on span "Update Wishlist" at bounding box center [334, 196] width 32 height 6
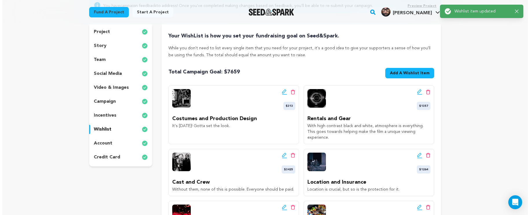
scroll to position [84, 0]
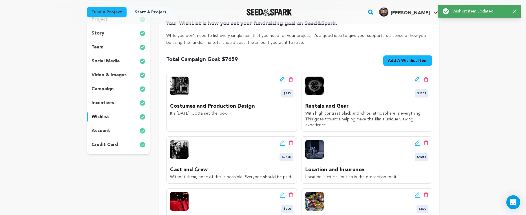
click at [415, 140] on icon at bounding box center [417, 143] width 5 height 6
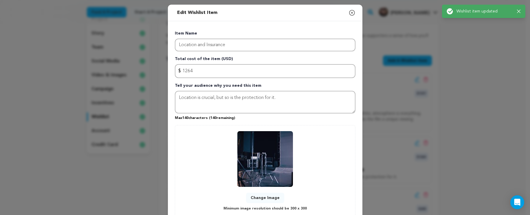
scroll to position [41, 0]
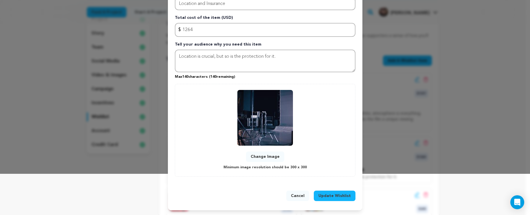
click at [269, 159] on button "Change Image" at bounding box center [265, 156] width 38 height 10
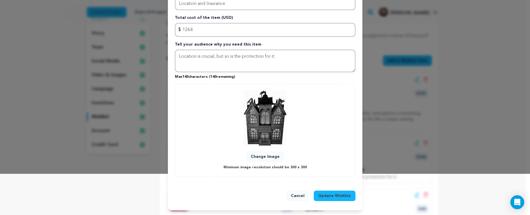
click at [332, 196] on span "Update Wishlist" at bounding box center [334, 196] width 32 height 6
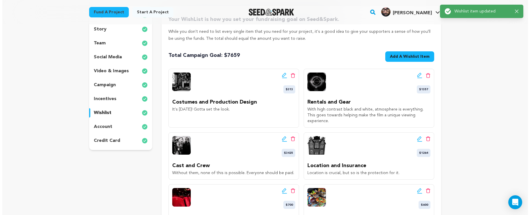
scroll to position [95, 0]
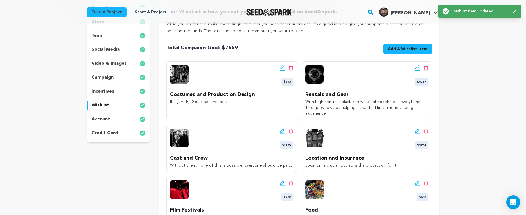
click at [280, 180] on icon at bounding box center [282, 183] width 5 height 6
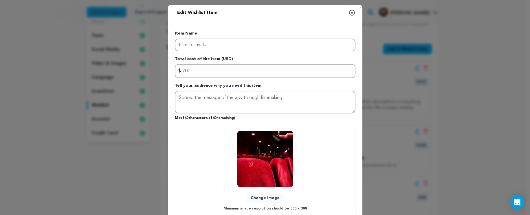
scroll to position [41, 0]
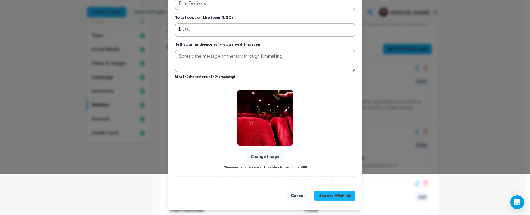
click at [269, 159] on button "Change Image" at bounding box center [265, 156] width 38 height 10
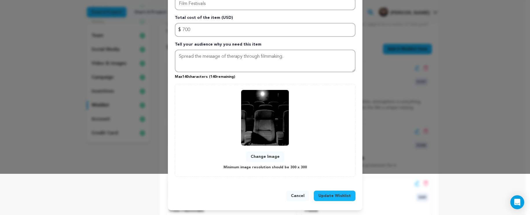
click at [340, 195] on span "Update Wishlist" at bounding box center [334, 196] width 32 height 6
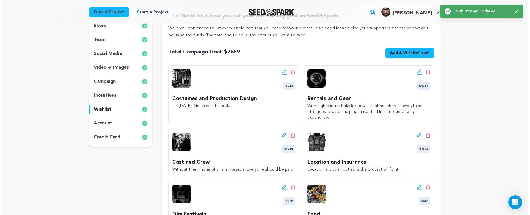
scroll to position [0, 0]
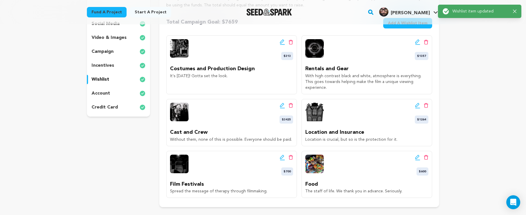
click at [419, 154] on icon at bounding box center [417, 157] width 5 height 6
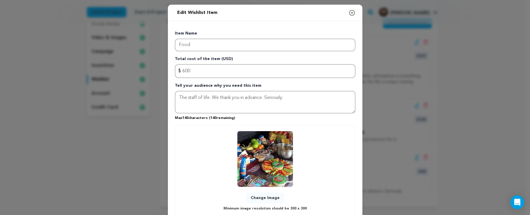
scroll to position [41, 0]
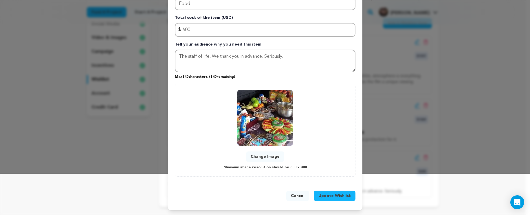
click at [263, 158] on button "Change Image" at bounding box center [265, 156] width 38 height 10
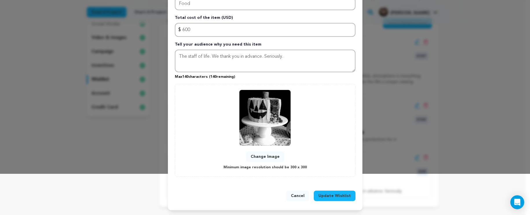
click at [333, 195] on span "Update Wishlist" at bounding box center [334, 196] width 32 height 6
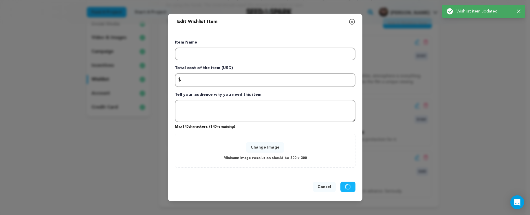
scroll to position [0, 0]
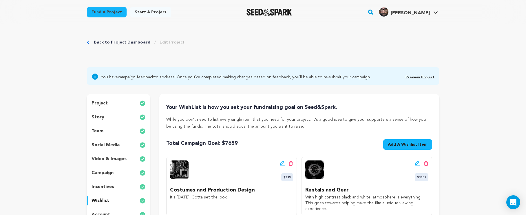
click at [275, 14] on img "Seed&Spark Homepage" at bounding box center [268, 12] width 45 height 7
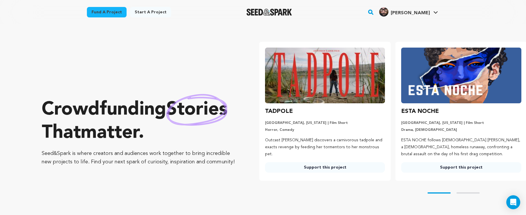
click at [425, 17] on span "[PERSON_NAME] [PERSON_NAME]" at bounding box center [408, 12] width 61 height 12
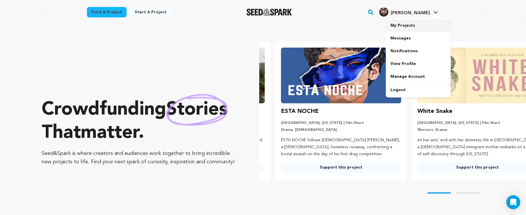
scroll to position [0, 141]
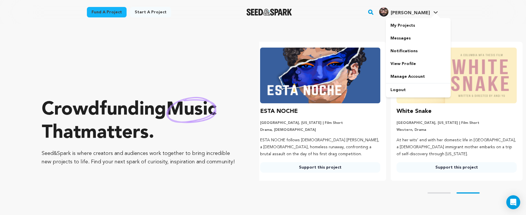
click at [410, 14] on span "[PERSON_NAME]" at bounding box center [410, 13] width 39 height 5
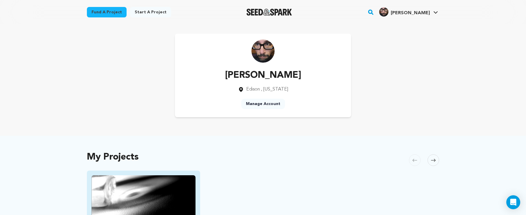
click at [98, 199] on img "Fund Warts and All" at bounding box center [143, 204] width 104 height 58
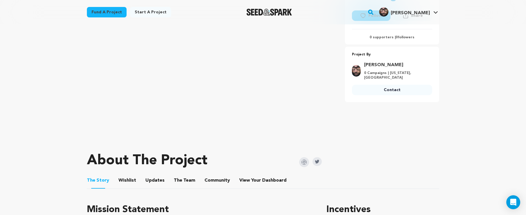
scroll to position [155, 0]
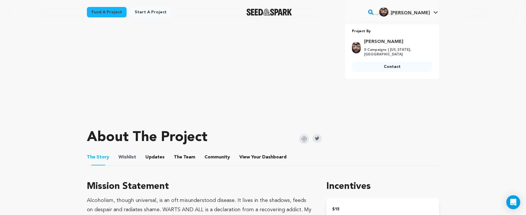
click at [134, 153] on span "Wishlist" at bounding box center [127, 156] width 18 height 7
click at [132, 151] on button "Wishlist" at bounding box center [127, 158] width 14 height 14
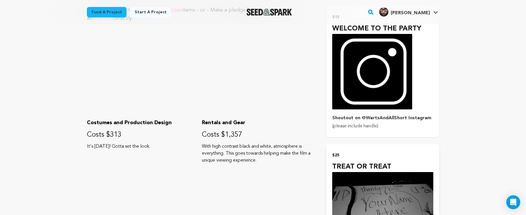
scroll to position [283, 0]
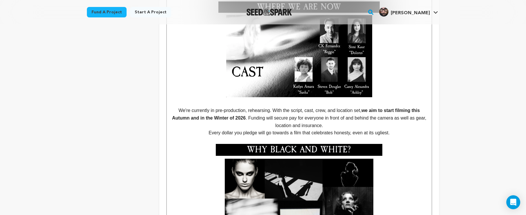
scroll to position [329, 0]
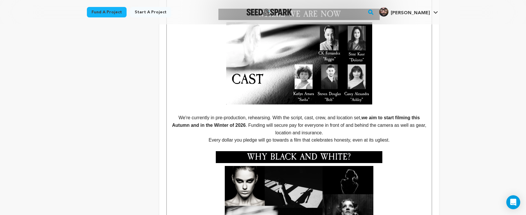
click at [396, 136] on p "Every dollar you pledge will go towards a film that celebrates honesty, even at…" at bounding box center [299, 140] width 256 height 8
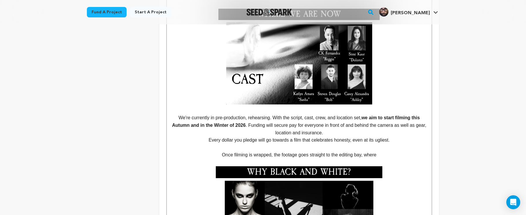
click at [389, 153] on p "Once filming is wrapped, the footage goes straight to the editing bay, where" at bounding box center [299, 155] width 256 height 8
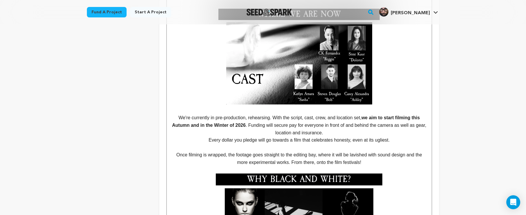
click at [291, 159] on p "Once filming is wrapped, the footage goes straight to the editing bay, where it…" at bounding box center [299, 158] width 256 height 15
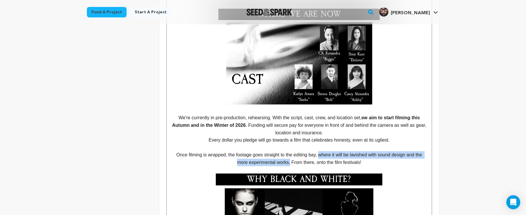
drag, startPoint x: 288, startPoint y: 160, endPoint x: 320, endPoint y: 151, distance: 32.5
click at [320, 151] on p "Once filming is wrapped, the footage goes straight to the editing bay, where it…" at bounding box center [299, 158] width 256 height 15
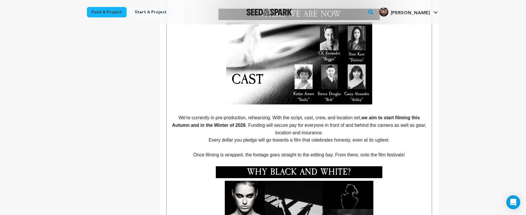
click at [399, 138] on p "Every dollar you pledge will go towards a film that celebrates honesty, even at…" at bounding box center [299, 140] width 256 height 8
click at [253, 121] on p "We're currently in pre-production, rehearsing. With the script, cast, crew, and…" at bounding box center [299, 125] width 256 height 22
click at [251, 123] on strong "we aim to start filming this Autumn and in the Winter of 2026" at bounding box center [296, 121] width 249 height 12
drag, startPoint x: 252, startPoint y: 122, endPoint x: 365, endPoint y: 114, distance: 112.6
click at [365, 114] on p "We're currently in pre-production, rehearsing. With the script, cast, crew, and…" at bounding box center [299, 125] width 256 height 22
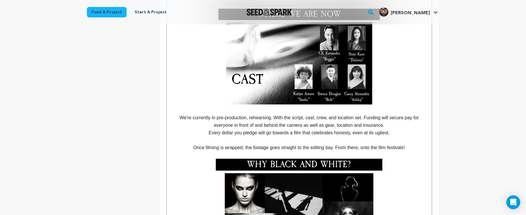
click at [411, 130] on p "Every dollar you pledge will go towards a film that celebrates honesty, even at…" at bounding box center [299, 133] width 256 height 8
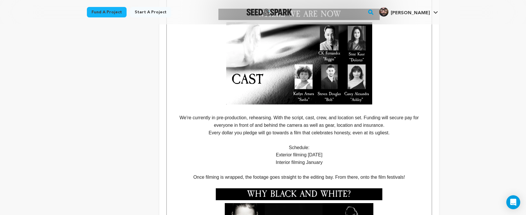
click at [324, 158] on p "Interior filming January" at bounding box center [299, 162] width 256 height 8
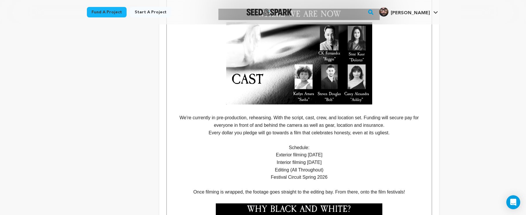
click at [301, 173] on p "Festival Circuit Spring 2026" at bounding box center [299, 177] width 256 height 8
drag, startPoint x: 335, startPoint y: 174, endPoint x: 267, endPoint y: 174, distance: 68.3
click at [267, 174] on p "Festival Circuit Spring 2026" at bounding box center [299, 177] width 256 height 8
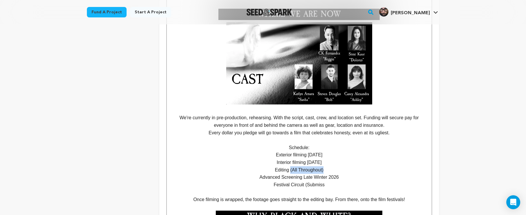
drag, startPoint x: 332, startPoint y: 166, endPoint x: 290, endPoint y: 166, distance: 42.0
click at [290, 166] on p "Editing (All Throughout)" at bounding box center [299, 170] width 256 height 8
click at [326, 173] on p "Advanced Screening Late Winter 2026" at bounding box center [299, 177] width 256 height 8
drag, startPoint x: 327, startPoint y: 173, endPoint x: 303, endPoint y: 173, distance: 24.6
click at [303, 173] on p "Advanced Screening Late Winter 2026" at bounding box center [299, 177] width 256 height 8
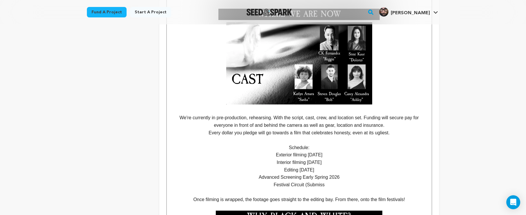
click at [337, 181] on p "Festival Circuit (Submiss" at bounding box center [299, 185] width 256 height 8
drag, startPoint x: 335, startPoint y: 179, endPoint x: 307, endPoint y: 182, distance: 27.9
click at [307, 182] on p "Festival Circuit (Submiss" at bounding box center [299, 185] width 256 height 8
click at [313, 174] on p "Advanced Screening Early Spring 2026" at bounding box center [299, 177] width 256 height 8
drag, startPoint x: 327, startPoint y: 179, endPoint x: 311, endPoint y: 190, distance: 19.7
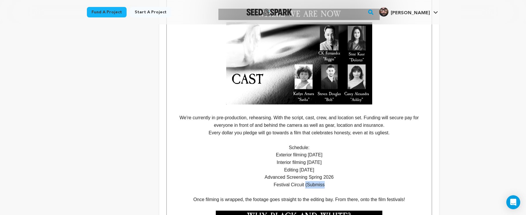
click at [306, 183] on p "Festival Circuit (Submiss" at bounding box center [299, 185] width 256 height 8
drag, startPoint x: 315, startPoint y: 142, endPoint x: 285, endPoint y: 143, distance: 30.1
click at [285, 144] on p "Schedule:" at bounding box center [299, 148] width 256 height 8
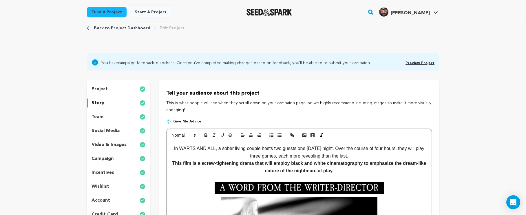
scroll to position [10, 0]
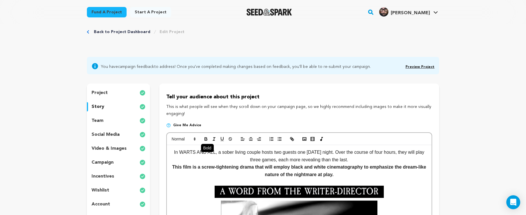
click at [207, 136] on icon "button" at bounding box center [205, 138] width 5 height 5
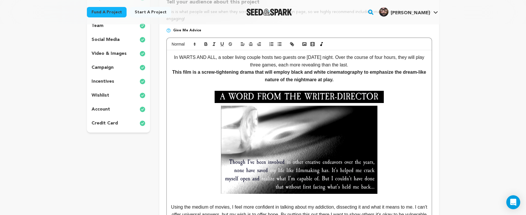
scroll to position [75, 0]
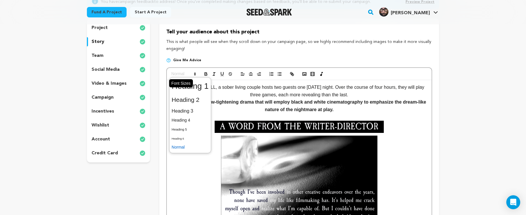
click at [193, 71] on icon at bounding box center [194, 73] width 5 height 5
click at [190, 111] on span at bounding box center [190, 111] width 37 height 10
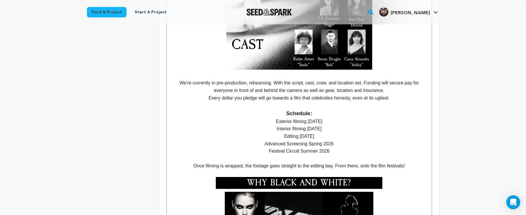
scroll to position [334, 0]
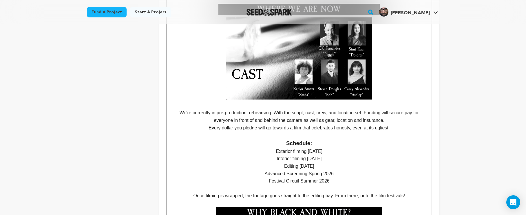
click at [377, 142] on h3 "Schedule:" at bounding box center [299, 143] width 256 height 9
drag, startPoint x: 411, startPoint y: 191, endPoint x: 149, endPoint y: 190, distance: 261.7
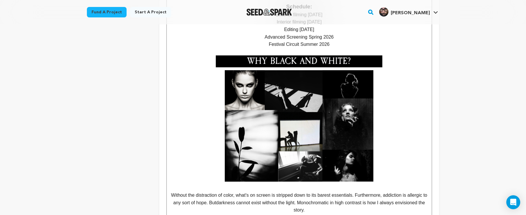
scroll to position [357, 0]
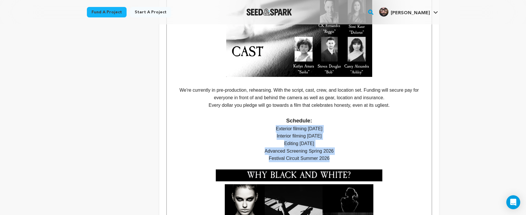
drag, startPoint x: 336, startPoint y: 155, endPoint x: 244, endPoint y: 124, distance: 97.3
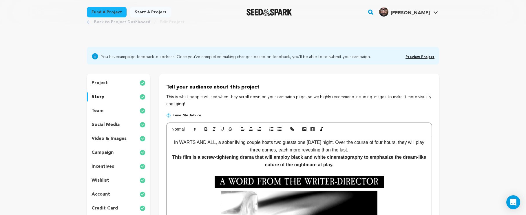
scroll to position [0, 0]
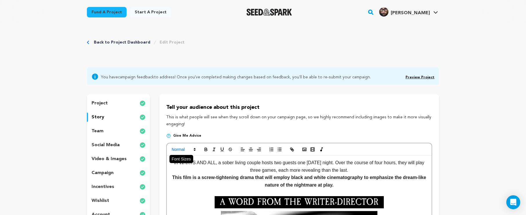
click at [194, 148] on icon at bounding box center [194, 149] width 5 height 5
click at [196, 186] on span at bounding box center [190, 186] width 37 height 10
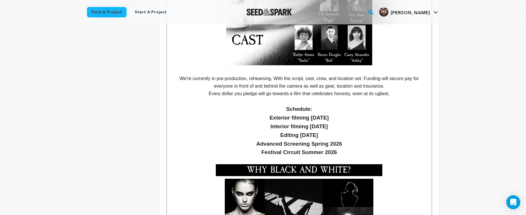
scroll to position [338, 0]
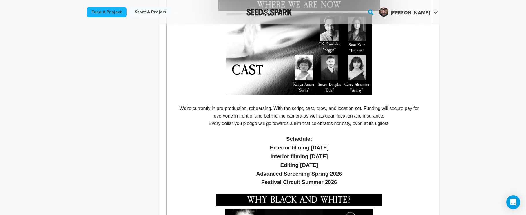
click at [320, 164] on h3 "Editing [DATE]" at bounding box center [299, 164] width 256 height 9
drag, startPoint x: 316, startPoint y: 134, endPoint x: 253, endPoint y: 133, distance: 63.4
click at [253, 134] on h3 "Schedule:" at bounding box center [299, 138] width 256 height 9
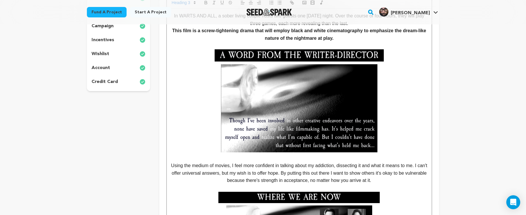
scroll to position [48, 0]
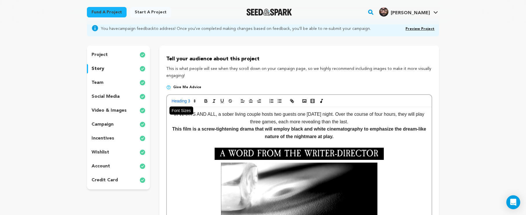
click at [185, 100] on span at bounding box center [183, 100] width 28 height 7
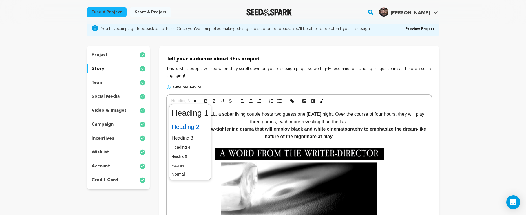
click at [192, 130] on span at bounding box center [190, 126] width 37 height 12
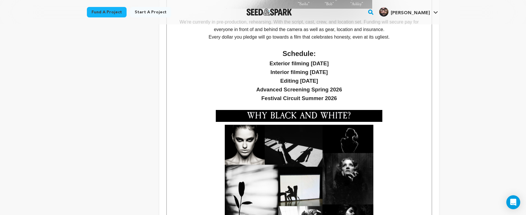
scroll to position [365, 0]
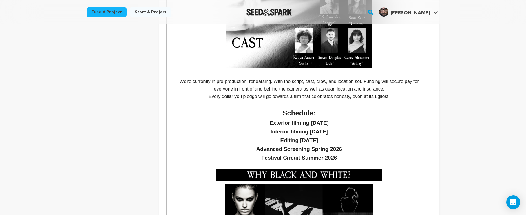
click at [402, 145] on h3 "Advanced Screening Spring 2026" at bounding box center [299, 148] width 256 height 9
click at [310, 96] on p "Every dollar you pledge will go towards a film that celebrates honesty, even at…" at bounding box center [299, 97] width 256 height 8
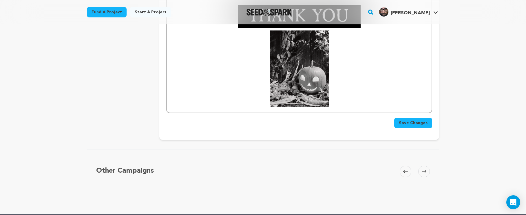
scroll to position [1301, 0]
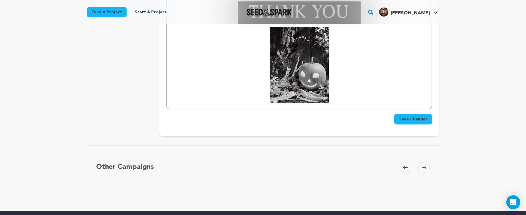
click at [407, 116] on span "Save Changes" at bounding box center [413, 119] width 29 height 6
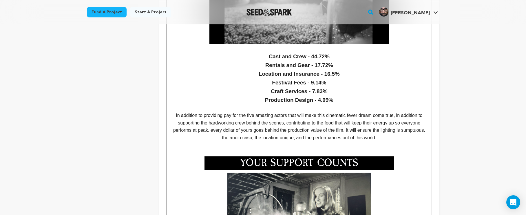
scroll to position [766, 0]
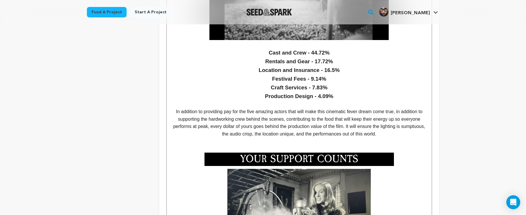
click at [400, 124] on p "In addition to providing pay for the five amazing actors that will make this ci…" at bounding box center [299, 123] width 256 height 30
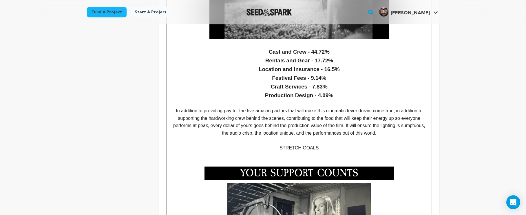
scroll to position [752, 0]
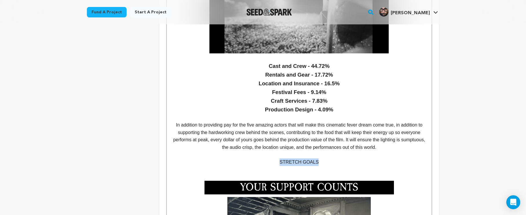
drag, startPoint x: 329, startPoint y: 152, endPoint x: 278, endPoint y: 153, distance: 51.0
click at [278, 158] on p "STRETCH GOALS" at bounding box center [299, 162] width 256 height 8
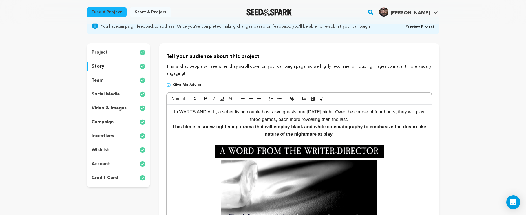
scroll to position [47, 0]
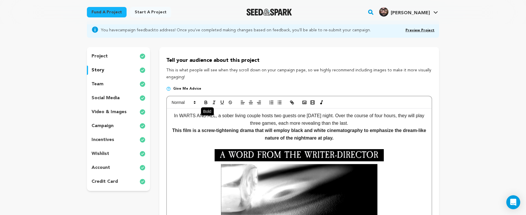
click at [204, 100] on icon "button" at bounding box center [205, 102] width 5 height 5
click at [194, 105] on span at bounding box center [183, 102] width 28 height 7
click at [187, 139] on span at bounding box center [190, 139] width 37 height 10
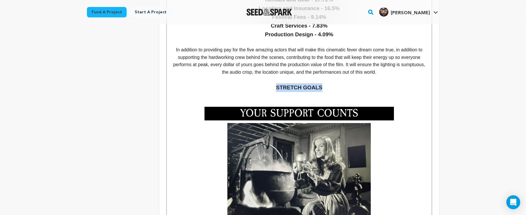
scroll to position [785, 0]
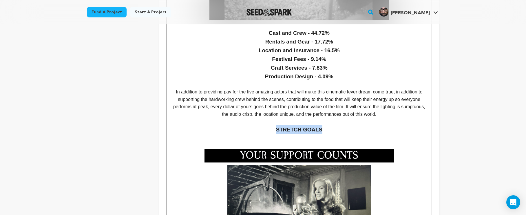
click at [362, 125] on h3 "STRETCH GOALS" at bounding box center [299, 129] width 256 height 9
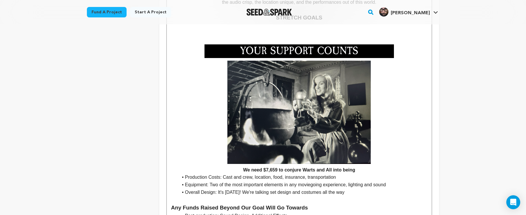
scroll to position [963, 0]
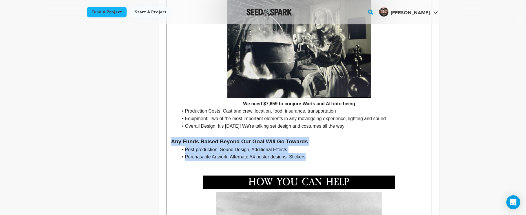
drag, startPoint x: 313, startPoint y: 147, endPoint x: 164, endPoint y: 132, distance: 150.4
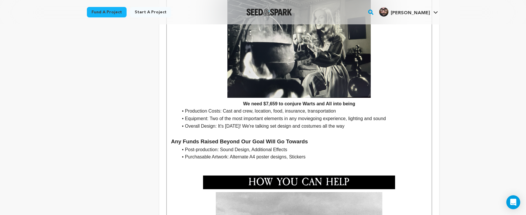
click at [203, 129] on p at bounding box center [299, 133] width 256 height 8
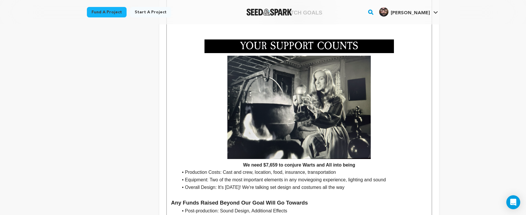
scroll to position [974, 0]
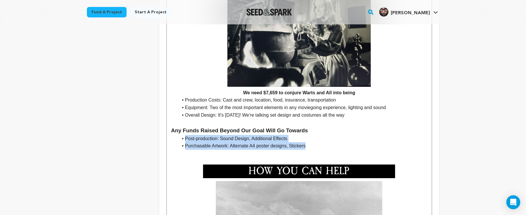
drag, startPoint x: 318, startPoint y: 135, endPoint x: 154, endPoint y: 124, distance: 164.5
copy div "Post-production: Sound Design, Additional Effects Purchasable Artwork: Alternat…"
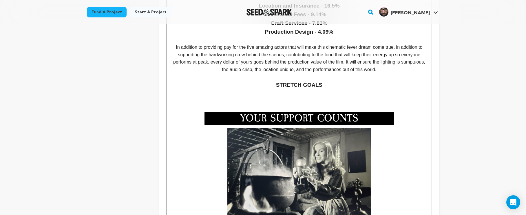
scroll to position [800, 0]
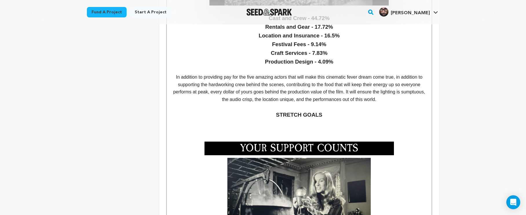
click at [330, 119] on p at bounding box center [299, 123] width 256 height 8
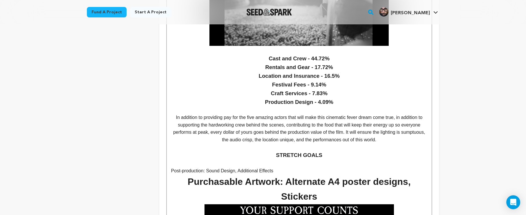
scroll to position [767, 0]
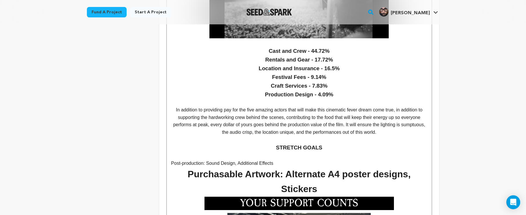
click at [340, 166] on h1 "Purchasable Artwork: Alternate A4 poster designs, Stickers" at bounding box center [299, 181] width 256 height 30
click at [427, 164] on div "In WARTS AND ALL, a sober living couple hosts two guests one Halloween night. O…" at bounding box center [299, 38] width 265 height 1300
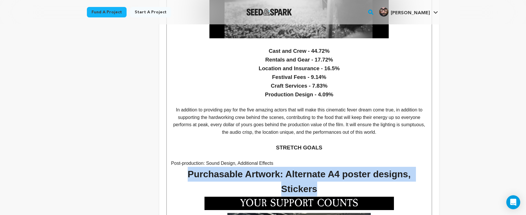
drag, startPoint x: 429, startPoint y: 164, endPoint x: 161, endPoint y: 166, distance: 267.2
click at [161, 166] on div "Tell your audience about this project This is what people will see when they sc…" at bounding box center [299, 21] width 280 height 1389
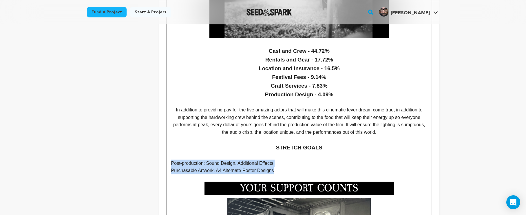
drag, startPoint x: 280, startPoint y: 161, endPoint x: 157, endPoint y: 152, distance: 123.0
click at [157, 152] on div "project story team social media video & images campaign incentives wishlist" at bounding box center [263, 14] width 352 height 1374
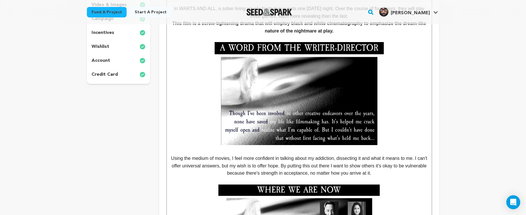
scroll to position [61, 0]
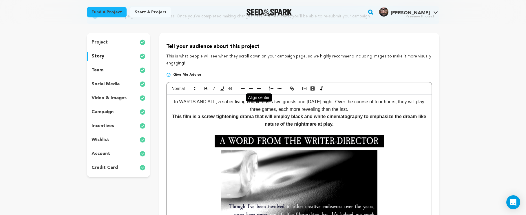
click at [252, 90] on line "button" at bounding box center [250, 90] width 3 height 0
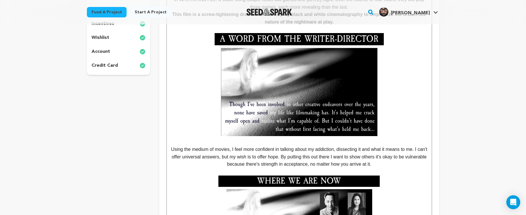
scroll to position [49, 0]
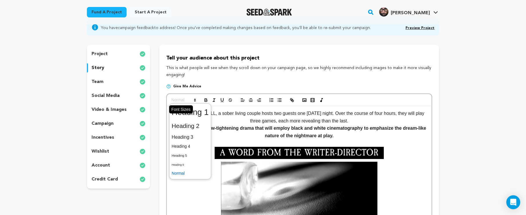
click at [195, 100] on icon at bounding box center [194, 99] width 5 height 5
click at [198, 128] on span at bounding box center [190, 126] width 37 height 12
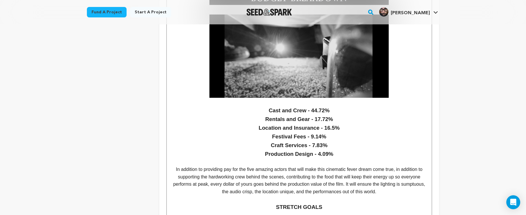
scroll to position [760, 0]
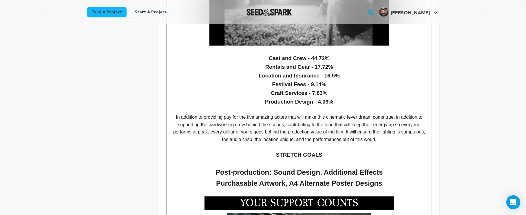
click at [274, 159] on p at bounding box center [299, 163] width 256 height 8
click at [272, 159] on p at bounding box center [299, 163] width 256 height 8
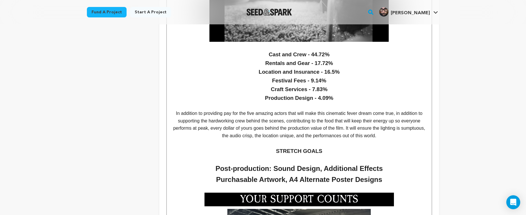
scroll to position [781, 0]
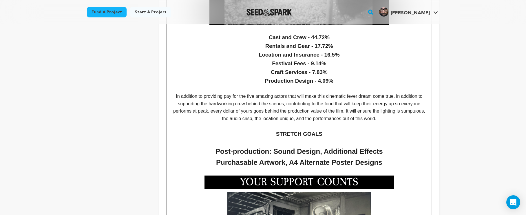
click at [394, 157] on h2 "Purchasable Artwork, A4 Alternate Poster Designs" at bounding box center [299, 162] width 256 height 11
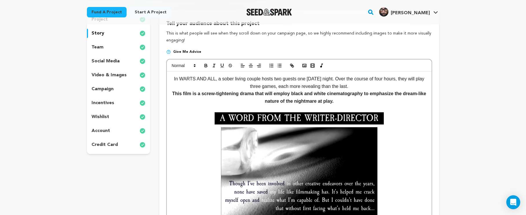
scroll to position [0, 0]
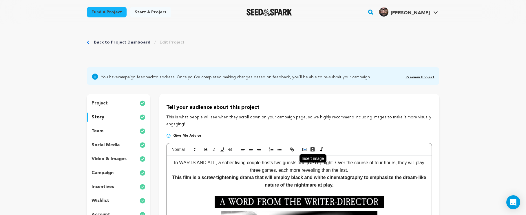
click at [305, 150] on rect "button" at bounding box center [304, 149] width 3 height 3
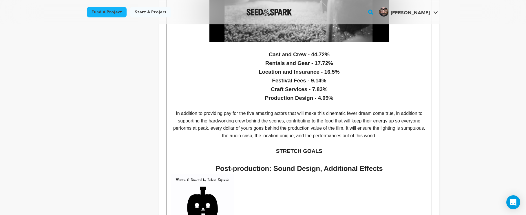
scroll to position [794, 0]
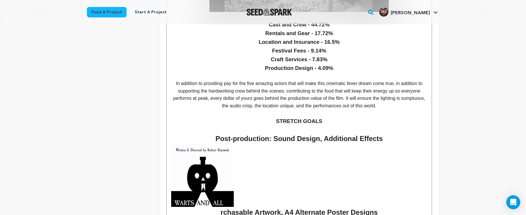
click at [217, 164] on img at bounding box center [202, 175] width 63 height 63
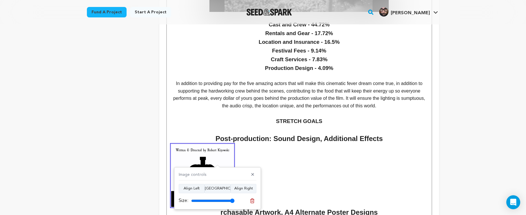
click at [243, 148] on h2 "rchasable Artwork, A4 Alternate Poster Designs" at bounding box center [299, 181] width 256 height 74
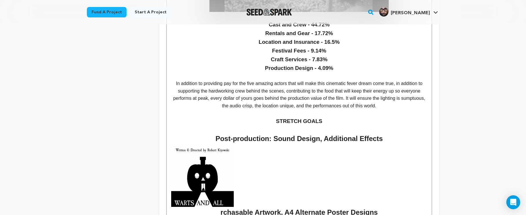
click at [220, 154] on img at bounding box center [202, 175] width 63 height 63
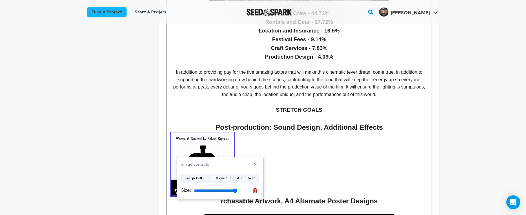
scroll to position [828, 0]
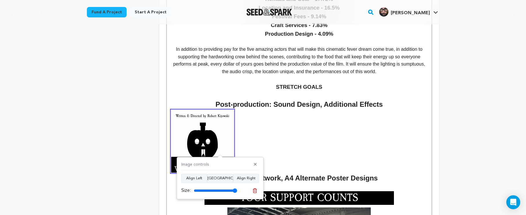
click at [307, 75] on p at bounding box center [299, 79] width 256 height 8
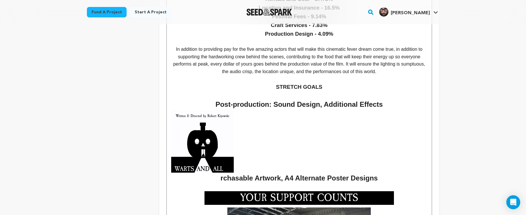
click at [223, 168] on h2 "rchasable Artwork, A4 Alternate Poster Designs" at bounding box center [299, 147] width 256 height 74
click at [311, 110] on h2 "Purchasable Artwork, A4 Alternate Poster Designs" at bounding box center [299, 147] width 256 height 74
click at [254, 128] on h2 "Purchasable Artwork, A4 Alternate Poster Designs" at bounding box center [299, 147] width 256 height 74
click at [253, 127] on h2 "Purchasable Artwork, A4 Alternate Poster Designs" at bounding box center [299, 147] width 256 height 74
click at [239, 163] on h2 "Purchasable Artwork, A4 Alternate Poster Designs" at bounding box center [299, 147] width 256 height 74
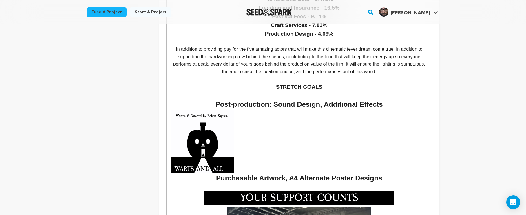
click at [217, 172] on h2 "Purchasable Artwork, A4 Alternate Poster Designs" at bounding box center [299, 147] width 256 height 74
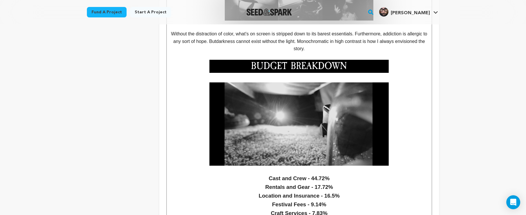
scroll to position [784, 0]
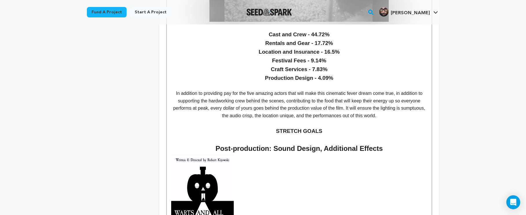
click at [193, 177] on img at bounding box center [202, 185] width 63 height 63
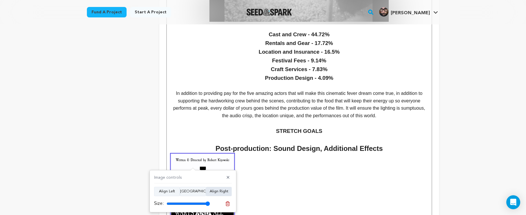
click at [211, 192] on button "Align Right" at bounding box center [219, 190] width 26 height 9
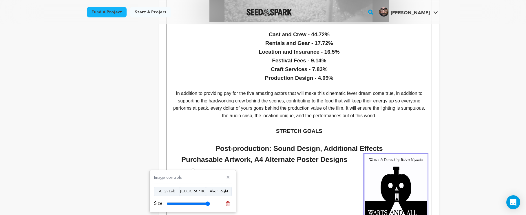
drag, startPoint x: 330, startPoint y: 191, endPoint x: 340, endPoint y: 187, distance: 11.2
click at [330, 190] on h3 at bounding box center [299, 202] width 256 height 61
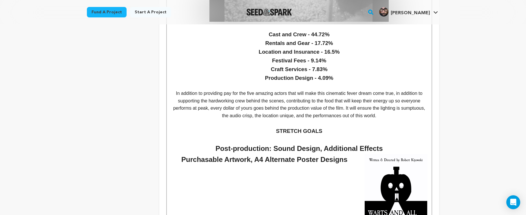
click at [356, 176] on h3 at bounding box center [299, 202] width 256 height 61
click at [360, 174] on h3 at bounding box center [299, 202] width 256 height 61
click at [361, 173] on h3 at bounding box center [299, 202] width 256 height 61
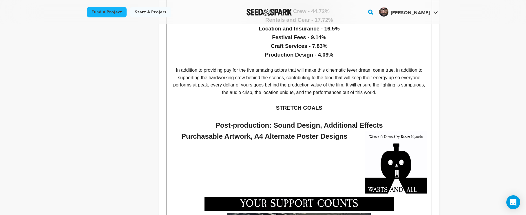
scroll to position [866, 0]
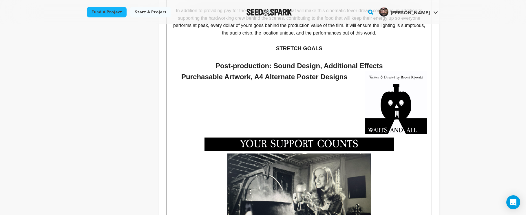
click at [366, 120] on img at bounding box center [396, 102] width 63 height 63
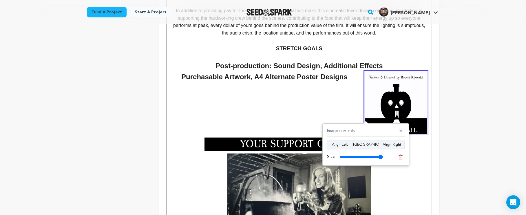
click at [354, 82] on p at bounding box center [299, 86] width 256 height 8
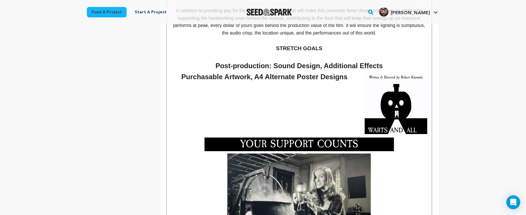
drag, startPoint x: 341, startPoint y: 65, endPoint x: 347, endPoint y: 69, distance: 7.3
click at [341, 71] on h2 "Purchasable Artwork, A4 Alternate Poster Designs" at bounding box center [299, 76] width 256 height 11
click at [347, 71] on h2 "Purchasable Artwork, A4 Alternate Poster Designs" at bounding box center [299, 76] width 256 height 11
click at [382, 87] on img at bounding box center [396, 102] width 63 height 63
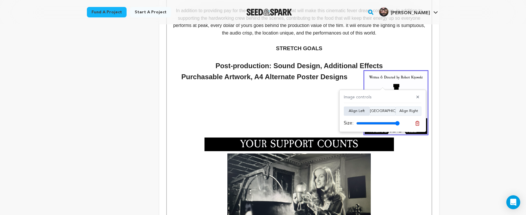
click at [369, 108] on button "Align Left" at bounding box center [357, 110] width 26 height 9
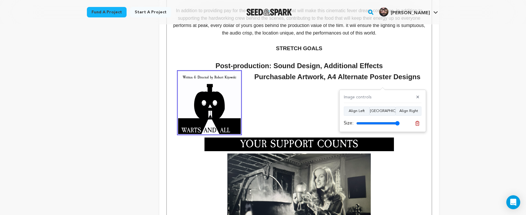
click at [218, 60] on h2 "Post-production: Sound Design, Additional Effects" at bounding box center [299, 65] width 256 height 11
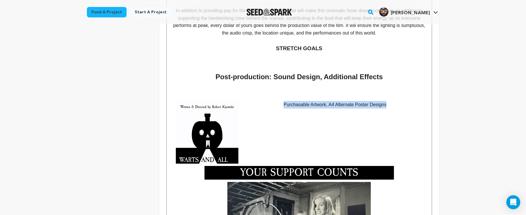
drag, startPoint x: 389, startPoint y: 95, endPoint x: 276, endPoint y: 96, distance: 112.3
click at [276, 101] on p "Purchasable Artwork, A4 Alternate Poster Designs" at bounding box center [299, 105] width 256 height 8
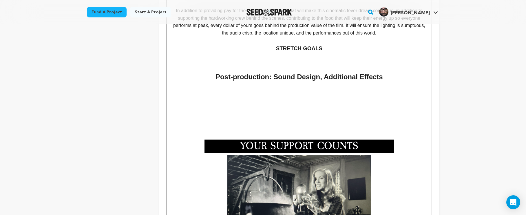
click at [289, 108] on p at bounding box center [299, 112] width 256 height 8
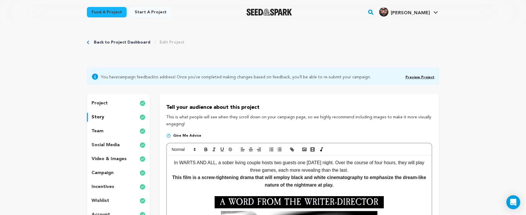
scroll to position [97, 0]
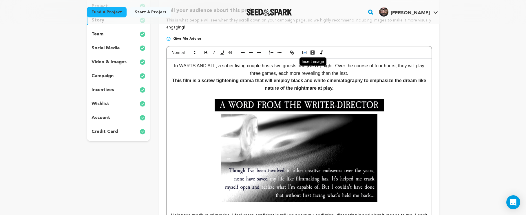
click at [303, 52] on circle "button" at bounding box center [303, 52] width 1 height 1
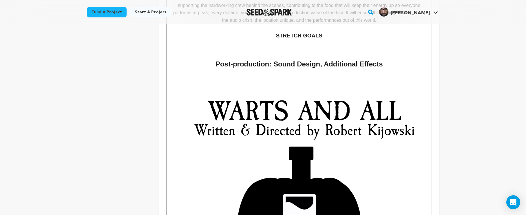
scroll to position [909, 0]
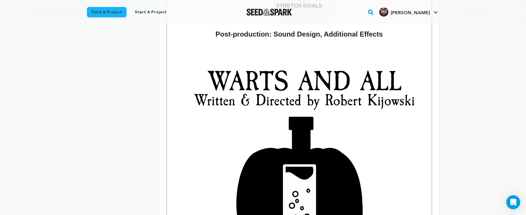
click at [377, 162] on img at bounding box center [299, 194] width 256 height 257
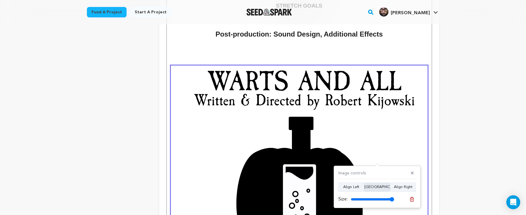
click at [367, 187] on button "Align Center" at bounding box center [377, 186] width 26 height 9
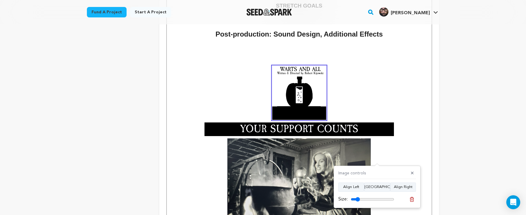
drag, startPoint x: 371, startPoint y: 199, endPoint x: 383, endPoint y: 163, distance: 38.7
type input "21"
click at [358, 201] on input "range" at bounding box center [372, 199] width 43 height 5
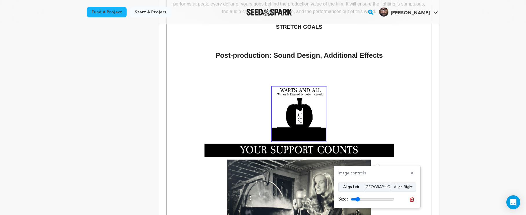
scroll to position [880, 0]
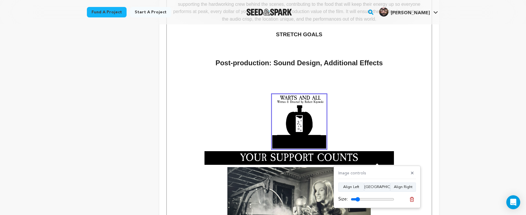
click at [348, 128] on h3 at bounding box center [299, 121] width 256 height 54
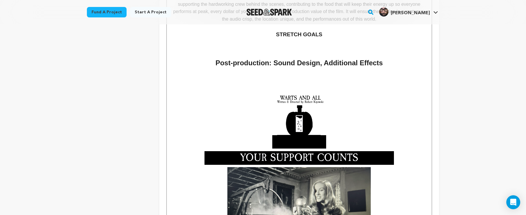
click at [341, 119] on h3 at bounding box center [299, 121] width 256 height 54
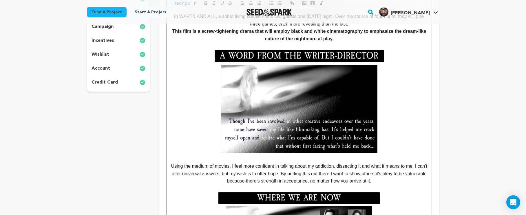
scroll to position [62, 0]
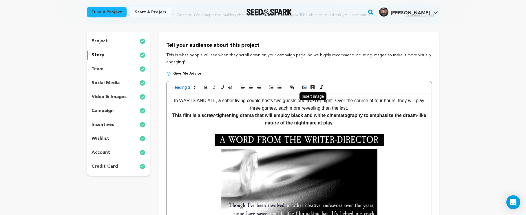
click at [307, 89] on button "button" at bounding box center [304, 87] width 8 height 7
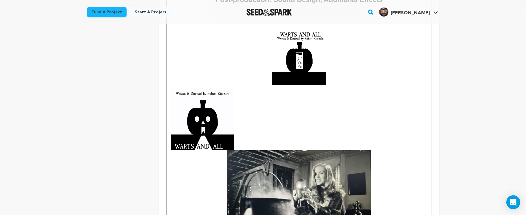
scroll to position [936, 0]
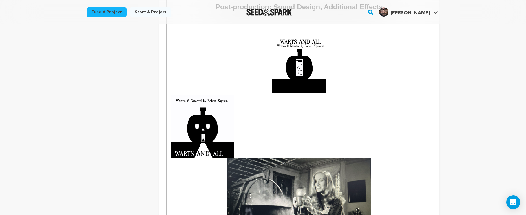
click at [257, 126] on p "We need $7,659 to conjure Warts and All into being" at bounding box center [299, 155] width 256 height 232
click at [207, 119] on img at bounding box center [202, 126] width 63 height 63
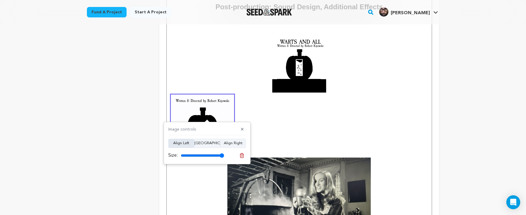
click at [188, 141] on button "Align Left" at bounding box center [181, 142] width 26 height 9
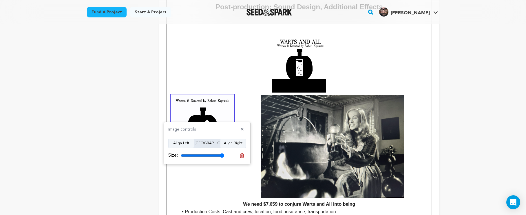
click at [198, 140] on button "Align Center" at bounding box center [207, 142] width 26 height 9
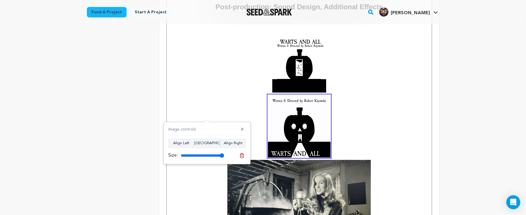
click at [244, 108] on p "We need $7,659 to conjure Warts and All into being" at bounding box center [299, 156] width 256 height 234
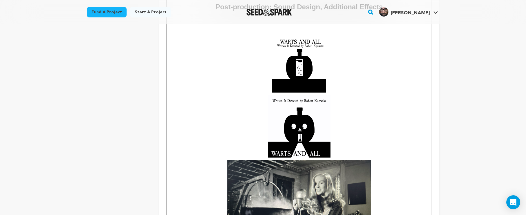
click at [282, 98] on img at bounding box center [299, 126] width 63 height 63
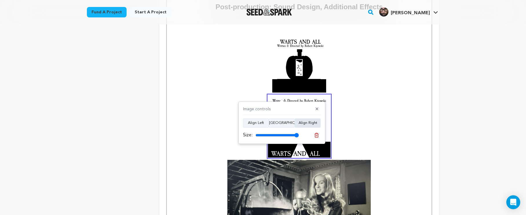
click at [300, 124] on button "Align Right" at bounding box center [308, 122] width 26 height 9
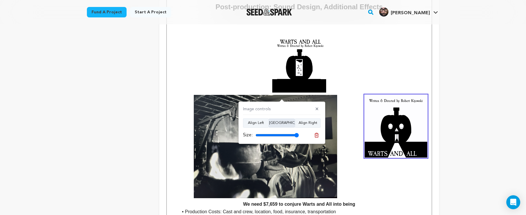
click at [281, 123] on button "Align Center" at bounding box center [282, 122] width 26 height 9
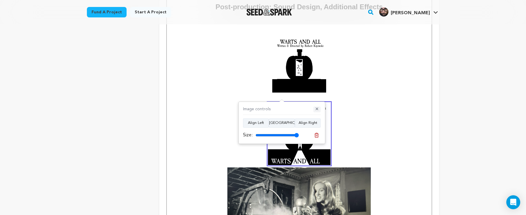
click at [317, 111] on button "✕" at bounding box center [316, 109] width 7 height 6
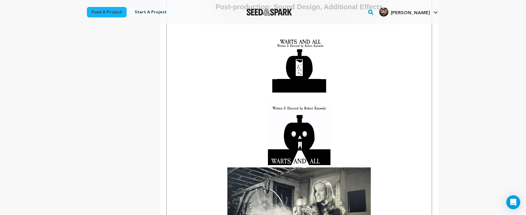
drag, startPoint x: 224, startPoint y: 190, endPoint x: 227, endPoint y: 191, distance: 3.0
click at [224, 190] on p "We need $7,659 to conjure Warts and All into being" at bounding box center [299, 190] width 256 height 177
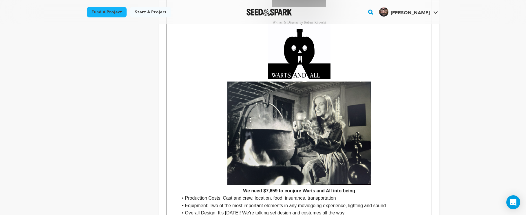
scroll to position [992, 0]
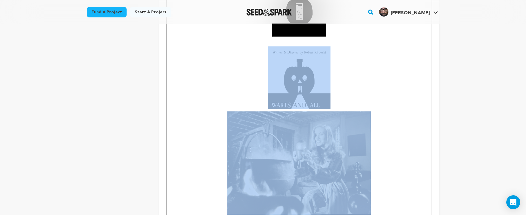
click at [224, 176] on p "We need $7,659 to conjure Warts and All into being" at bounding box center [299, 134] width 256 height 177
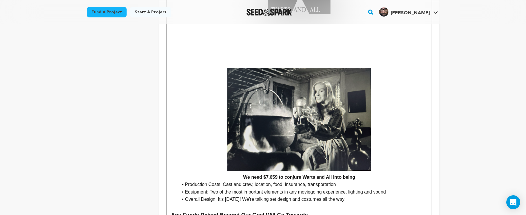
scroll to position [1003, 0]
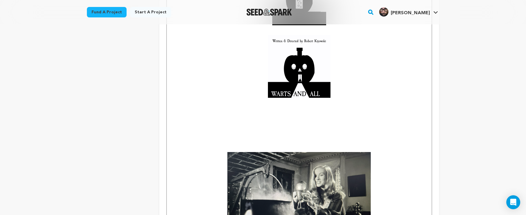
click at [303, 64] on img at bounding box center [299, 66] width 63 height 63
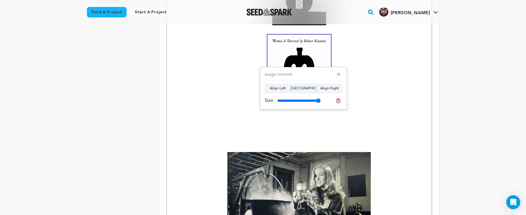
scroll to position [933, 0]
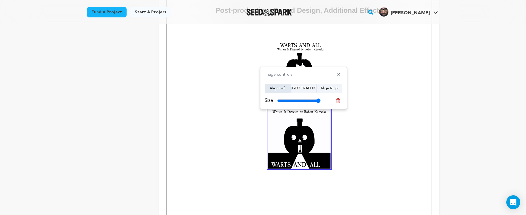
click at [281, 89] on button "Align Left" at bounding box center [278, 88] width 26 height 9
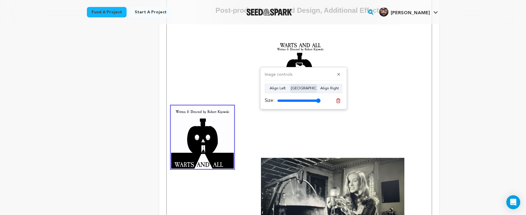
click at [311, 86] on button "Align Center" at bounding box center [303, 88] width 26 height 9
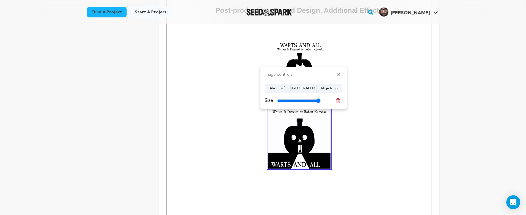
click at [365, 98] on p at bounding box center [299, 102] width 256 height 8
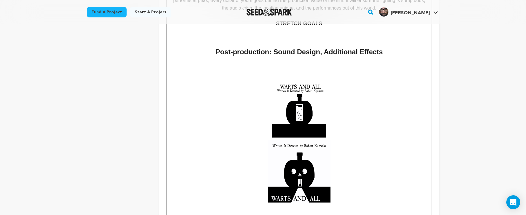
scroll to position [828, 0]
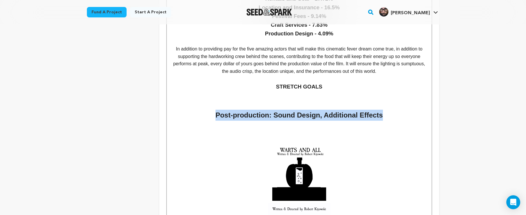
drag, startPoint x: 388, startPoint y: 108, endPoint x: 213, endPoint y: 107, distance: 174.6
click at [213, 109] on h2 "Post-production: Sound Design, Additional Effects" at bounding box center [299, 114] width 256 height 11
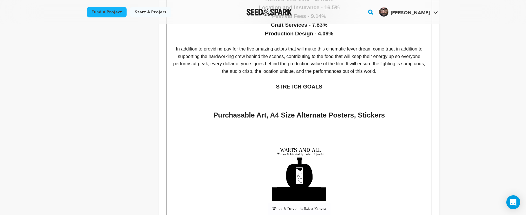
click at [246, 98] on h2 at bounding box center [299, 103] width 256 height 11
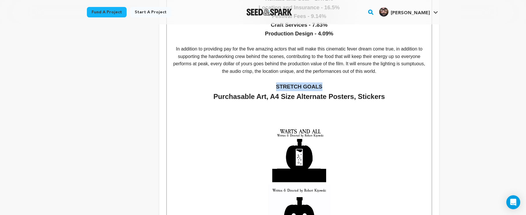
drag, startPoint x: 345, startPoint y: 79, endPoint x: 272, endPoint y: 80, distance: 73.3
click at [272, 82] on h3 "STRETCH GOALS" at bounding box center [299, 86] width 256 height 9
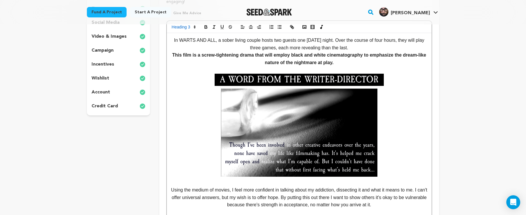
scroll to position [85, 0]
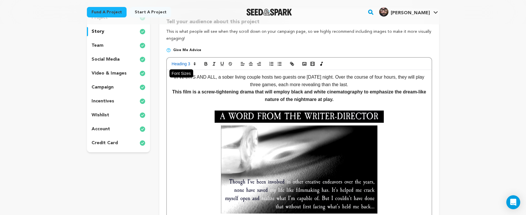
click at [190, 63] on span at bounding box center [183, 63] width 28 height 7
click at [188, 89] on span at bounding box center [190, 89] width 37 height 12
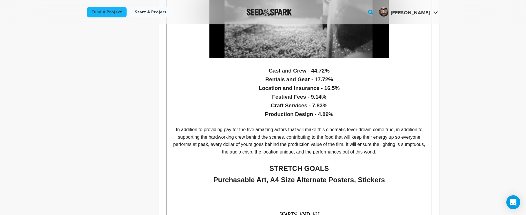
scroll to position [819, 0]
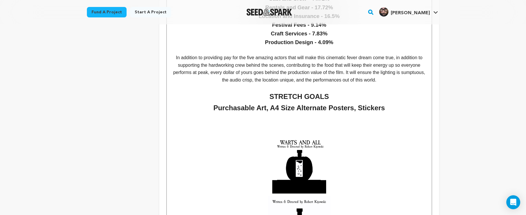
click at [301, 132] on p at bounding box center [299, 136] width 256 height 8
click at [307, 124] on p at bounding box center [299, 128] width 256 height 8
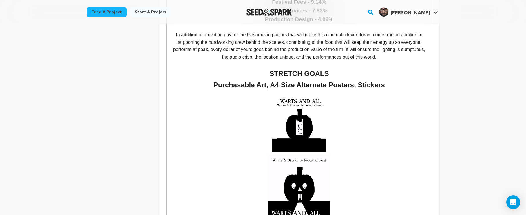
scroll to position [865, 0]
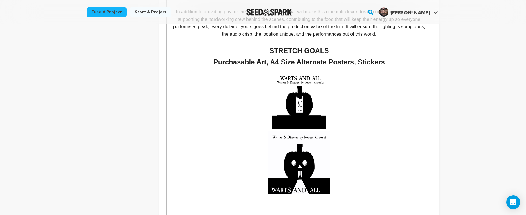
click at [324, 92] on img at bounding box center [299, 102] width 54 height 54
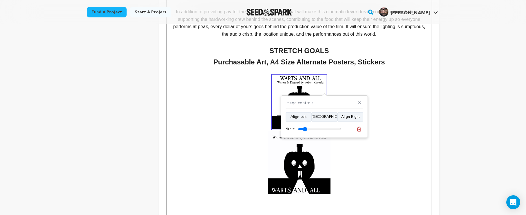
click at [359, 91] on p at bounding box center [299, 102] width 256 height 54
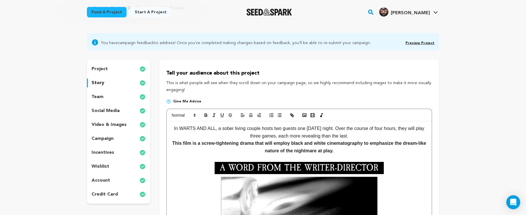
scroll to position [30, 0]
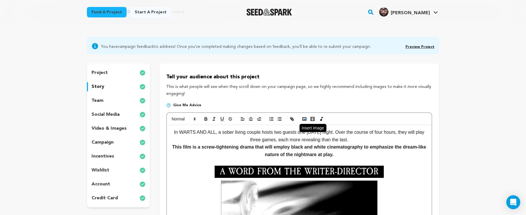
click at [302, 117] on icon "button" at bounding box center [304, 118] width 5 height 5
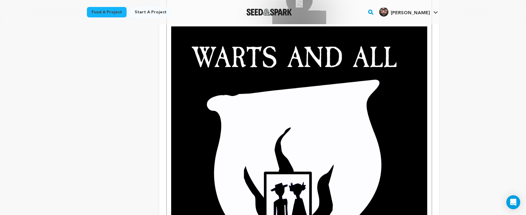
scroll to position [903, 0]
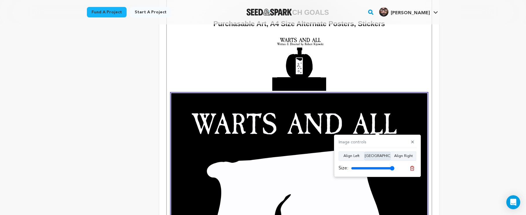
click at [386, 157] on button "Align Center" at bounding box center [377, 155] width 26 height 9
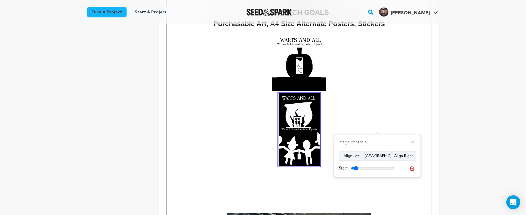
drag, startPoint x: 385, startPoint y: 169, endPoint x: 356, endPoint y: 172, distance: 29.4
type input "16"
click at [356, 172] on div "Image controls ✕ Align Left Align Center Align Right Size:" at bounding box center [377, 155] width 87 height 42
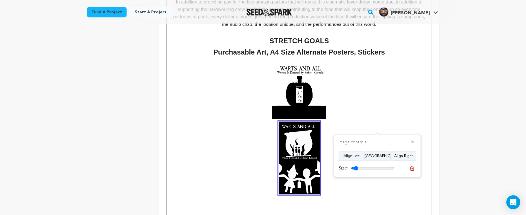
scroll to position [878, 0]
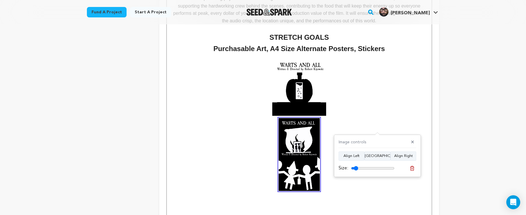
click at [330, 139] on p at bounding box center [299, 154] width 256 height 73
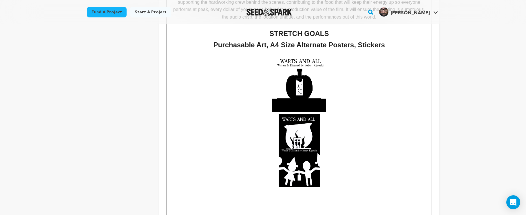
scroll to position [924, 0]
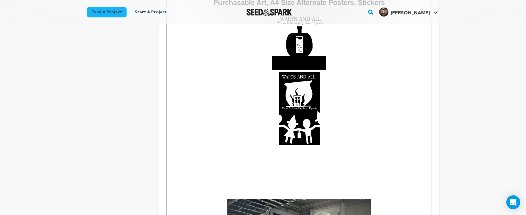
click at [299, 54] on img at bounding box center [299, 43] width 54 height 54
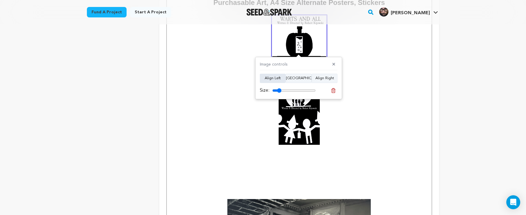
click at [279, 79] on button "Align Left" at bounding box center [273, 78] width 26 height 9
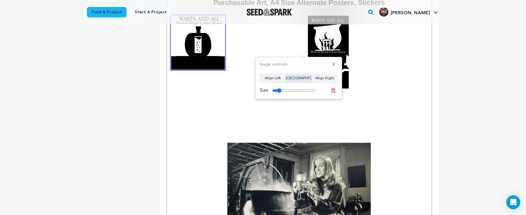
scroll to position [832, 0]
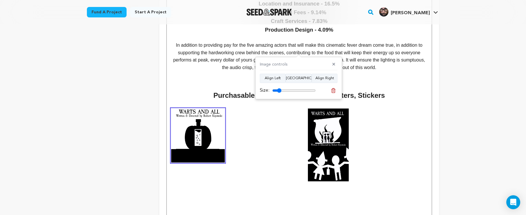
click at [345, 119] on img at bounding box center [328, 144] width 41 height 73
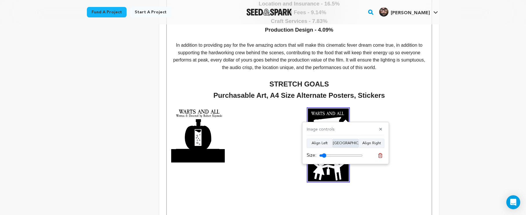
click at [345, 144] on button "Align Center" at bounding box center [345, 142] width 26 height 9
click at [345, 143] on button "Align Center" at bounding box center [345, 142] width 26 height 9
click at [369, 138] on div "Image controls ✕ Align Left Align Center Align Right Size:" at bounding box center [345, 143] width 87 height 42
click at [370, 142] on button "Align Right" at bounding box center [371, 142] width 26 height 9
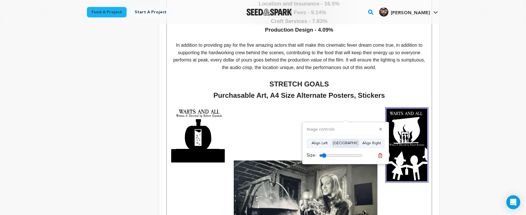
click at [346, 142] on button "Align Center" at bounding box center [345, 142] width 26 height 9
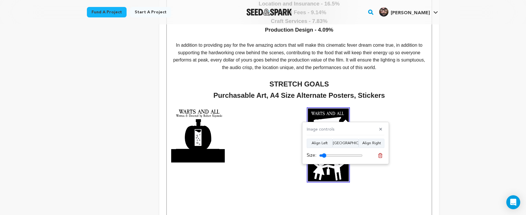
click at [401, 126] on p at bounding box center [299, 144] width 256 height 73
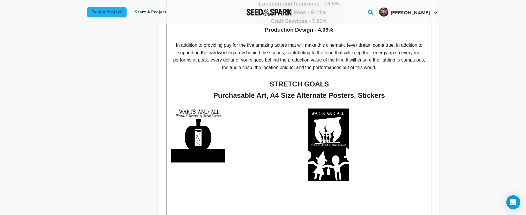
click at [279, 139] on p at bounding box center [299, 144] width 256 height 73
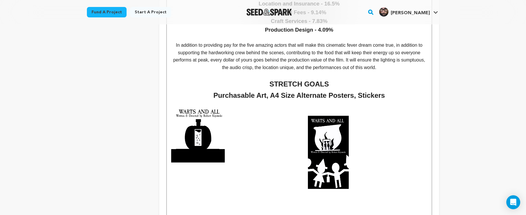
scroll to position [865, 0]
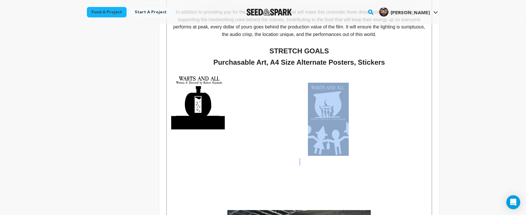
click at [404, 85] on p at bounding box center [299, 119] width 256 height 73
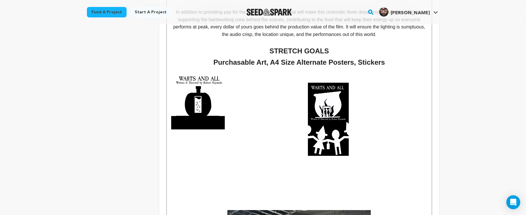
click at [305, 105] on p at bounding box center [299, 119] width 256 height 73
click at [321, 102] on img at bounding box center [328, 119] width 41 height 73
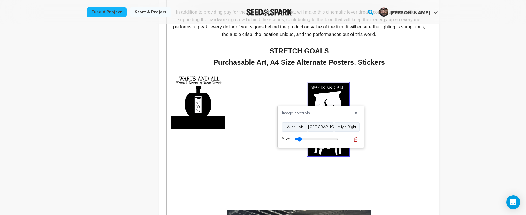
click at [324, 96] on img at bounding box center [328, 119] width 41 height 73
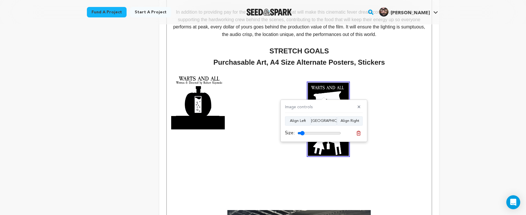
click at [311, 130] on div "Image controls ✕ Align Left Align Center Align Right Size:" at bounding box center [323, 120] width 87 height 42
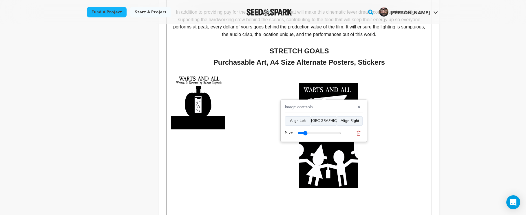
drag, startPoint x: 309, startPoint y: 131, endPoint x: 305, endPoint y: 135, distance: 5.2
type input "23"
click at [305, 135] on input "range" at bounding box center [318, 133] width 43 height 5
click at [208, 97] on img at bounding box center [198, 102] width 54 height 54
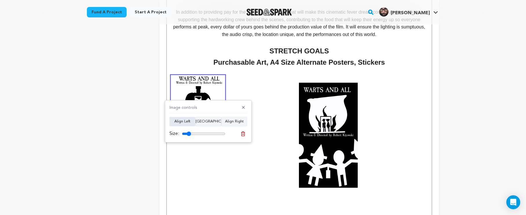
click at [191, 125] on button "Align Left" at bounding box center [182, 121] width 26 height 9
click at [200, 122] on button "Align Center" at bounding box center [208, 121] width 26 height 9
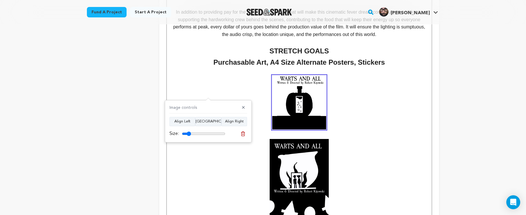
click at [270, 146] on img at bounding box center [299, 191] width 59 height 105
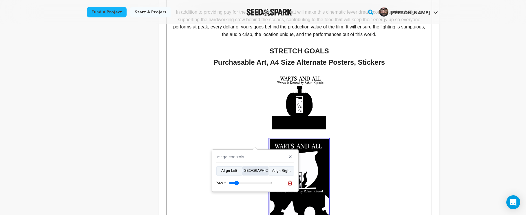
click at [255, 175] on div "Image controls ✕ Align Left Align Center Align Right Size:" at bounding box center [255, 170] width 87 height 42
click at [256, 171] on button "Align Center" at bounding box center [255, 170] width 26 height 9
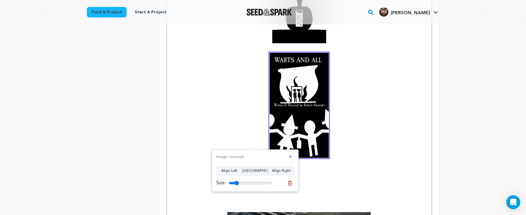
scroll to position [947, 0]
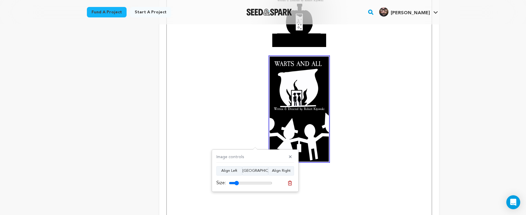
click at [312, 118] on img at bounding box center [299, 108] width 59 height 105
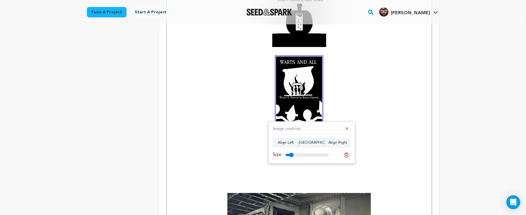
drag, startPoint x: 307, startPoint y: 155, endPoint x: 302, endPoint y: 154, distance: 5.0
type input "19"
click at [291, 158] on div "Size:" at bounding box center [312, 155] width 78 height 8
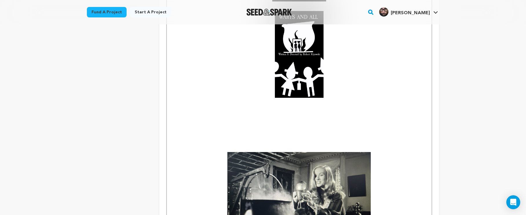
scroll to position [1022, 0]
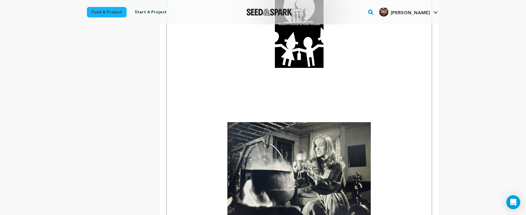
click at [325, 100] on p at bounding box center [299, 104] width 256 height 8
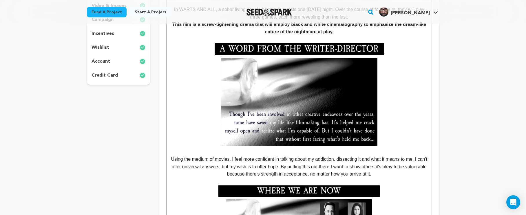
scroll to position [39, 0]
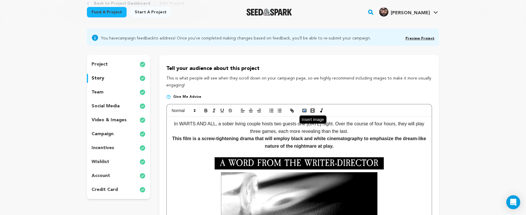
click at [303, 109] on rect "button" at bounding box center [304, 110] width 3 height 3
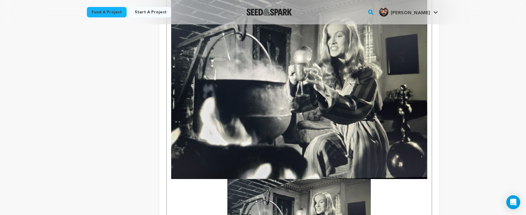
scroll to position [1161, 0]
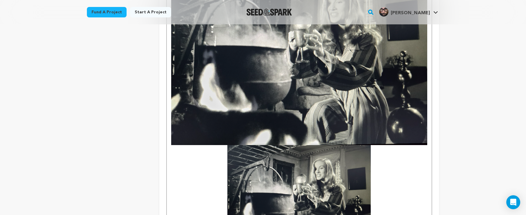
click at [345, 121] on img at bounding box center [299, 53] width 256 height 184
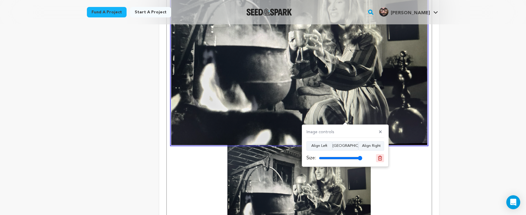
click at [380, 157] on icon at bounding box center [379, 157] width 5 height 5
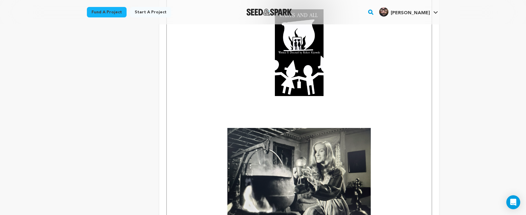
scroll to position [927, 0]
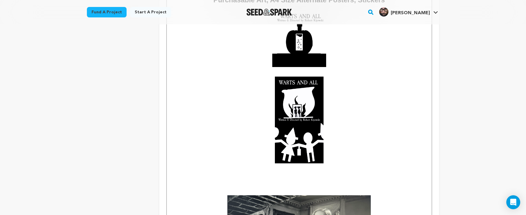
click at [317, 180] on p at bounding box center [299, 184] width 256 height 8
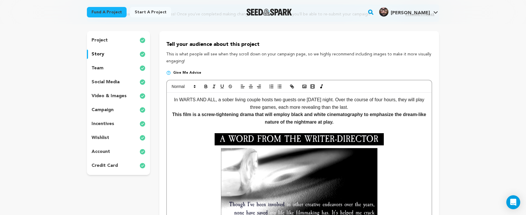
scroll to position [0, 0]
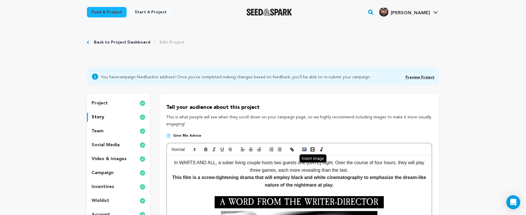
click at [305, 151] on icon "button" at bounding box center [304, 149] width 5 height 5
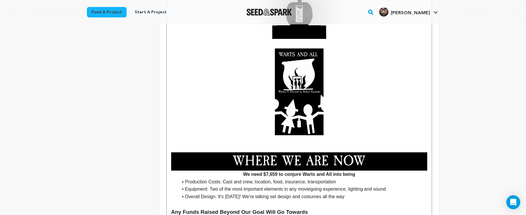
scroll to position [996, 0]
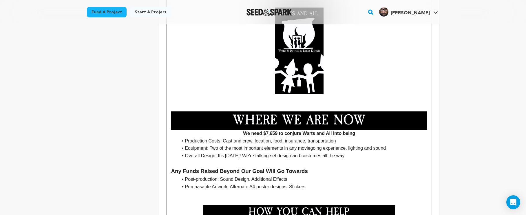
click at [311, 111] on img at bounding box center [299, 120] width 256 height 18
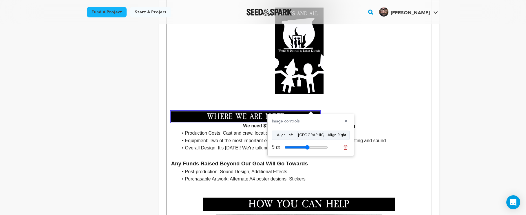
drag, startPoint x: 320, startPoint y: 147, endPoint x: 307, endPoint y: 149, distance: 12.4
click at [307, 149] on div "Size:" at bounding box center [300, 147] width 56 height 7
click at [311, 136] on button "Align Center" at bounding box center [311, 134] width 26 height 9
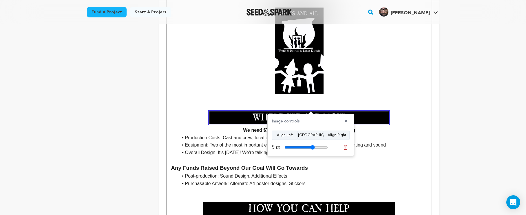
drag, startPoint x: 308, startPoint y: 146, endPoint x: 312, endPoint y: 148, distance: 4.6
type input "70"
click at [312, 148] on input "range" at bounding box center [305, 147] width 43 height 5
click at [397, 111] on strong "We need $7,659 to conjure Warts and All into being" at bounding box center [299, 121] width 256 height 21
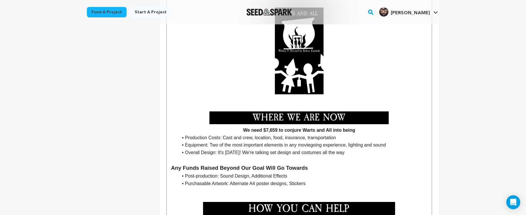
click at [390, 113] on strong "We need $7,659 to conjure Warts and All into being" at bounding box center [299, 121] width 256 height 21
click at [299, 104] on p at bounding box center [299, 108] width 256 height 8
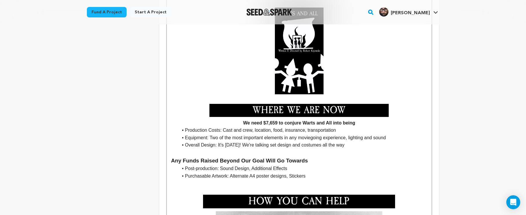
click at [389, 104] on strong "We need $7,659 to conjure Warts and All into being" at bounding box center [299, 114] width 256 height 21
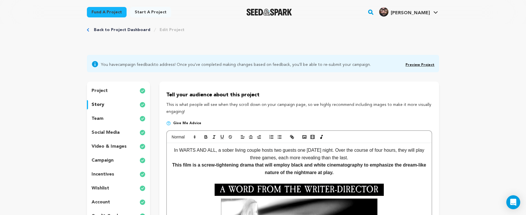
scroll to position [0, 0]
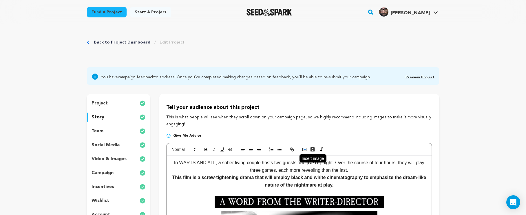
click at [306, 149] on rect "button" at bounding box center [304, 149] width 3 height 3
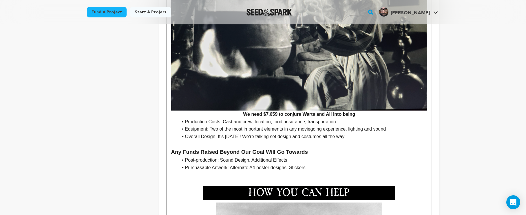
scroll to position [1066, 0]
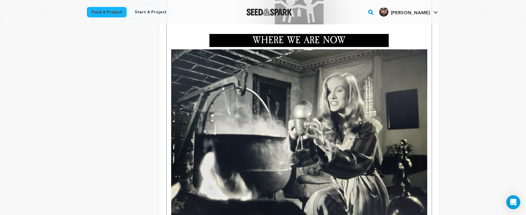
click at [386, 147] on img at bounding box center [299, 141] width 256 height 184
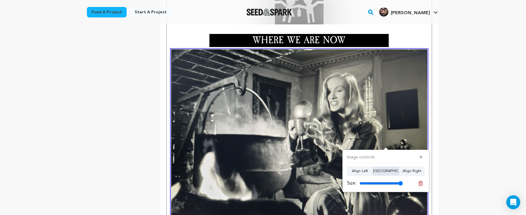
click at [388, 171] on button "Align Center" at bounding box center [386, 170] width 26 height 9
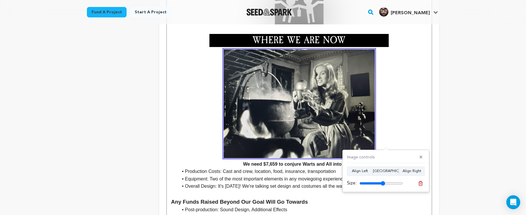
drag, startPoint x: 388, startPoint y: 182, endPoint x: 383, endPoint y: 184, distance: 5.8
type input "59"
click at [383, 184] on input "range" at bounding box center [380, 183] width 43 height 5
click at [426, 106] on p at bounding box center [299, 103] width 256 height 109
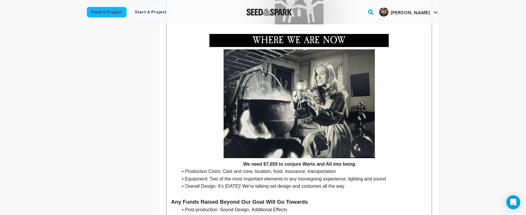
scroll to position [1136, 0]
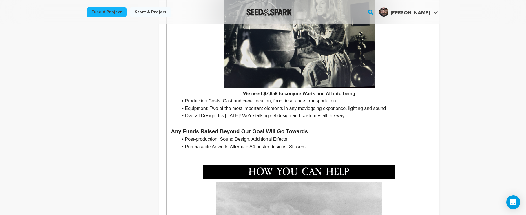
click at [299, 150] on h1 at bounding box center [299, 157] width 256 height 15
click at [309, 143] on li "Purchasable Artwork: Alternate A4 poster designs, Stickers" at bounding box center [302, 147] width 249 height 8
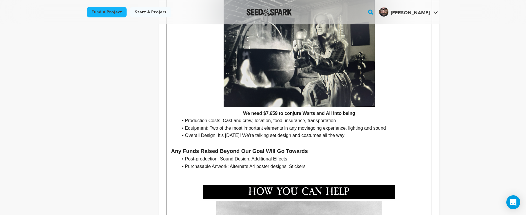
scroll to position [1146, 0]
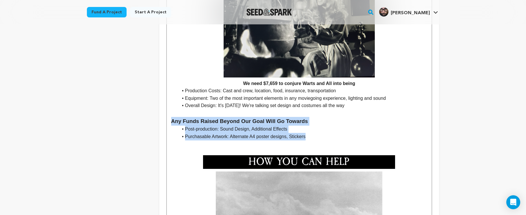
drag, startPoint x: 313, startPoint y: 128, endPoint x: 137, endPoint y: 108, distance: 177.5
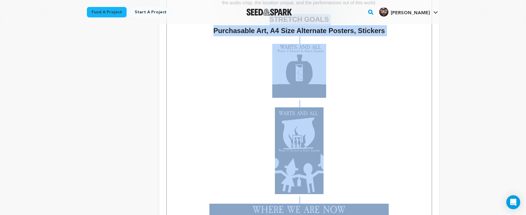
scroll to position [926, 0]
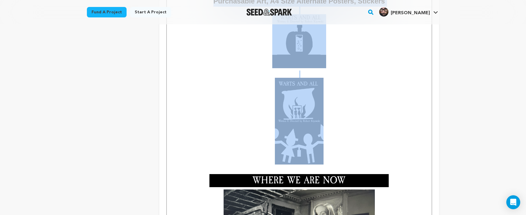
drag, startPoint x: 261, startPoint y: 74, endPoint x: 329, endPoint y: 148, distance: 100.5
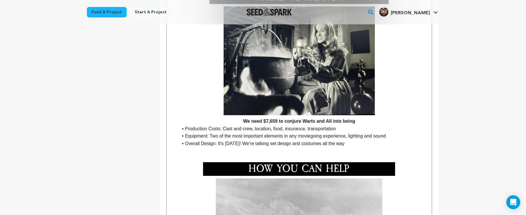
scroll to position [967, 0]
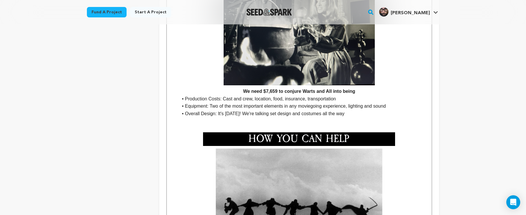
click at [361, 110] on li "Overall Design: It's [DATE]! We're talking set design and costumes all the way" at bounding box center [302, 114] width 249 height 8
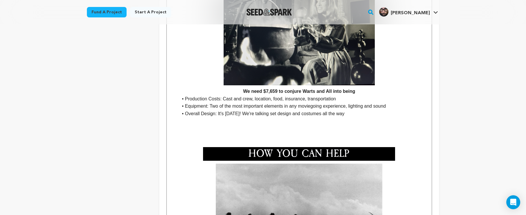
scroll to position [6, 0]
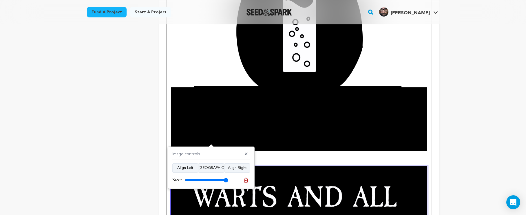
scroll to position [1125, 0]
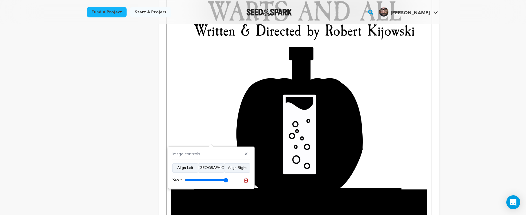
click at [262, 115] on img at bounding box center [299, 124] width 256 height 257
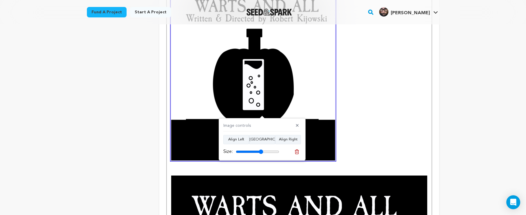
drag, startPoint x: 269, startPoint y: 151, endPoint x: 261, endPoint y: 152, distance: 8.2
click at [261, 152] on input "range" at bounding box center [257, 151] width 43 height 5
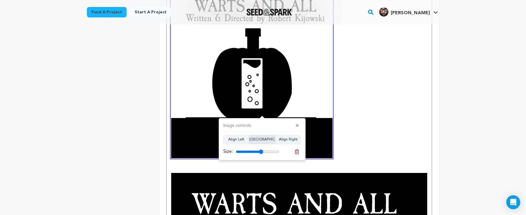
click at [261, 140] on button "Align Center" at bounding box center [262, 139] width 26 height 9
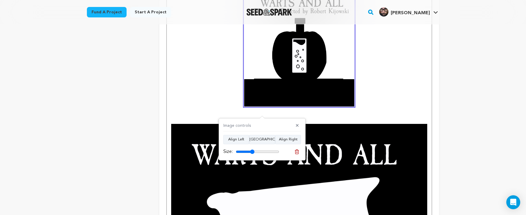
drag, startPoint x: 263, startPoint y: 153, endPoint x: 252, endPoint y: 154, distance: 10.8
type input "43"
click at [252, 154] on div "Size:" at bounding box center [251, 151] width 56 height 7
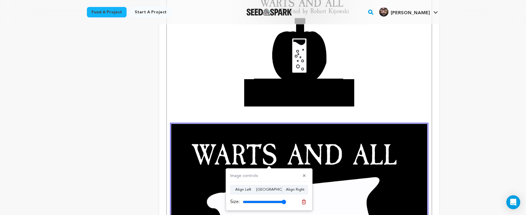
click at [266, 199] on div "Size:" at bounding box center [258, 201] width 56 height 7
click at [269, 191] on button "Align Center" at bounding box center [269, 189] width 26 height 9
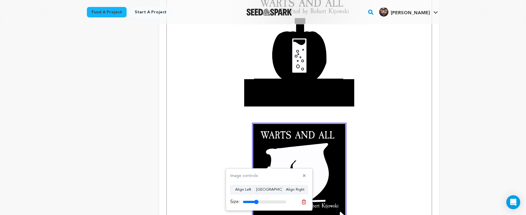
drag, startPoint x: 267, startPoint y: 199, endPoint x: 260, endPoint y: 208, distance: 11.3
type input "36"
click at [256, 208] on div "Image controls ✕ Align Left Align Center Align Right Size:" at bounding box center [269, 189] width 87 height 42
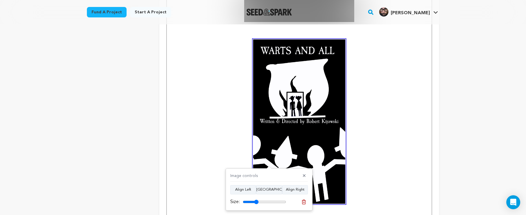
scroll to position [1138, 0]
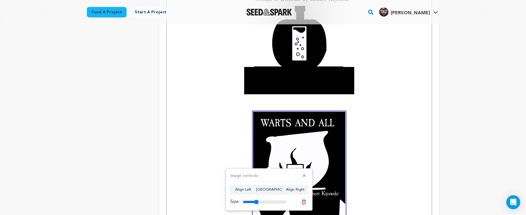
click at [357, 111] on p at bounding box center [299, 193] width 256 height 164
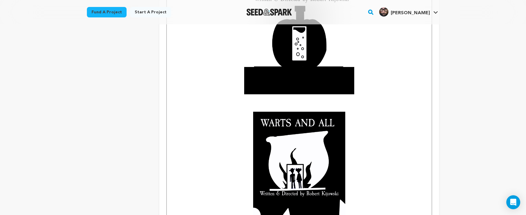
scroll to position [1024, 0]
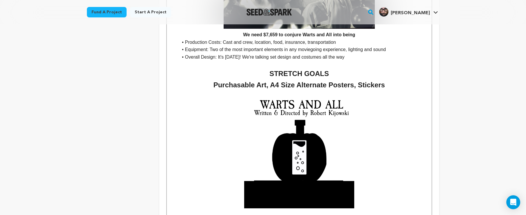
click at [303, 148] on img at bounding box center [299, 153] width 110 height 110
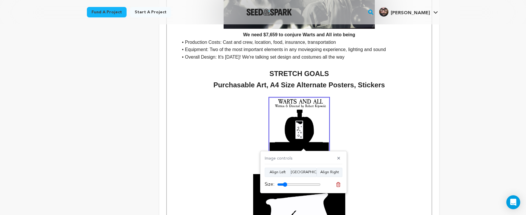
drag, startPoint x: 296, startPoint y: 183, endPoint x: 285, endPoint y: 190, distance: 12.2
type input "23"
click at [285, 190] on div "Image controls ✕ Align Left Align Center Align Right Size:" at bounding box center [303, 172] width 87 height 42
click at [362, 140] on p at bounding box center [299, 127] width 256 height 59
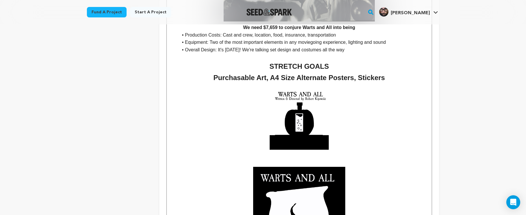
scroll to position [1035, 0]
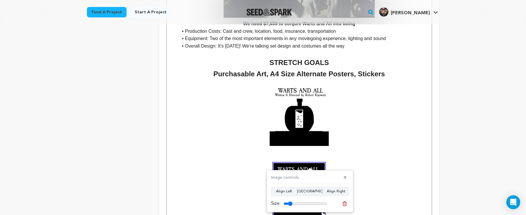
drag, startPoint x: 303, startPoint y: 202, endPoint x: 290, endPoint y: 206, distance: 13.6
type input "20"
click at [290, 206] on div "Size:" at bounding box center [299, 203] width 56 height 7
click at [345, 148] on p at bounding box center [299, 152] width 256 height 8
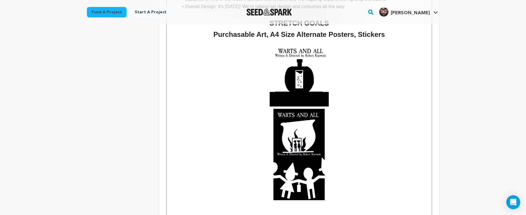
scroll to position [1117, 0]
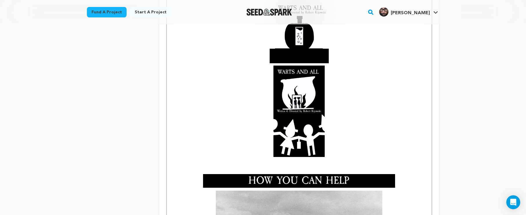
click at [224, 113] on p at bounding box center [299, 110] width 256 height 91
click at [292, 159] on h1 at bounding box center [299, 166] width 256 height 15
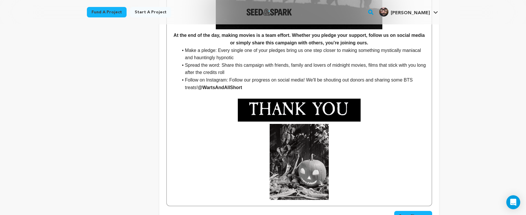
scroll to position [1440, 0]
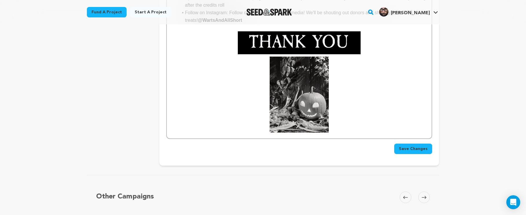
click at [293, 81] on img at bounding box center [299, 94] width 59 height 76
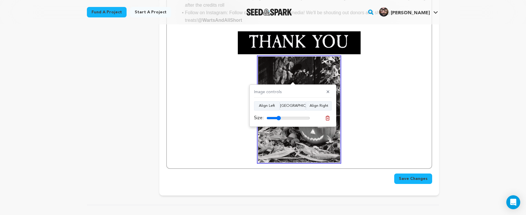
type input "33"
click at [279, 116] on input "range" at bounding box center [287, 118] width 43 height 5
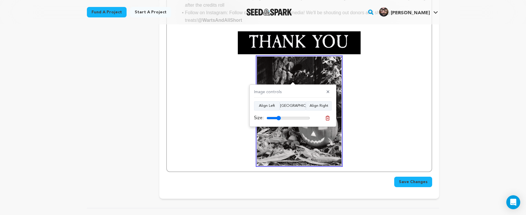
click at [367, 99] on p at bounding box center [299, 110] width 256 height 109
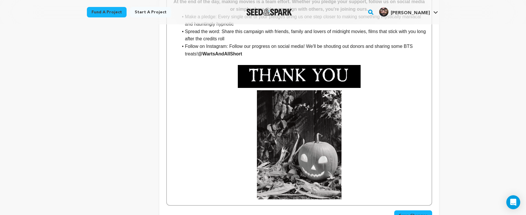
scroll to position [1490, 0]
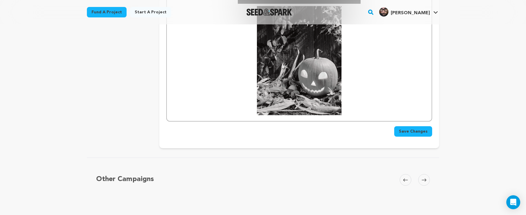
click at [405, 128] on span "Save Changes" at bounding box center [413, 131] width 29 height 6
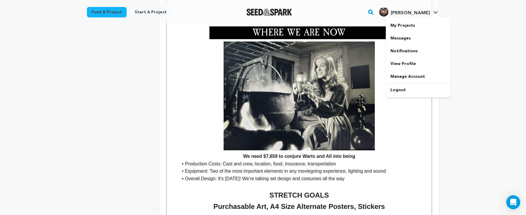
scroll to position [836, 0]
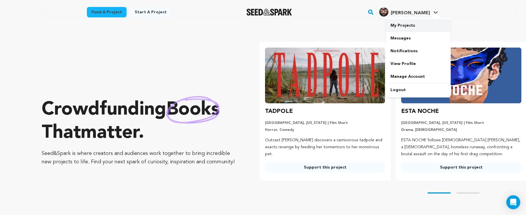
click at [401, 26] on link "My Projects" at bounding box center [418, 25] width 65 height 13
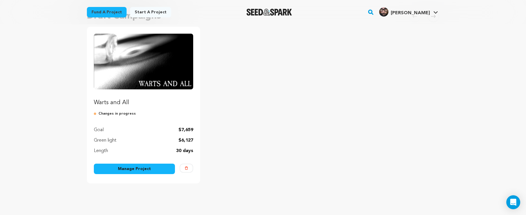
scroll to position [61, 0]
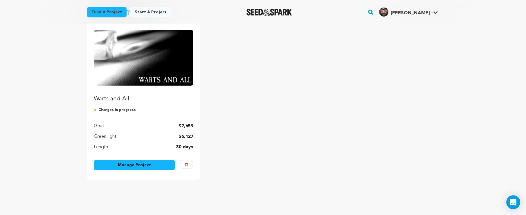
click at [142, 167] on link "Manage Project" at bounding box center [134, 165] width 81 height 10
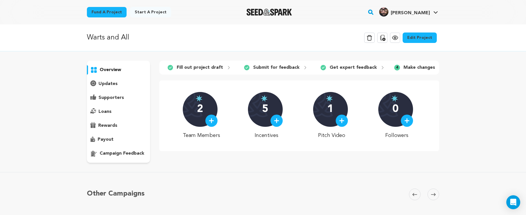
click at [417, 35] on link "Edit Project" at bounding box center [419, 37] width 34 height 10
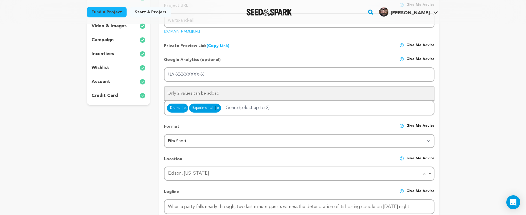
scroll to position [61, 0]
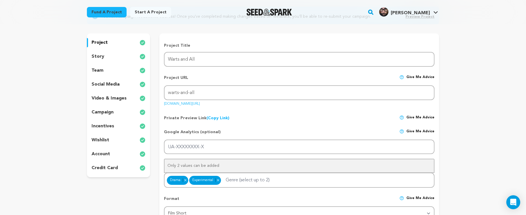
click at [105, 164] on div "credit card" at bounding box center [118, 167] width 63 height 9
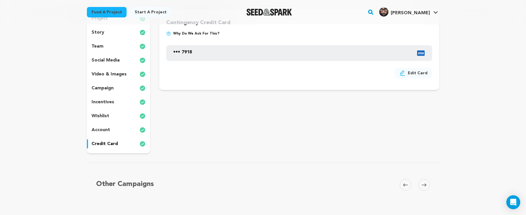
scroll to position [80, 0]
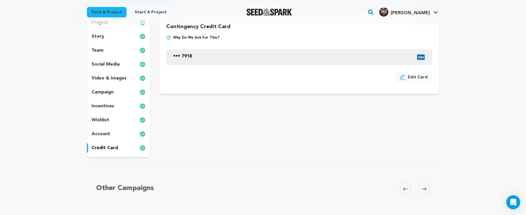
click at [110, 134] on div "account" at bounding box center [118, 133] width 63 height 9
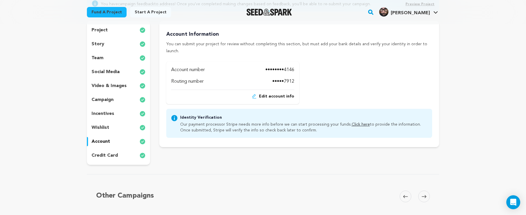
scroll to position [69, 0]
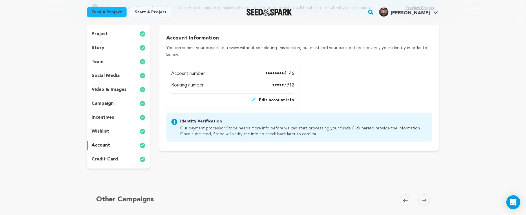
click at [356, 126] on link "Click here" at bounding box center [360, 128] width 18 height 4
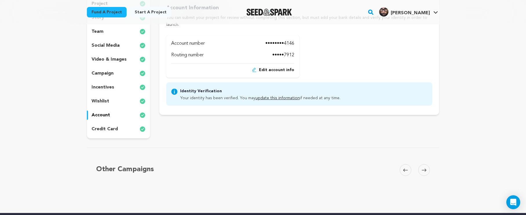
scroll to position [159, 0]
